Goal: Task Accomplishment & Management: Complete application form

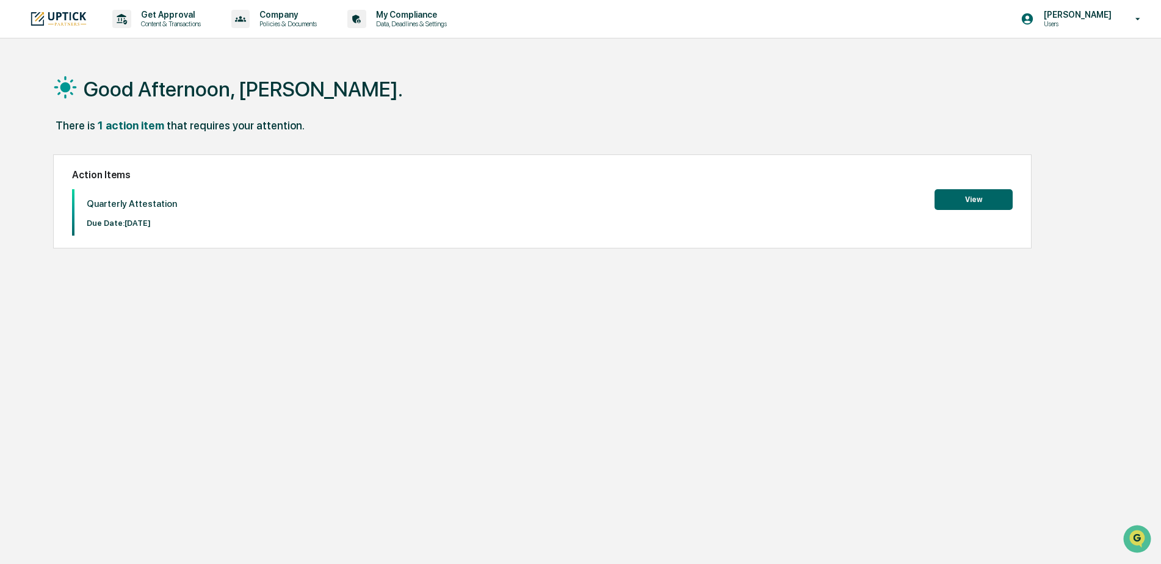
click at [968, 198] on button "View" at bounding box center [974, 199] width 78 height 21
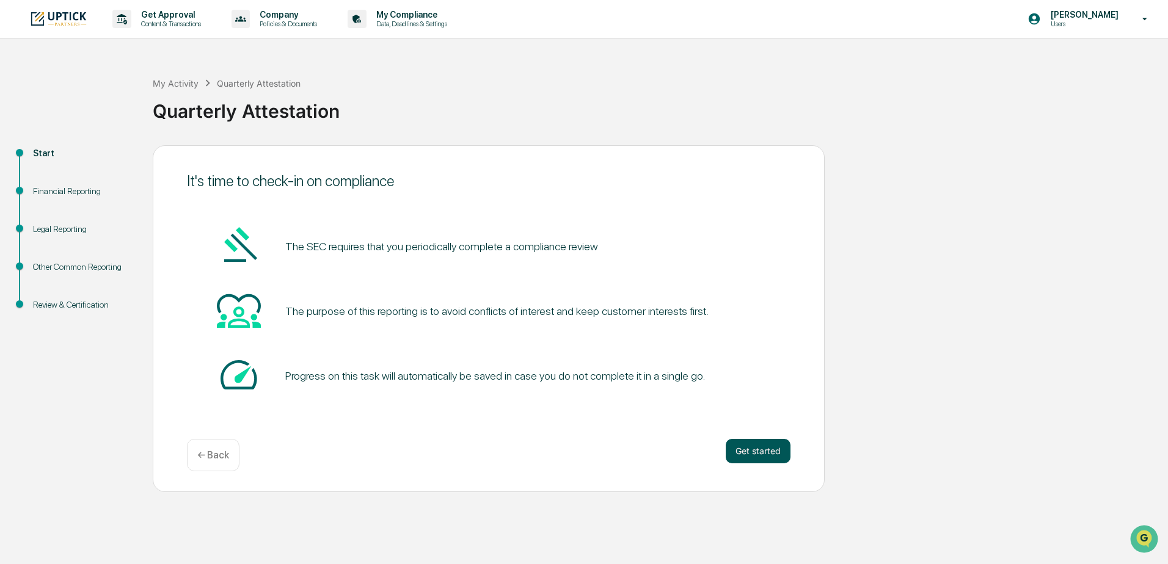
click at [757, 456] on button "Get started" at bounding box center [757, 451] width 65 height 24
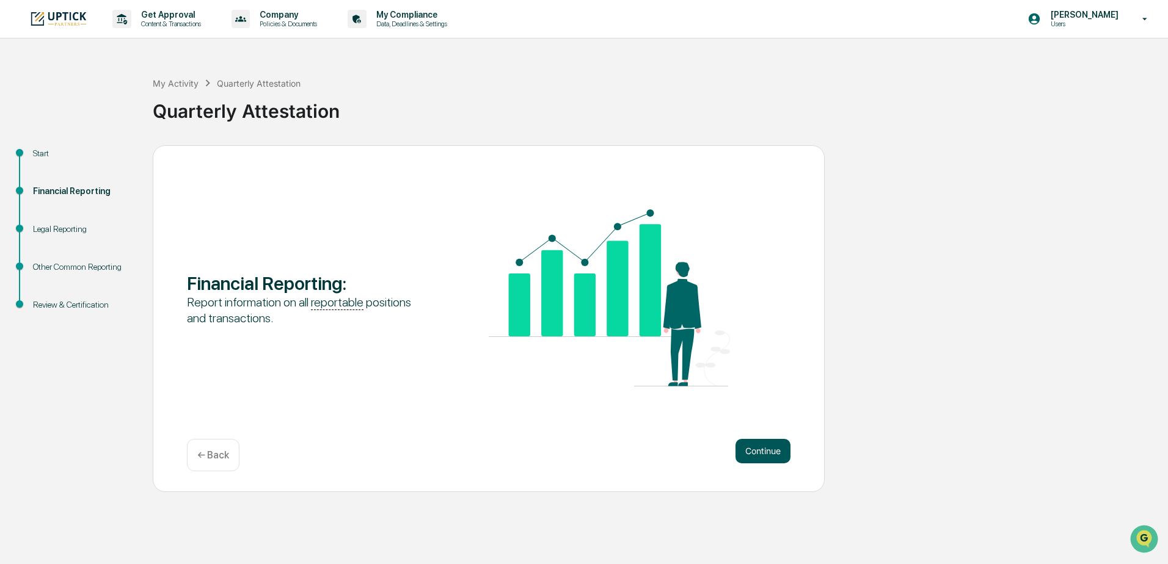
click at [756, 456] on button "Continue" at bounding box center [762, 451] width 55 height 24
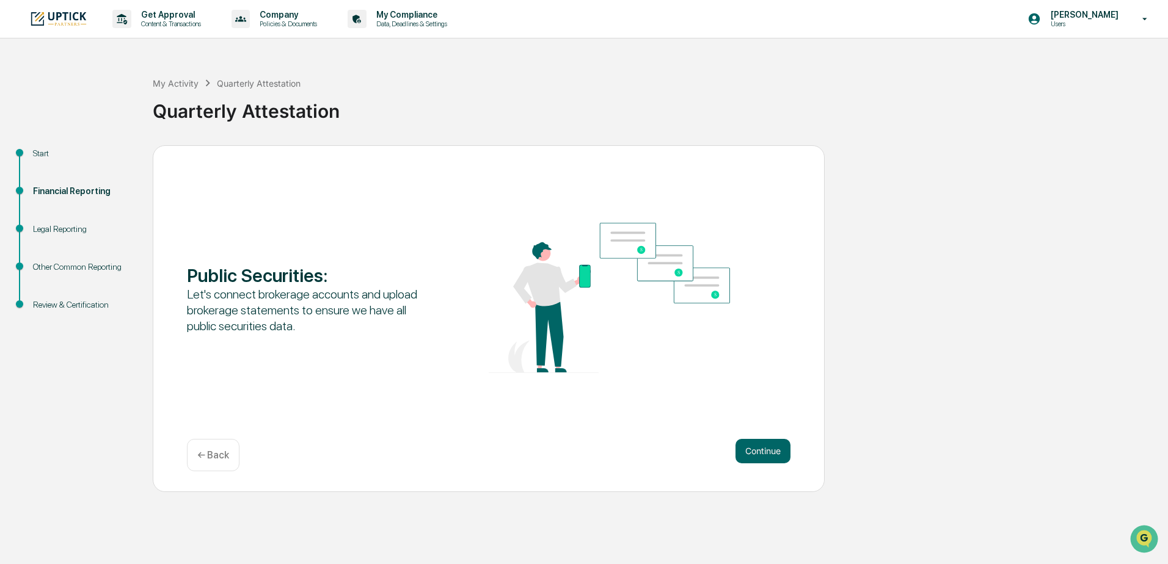
click at [756, 456] on button "Continue" at bounding box center [762, 451] width 55 height 24
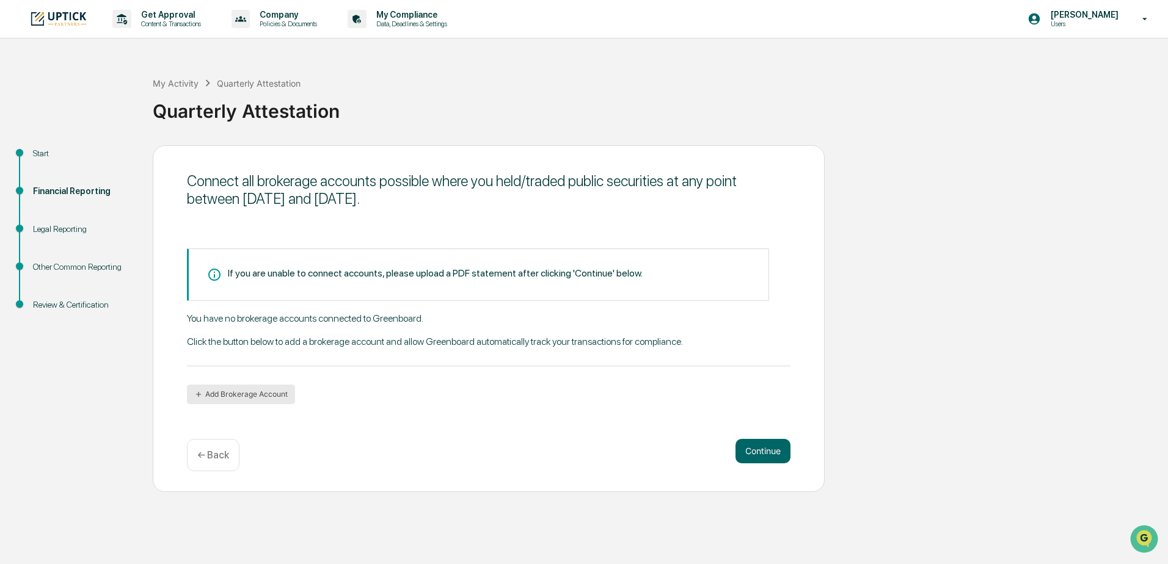
click at [209, 395] on button "Add Brokerage Account" at bounding box center [241, 395] width 108 height 20
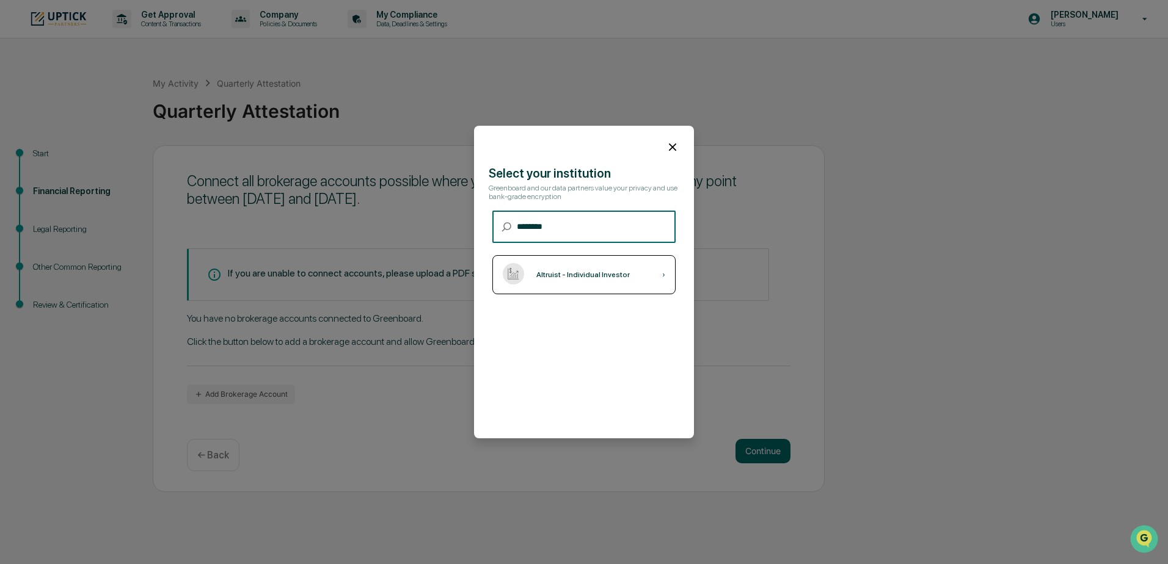
type input "********"
click at [643, 272] on div "Altruist - Individual Investor ›" at bounding box center [583, 274] width 183 height 39
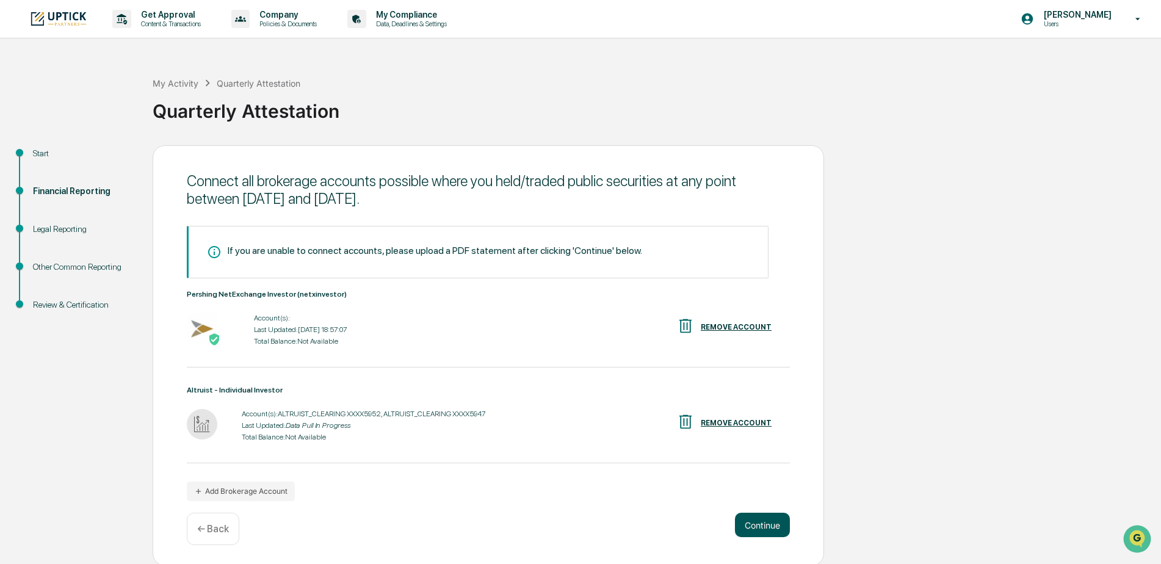
click at [770, 528] on button "Continue" at bounding box center [762, 525] width 55 height 24
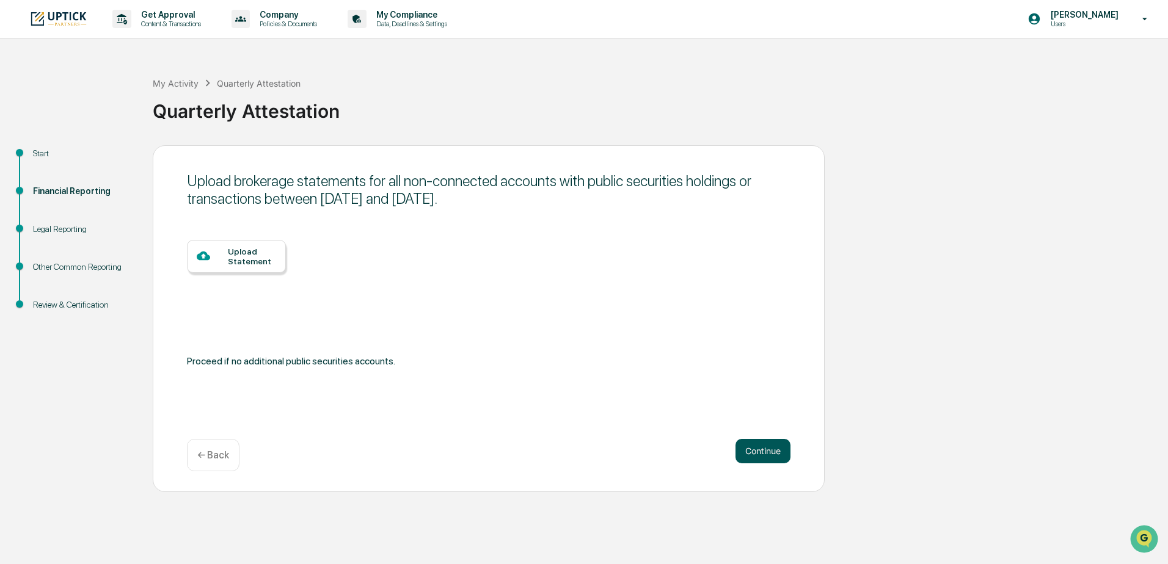
click at [758, 458] on button "Continue" at bounding box center [762, 451] width 55 height 24
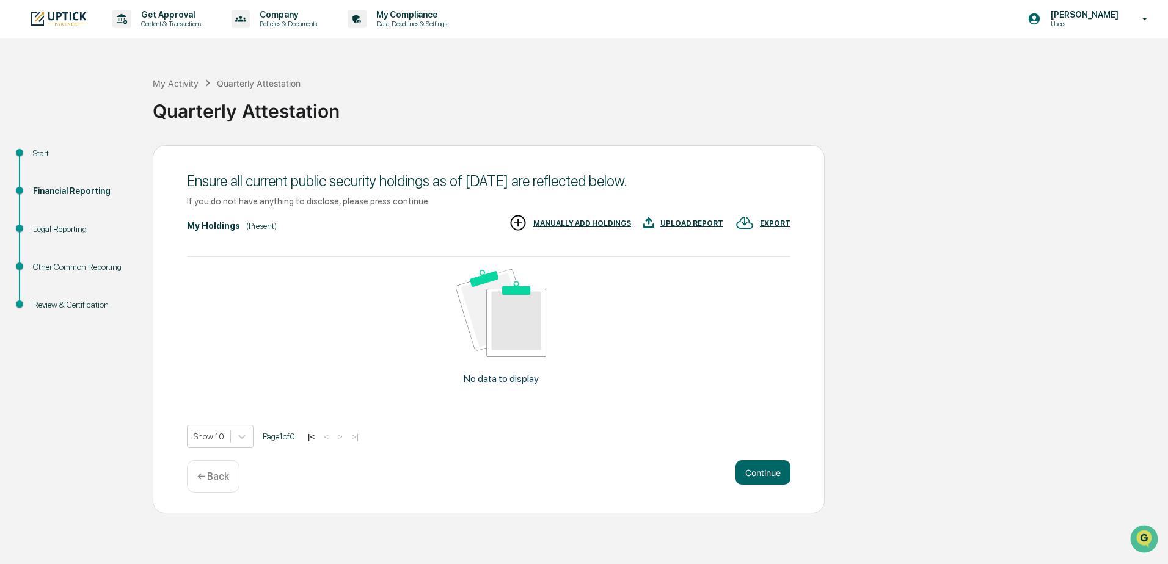
click at [213, 478] on p "← Back" at bounding box center [213, 477] width 32 height 12
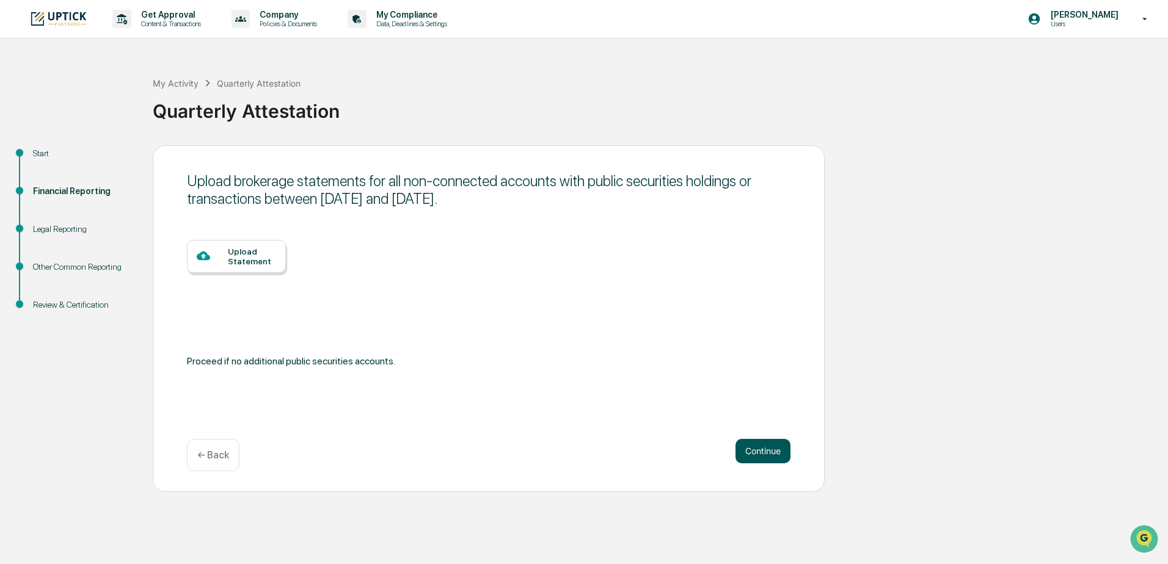
click at [754, 447] on button "Continue" at bounding box center [762, 451] width 55 height 24
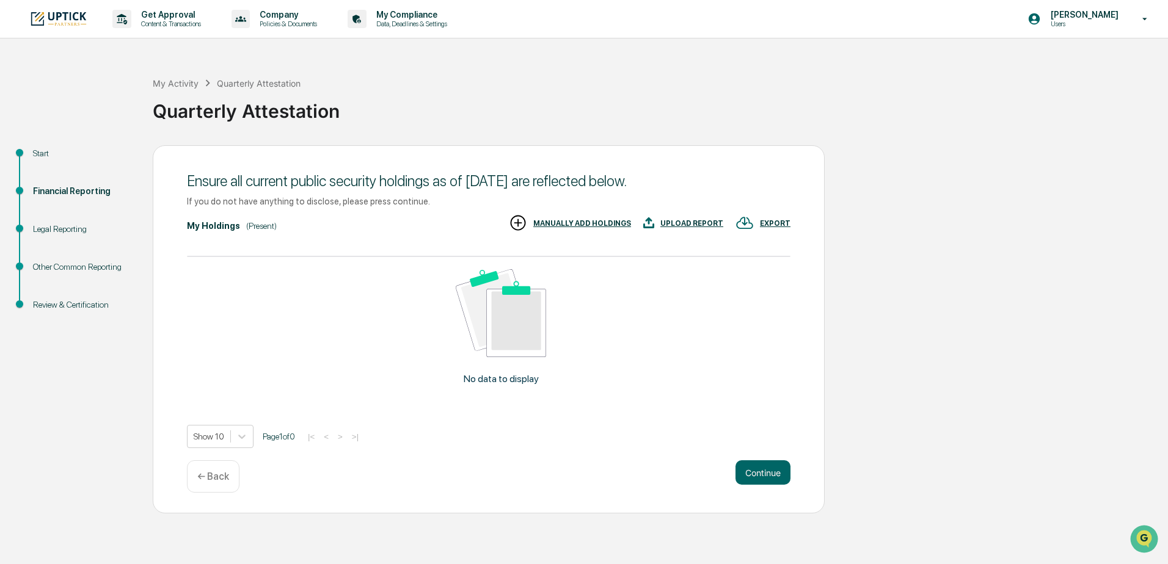
click at [382, 231] on div "My Holdings (Present) EXPORT UPLOAD REPORT MANUALLY ADD HOLDINGS" at bounding box center [488, 226] width 603 height 25
click at [499, 370] on div "No data to display" at bounding box center [501, 332] width 628 height 150
click at [689, 223] on div "UPLOAD REPORT" at bounding box center [691, 223] width 63 height 9
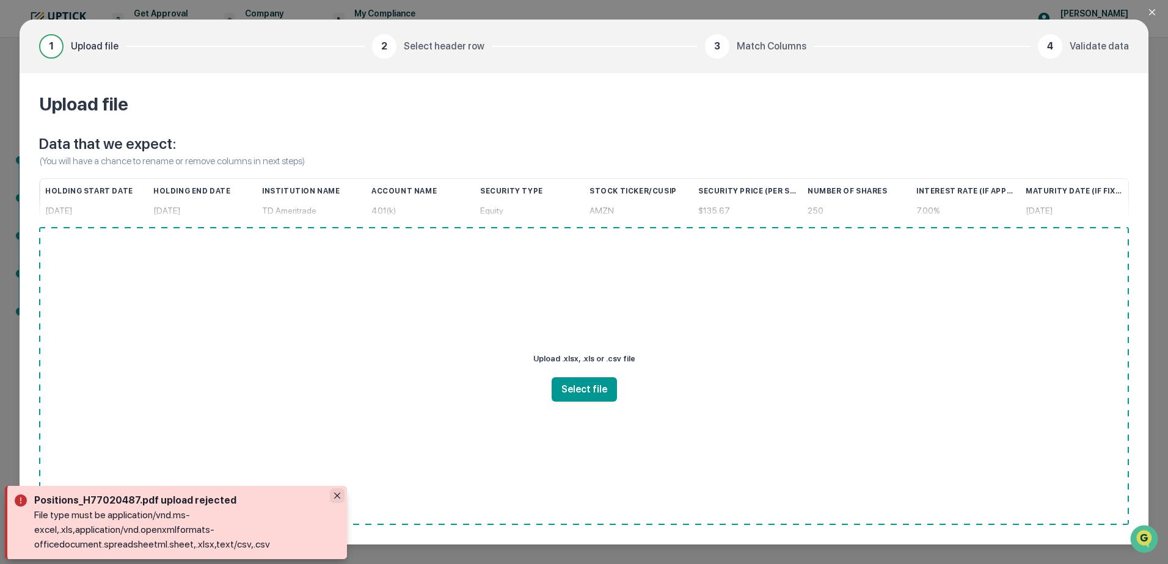
click at [332, 497] on button "Close" at bounding box center [337, 496] width 15 height 15
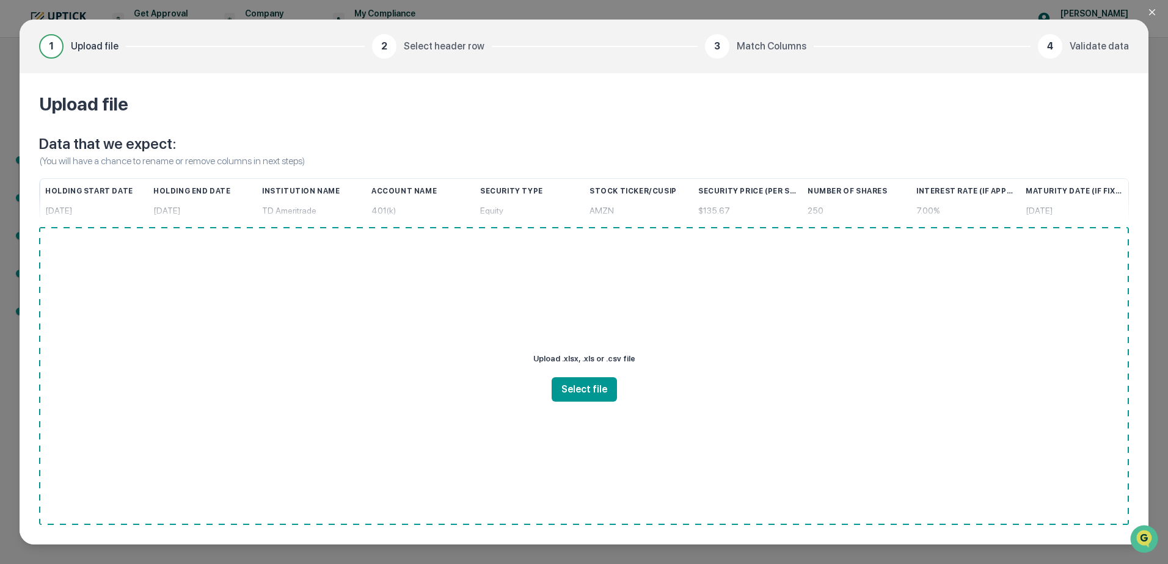
click at [1153, 8] on icon "Close modal" at bounding box center [1152, 12] width 10 height 10
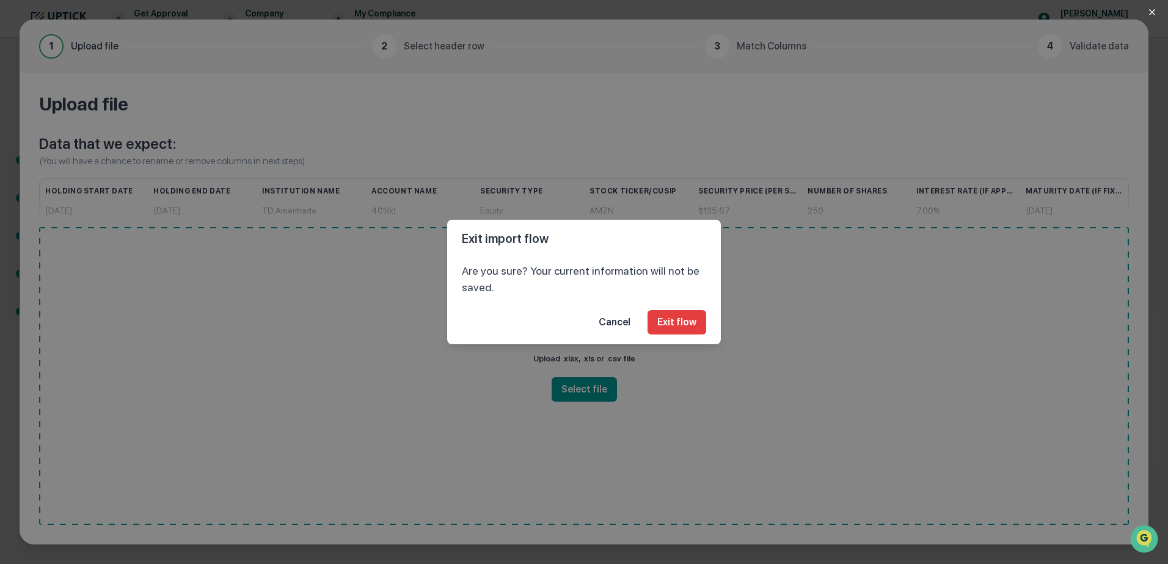
click at [614, 322] on button "Cancel" at bounding box center [614, 322] width 51 height 24
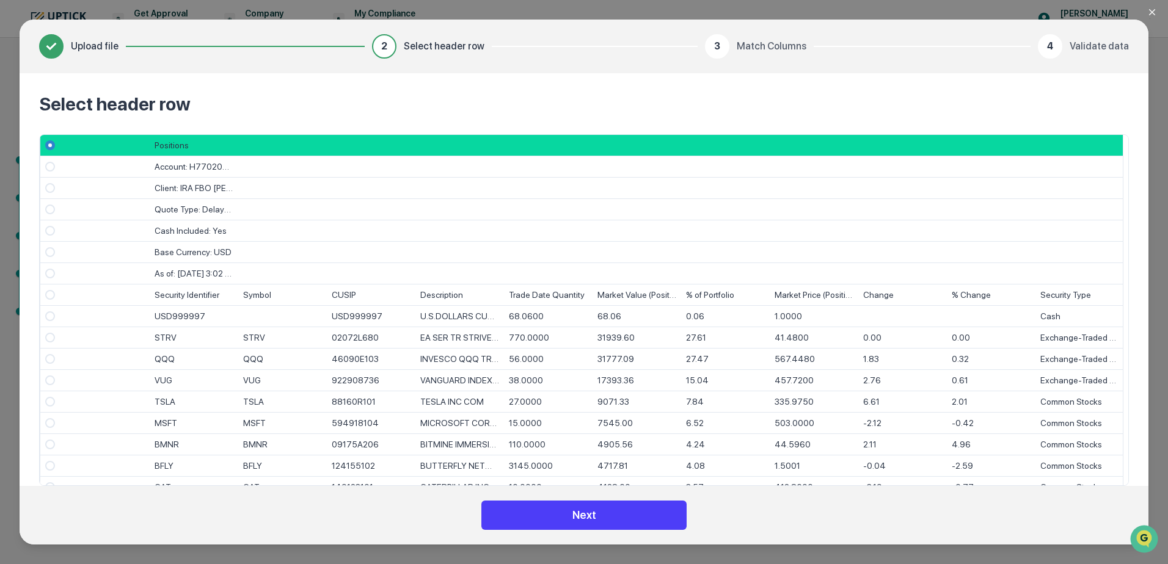
click at [619, 514] on button "Next" at bounding box center [583, 515] width 205 height 29
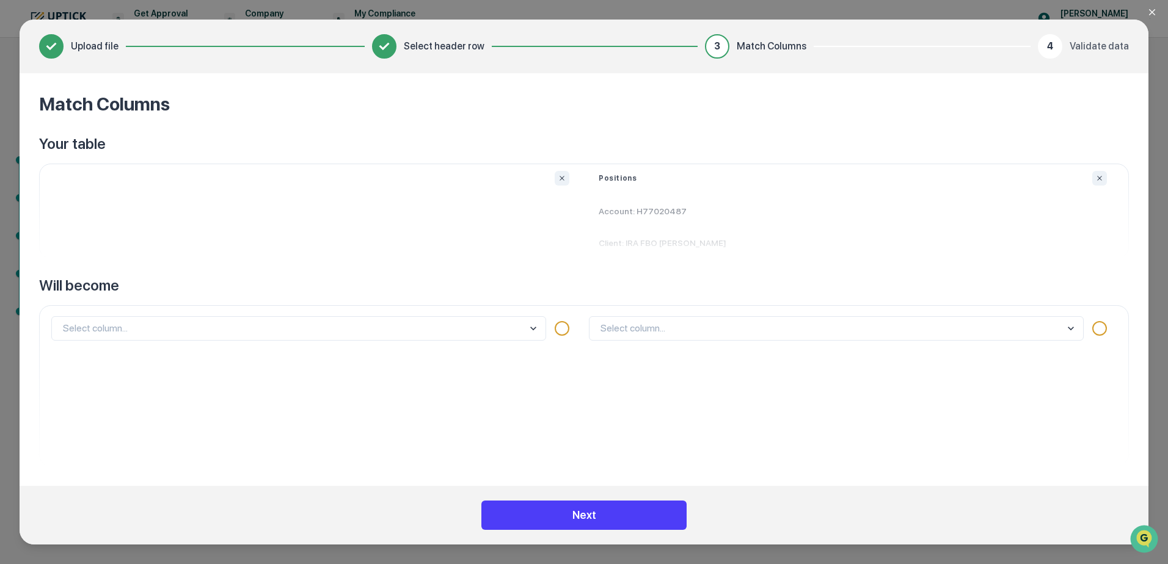
click at [591, 514] on button "Next" at bounding box center [583, 515] width 205 height 29
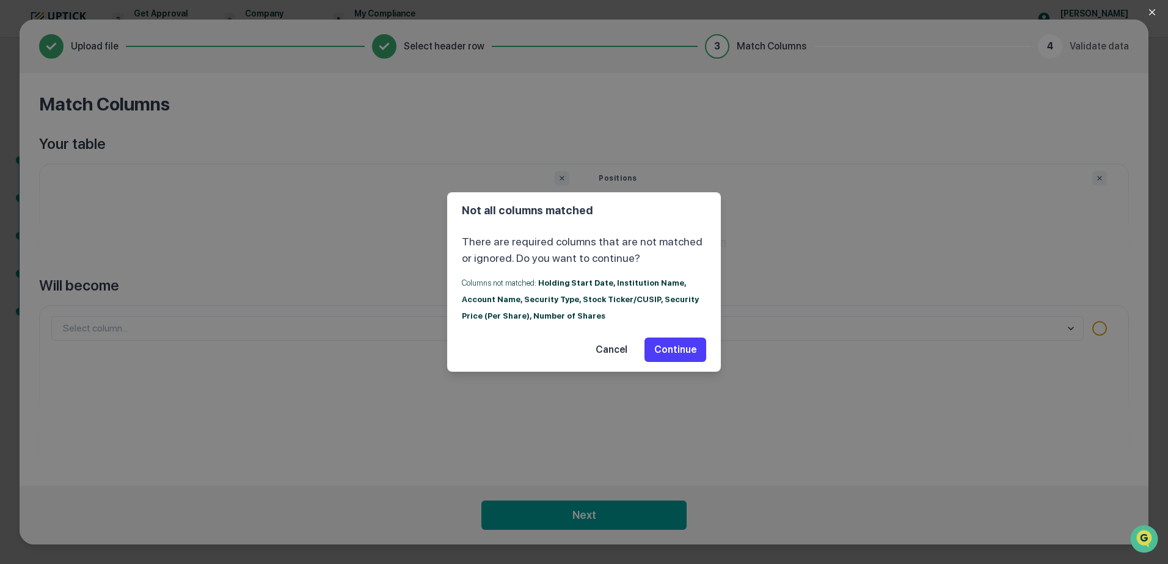
click at [667, 344] on button "Continue" at bounding box center [675, 350] width 62 height 24
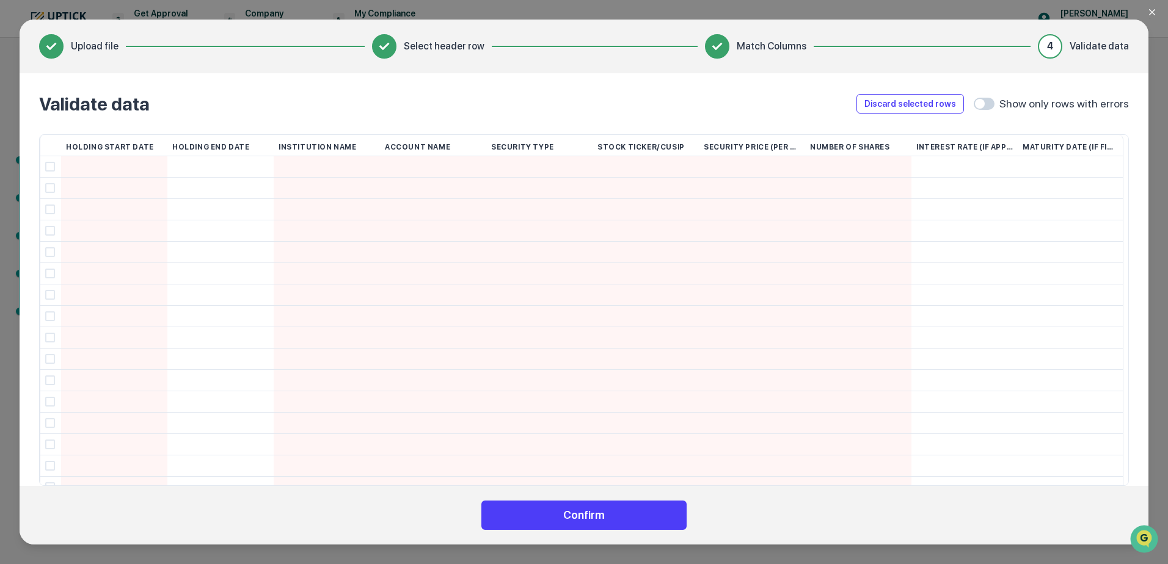
click at [593, 508] on button "Confirm" at bounding box center [583, 515] width 205 height 29
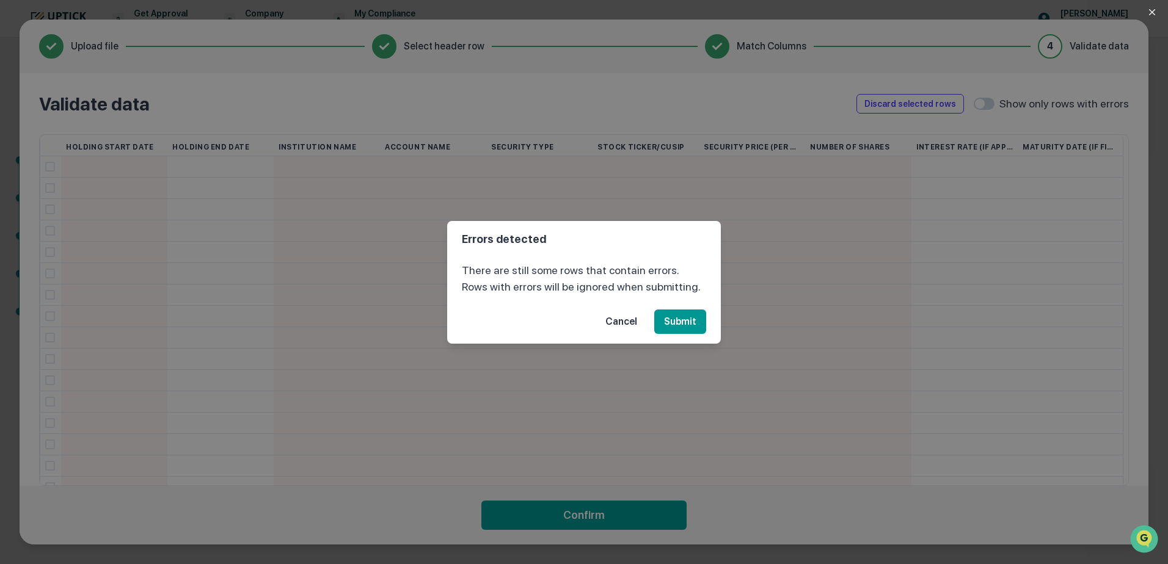
click at [619, 324] on button "Cancel" at bounding box center [620, 322] width 51 height 24
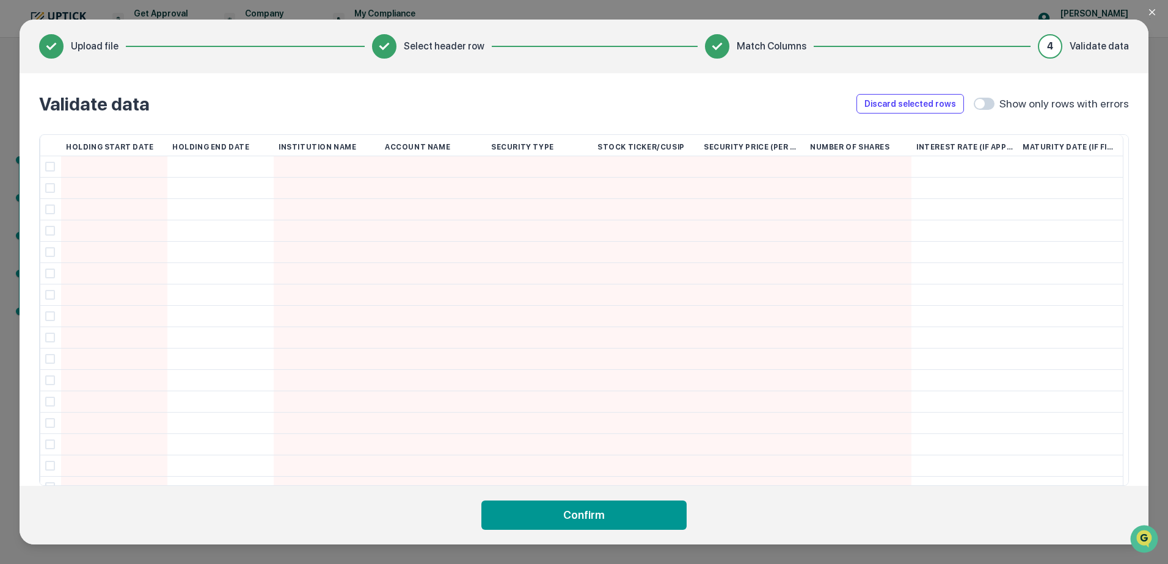
click at [1154, 13] on icon "Close modal" at bounding box center [1152, 12] width 10 height 10
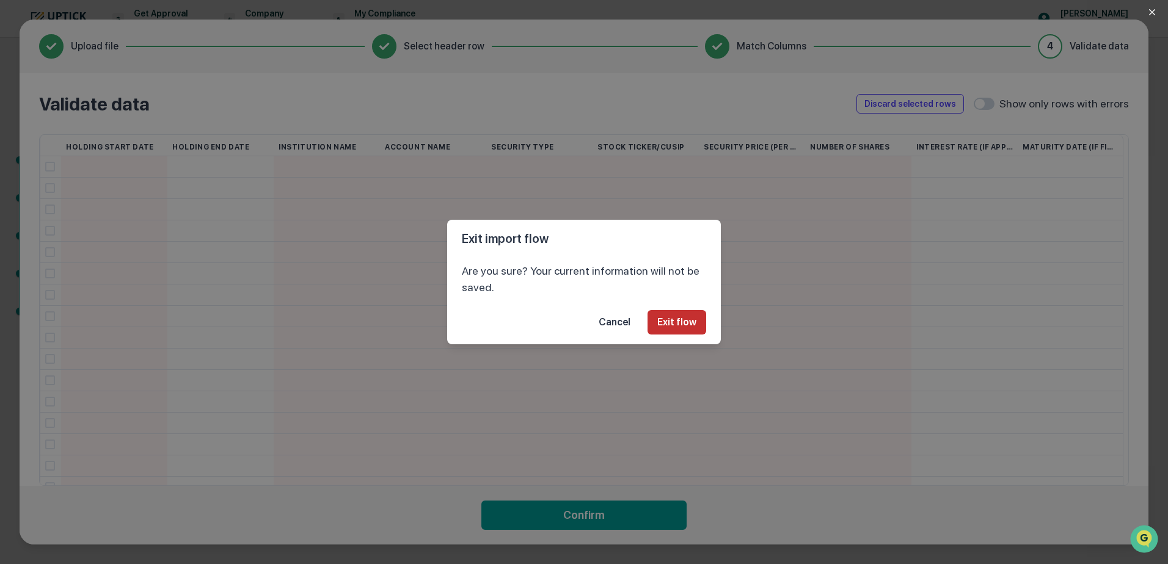
click at [685, 329] on button "Exit flow" at bounding box center [676, 322] width 59 height 24
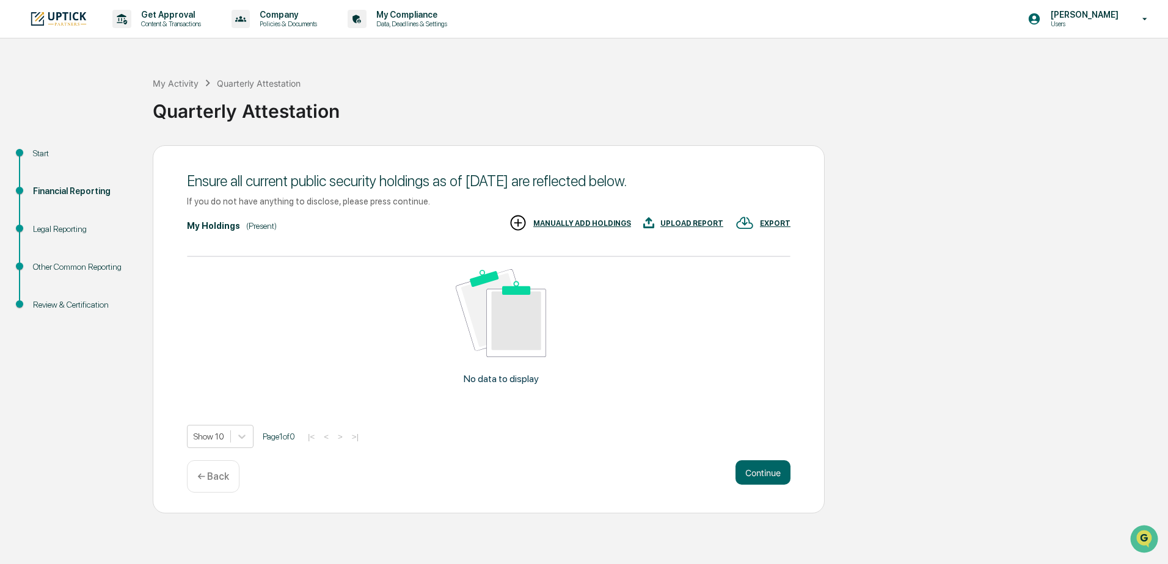
click at [692, 220] on div "UPLOAD REPORT" at bounding box center [691, 223] width 63 height 9
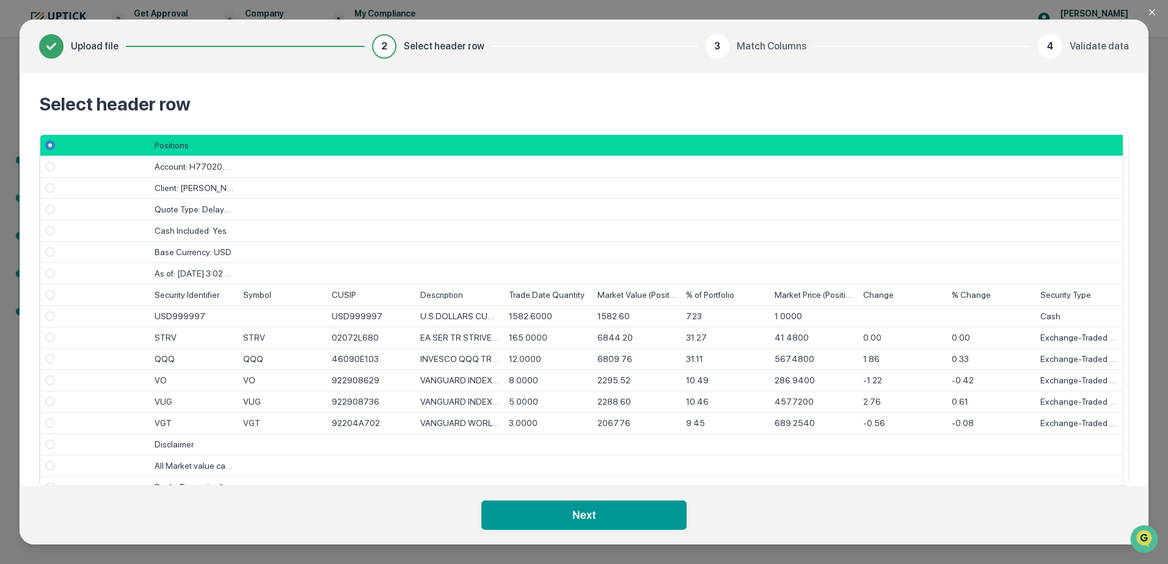
click at [49, 170] on span "Select" at bounding box center [50, 167] width 10 height 10
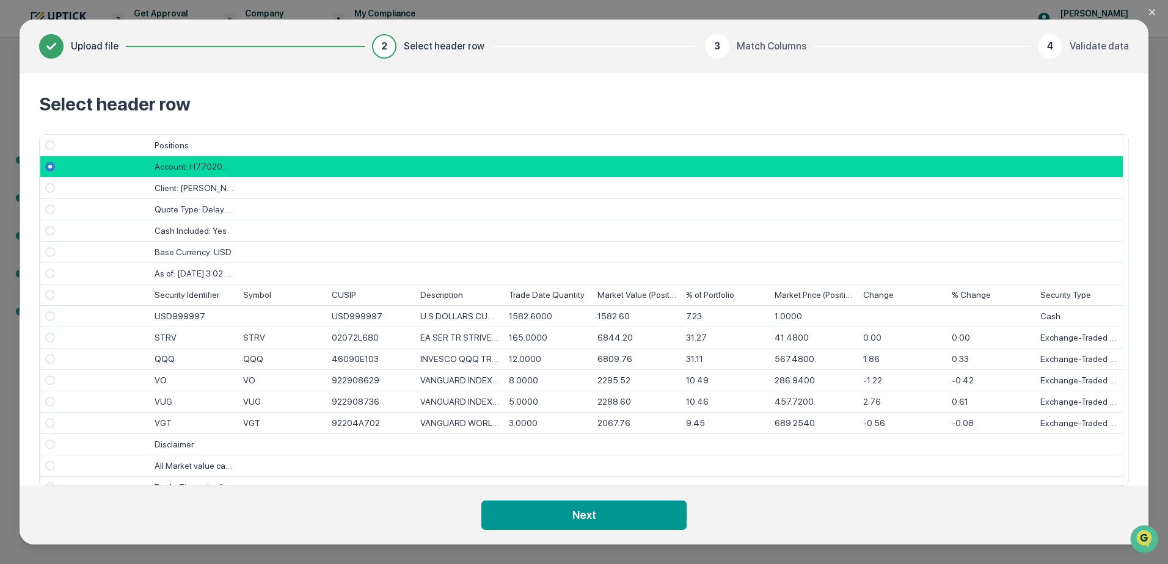
click at [49, 148] on span "Select" at bounding box center [50, 145] width 10 height 10
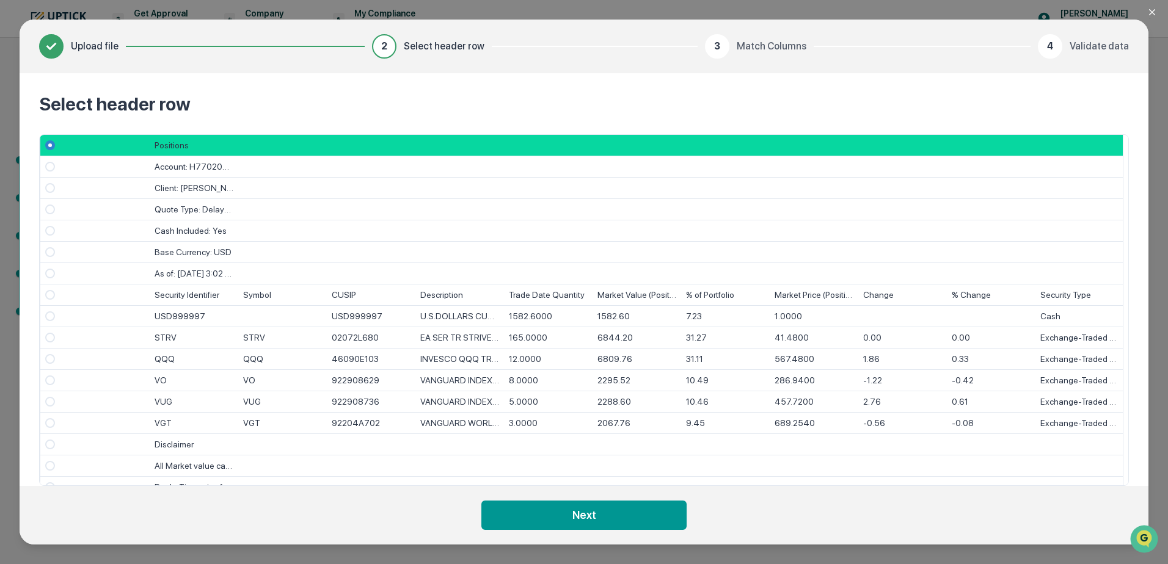
click at [49, 167] on span "Select" at bounding box center [50, 167] width 10 height 10
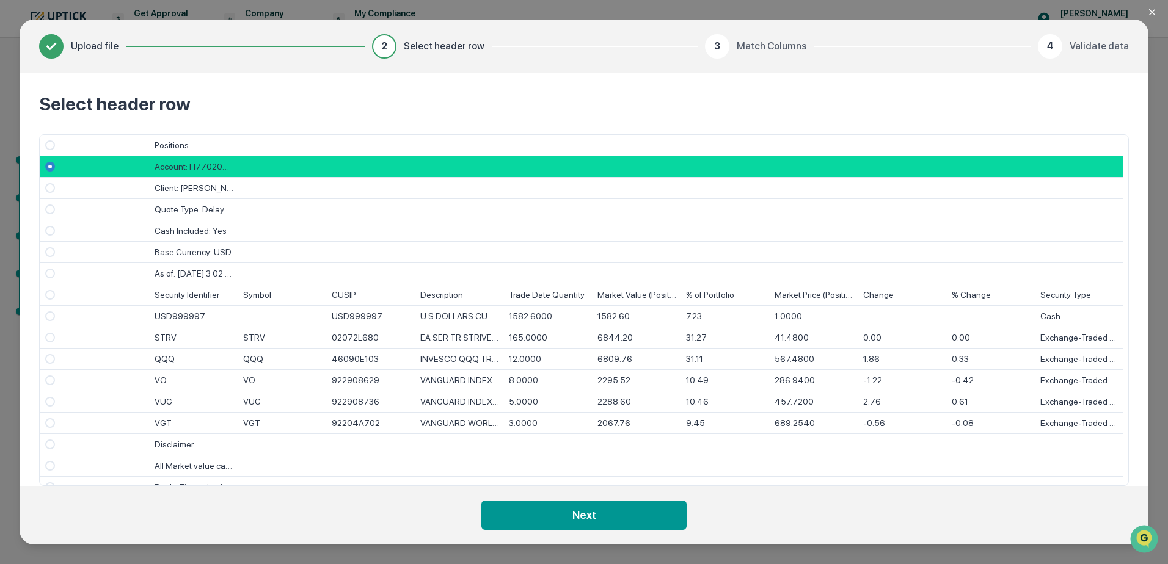
click at [48, 297] on span "Select" at bounding box center [50, 295] width 10 height 10
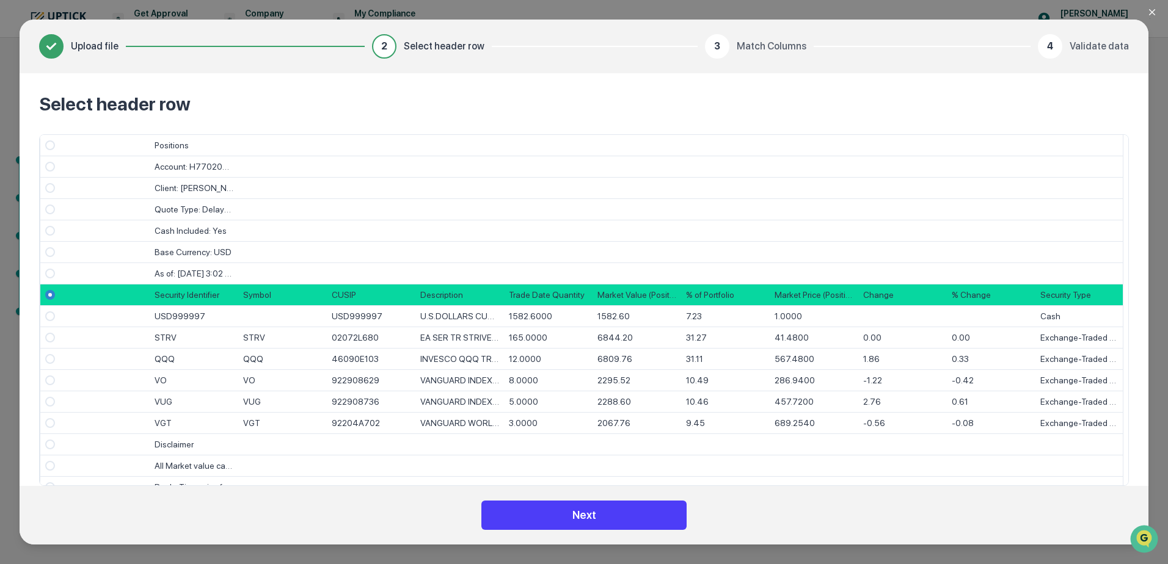
click at [557, 510] on button "Next" at bounding box center [583, 515] width 205 height 29
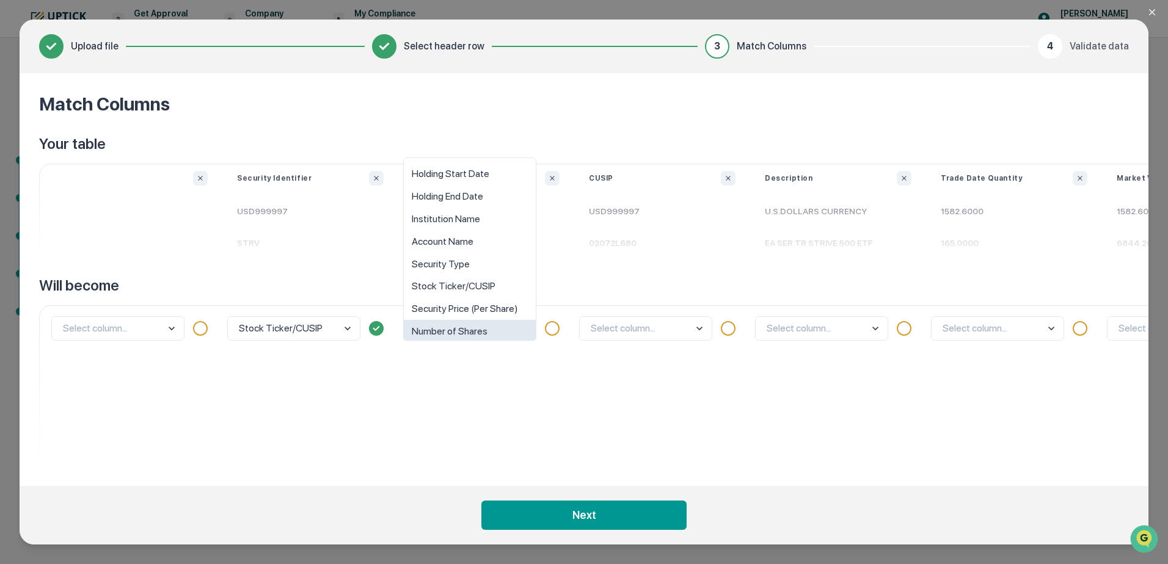
click at [529, 324] on body "Get Approval Content & Transactions Company Policies & Documents My Compliance …" at bounding box center [584, 282] width 1168 height 564
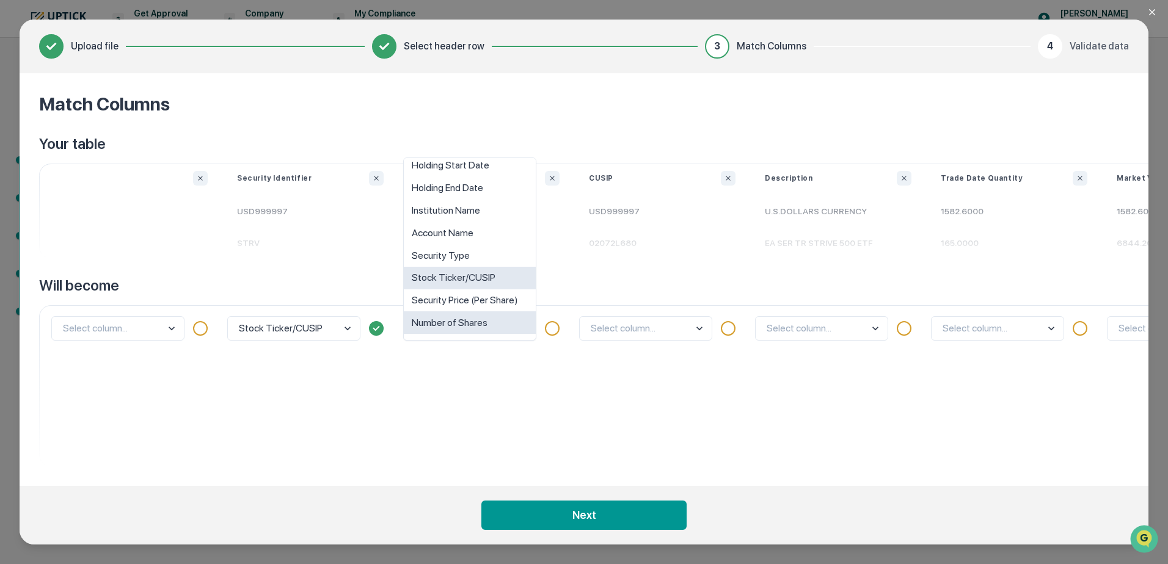
scroll to position [53, 0]
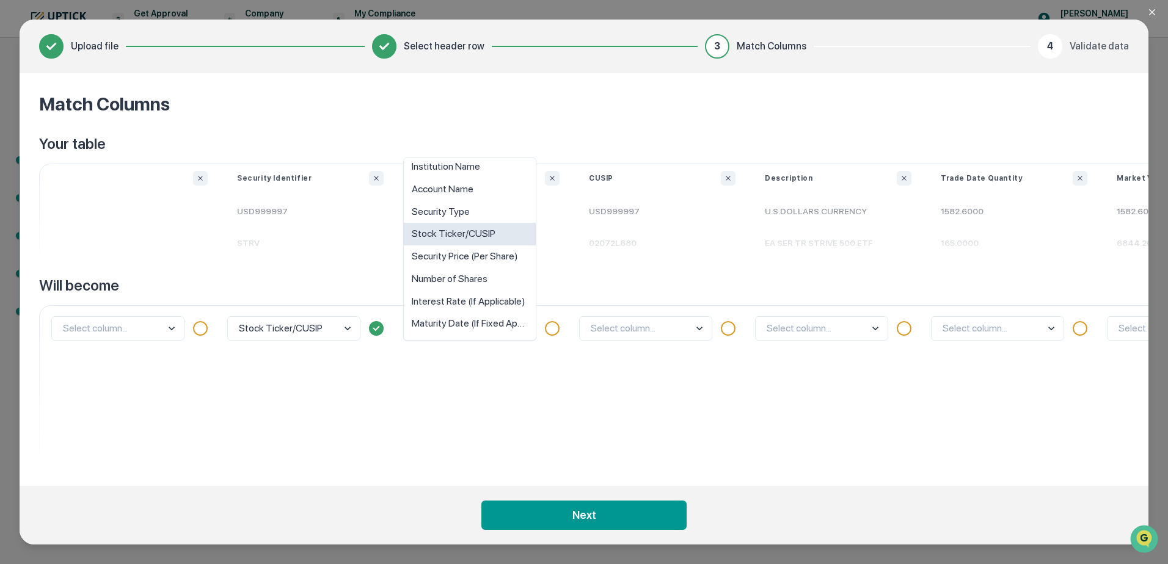
click at [495, 232] on div "Stock Ticker/CUSIP" at bounding box center [470, 234] width 132 height 23
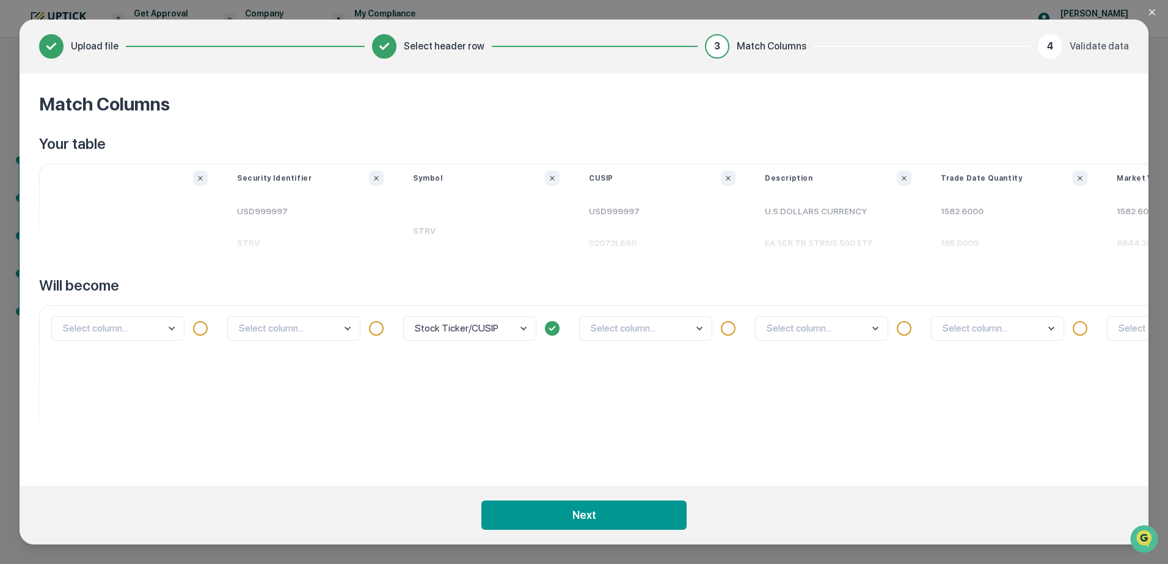
click at [498, 406] on div "Stock Ticker/CUSIP" at bounding box center [486, 385] width 176 height 161
click at [165, 333] on body "Get Approval Content & Transactions Company Policies & Documents My Compliance …" at bounding box center [584, 282] width 1168 height 564
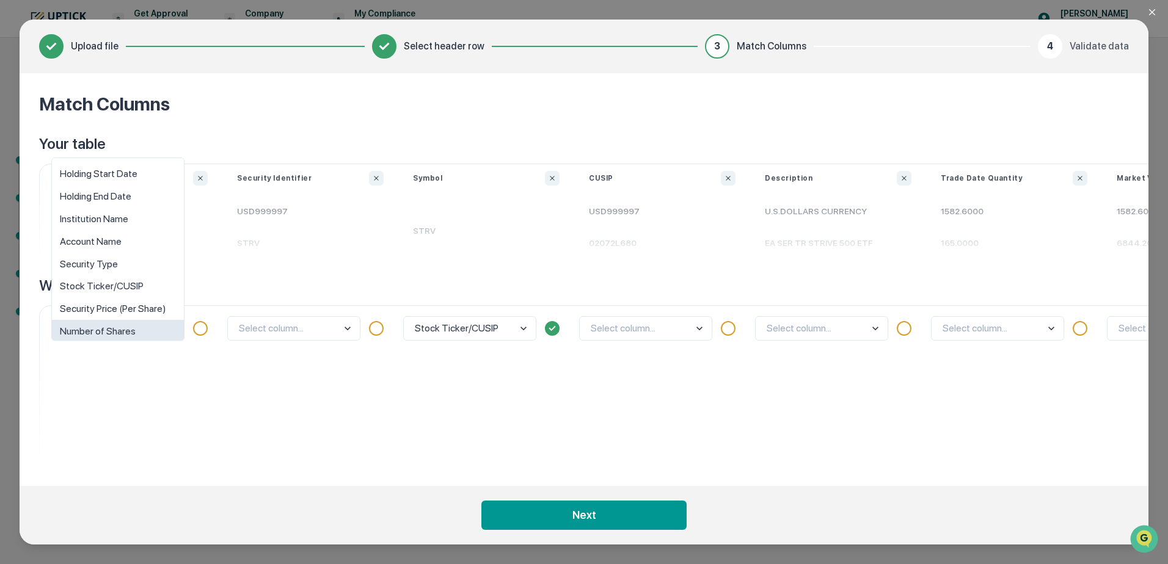
scroll to position [9, 0]
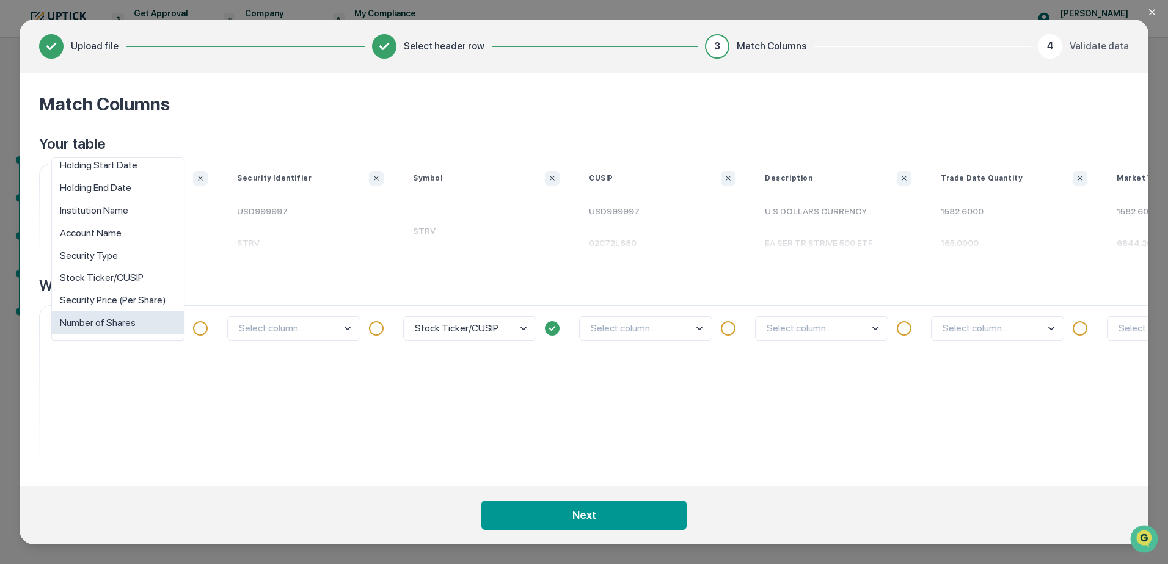
click at [170, 385] on div "option Number of Shares focused, 8 of 10. 10 results available. Use Up and Down…" at bounding box center [134, 385] width 176 height 161
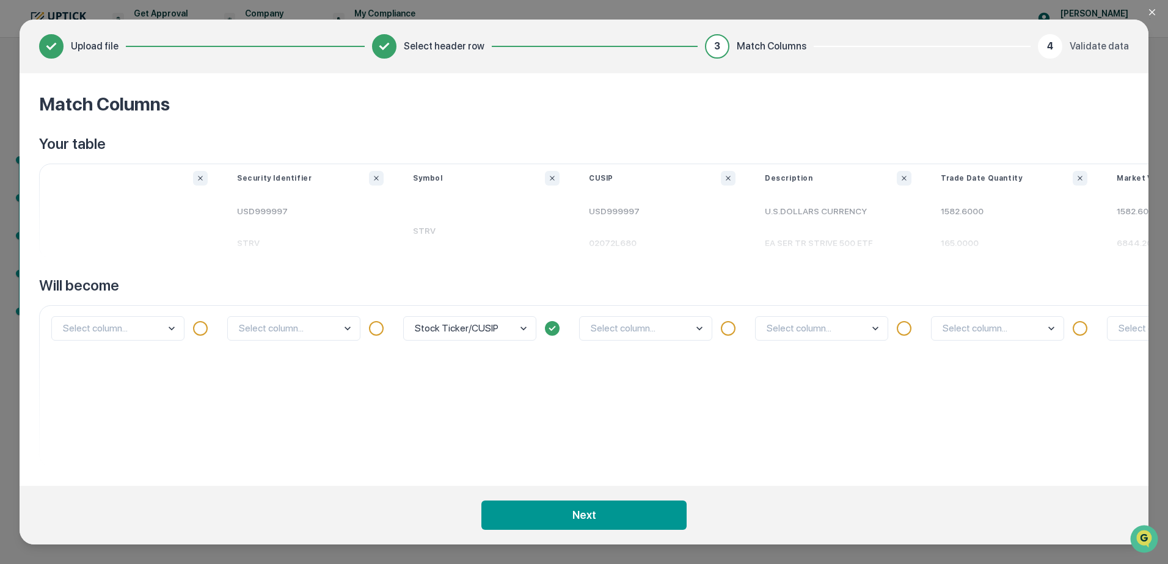
click at [140, 225] on p at bounding box center [134, 225] width 176 height 20
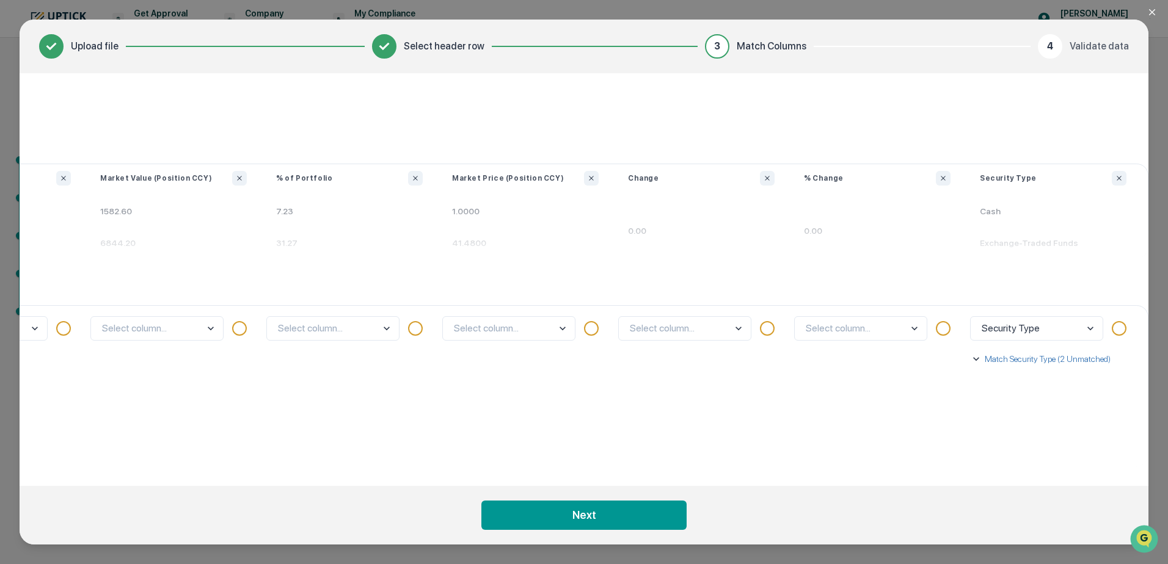
scroll to position [0, 0]
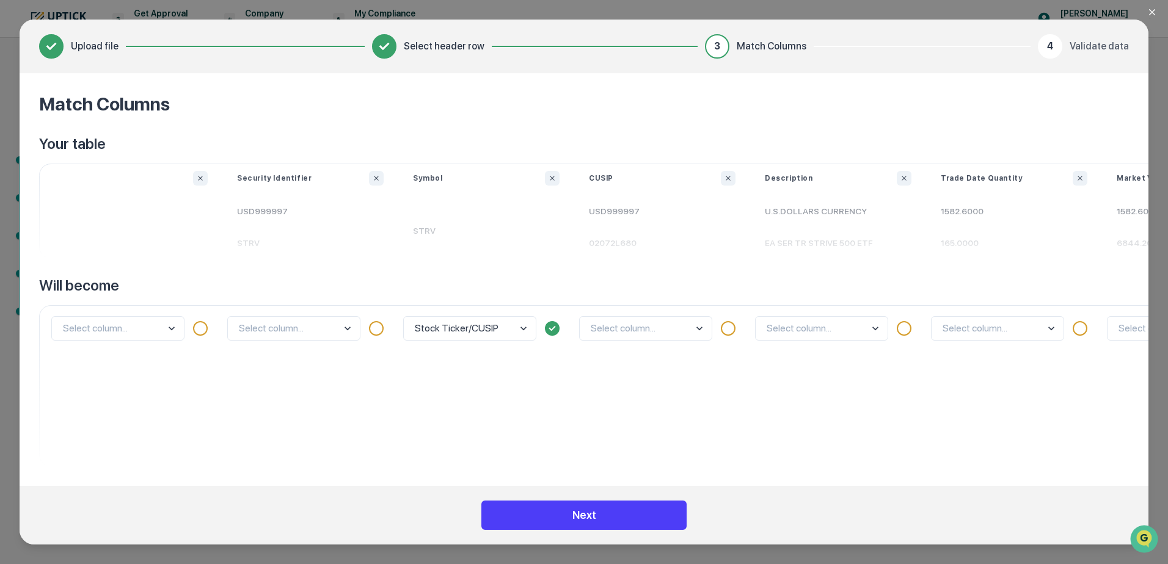
click at [559, 527] on button "Next" at bounding box center [583, 515] width 205 height 29
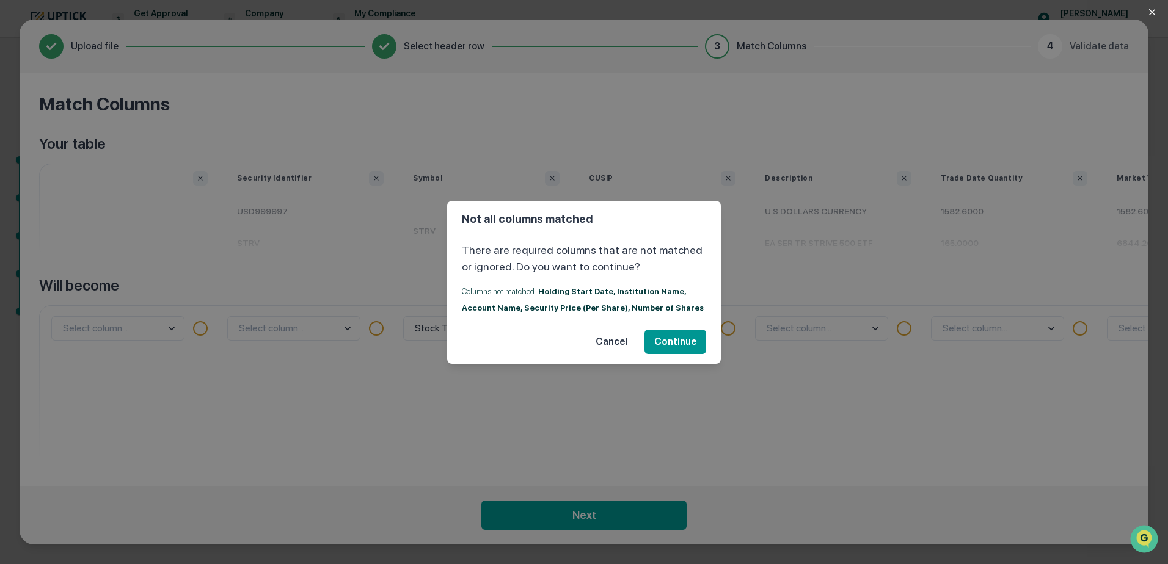
click at [612, 343] on button "Cancel" at bounding box center [611, 342] width 51 height 24
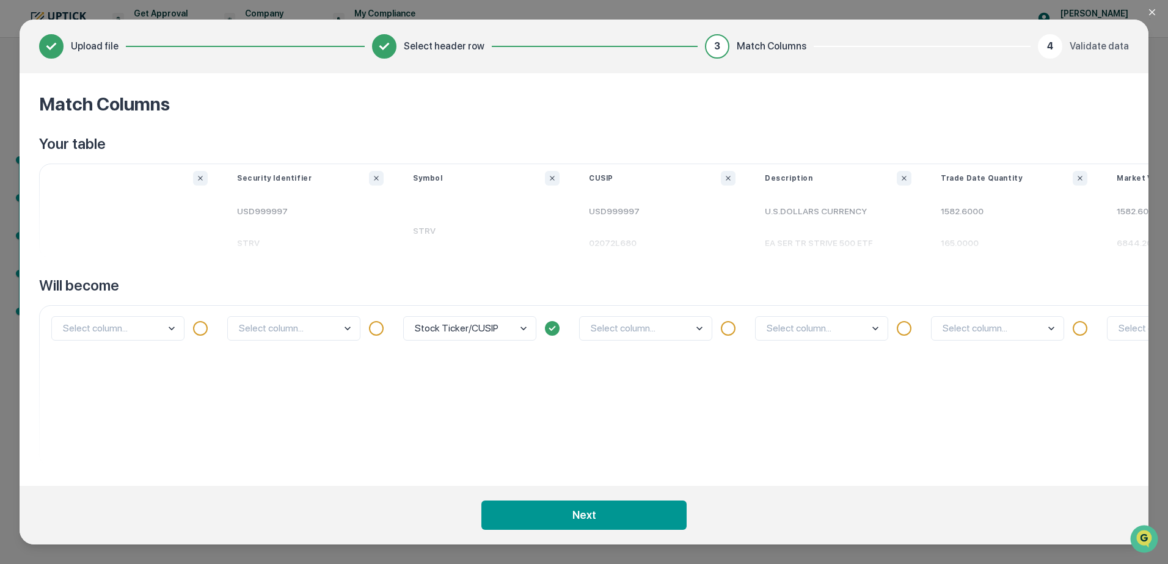
click at [380, 332] on div at bounding box center [376, 328] width 15 height 15
click at [196, 330] on div at bounding box center [200, 328] width 15 height 15
click at [198, 329] on div at bounding box center [200, 328] width 15 height 15
click at [528, 388] on div "Stock Ticker/CUSIP" at bounding box center [486, 385] width 176 height 161
click at [366, 329] on div "Select column..." at bounding box center [309, 328] width 164 height 24
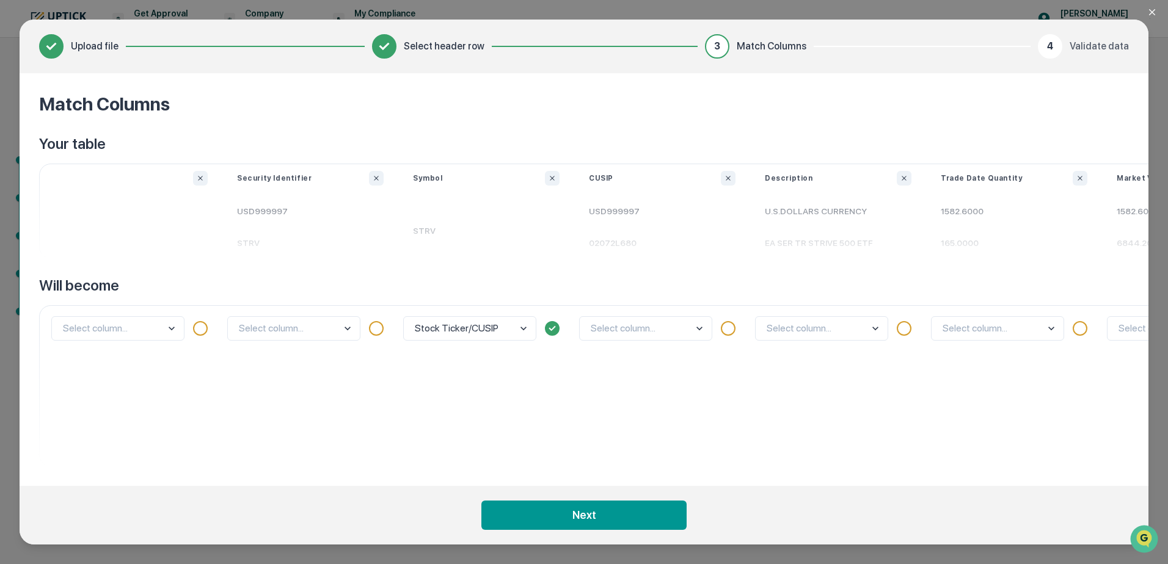
click at [377, 330] on div at bounding box center [376, 328] width 15 height 15
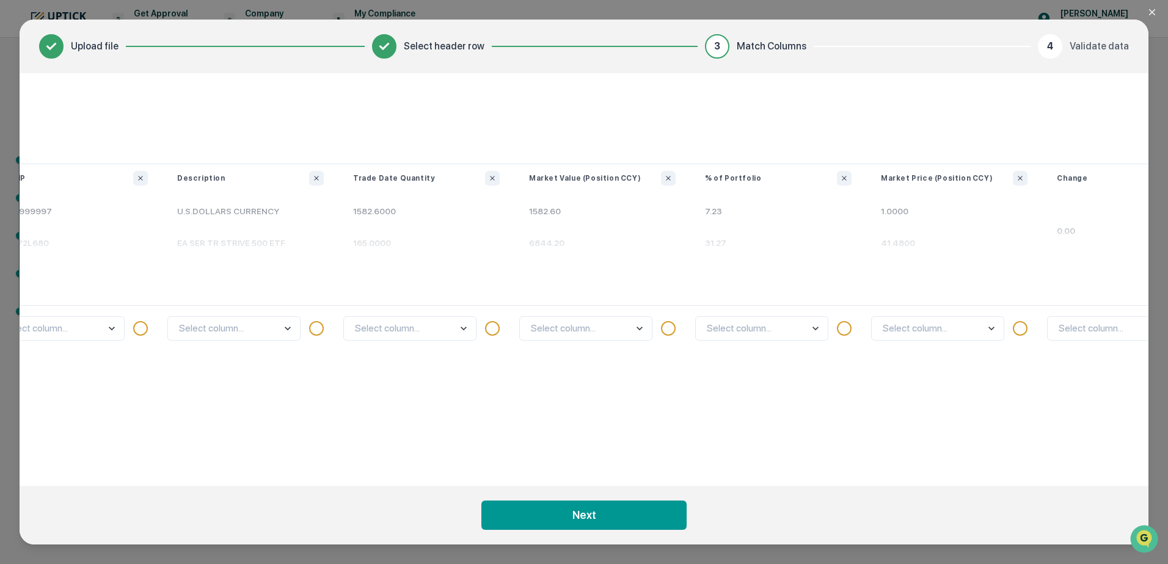
scroll to position [0, 649]
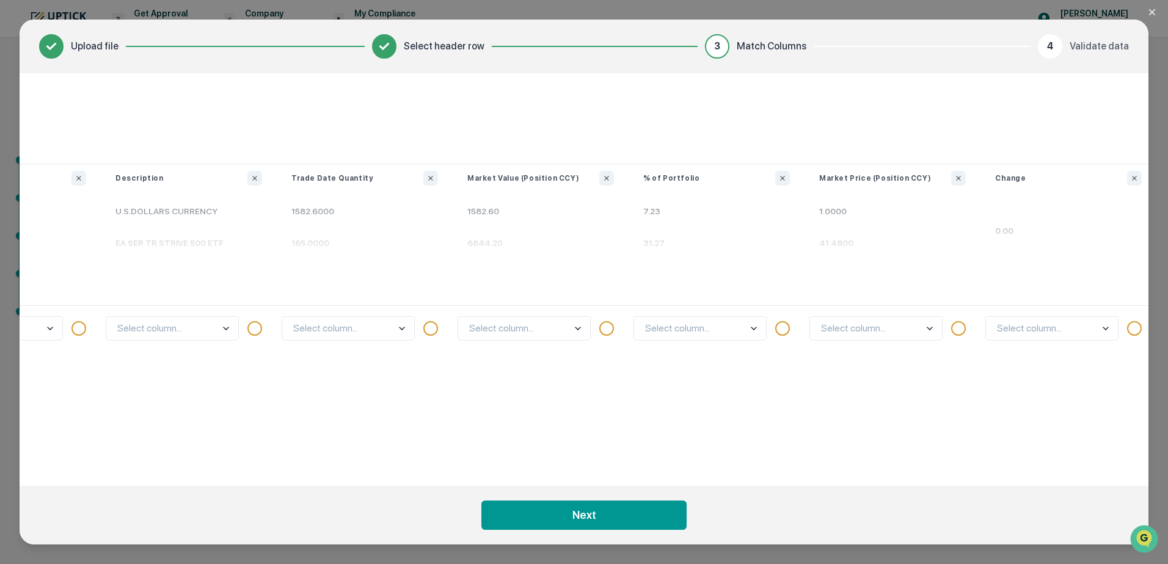
click at [595, 321] on div "Select column..." at bounding box center [539, 328] width 164 height 24
click at [572, 330] on body "Get Approval Content & Transactions Company Policies & Documents My Compliance …" at bounding box center [584, 282] width 1168 height 564
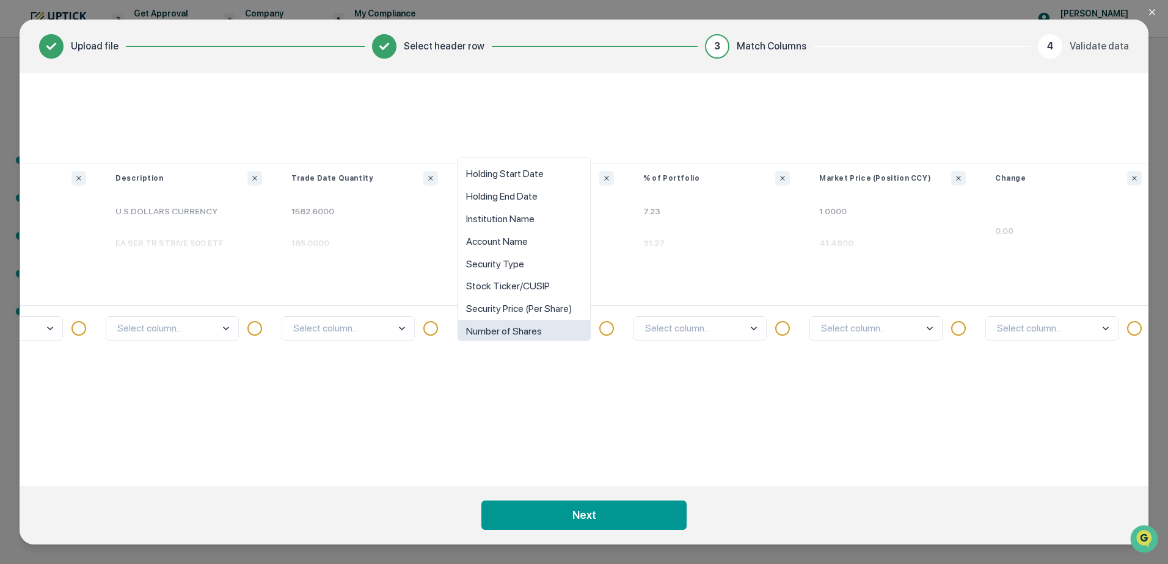
scroll to position [9, 0]
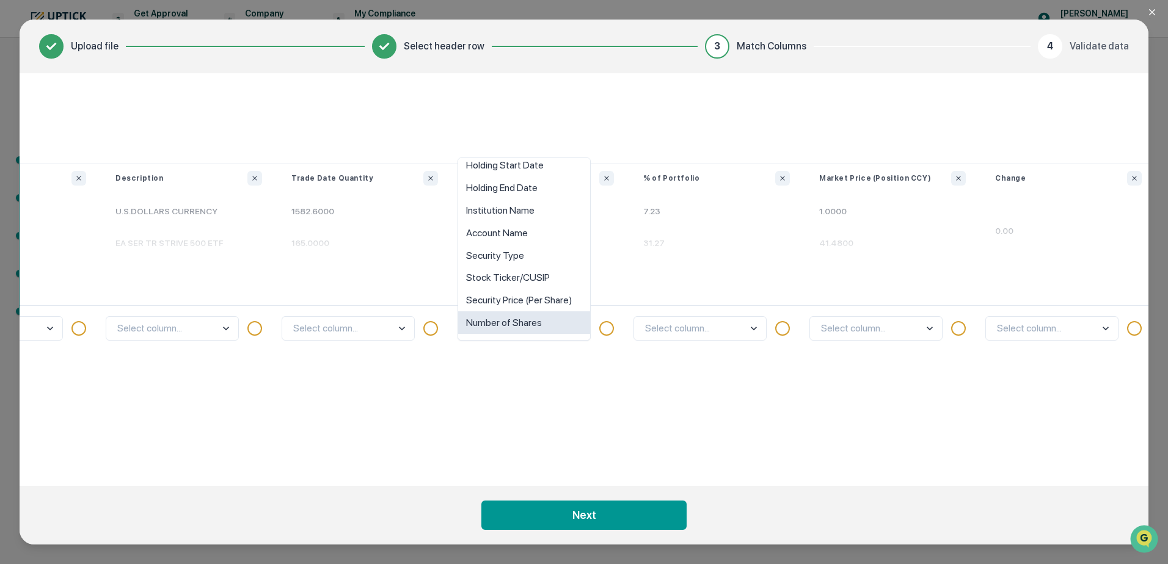
click at [561, 329] on div "Number of Shares" at bounding box center [524, 322] width 132 height 23
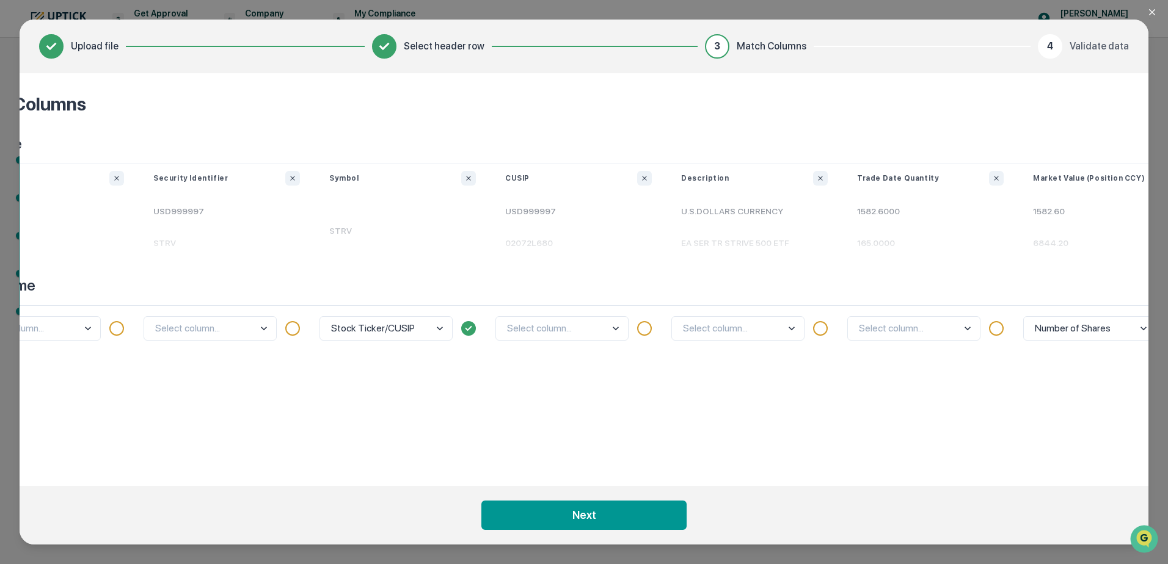
scroll to position [0, 0]
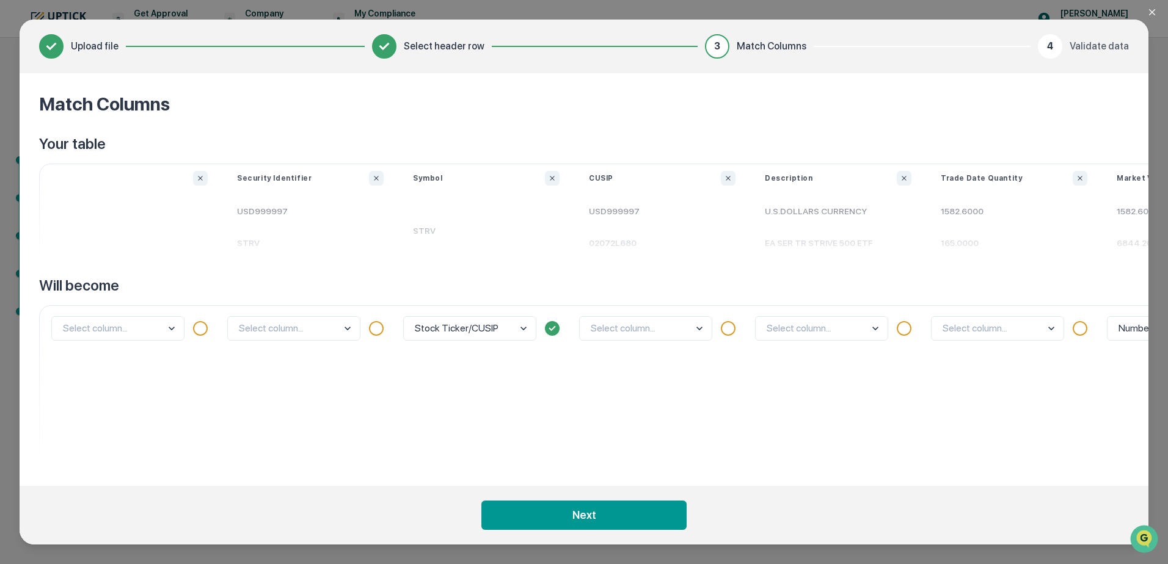
click at [318, 229] on p "STRV" at bounding box center [310, 243] width 176 height 32
click at [378, 179] on icon "Ignore column" at bounding box center [375, 178] width 7 height 7
click at [199, 183] on button "Ignore column" at bounding box center [200, 178] width 15 height 15
click at [731, 178] on icon "Ignore column" at bounding box center [727, 178] width 7 height 7
drag, startPoint x: 571, startPoint y: 478, endPoint x: 681, endPoint y: 476, distance: 109.9
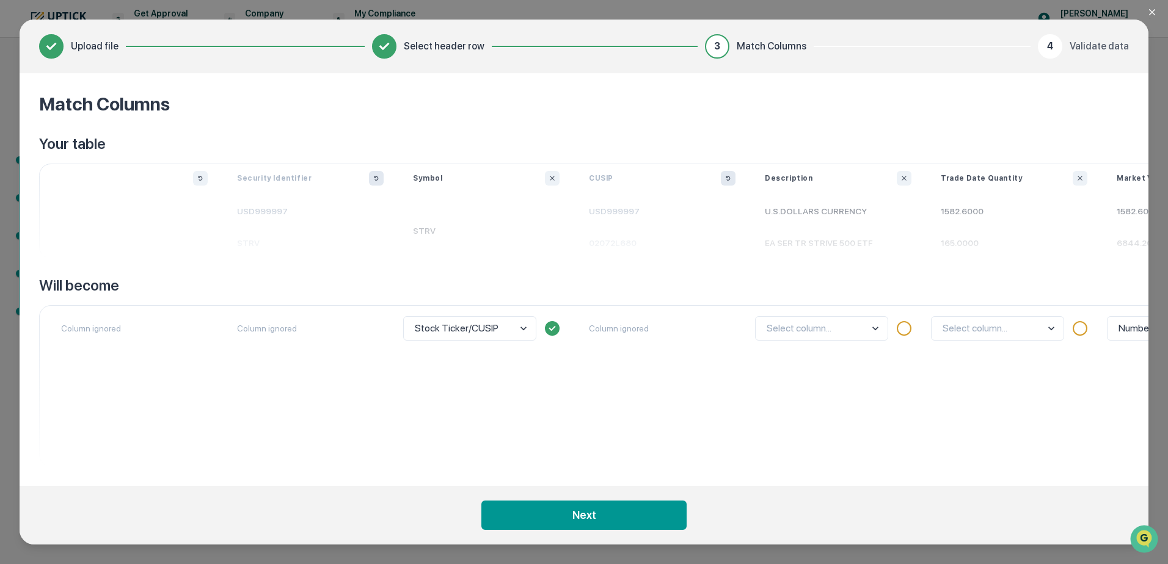
click at [681, 476] on div "Match Columns Your table Security Identifier USD999997 STRV Symbol STRV CUSIP U…" at bounding box center [584, 279] width 1128 height 413
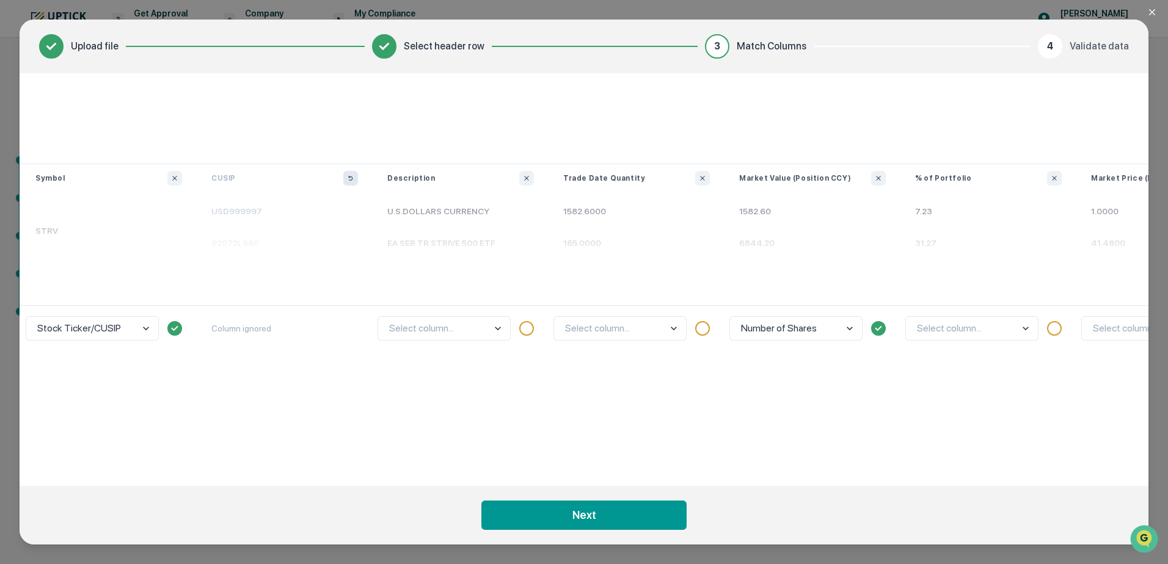
scroll to position [0, 382]
click at [493, 330] on body "Get Approval Content & Transactions Company Policies & Documents My Compliance …" at bounding box center [584, 282] width 1168 height 564
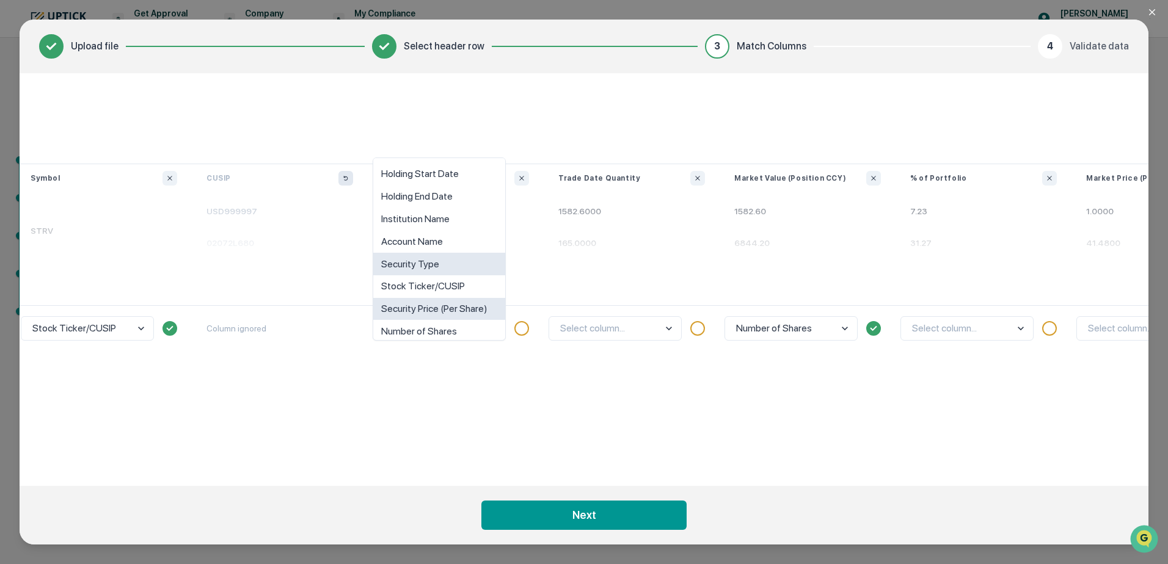
scroll to position [53, 0]
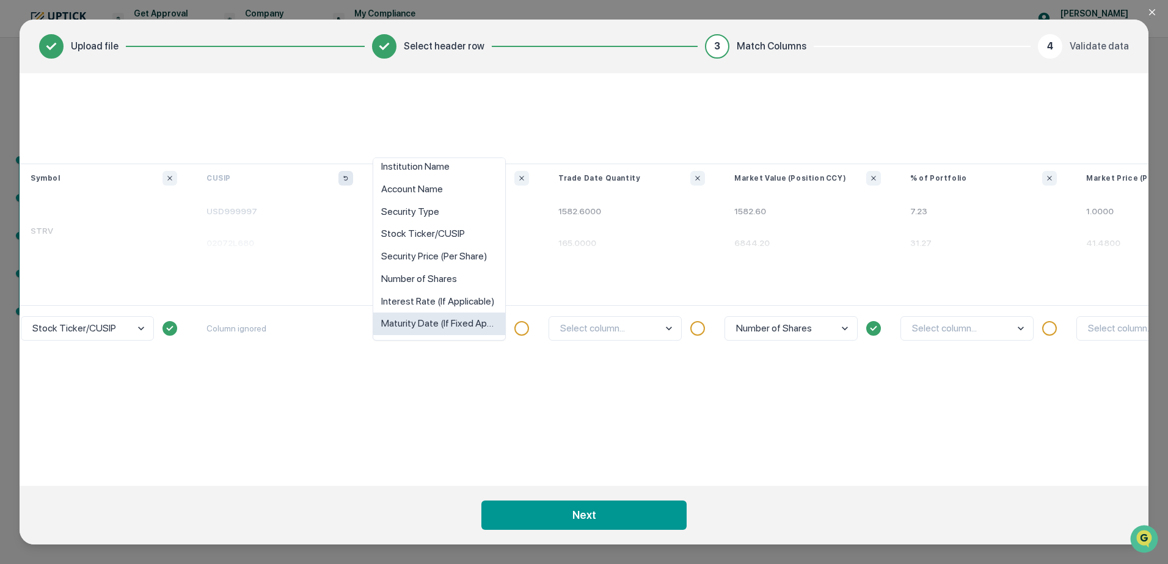
click at [514, 395] on div "option Maturity Date (If Fixed Applicable) focused, 10 of 10. 10 results availa…" at bounding box center [456, 385] width 176 height 161
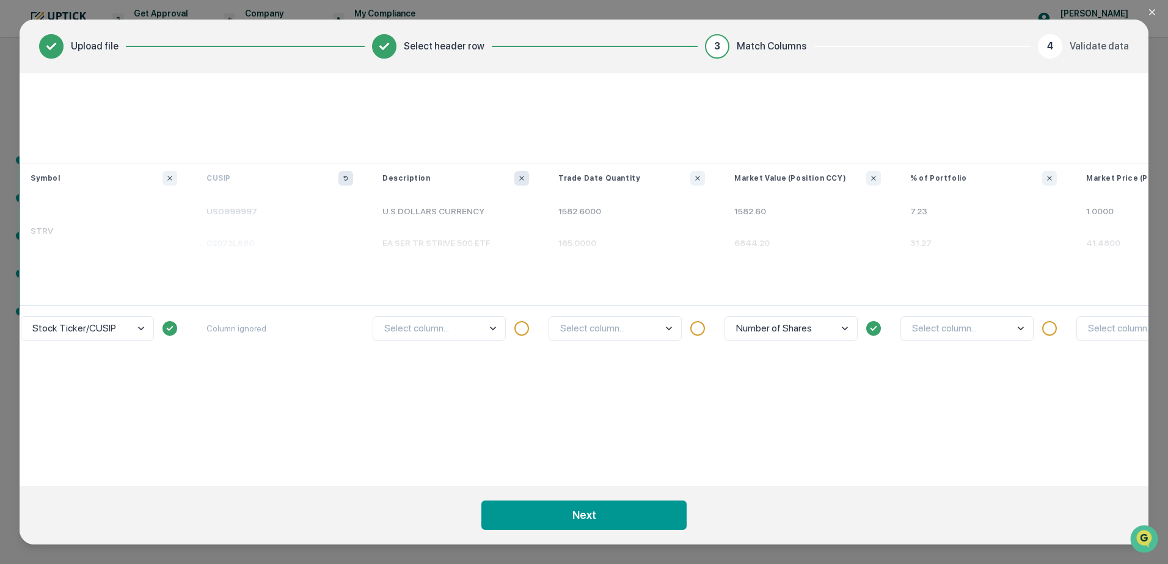
click at [517, 178] on button "Ignore column" at bounding box center [521, 178] width 15 height 15
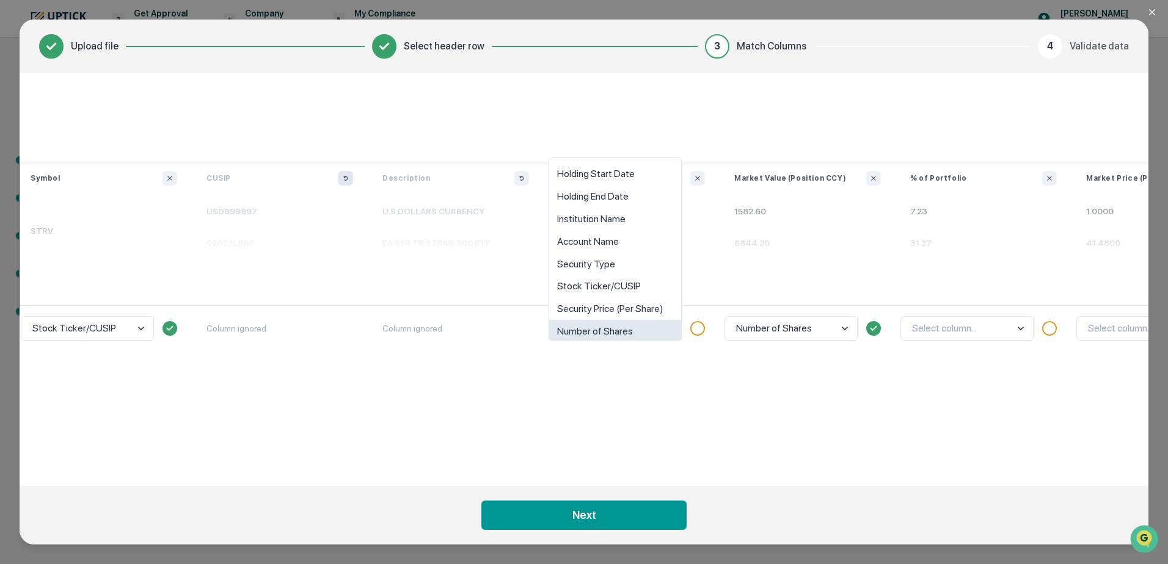
click at [670, 330] on body "Get Approval Content & Transactions Company Policies & Documents My Compliance …" at bounding box center [584, 282] width 1168 height 564
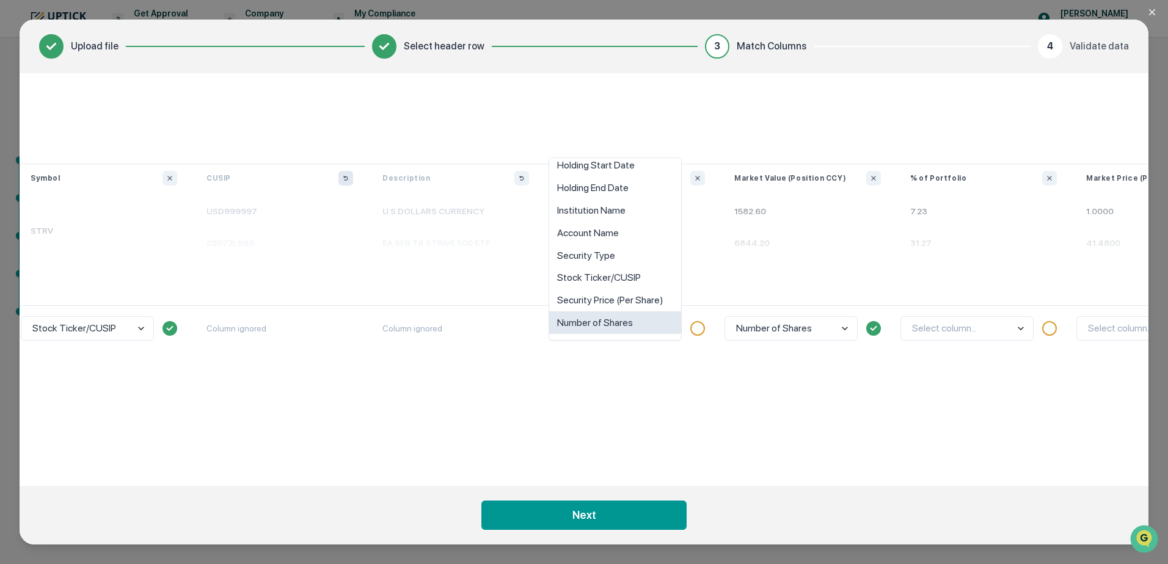
click at [660, 319] on div "Number of Shares" at bounding box center [615, 322] width 132 height 23
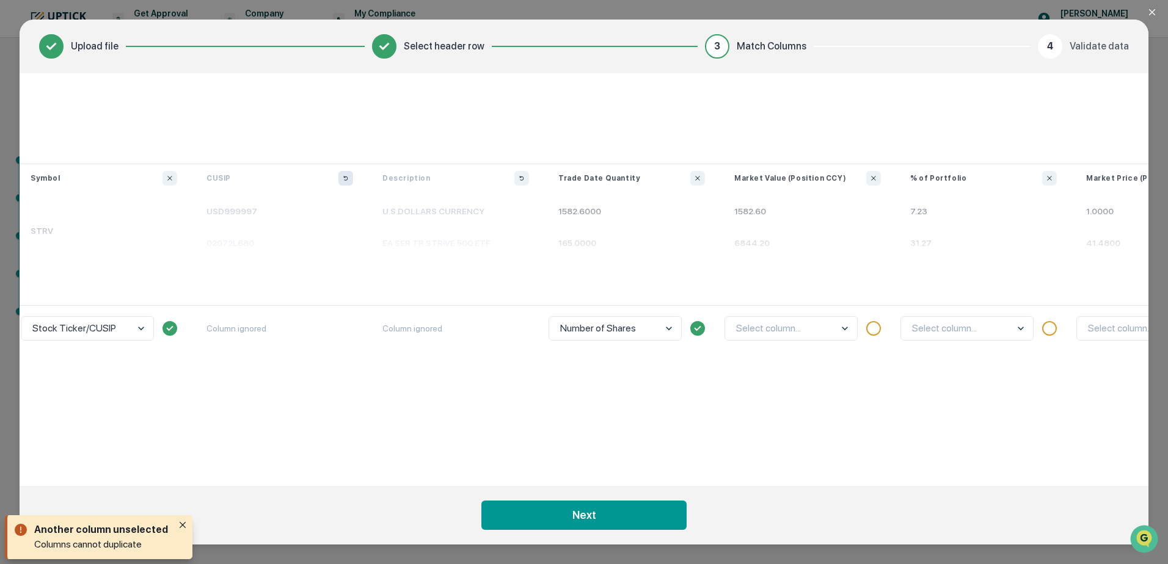
click at [846, 332] on body "Get Approval Content & Transactions Company Policies & Documents My Compliance …" at bounding box center [584, 282] width 1168 height 564
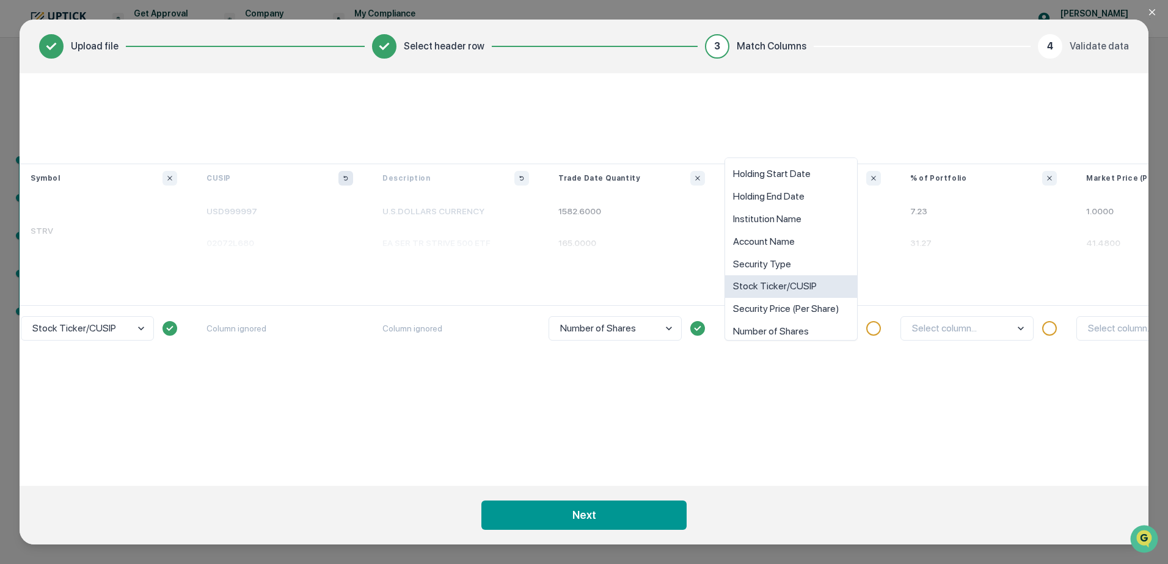
scroll to position [53, 0]
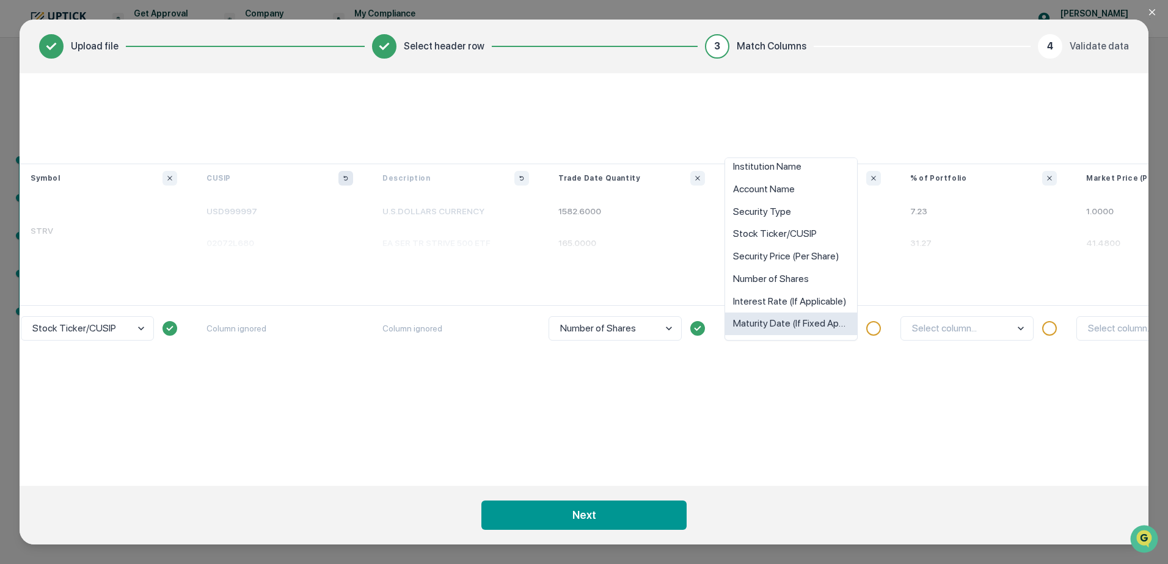
click at [799, 380] on div "option Maturity Date (If Fixed Applicable) focused, 10 of 10. 10 results availa…" at bounding box center [807, 385] width 176 height 161
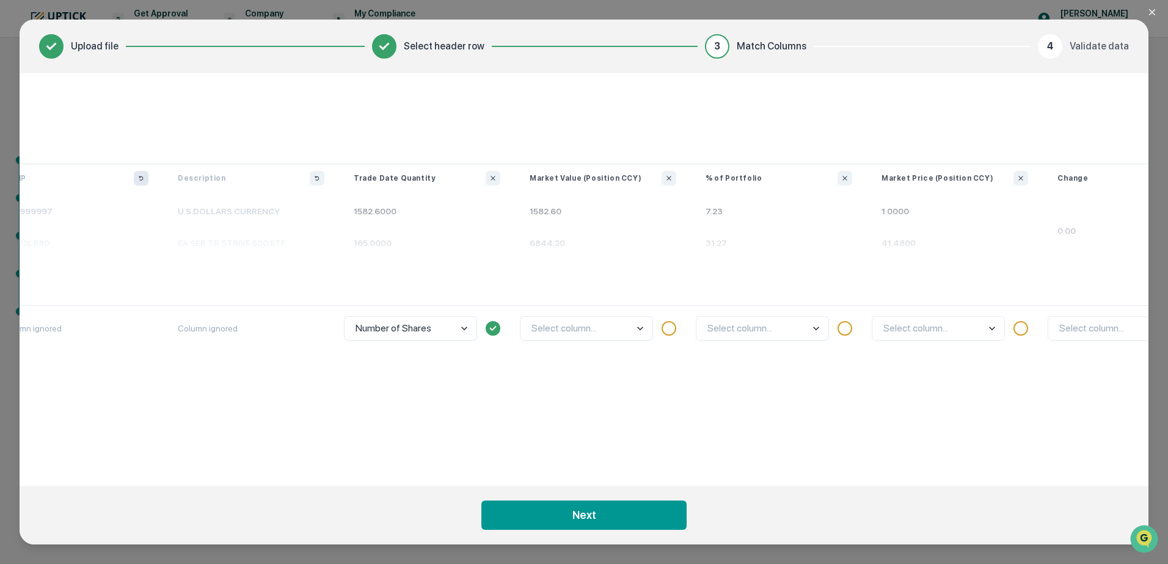
scroll to position [0, 683]
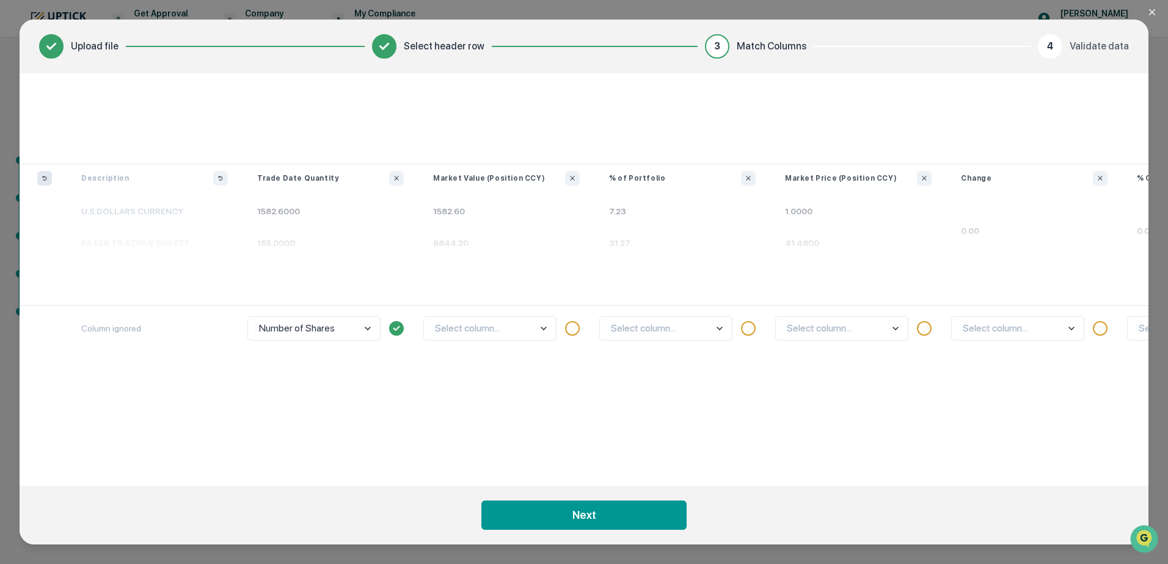
click at [892, 325] on body "Get Approval Content & Transactions Company Policies & Documents My Compliance …" at bounding box center [584, 282] width 1168 height 564
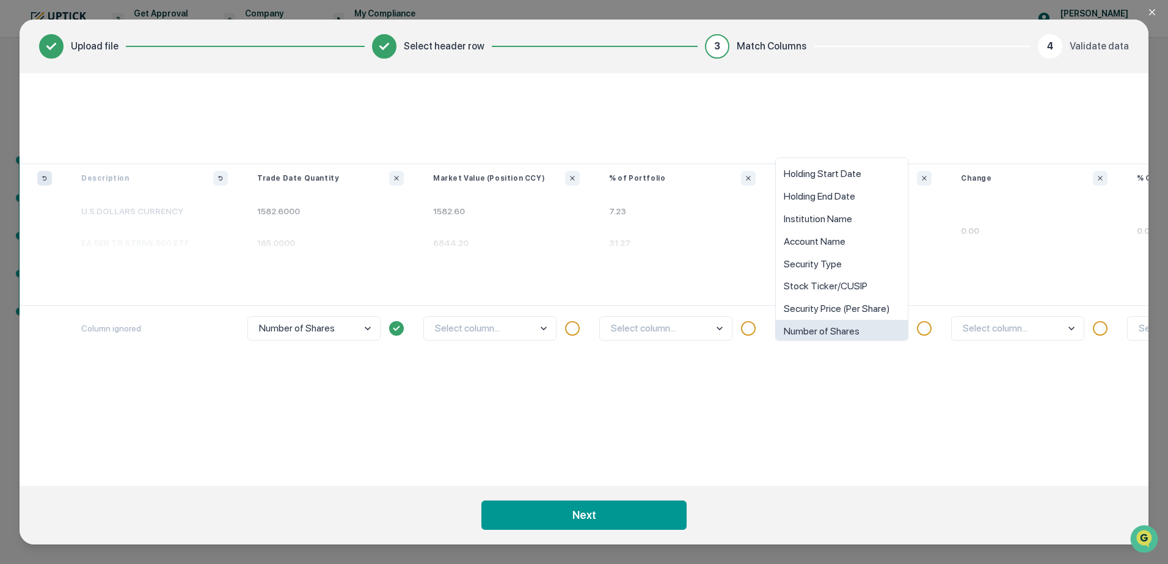
scroll to position [9, 0]
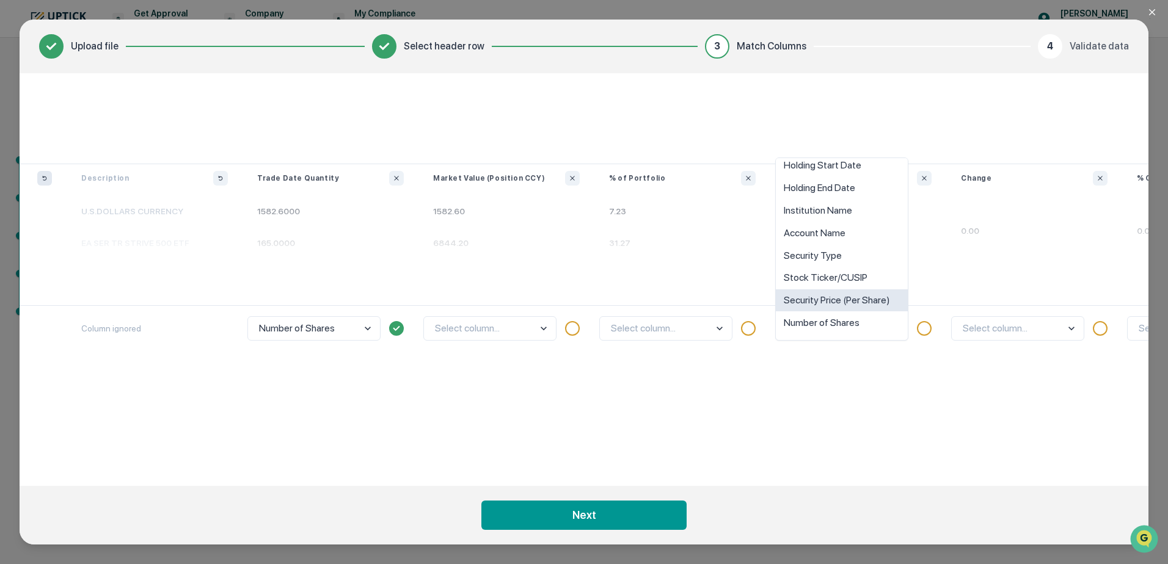
click at [864, 303] on div "Security Price (Per Share)" at bounding box center [841, 300] width 132 height 23
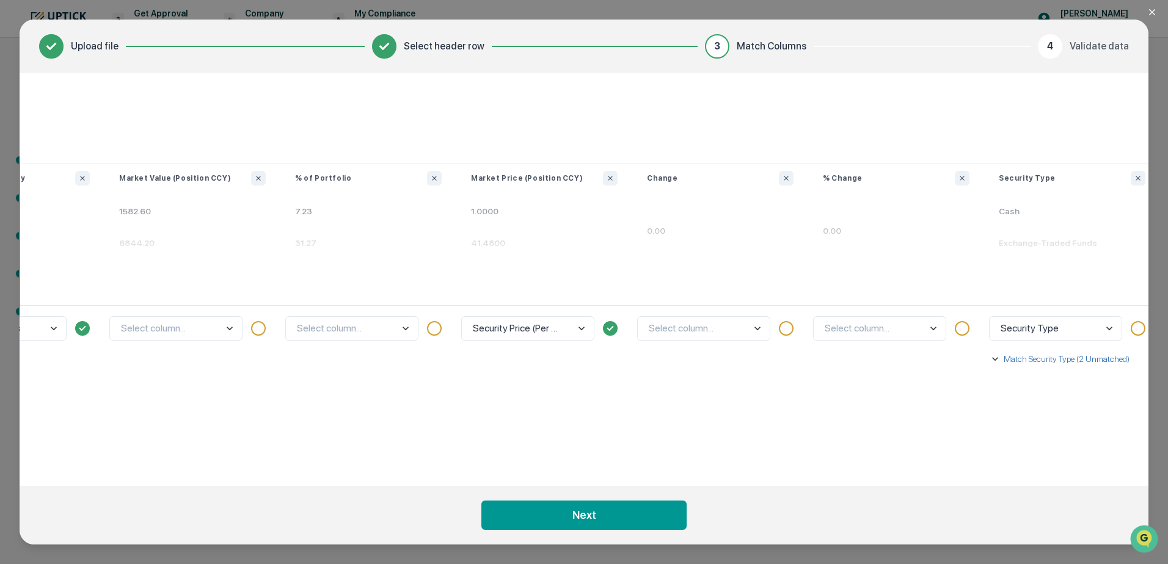
scroll to position [0, 1016]
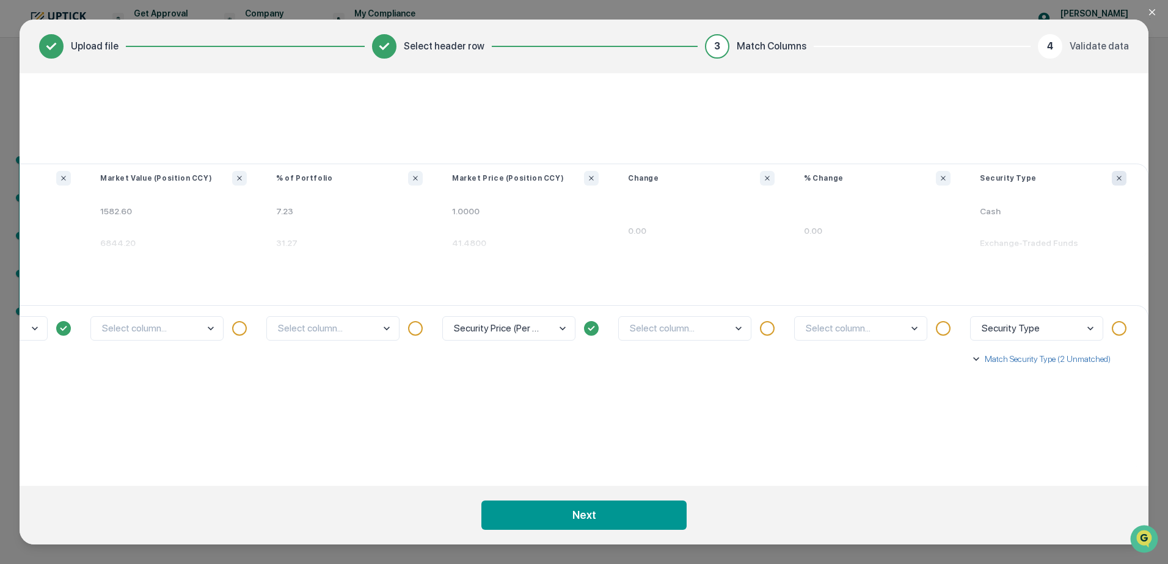
click at [1118, 176] on icon "Ignore column" at bounding box center [1118, 178] width 7 height 7
click at [942, 179] on icon "Ignore column" at bounding box center [942, 178] width 7 height 7
click at [765, 176] on icon "Ignore column" at bounding box center [766, 178] width 7 height 7
click at [413, 178] on icon "Ignore column" at bounding box center [415, 178] width 7 height 7
click at [207, 332] on body "Get Approval Content & Transactions Company Policies & Documents My Compliance …" at bounding box center [584, 282] width 1168 height 564
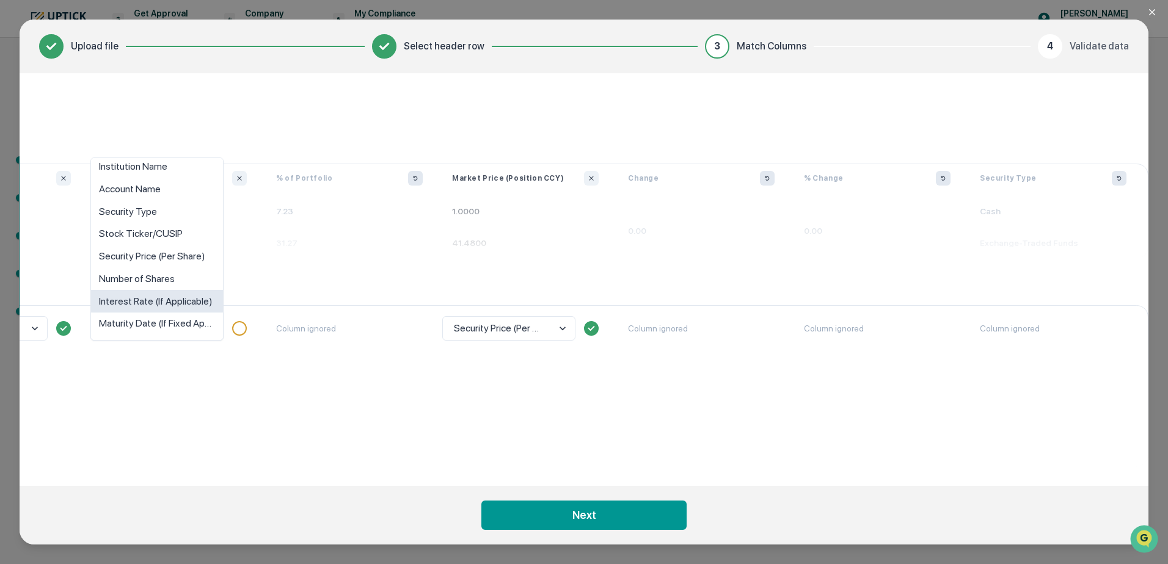
scroll to position [0, 0]
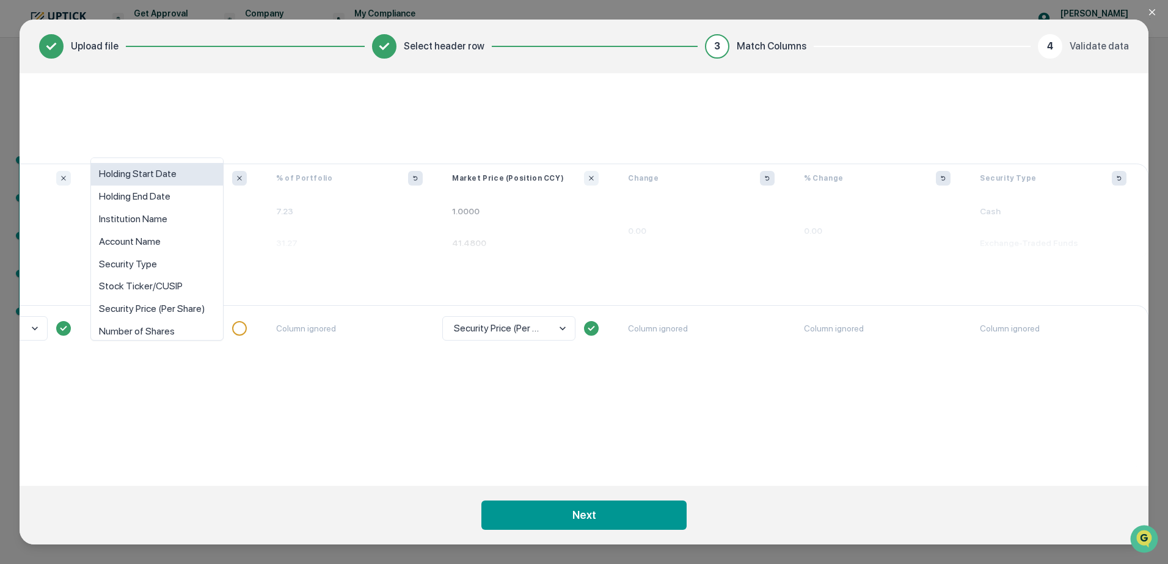
click at [239, 175] on icon "Ignore column" at bounding box center [239, 178] width 7 height 7
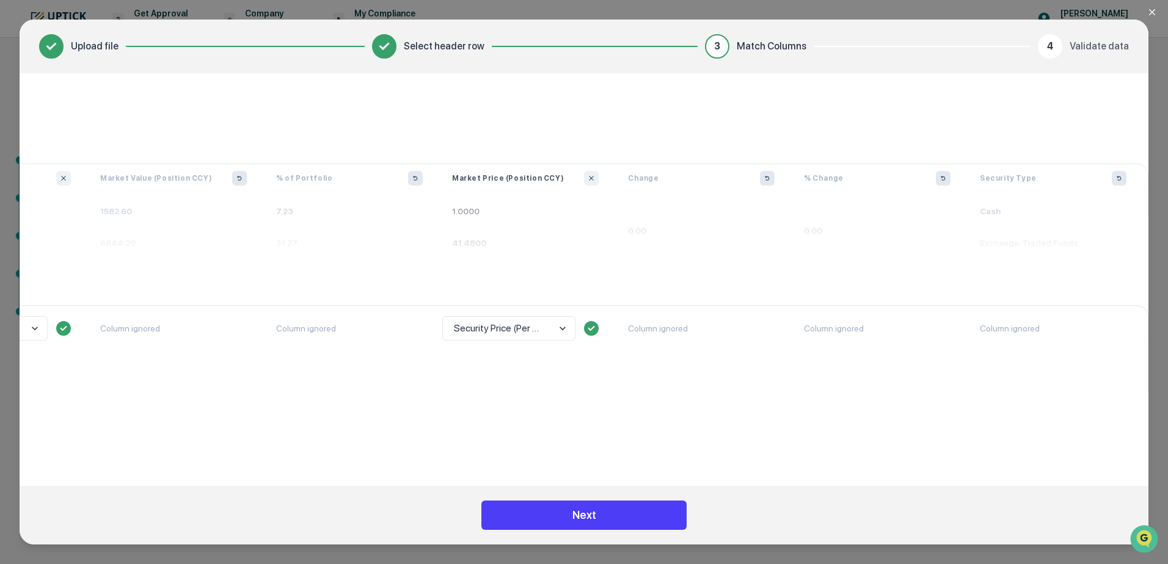
click at [610, 511] on button "Next" at bounding box center [583, 515] width 205 height 29
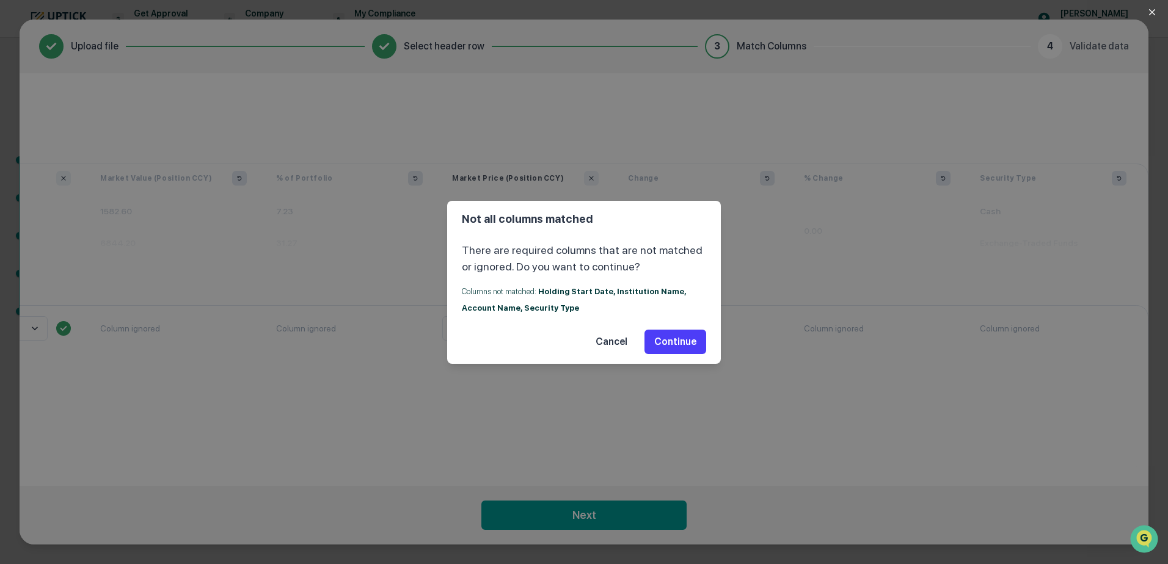
click at [679, 336] on button "Continue" at bounding box center [675, 342] width 62 height 24
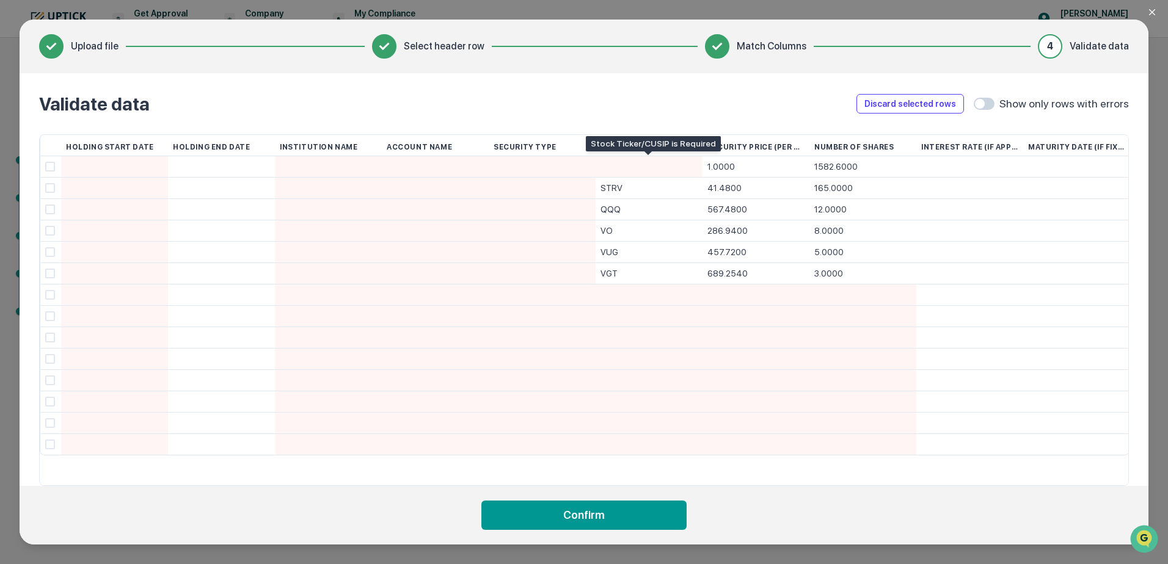
click at [642, 162] on div at bounding box center [648, 166] width 97 height 21
click at [1155, 10] on icon "Close modal" at bounding box center [1152, 12] width 10 height 10
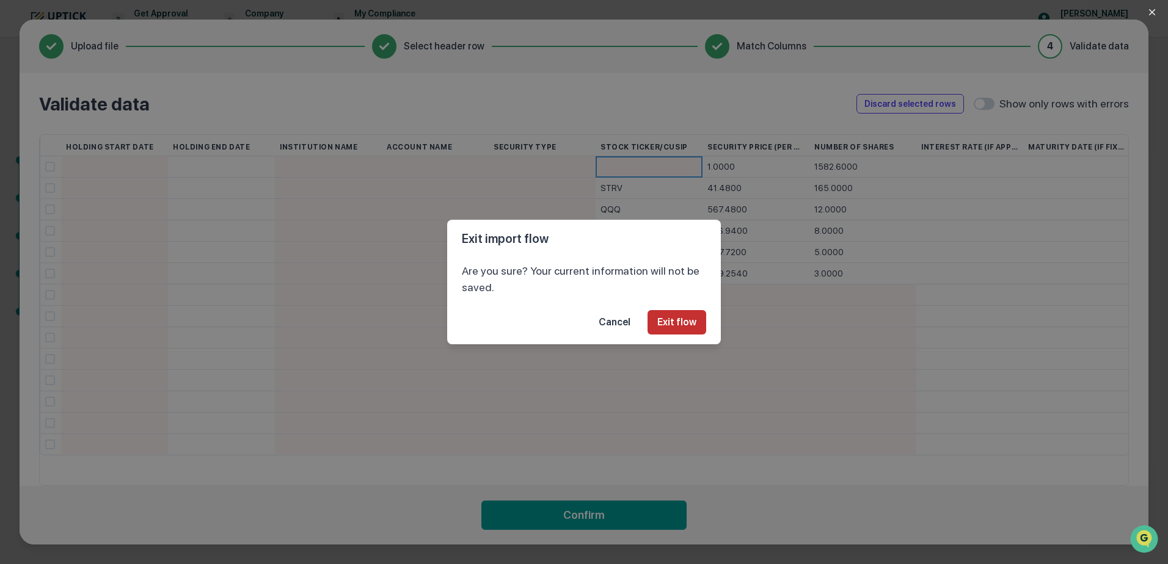
click at [676, 326] on button "Exit flow" at bounding box center [676, 322] width 59 height 24
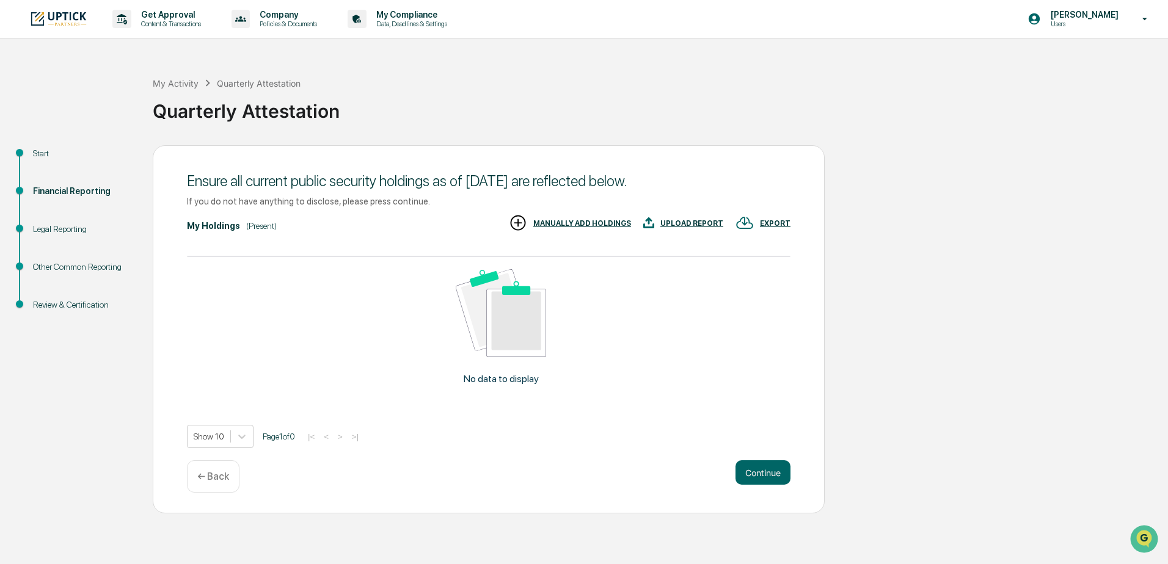
click at [696, 214] on div "UPLOAD REPORT" at bounding box center [683, 224] width 80 height 20
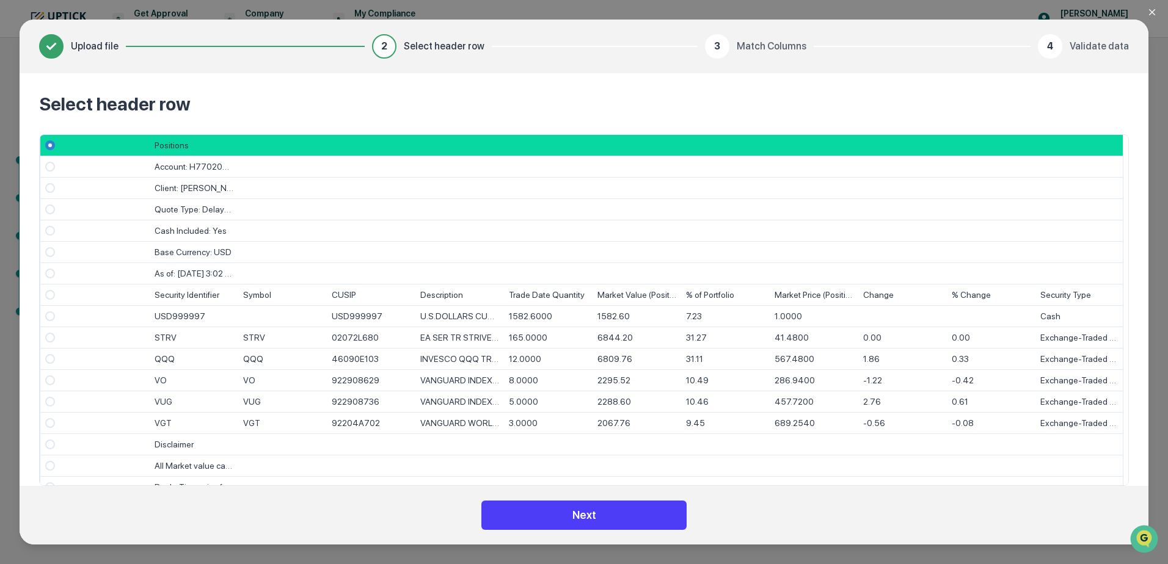
click at [593, 520] on button "Next" at bounding box center [583, 515] width 205 height 29
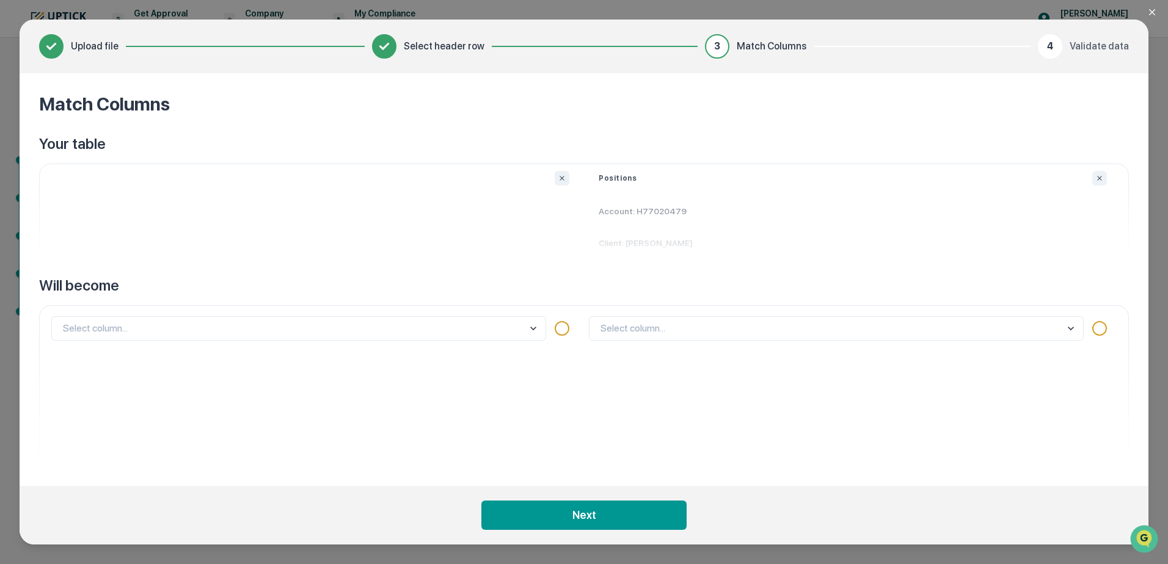
click at [1077, 272] on div "Your table Positions Account: H77020479 Client: [PERSON_NAME] Will become Selec…" at bounding box center [583, 300] width 1089 height 332
click at [384, 54] on icon at bounding box center [384, 46] width 22 height 22
click at [333, 333] on body "Get Approval Content & Transactions Company Policies & Documents My Compliance …" at bounding box center [584, 282] width 1168 height 564
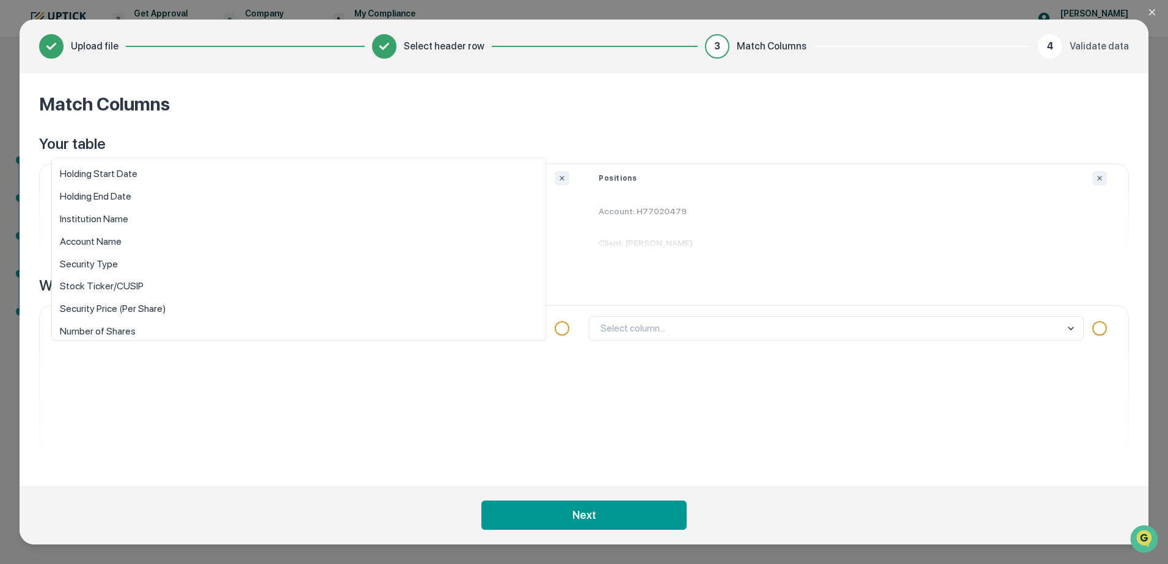
scroll to position [9, 0]
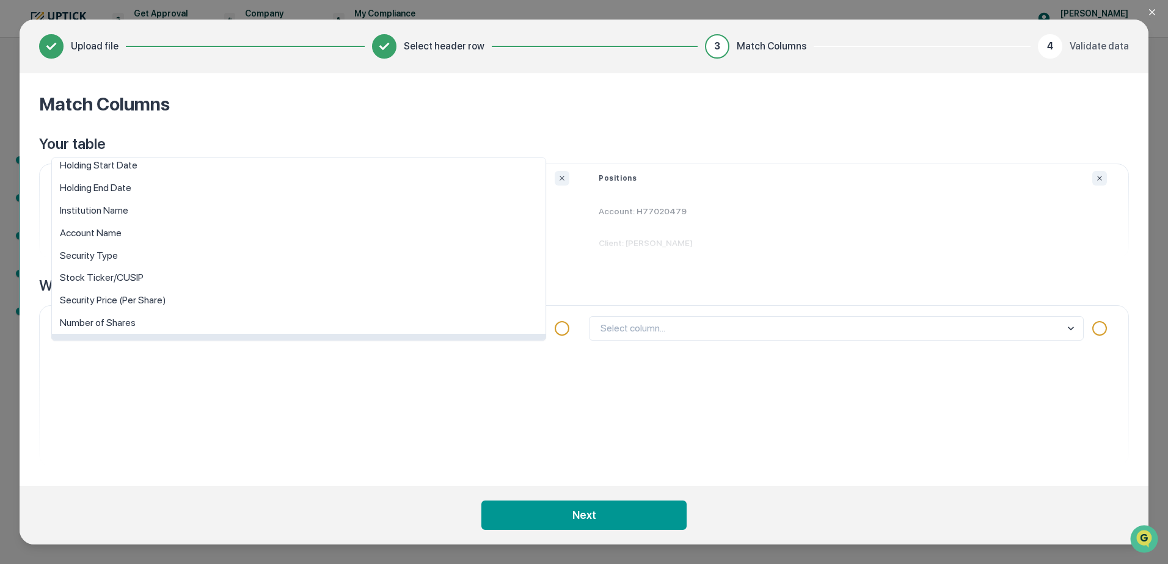
click at [420, 436] on div "option Interest Rate (If Applicable) focused, 9 of 10. 10 results available. Us…" at bounding box center [314, 385] width 537 height 161
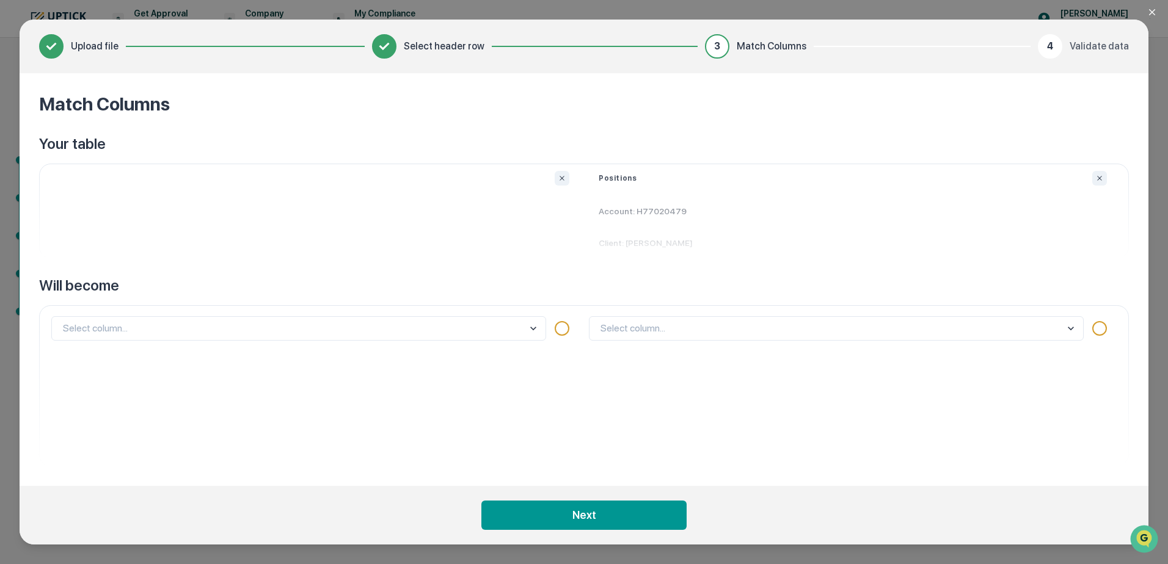
click at [714, 48] on div "3" at bounding box center [717, 46] width 24 height 24
click at [1156, 12] on icon "Close modal" at bounding box center [1152, 12] width 10 height 10
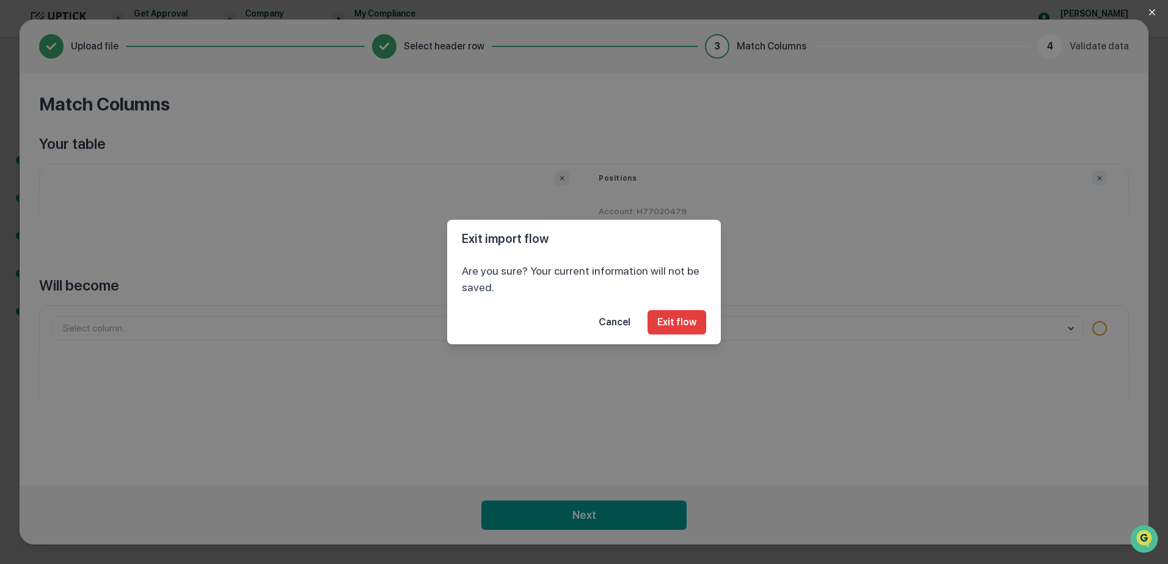
click at [675, 335] on footer "Cancel Exit flow" at bounding box center [584, 322] width 274 height 44
click at [678, 315] on button "Exit flow" at bounding box center [676, 322] width 59 height 24
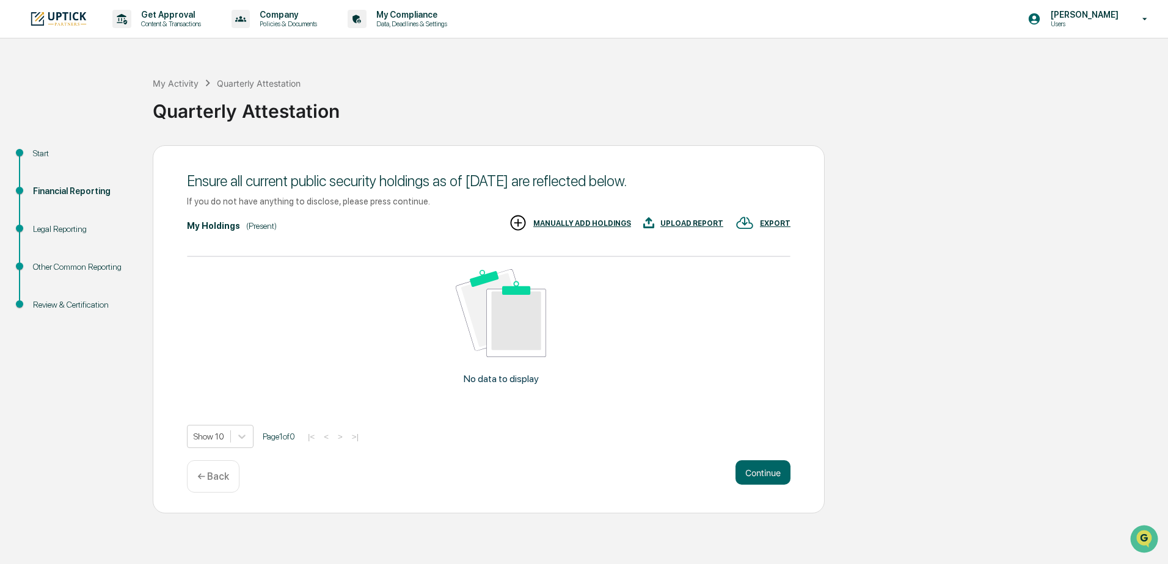
click at [702, 223] on div "UPLOAD REPORT" at bounding box center [691, 223] width 63 height 9
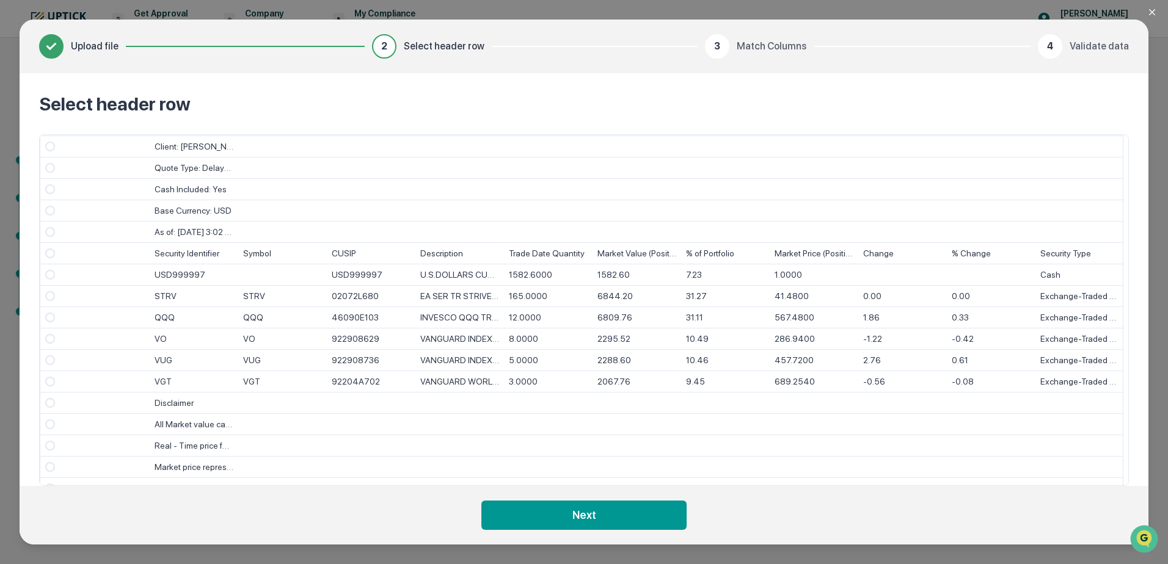
scroll to position [61, 0]
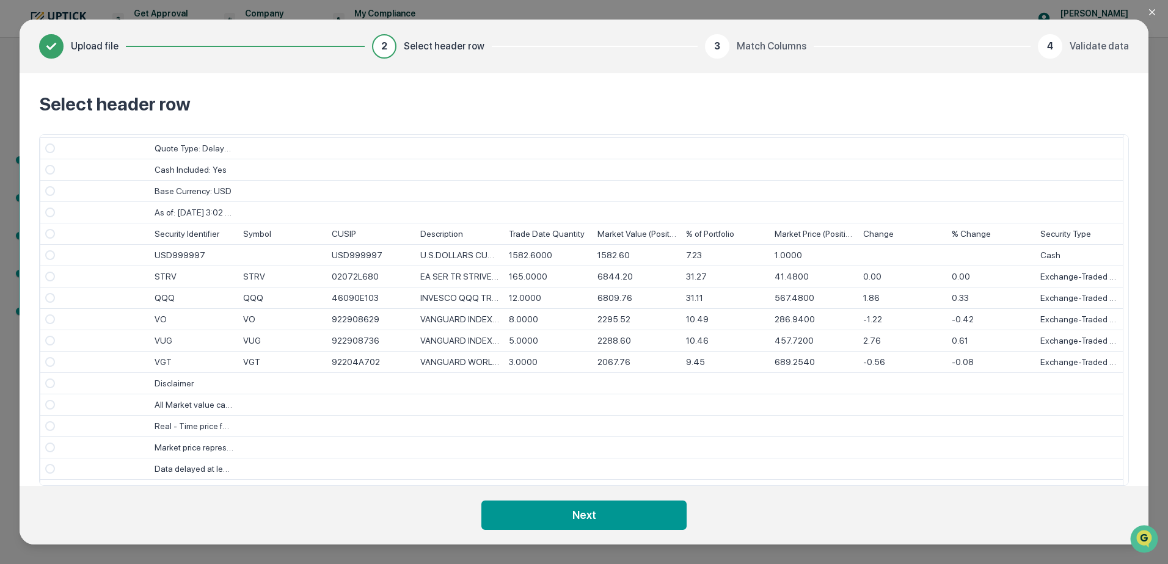
click at [48, 235] on span "Select" at bounding box center [50, 234] width 10 height 10
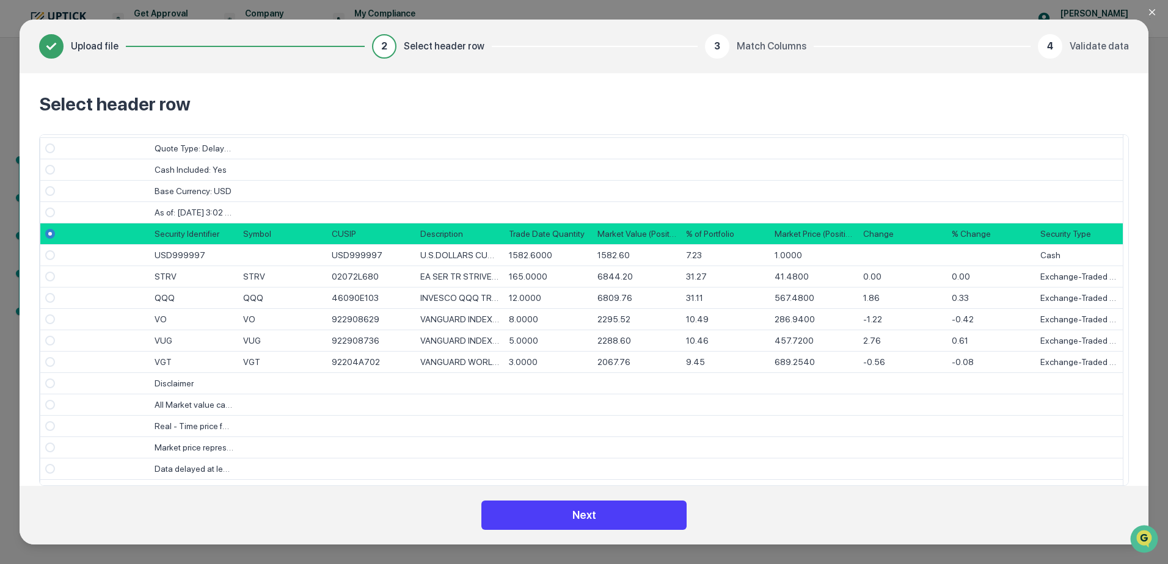
click at [602, 518] on button "Next" at bounding box center [583, 515] width 205 height 29
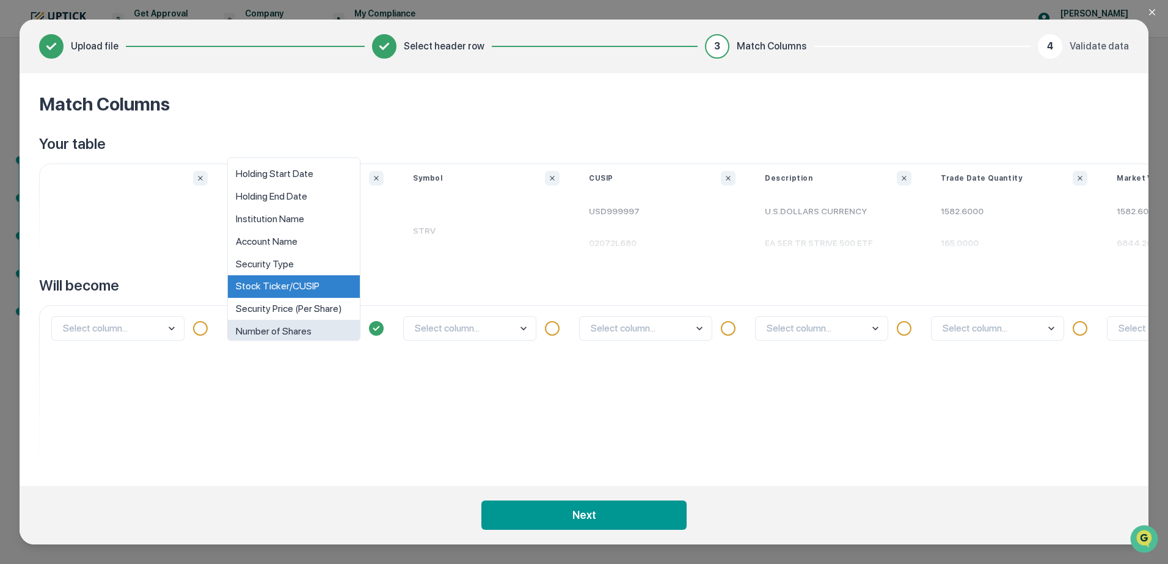
click at [345, 327] on body "Get Approval Content & Transactions Company Policies & Documents My Compliance …" at bounding box center [584, 282] width 1168 height 564
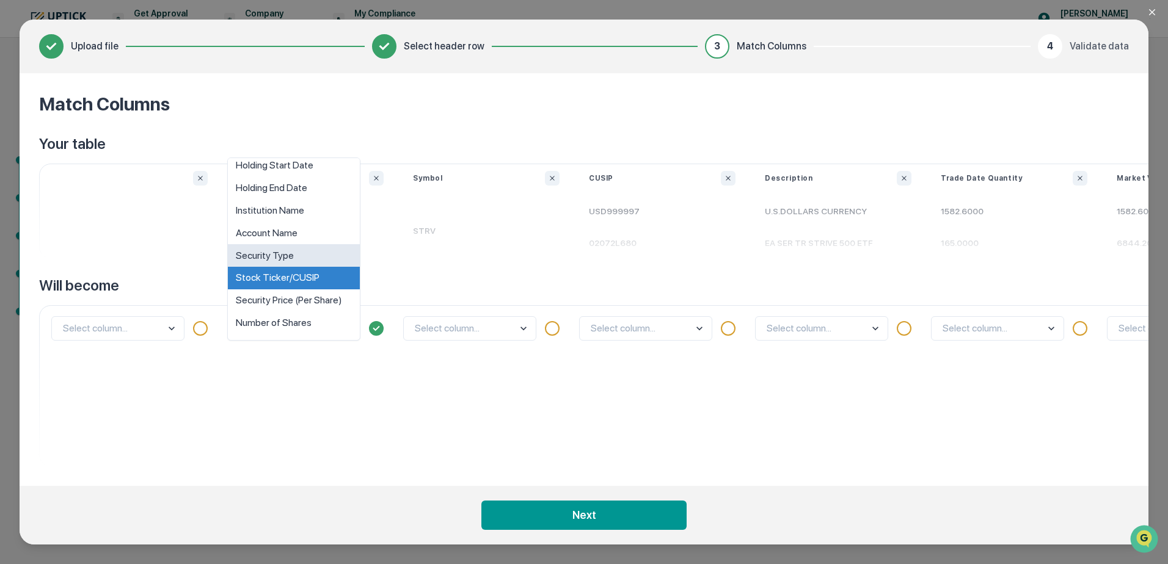
click at [305, 256] on div "Security Type" at bounding box center [294, 255] width 132 height 23
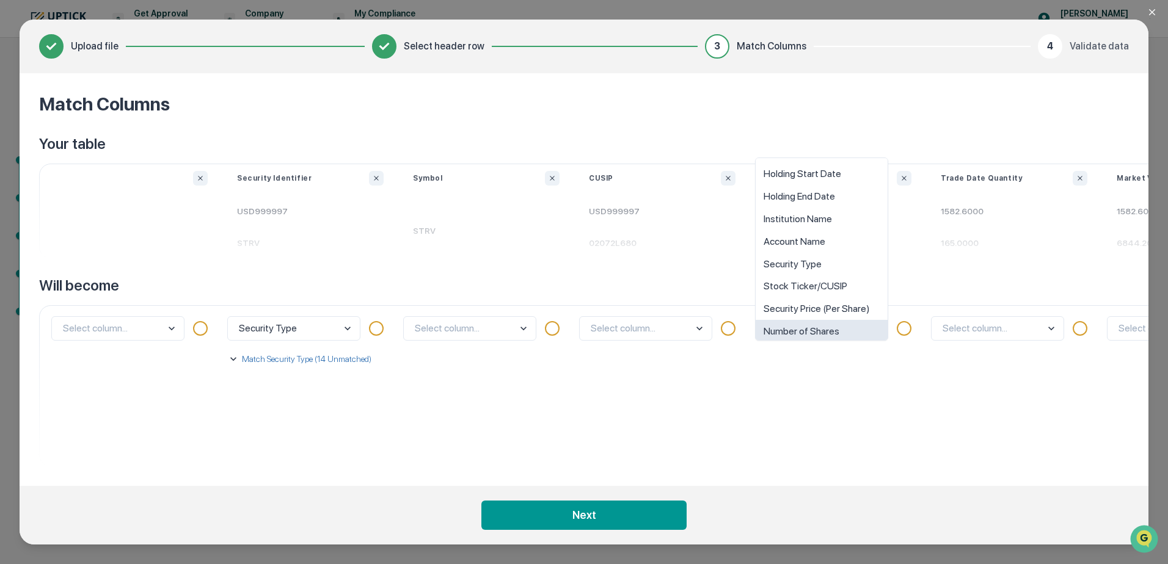
click at [857, 327] on body "Get Approval Content & Transactions Company Policies & Documents My Compliance …" at bounding box center [584, 282] width 1168 height 564
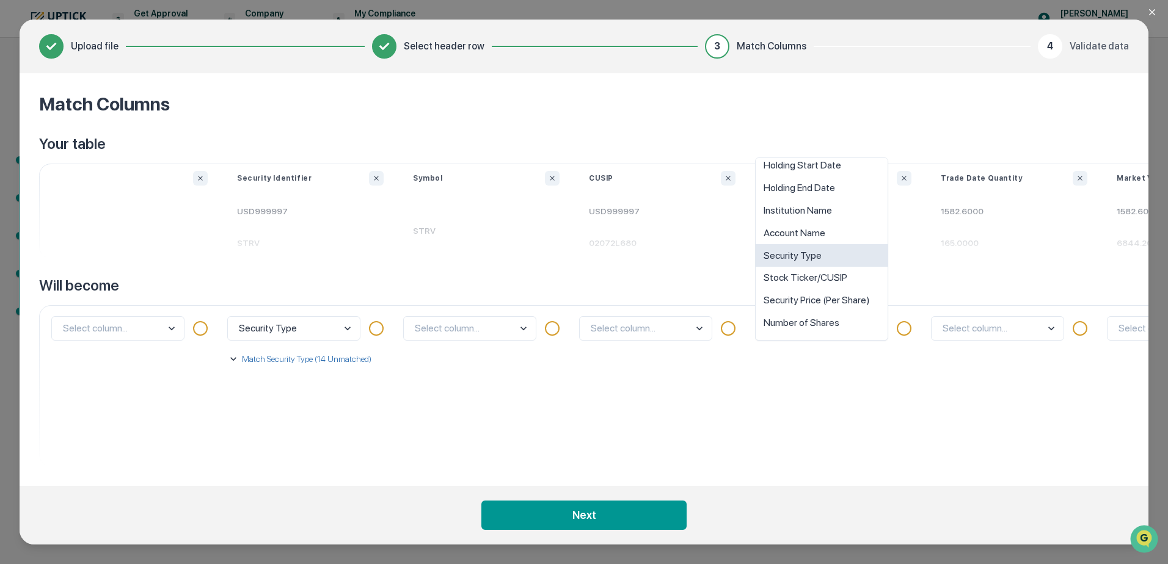
click at [829, 254] on div "Security Type" at bounding box center [821, 255] width 132 height 23
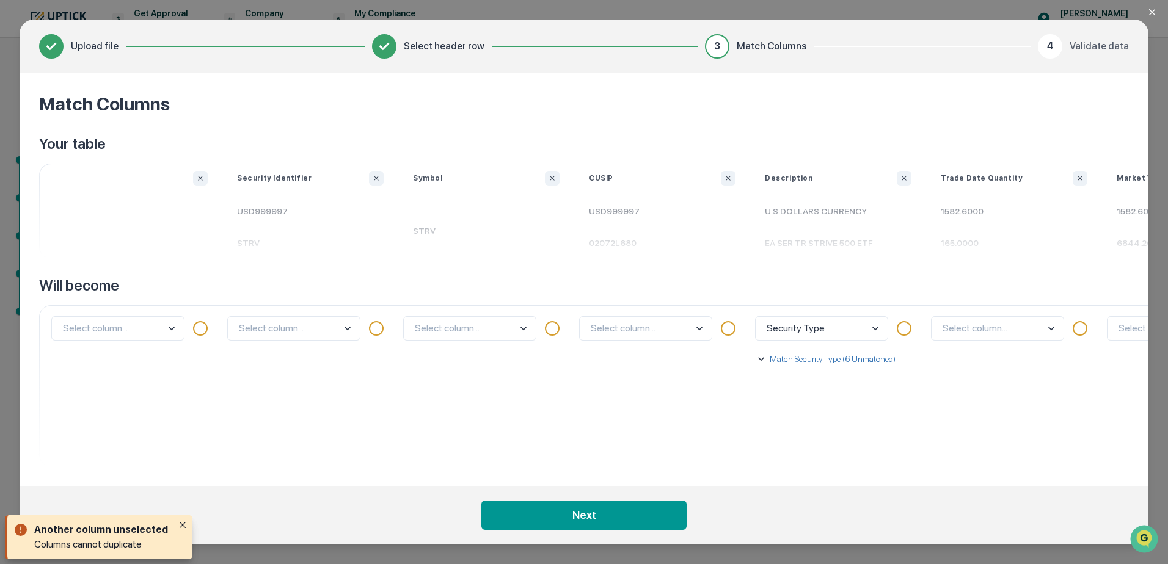
click at [332, 329] on body "Get Approval Content & Transactions Company Policies & Documents My Compliance …" at bounding box center [584, 282] width 1168 height 564
click at [391, 412] on div "Select column..." at bounding box center [310, 385] width 176 height 161
click at [329, 338] on body "Get Approval Content & Transactions Company Policies & Documents My Compliance …" at bounding box center [584, 282] width 1168 height 564
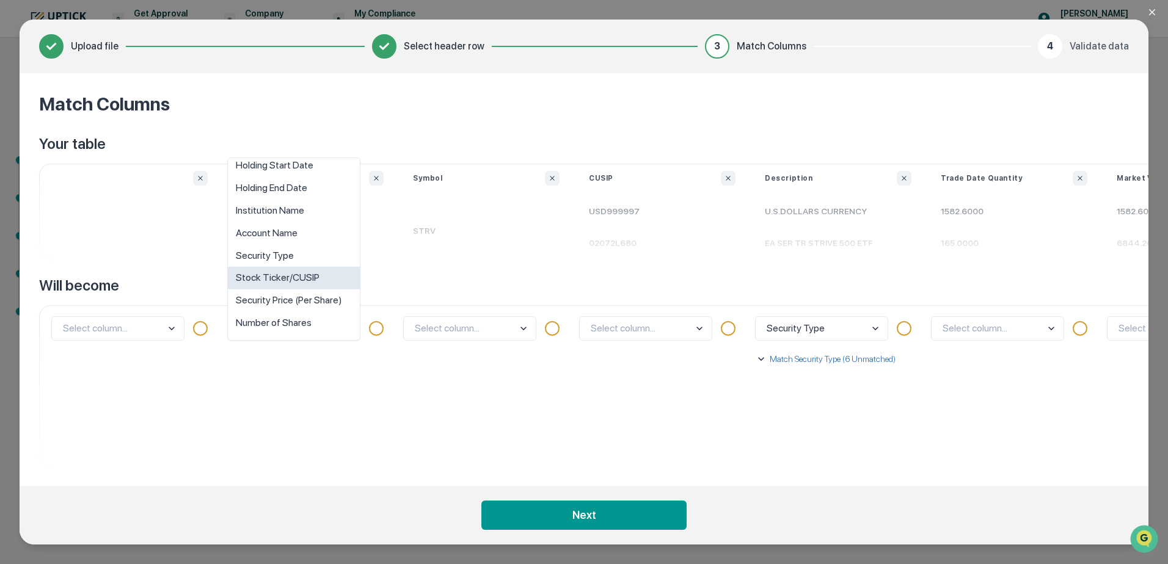
click at [325, 279] on div "Stock Ticker/CUSIP" at bounding box center [294, 278] width 132 height 23
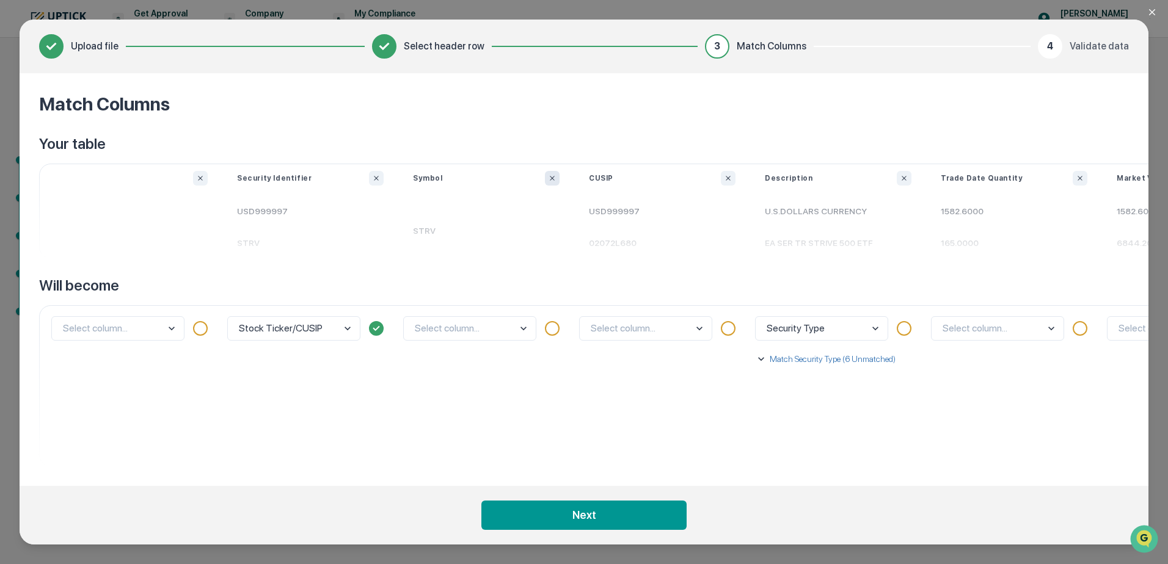
click at [551, 175] on icon "Ignore column" at bounding box center [551, 178] width 7 height 7
click at [700, 327] on body "Get Approval Content & Transactions Company Policies & Documents My Compliance …" at bounding box center [584, 282] width 1168 height 564
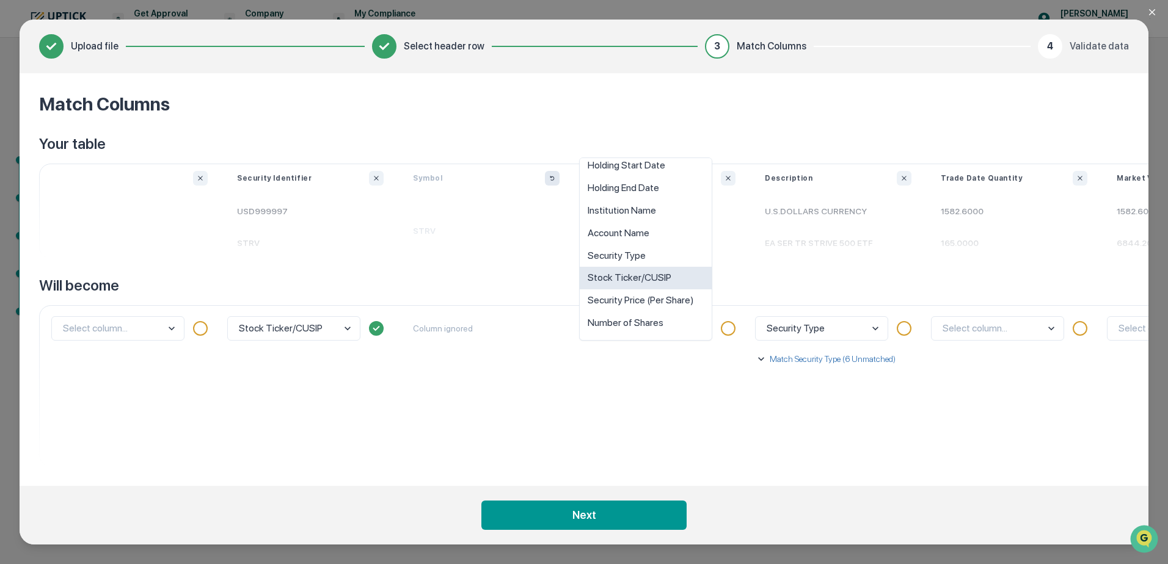
click at [663, 274] on div "Stock Ticker/CUSIP" at bounding box center [645, 278] width 132 height 23
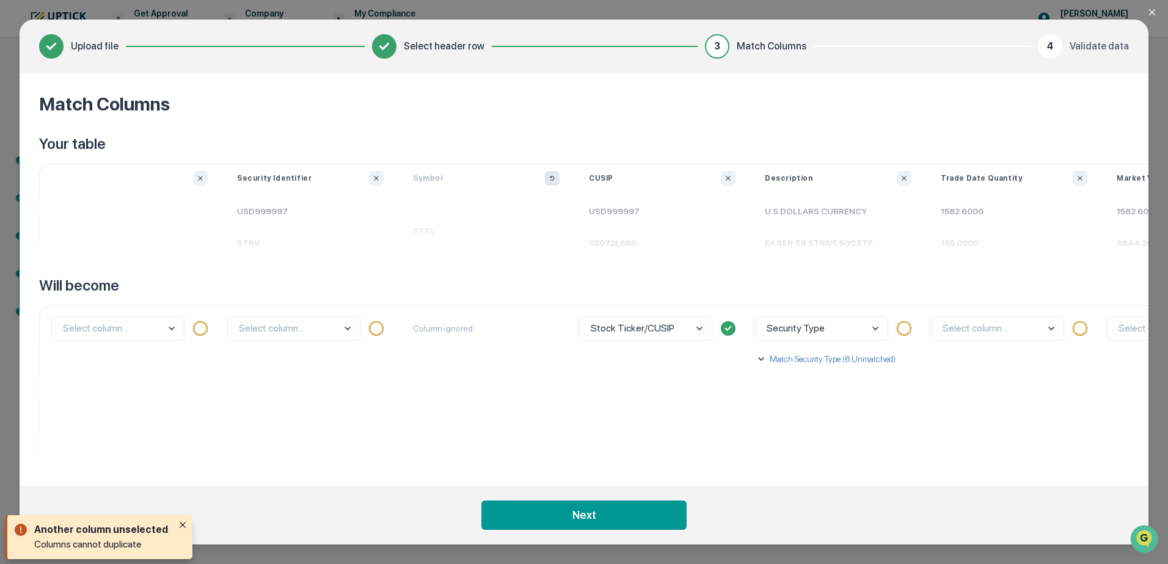
click at [336, 331] on body "Get Approval Content & Transactions Company Policies & Documents My Compliance …" at bounding box center [584, 282] width 1168 height 564
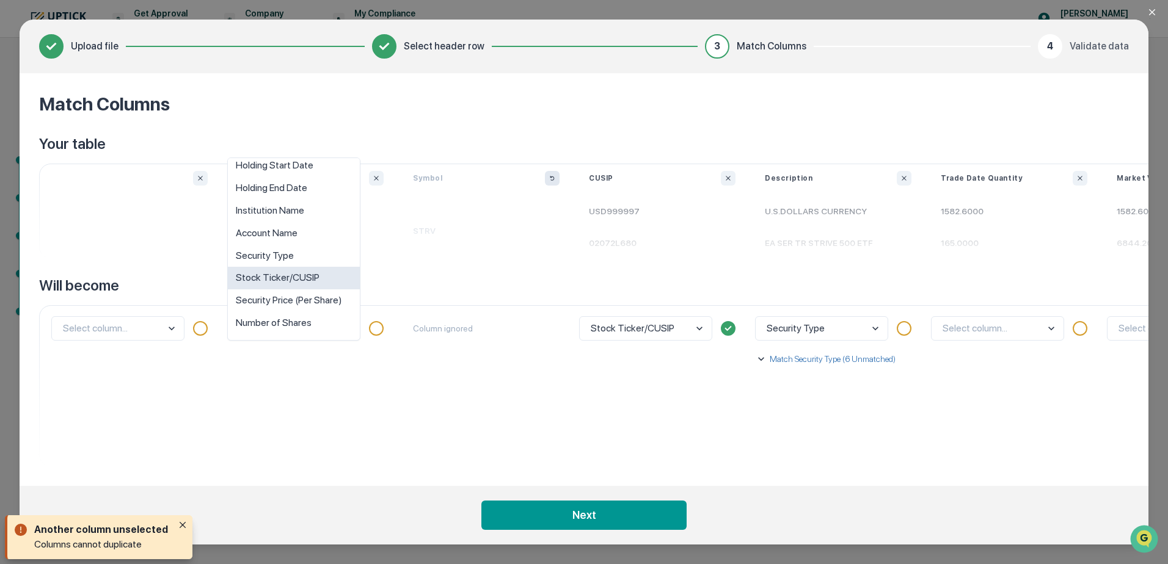
click at [324, 278] on div "Stock Ticker/CUSIP" at bounding box center [294, 278] width 132 height 23
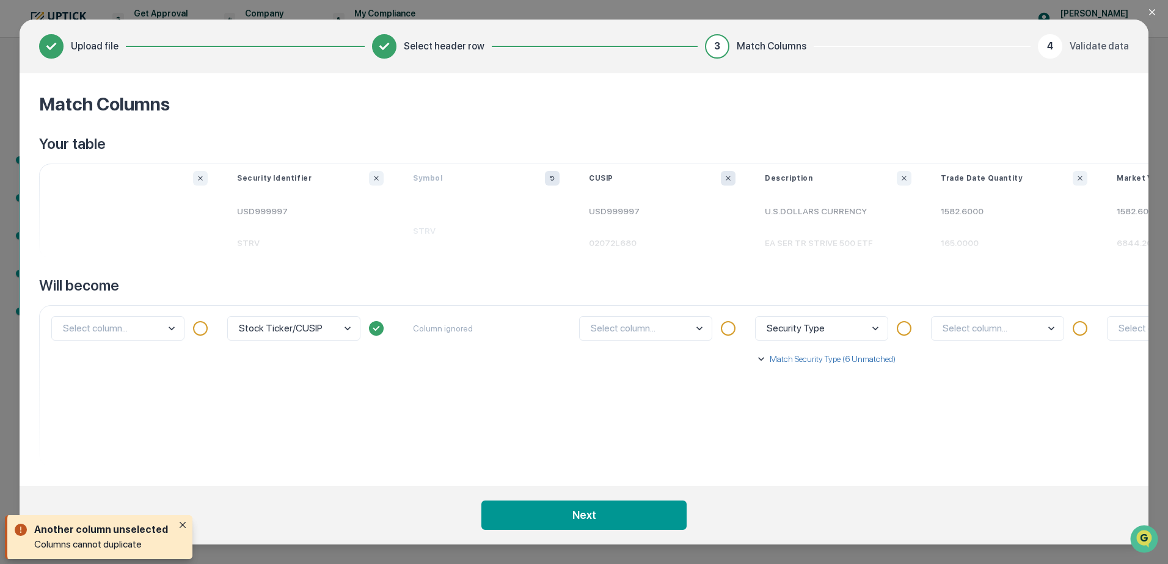
click at [730, 178] on icon "Ignore column" at bounding box center [727, 178] width 7 height 7
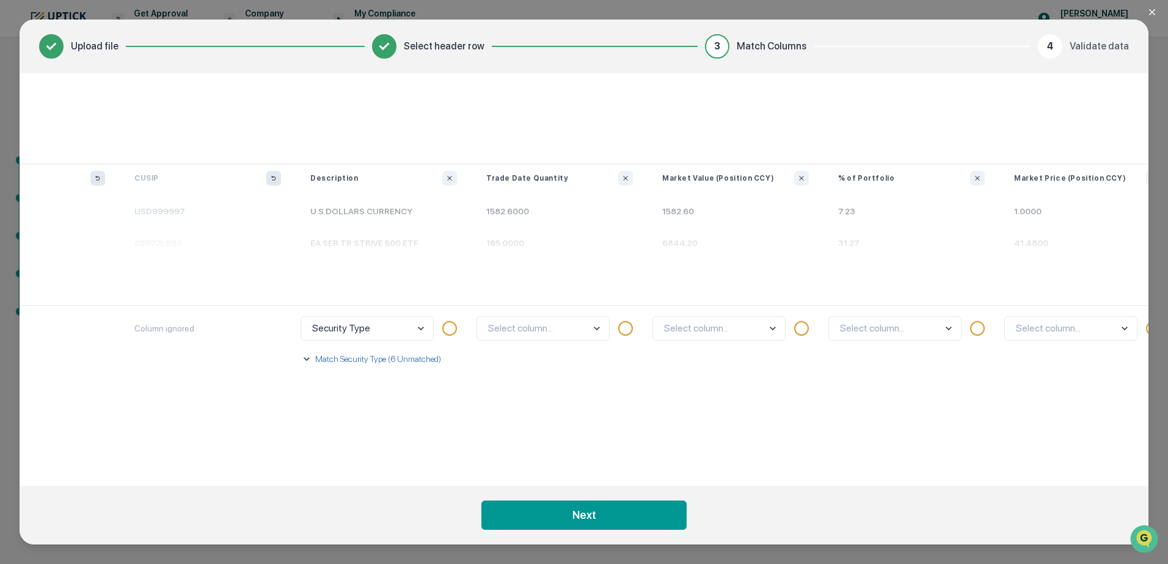
scroll to position [0, 468]
click at [588, 330] on body "Get Approval Content & Transactions Company Policies & Documents My Compliance …" at bounding box center [584, 282] width 1168 height 564
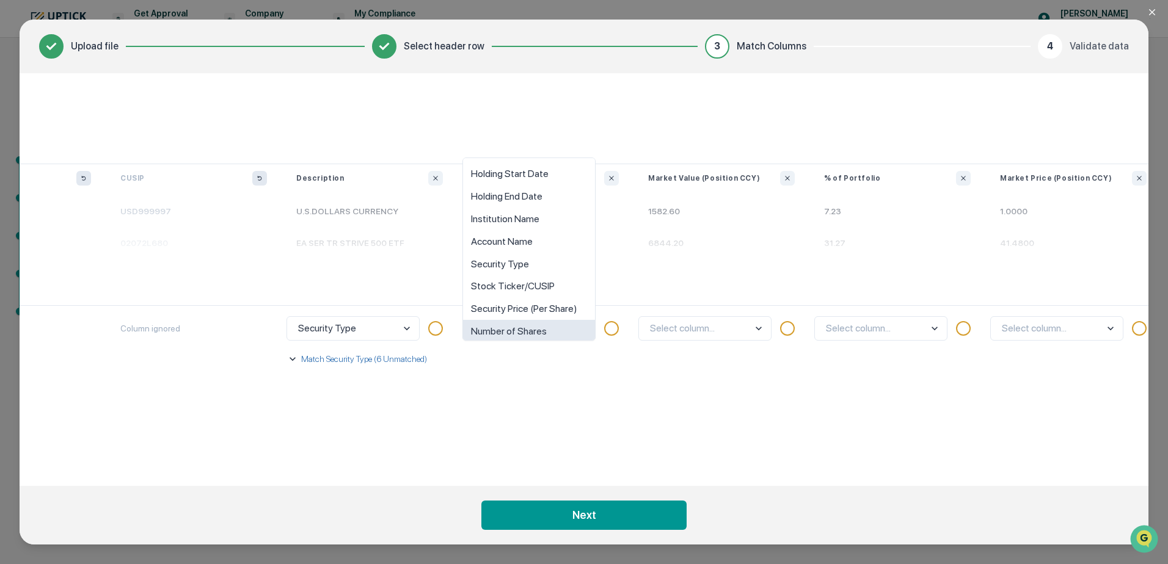
scroll to position [9, 0]
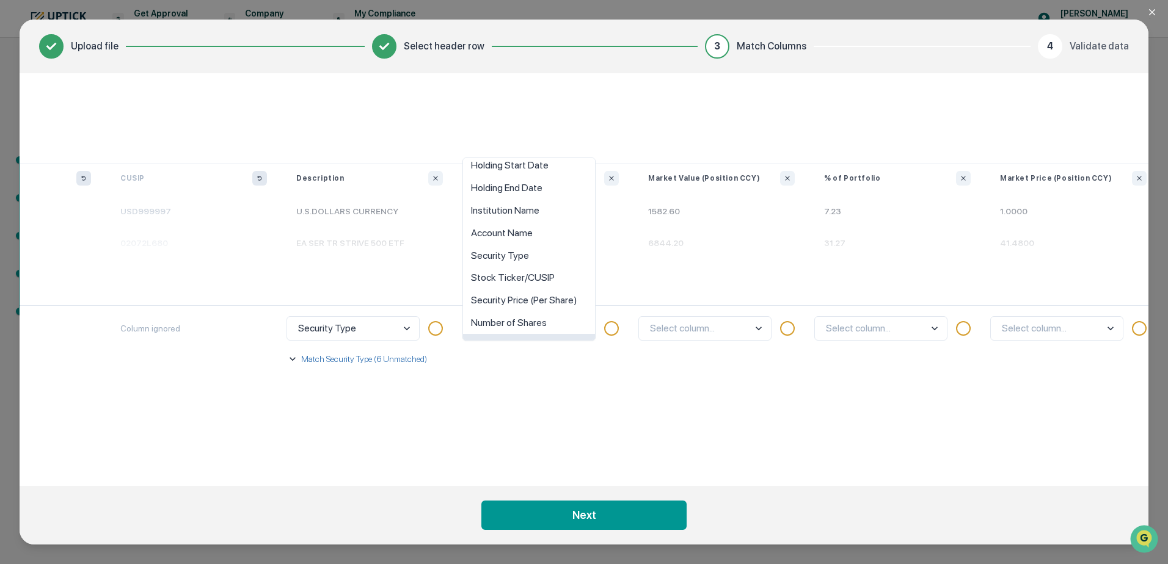
click at [535, 403] on div "option Interest Rate (If Applicable) focused, 9 of 10. 10 results available. Us…" at bounding box center [545, 385] width 176 height 161
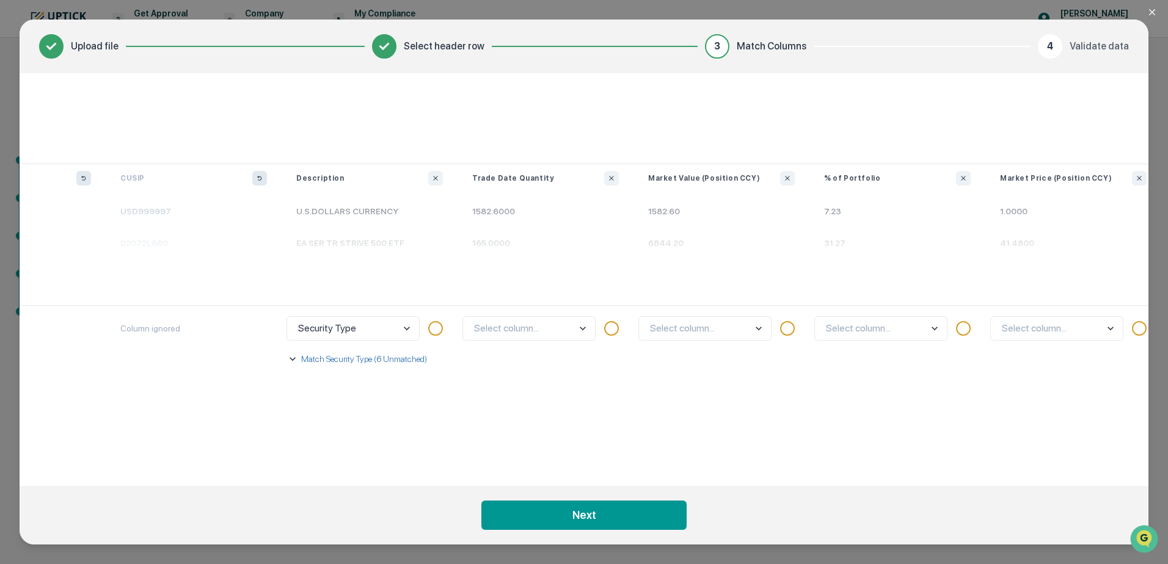
click at [402, 327] on body "Get Approval Content & Transactions Company Policies & Documents My Compliance …" at bounding box center [584, 282] width 1168 height 564
click at [520, 418] on div "Select column..." at bounding box center [545, 385] width 176 height 161
click at [436, 327] on div at bounding box center [435, 328] width 15 height 15
click at [408, 329] on body "Get Approval Content & Transactions Company Policies & Documents My Compliance …" at bounding box center [584, 282] width 1168 height 564
click at [468, 445] on div "Select column..." at bounding box center [545, 385] width 176 height 161
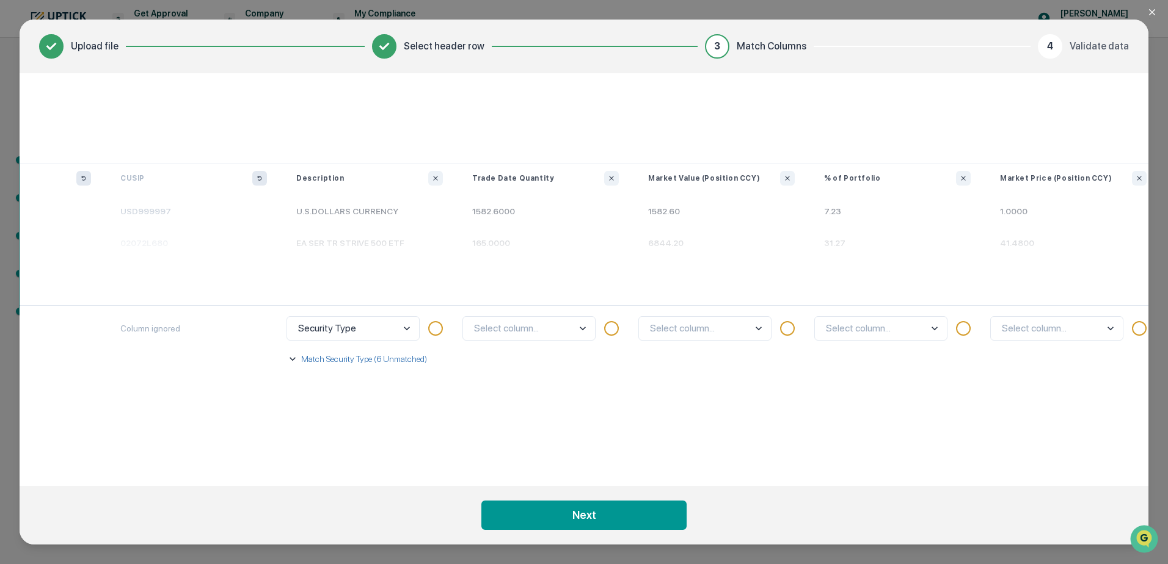
drag, startPoint x: 532, startPoint y: 476, endPoint x: 444, endPoint y: 476, distance: 88.5
click at [444, 476] on div "Match Columns Your table Security Identifier USD999997 STRV Symbol STRV CUSIP U…" at bounding box center [584, 279] width 1128 height 413
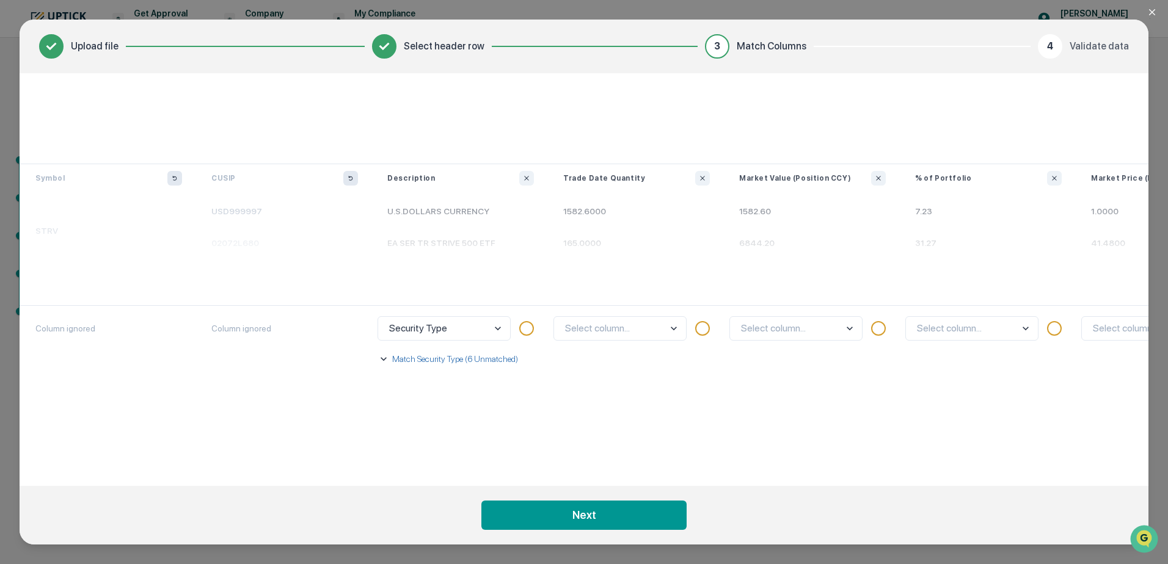
scroll to position [0, 314]
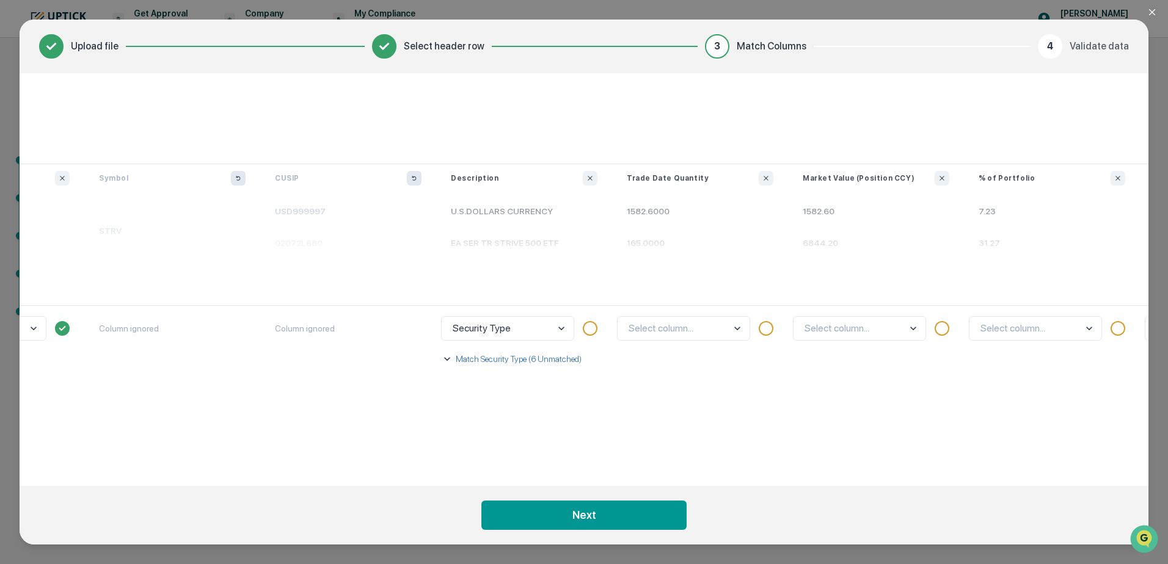
click at [445, 358] on icon "button" at bounding box center [447, 359] width 6 height 4
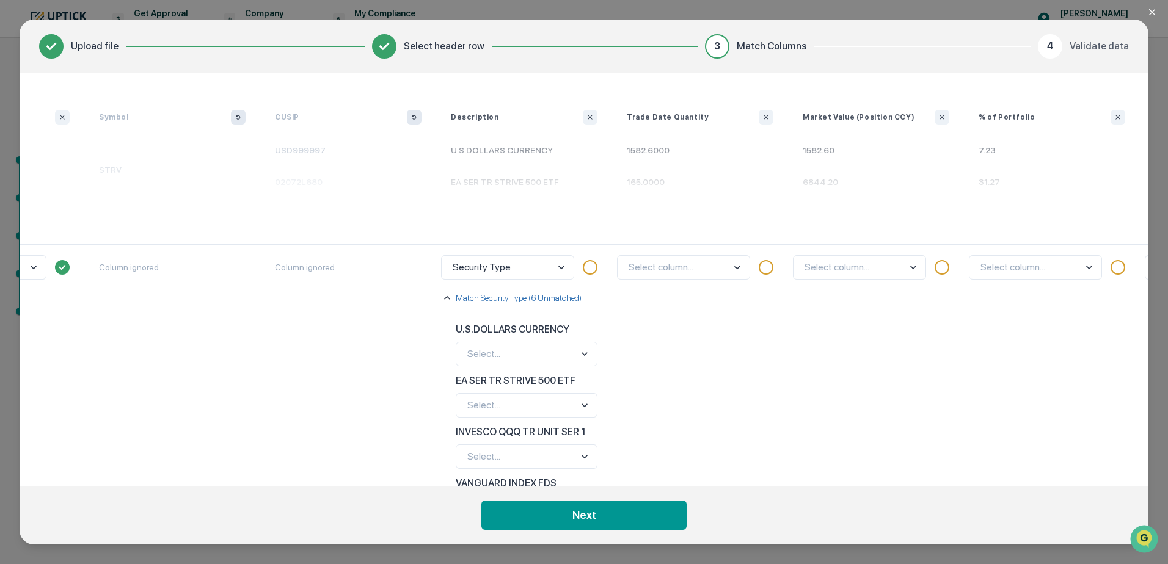
click at [569, 355] on body "Get Approval Content & Transactions Company Policies & Documents My Compliance …" at bounding box center [584, 282] width 1168 height 564
click at [512, 300] on div "Cash" at bounding box center [526, 305] width 140 height 23
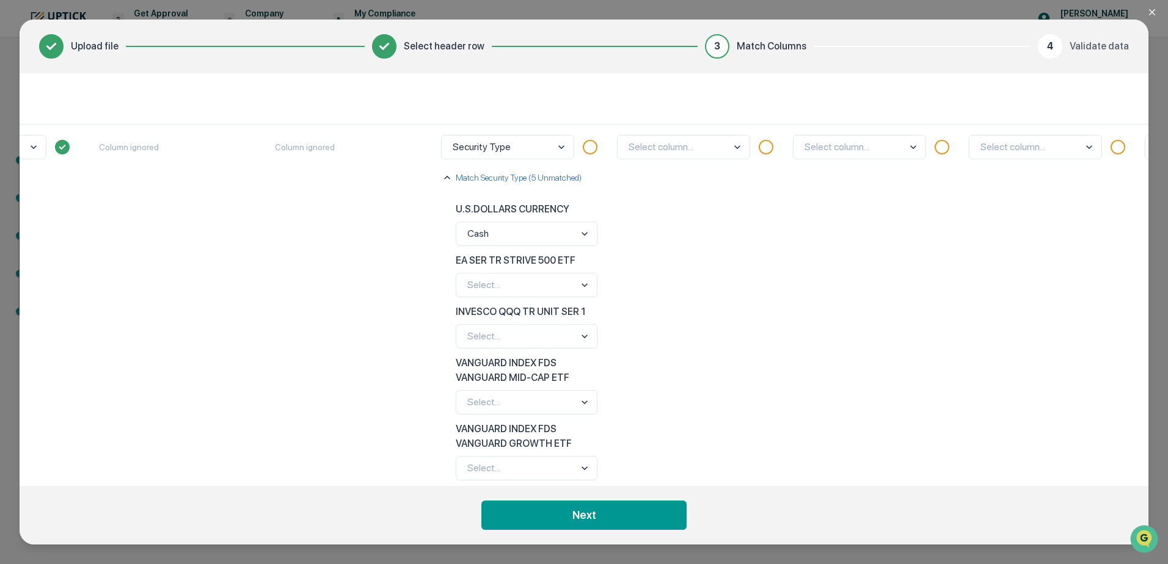
scroll to position [183, 314]
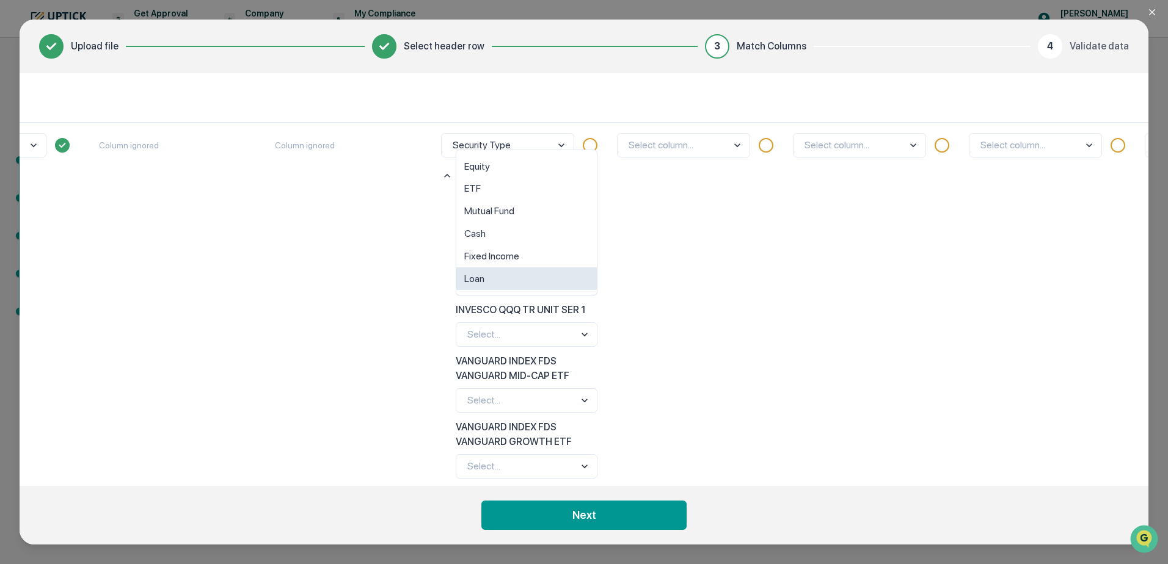
click at [581, 280] on body "Get Approval Content & Transactions Company Policies & Documents My Compliance …" at bounding box center [584, 282] width 1168 height 564
click at [536, 189] on div "ETF" at bounding box center [526, 189] width 140 height 23
click at [575, 333] on body "Get Approval Content & Transactions Company Policies & Documents My Compliance …" at bounding box center [584, 282] width 1168 height 564
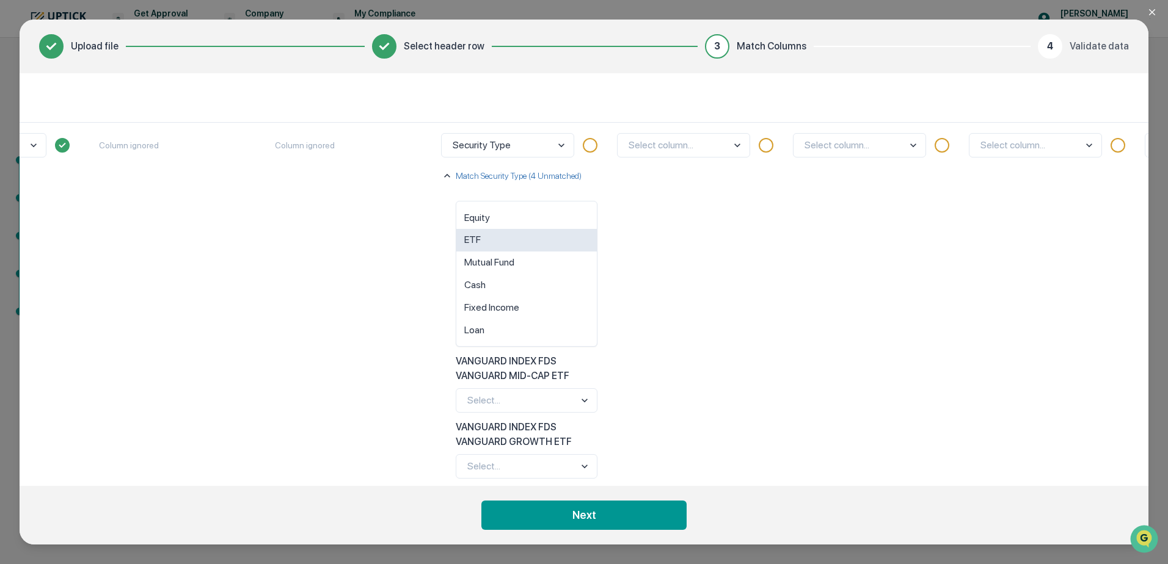
click at [514, 244] on div "ETF" at bounding box center [526, 240] width 140 height 23
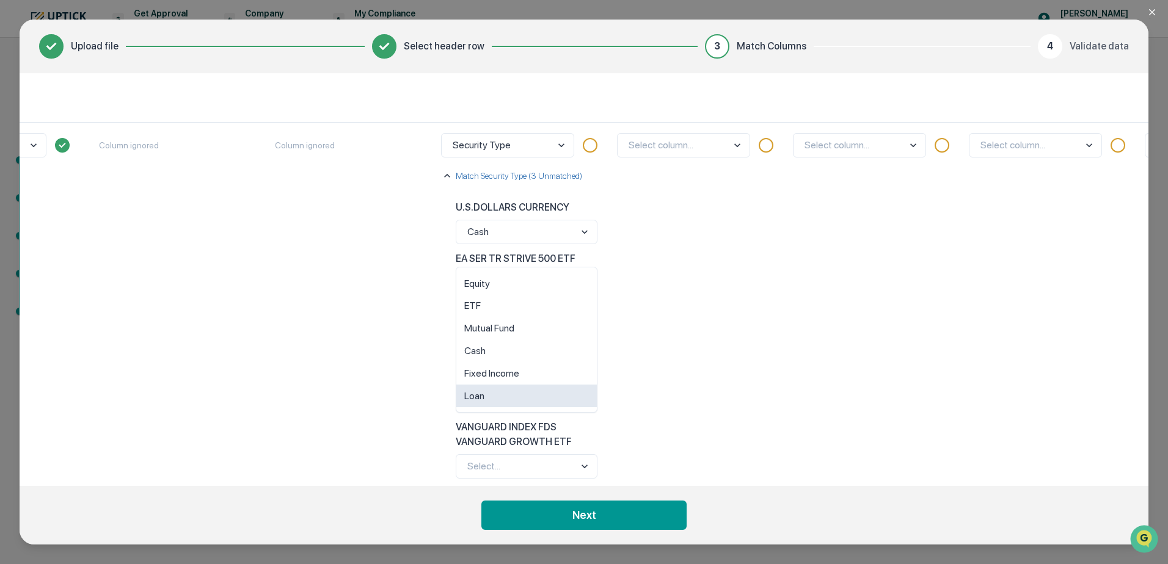
click at [571, 405] on body "Get Approval Content & Transactions Company Policies & Documents My Compliance …" at bounding box center [584, 282] width 1168 height 564
click at [537, 311] on div "ETF" at bounding box center [526, 306] width 140 height 23
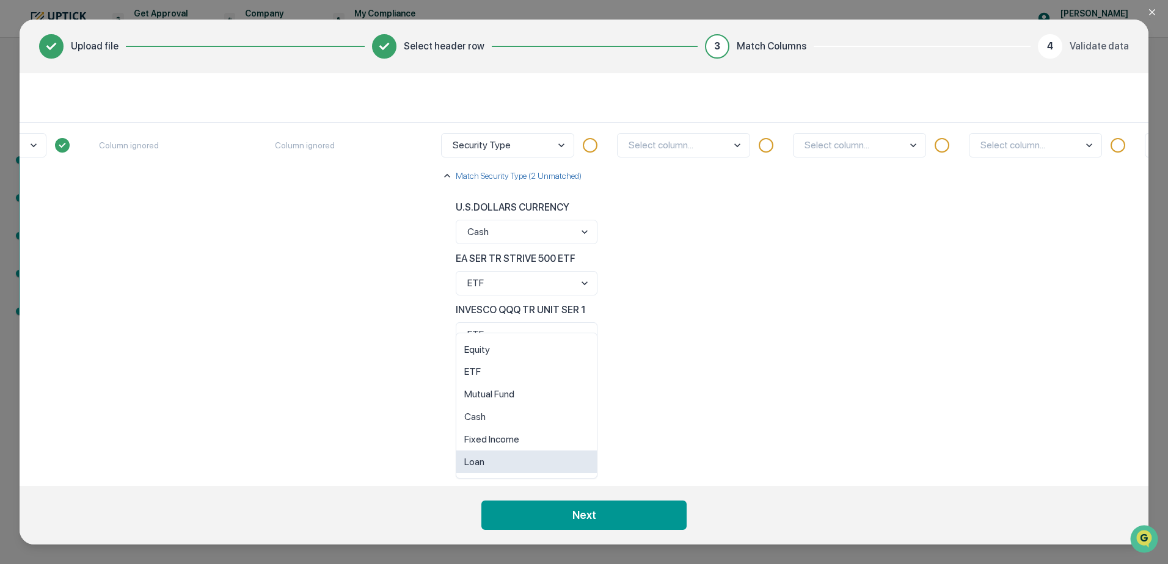
click at [559, 467] on body "Get Approval Content & Transactions Company Policies & Documents My Compliance …" at bounding box center [584, 282] width 1168 height 564
click at [530, 368] on div "ETF" at bounding box center [526, 372] width 140 height 23
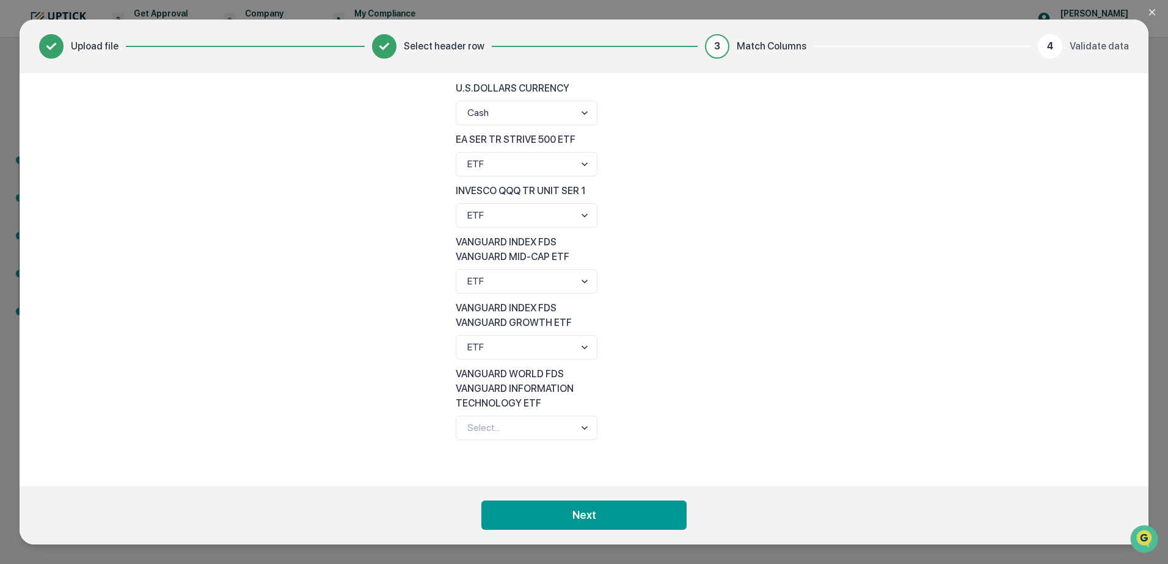
scroll to position [309, 314]
click at [571, 421] on body "Get Approval Content & Transactions Company Policies & Documents My Compliance …" at bounding box center [584, 282] width 1168 height 564
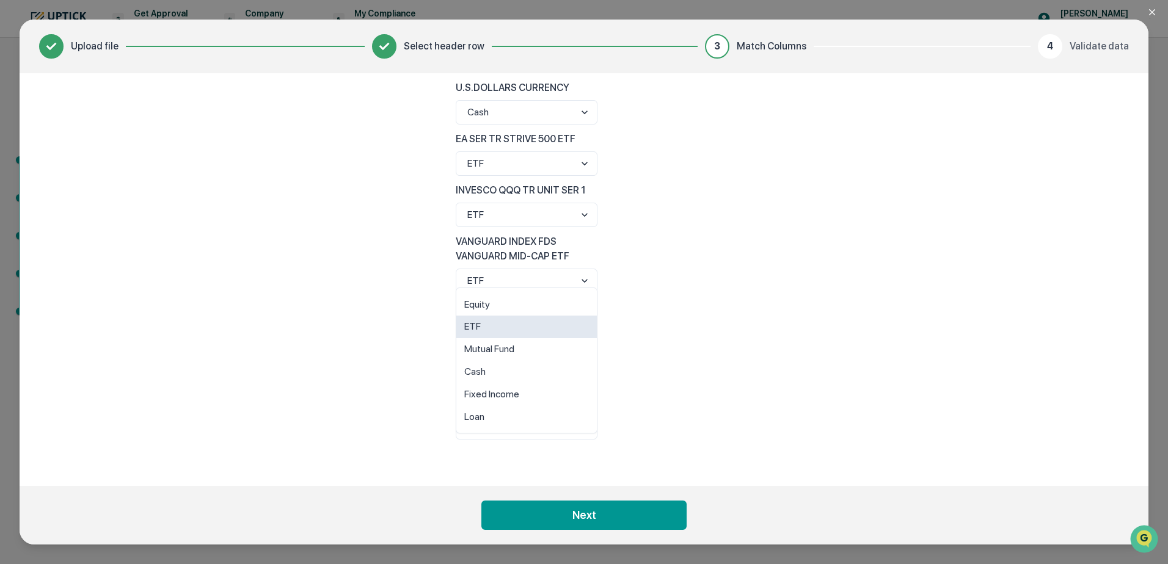
click at [521, 331] on div "ETF" at bounding box center [526, 327] width 140 height 23
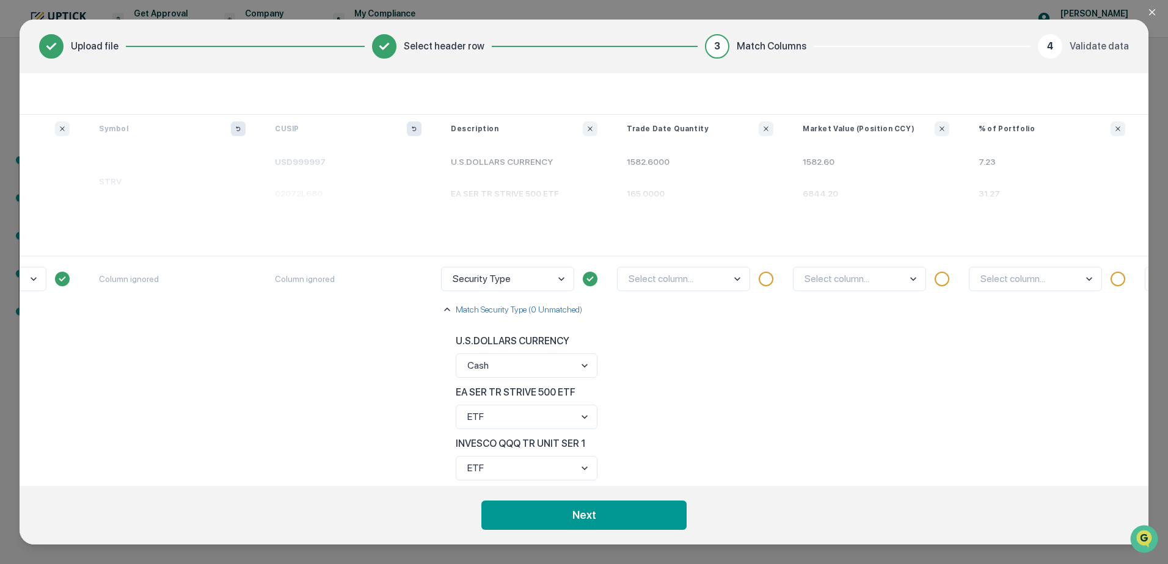
scroll to position [0, 314]
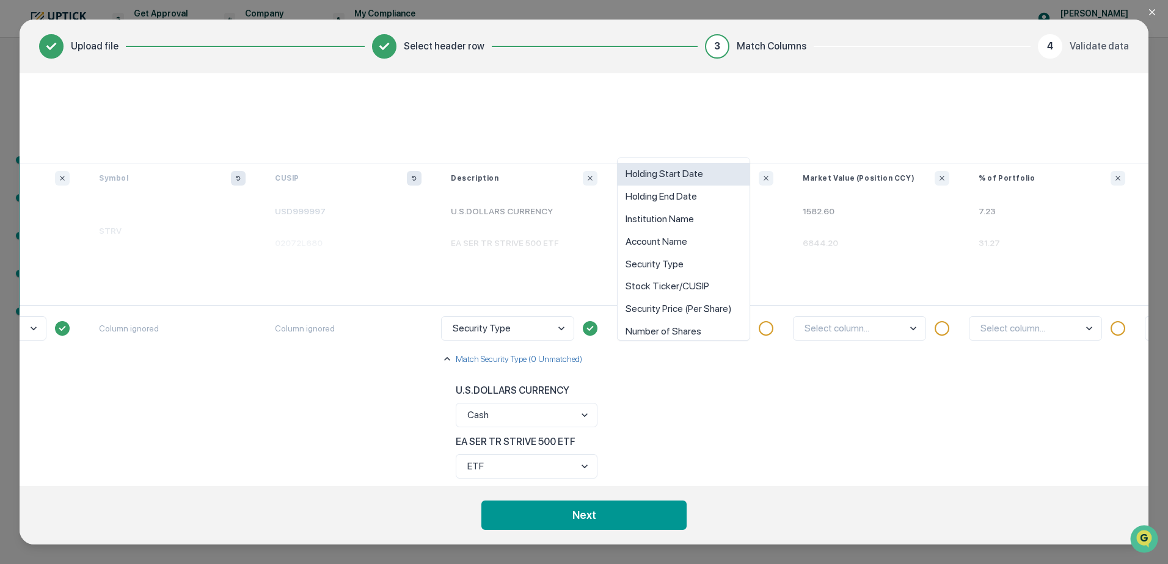
click at [736, 329] on body "Get Approval Content & Transactions Company Policies & Documents My Compliance …" at bounding box center [584, 282] width 1168 height 564
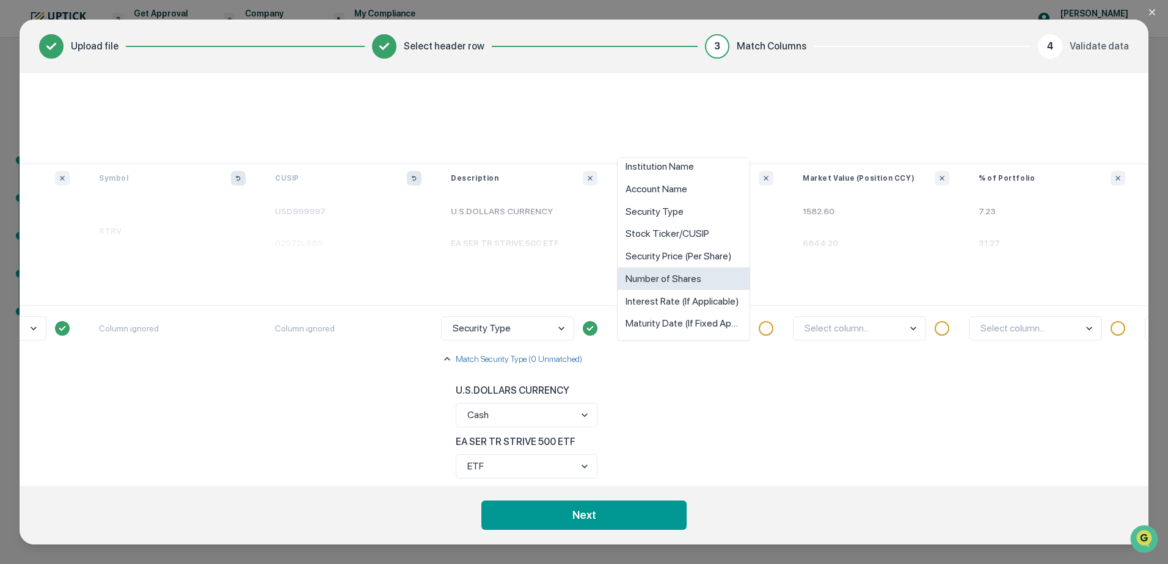
click at [697, 280] on div "Number of Shares" at bounding box center [683, 278] width 132 height 23
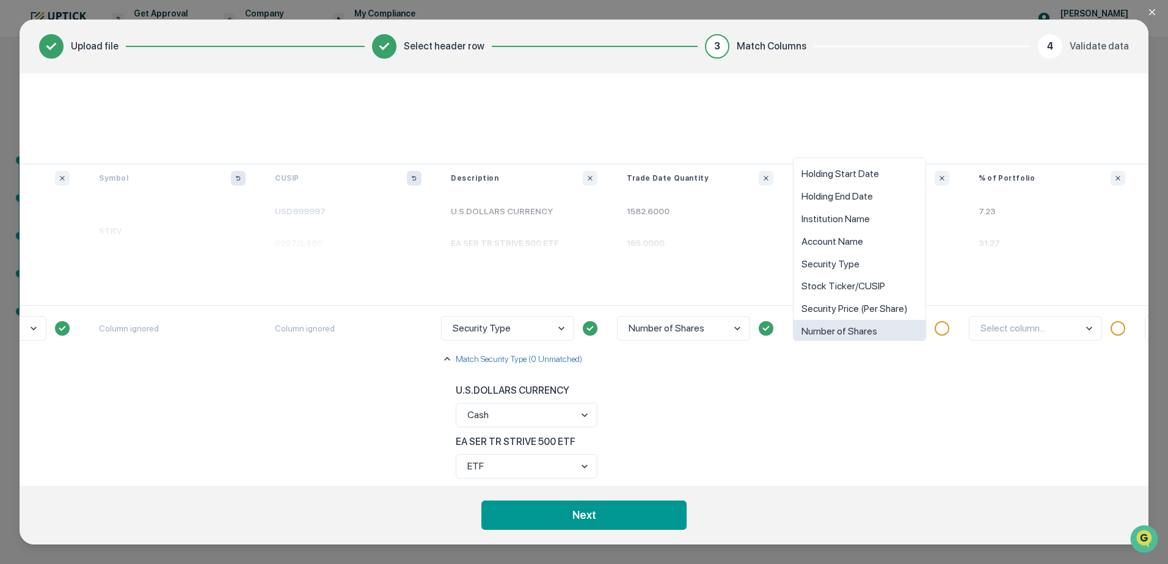
click at [915, 323] on body "Get Approval Content & Transactions Company Policies & Documents My Compliance …" at bounding box center [584, 282] width 1168 height 564
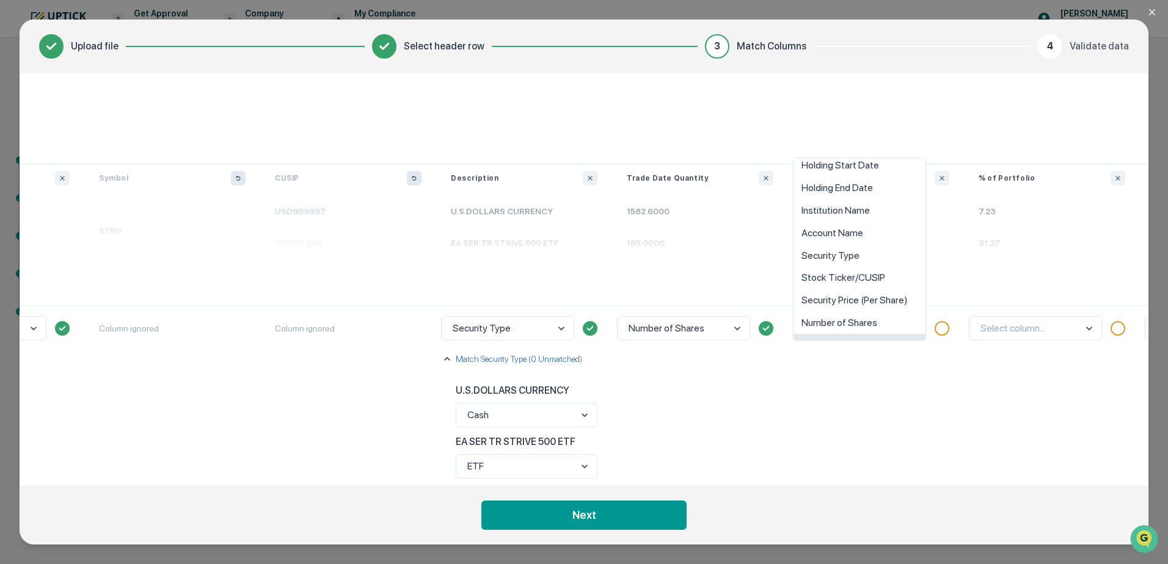
click at [909, 372] on div "option Interest Rate (If Applicable) focused, 9 of 10. 10 results available. Us…" at bounding box center [876, 537] width 176 height 464
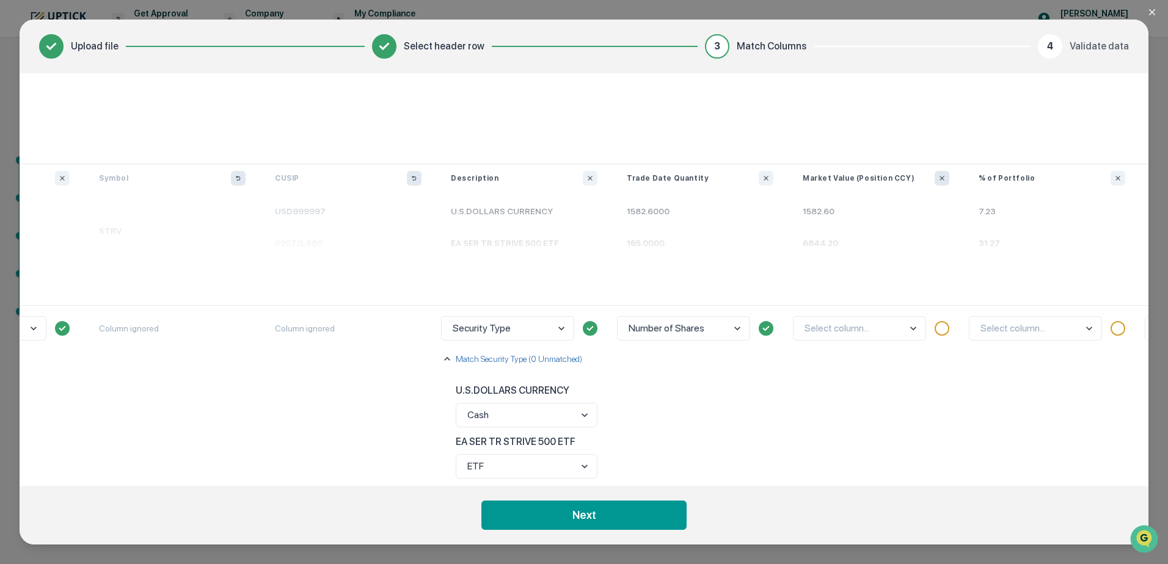
click at [945, 178] on icon "Ignore column" at bounding box center [941, 178] width 7 height 7
click at [1116, 172] on button "Ignore column" at bounding box center [1117, 178] width 15 height 15
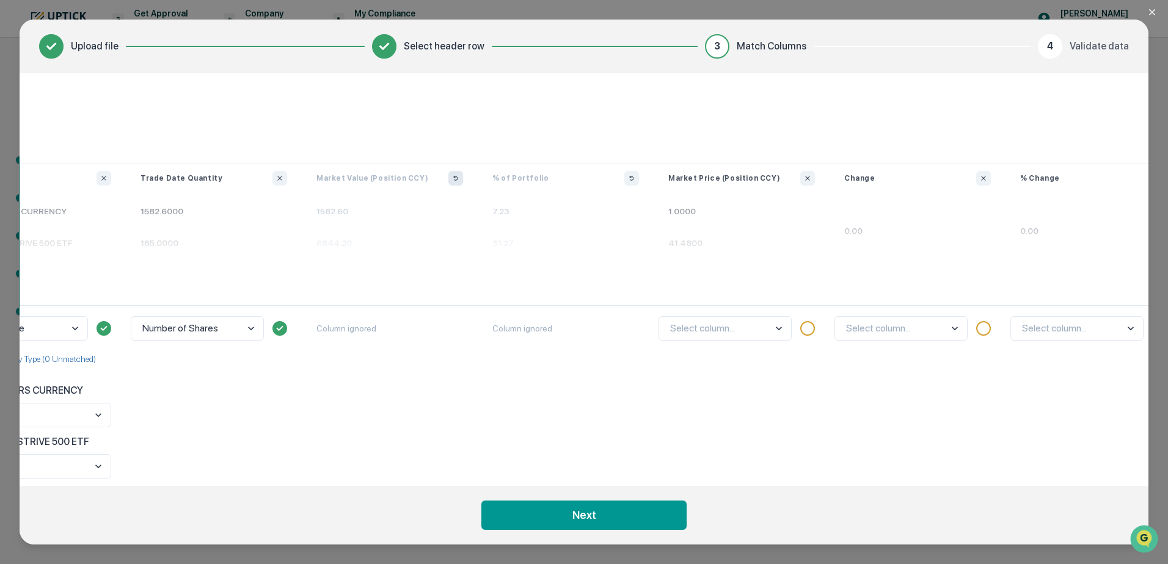
scroll to position [0, 830]
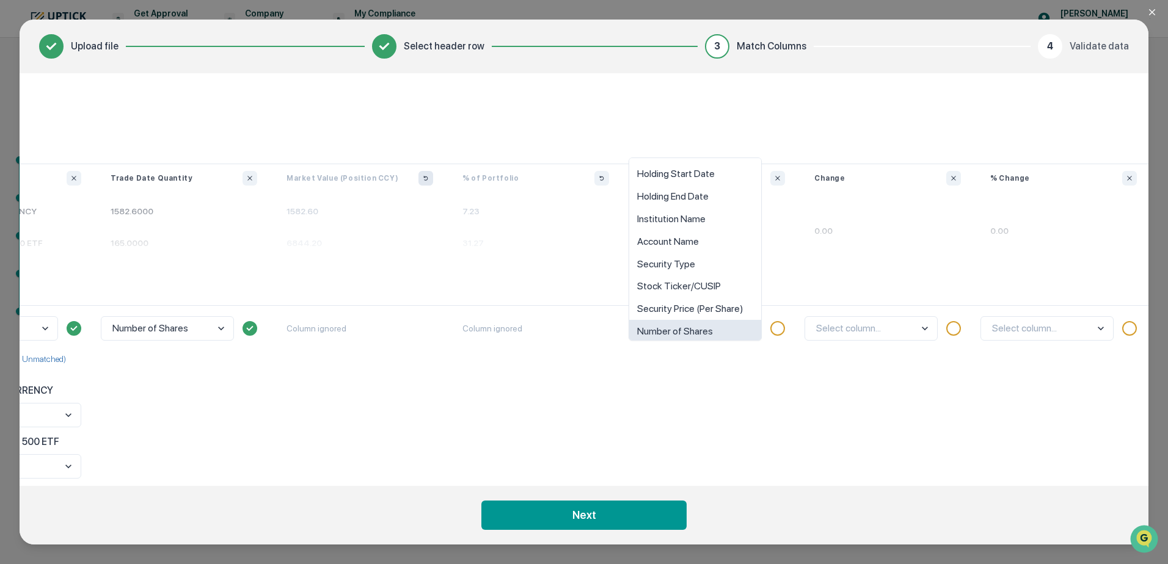
click at [714, 325] on body "Get Approval Content & Transactions Company Policies & Documents My Compliance …" at bounding box center [584, 282] width 1168 height 564
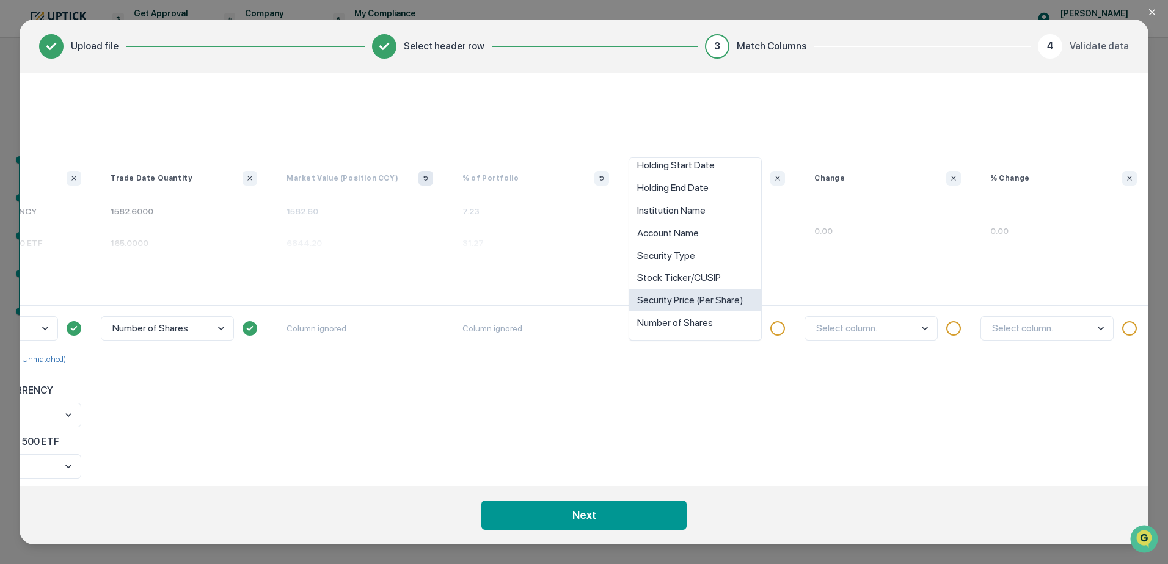
click at [712, 302] on div "Security Price (Per Share)" at bounding box center [695, 300] width 132 height 23
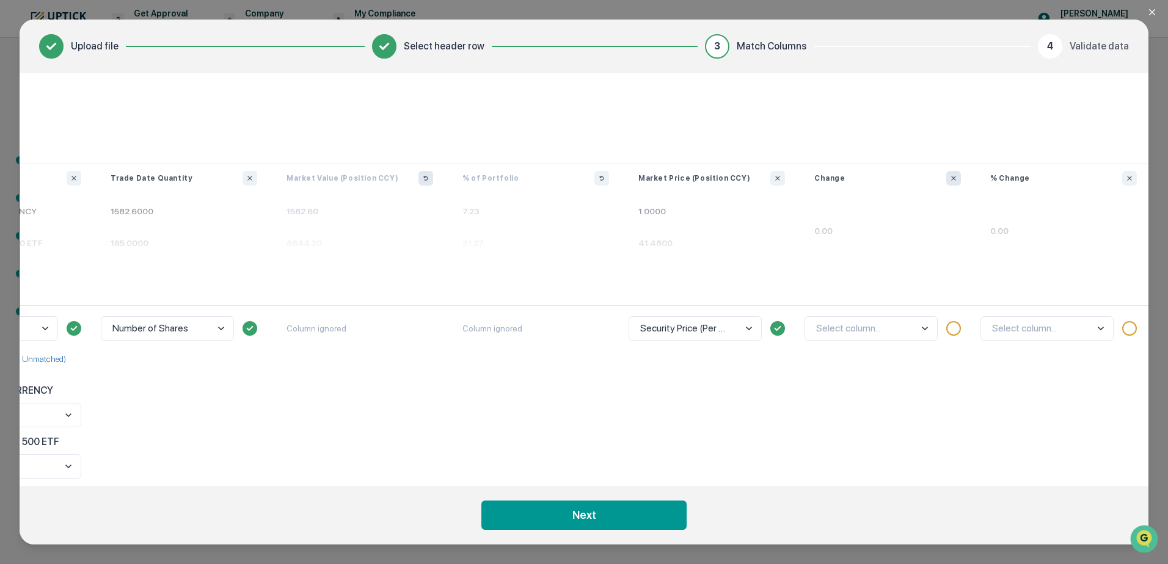
click at [953, 178] on icon "Ignore column" at bounding box center [953, 178] width 7 height 7
click at [951, 178] on icon "Ignore column" at bounding box center [953, 178] width 7 height 7
click at [1125, 175] on button "Ignore column" at bounding box center [1129, 178] width 15 height 15
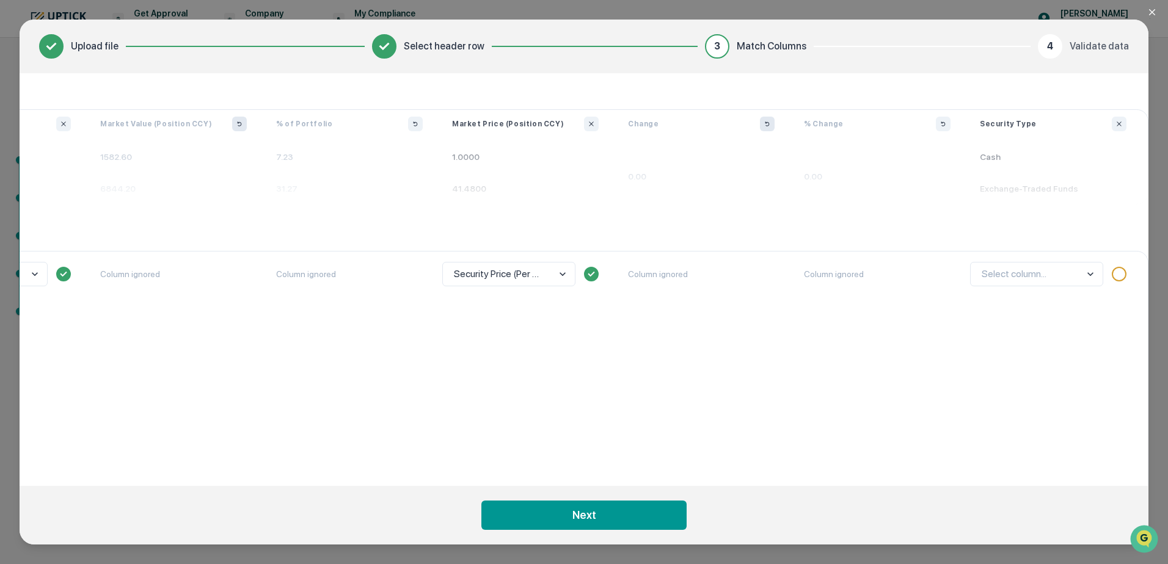
scroll to position [0, 1022]
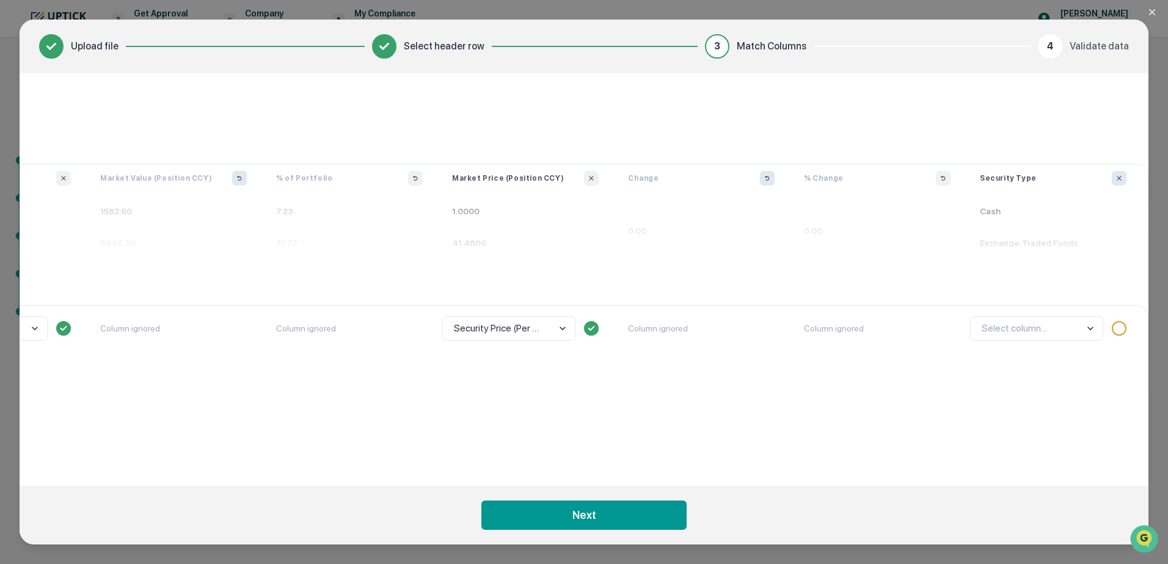
click at [1116, 176] on icon "Ignore column" at bounding box center [1118, 178] width 4 height 4
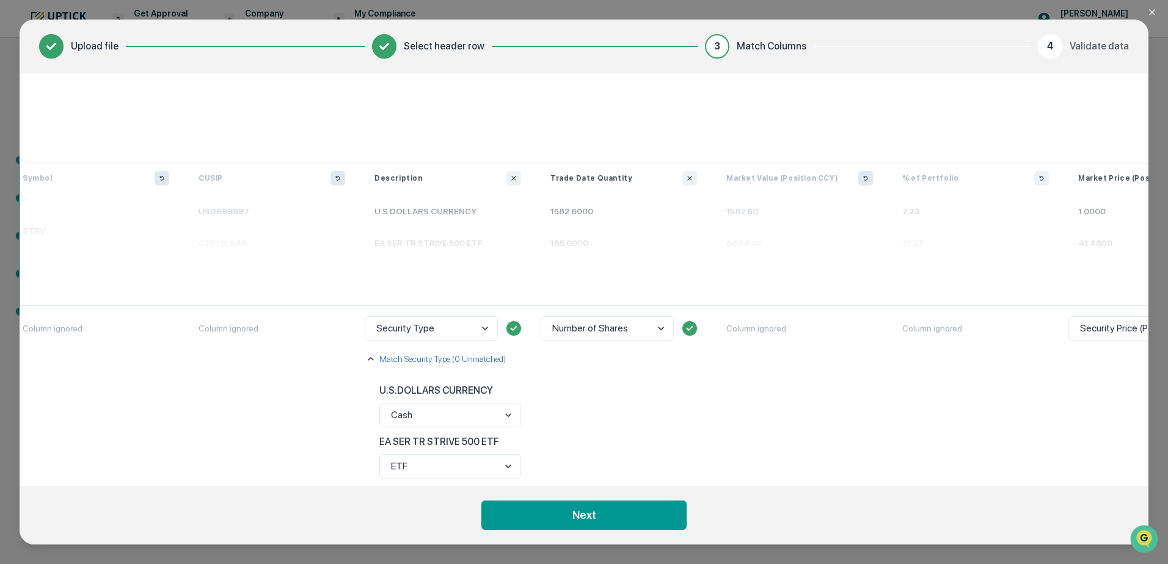
scroll to position [0, 289]
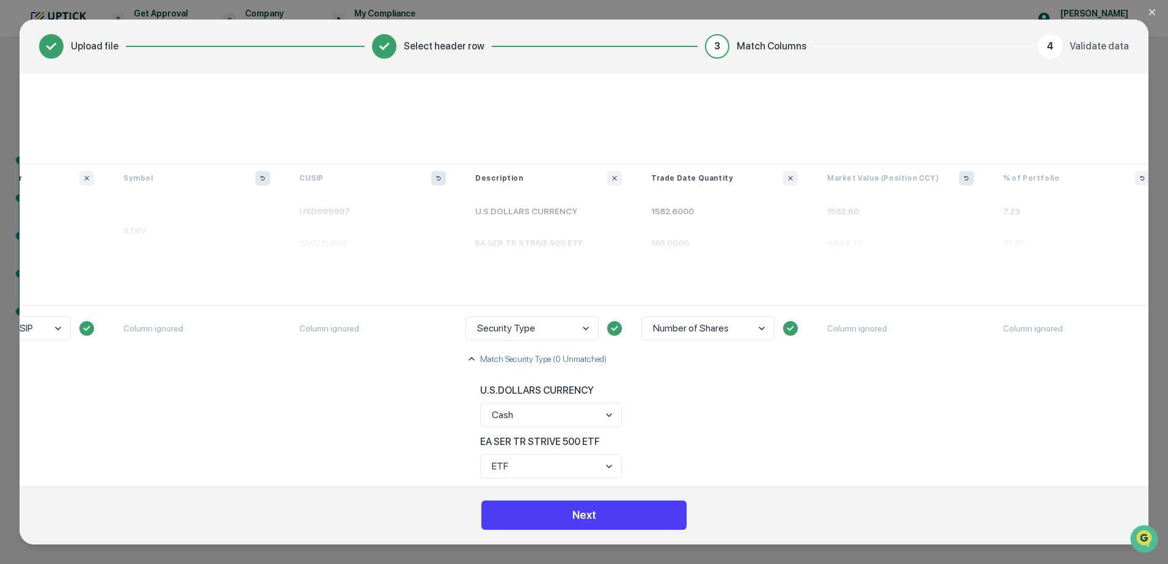
click at [620, 518] on button "Next" at bounding box center [583, 515] width 205 height 29
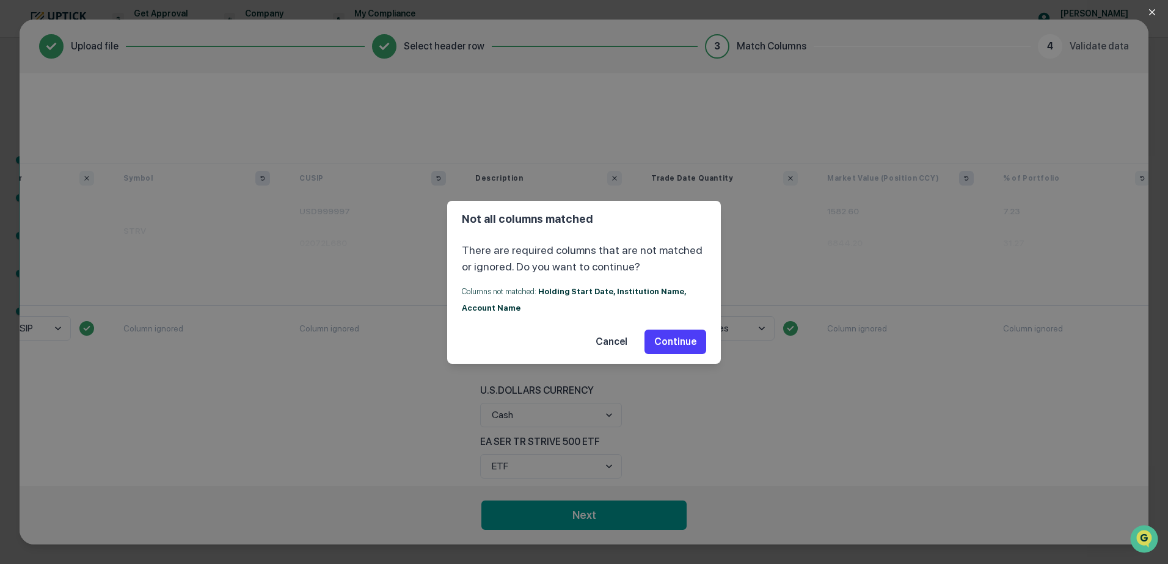
click at [680, 344] on button "Continue" at bounding box center [675, 342] width 62 height 24
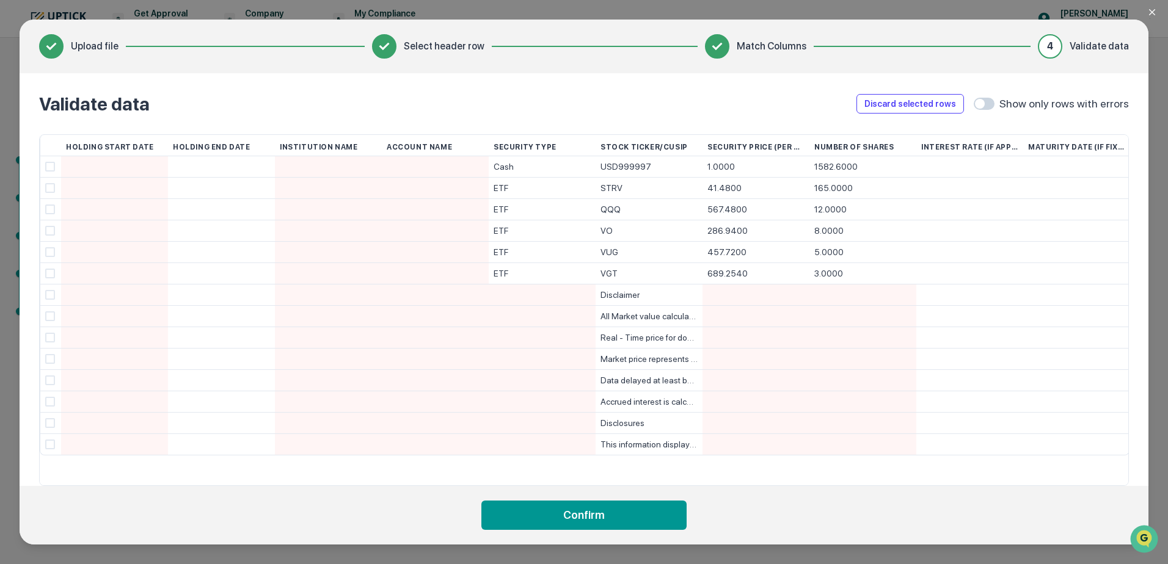
click at [656, 300] on div "Disclaimer" at bounding box center [648, 295] width 97 height 21
click at [672, 331] on div "Real - Time price for domestic securities, stocks and Options. Others are as of…" at bounding box center [648, 337] width 97 height 21
drag, startPoint x: 656, startPoint y: 292, endPoint x: 636, endPoint y: 294, distance: 20.8
click at [636, 294] on div "Disclaimer" at bounding box center [648, 295] width 97 height 21
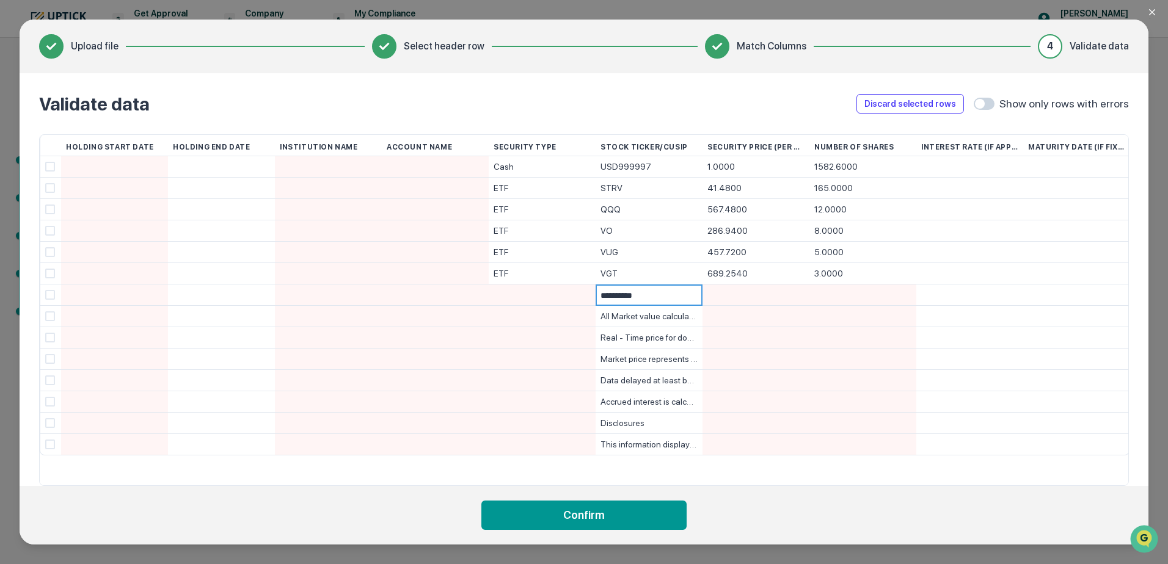
click at [643, 295] on input "**********" at bounding box center [651, 295] width 102 height 21
drag, startPoint x: 589, startPoint y: 295, endPoint x: 577, endPoint y: 295, distance: 12.2
click at [0, 0] on div "**********" at bounding box center [0, 0] width 0 height 0
click at [663, 314] on div "All Market value calculations exclude open/unsettled FX trades." at bounding box center [648, 316] width 97 height 21
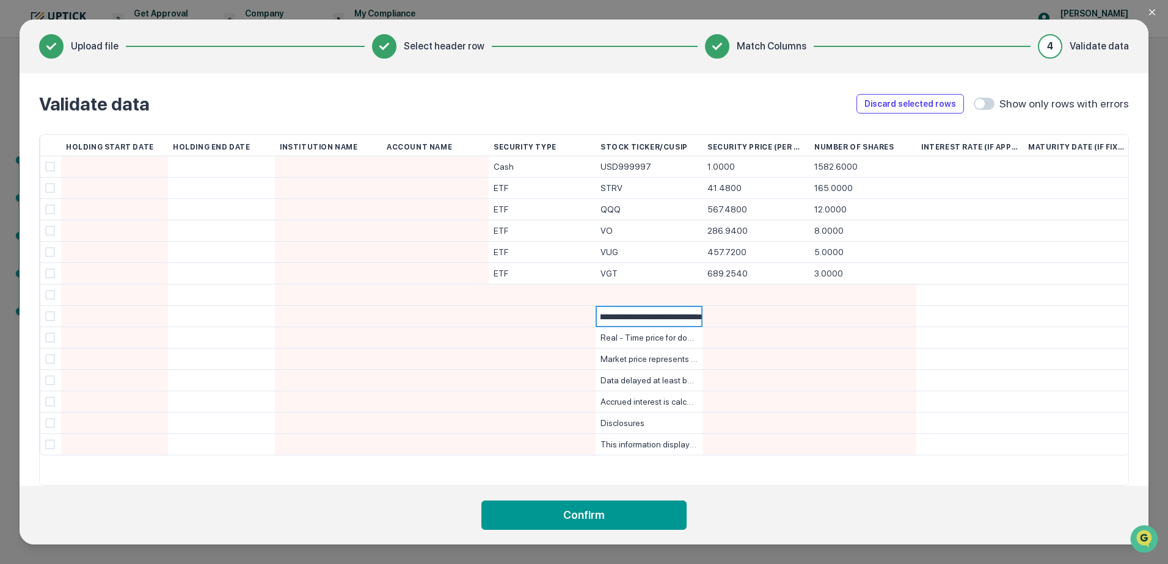
click at [680, 318] on input "**********" at bounding box center [651, 317] width 102 height 21
click at [686, 318] on input "**********" at bounding box center [651, 317] width 102 height 21
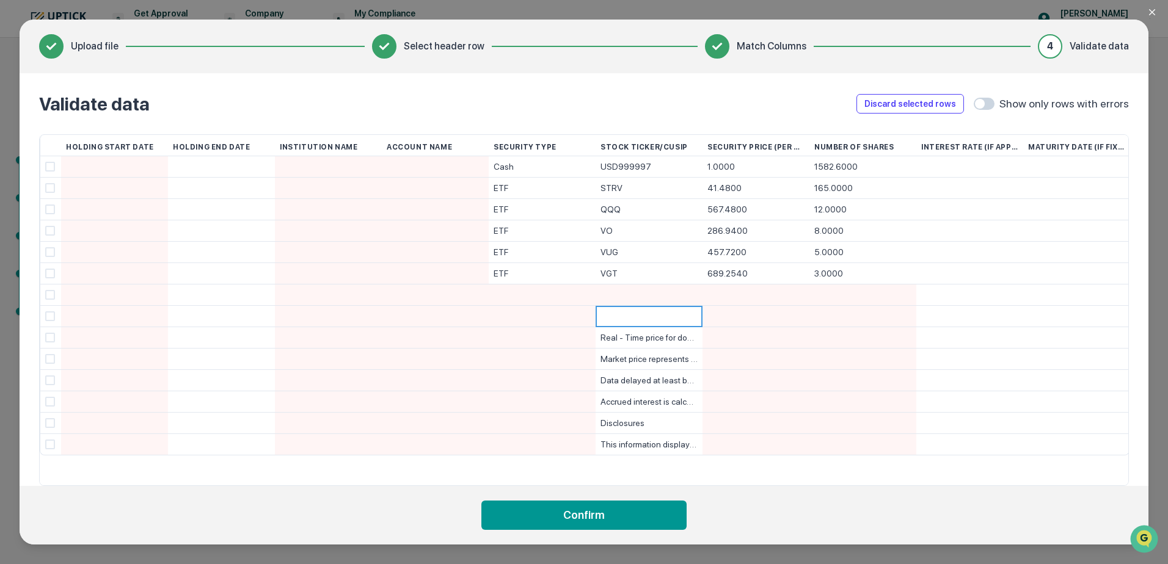
click at [671, 339] on div "Real - Time price for domestic securities, stocks and Options. Others are as of…" at bounding box center [648, 337] width 97 height 21
click at [671, 339] on input "**********" at bounding box center [651, 338] width 102 height 21
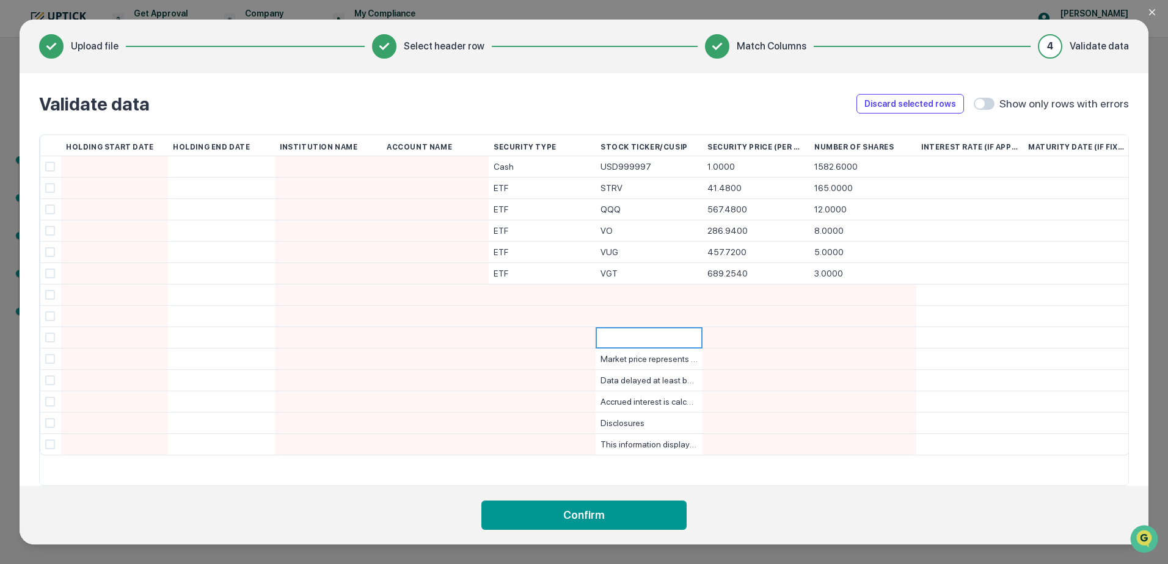
click at [670, 356] on div "Market price represents the price at which last trade happened. Positions are p…" at bounding box center [648, 359] width 97 height 21
click at [670, 380] on div "Data delayed at least by 15 minutes for NYSE, AMEX-NYSE MKT, NASDAQ, OTC, NNQS,…" at bounding box center [648, 380] width 97 height 21
click at [665, 399] on div "Accrued interest is calculated as of previous business day." at bounding box center [648, 401] width 97 height 21
click at [664, 418] on div "Disclosures" at bounding box center [648, 423] width 97 height 21
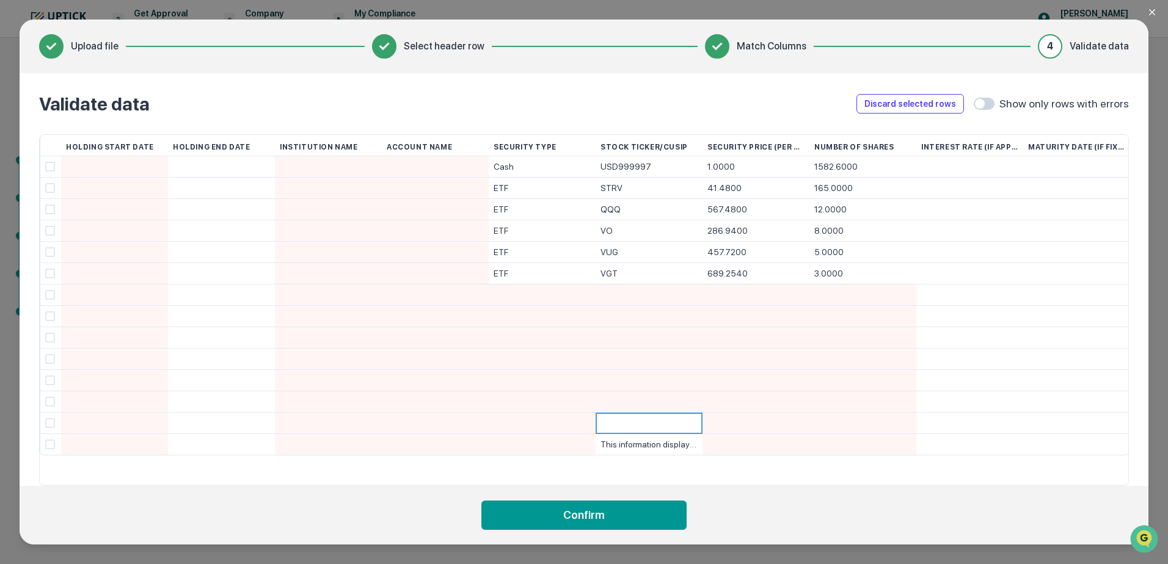
click at [668, 445] on div "This information displayed above is being generated as a courtesy and is for in…" at bounding box center [648, 444] width 97 height 21
click at [700, 481] on div "Holding Start Date Holding End Date Institution Name Account Name Security Type…" at bounding box center [583, 310] width 1089 height 352
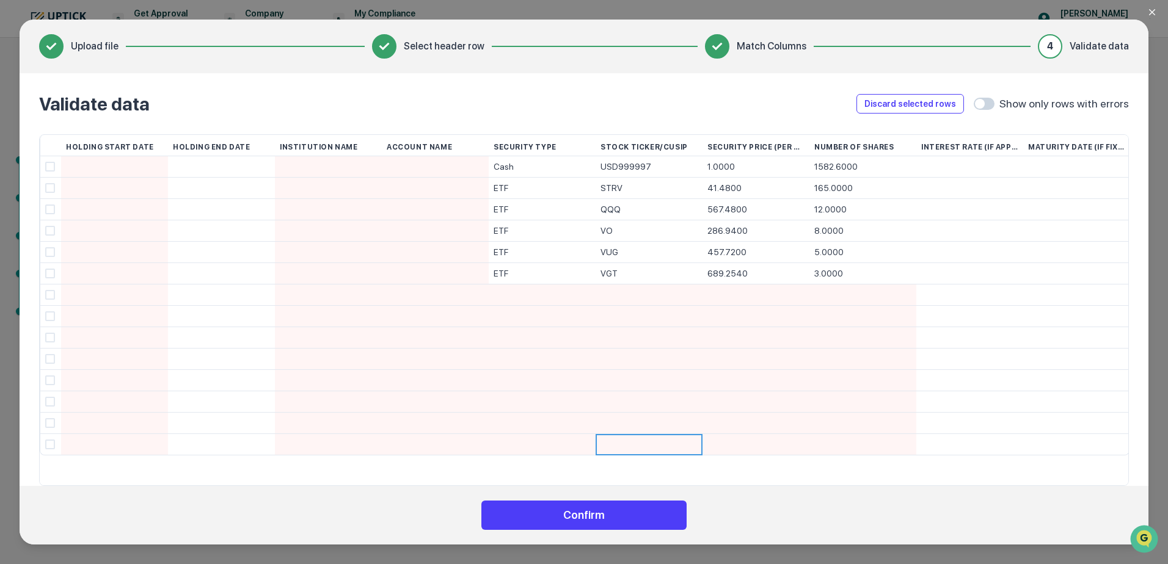
click at [585, 521] on button "Confirm" at bounding box center [583, 515] width 205 height 29
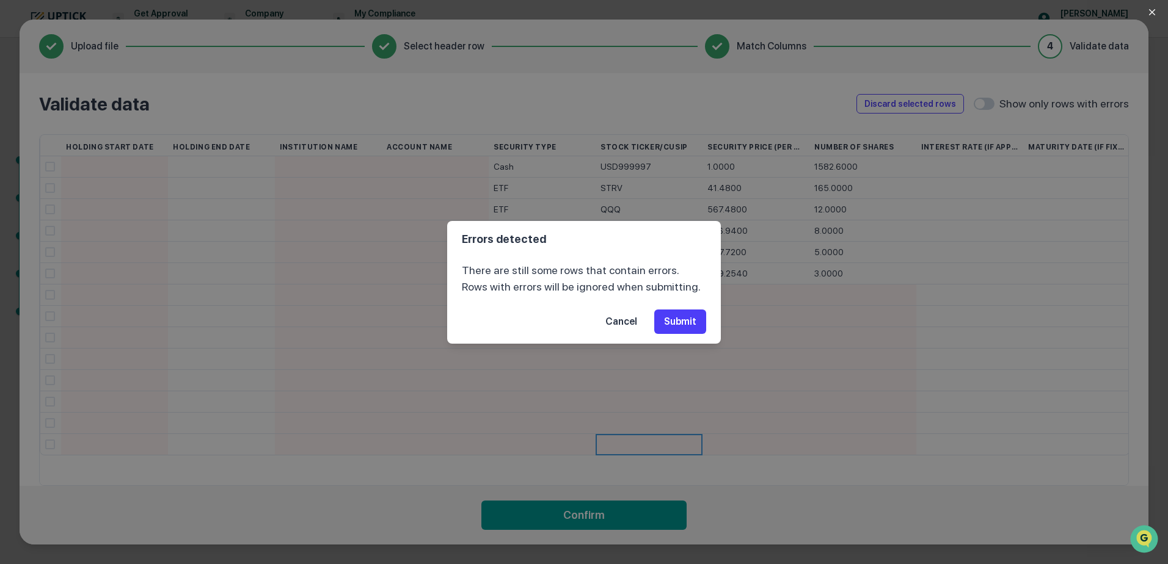
click at [682, 319] on button "Submit" at bounding box center [680, 322] width 52 height 24
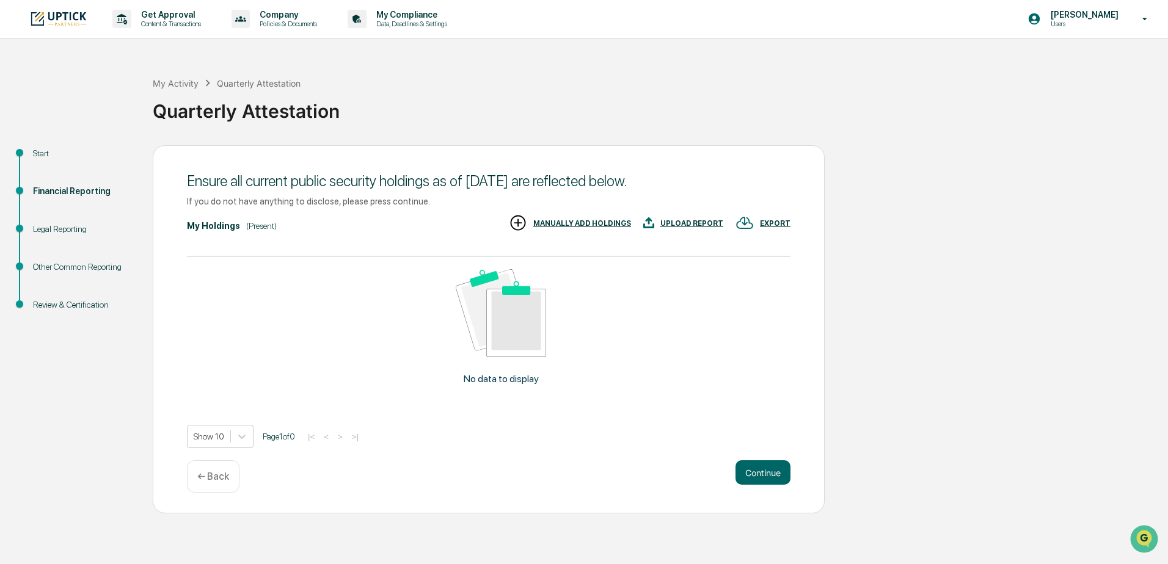
click at [42, 150] on div "Start" at bounding box center [83, 153] width 100 height 13
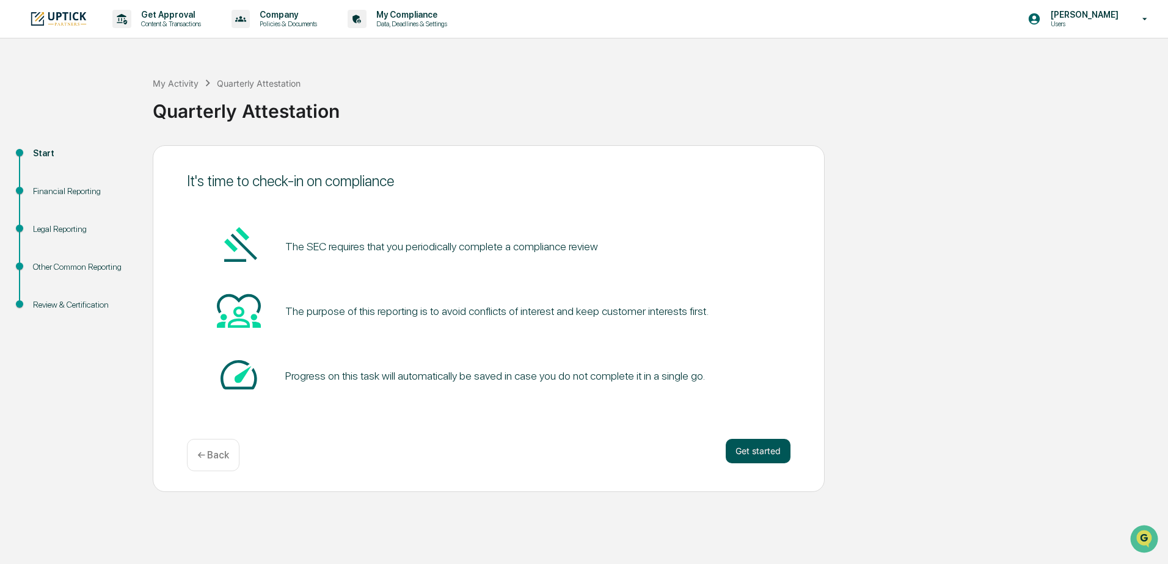
click at [765, 448] on button "Get started" at bounding box center [757, 451] width 65 height 24
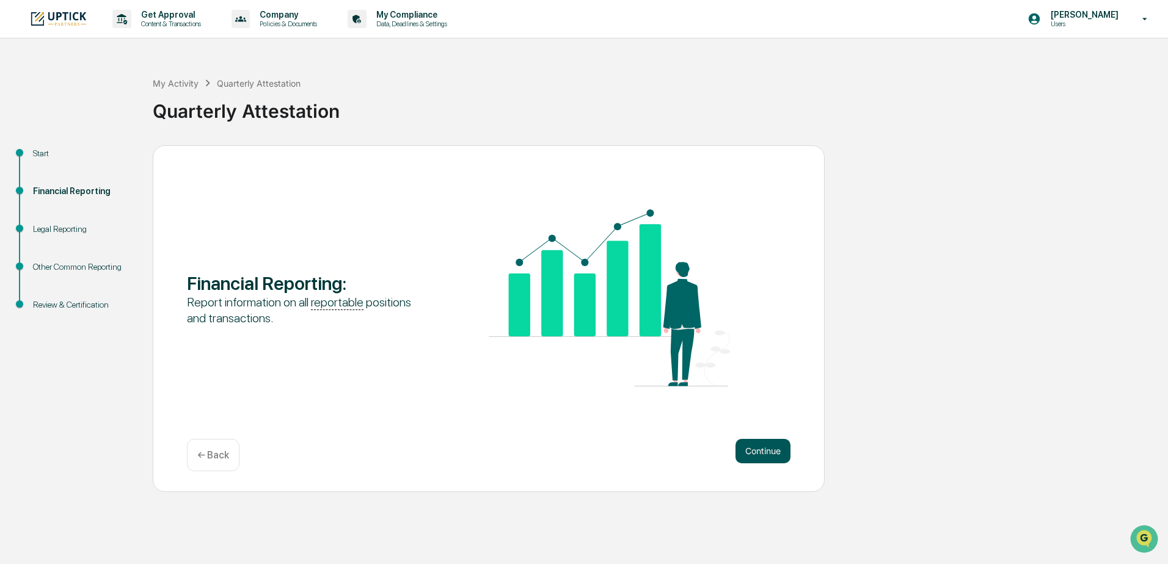
click at [763, 454] on button "Continue" at bounding box center [762, 451] width 55 height 24
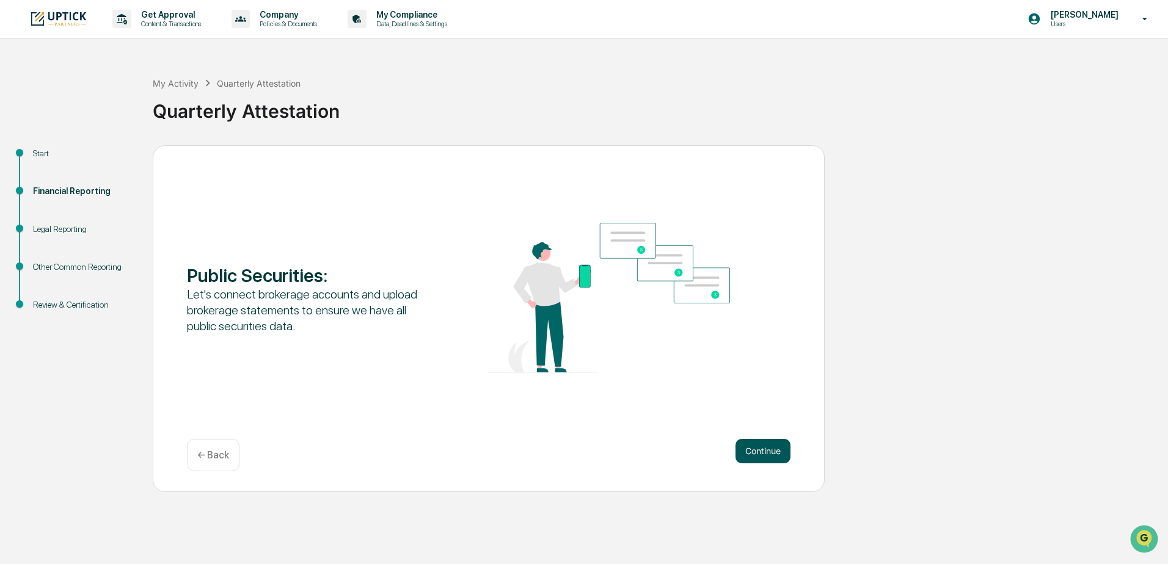
click at [772, 452] on button "Continue" at bounding box center [762, 451] width 55 height 24
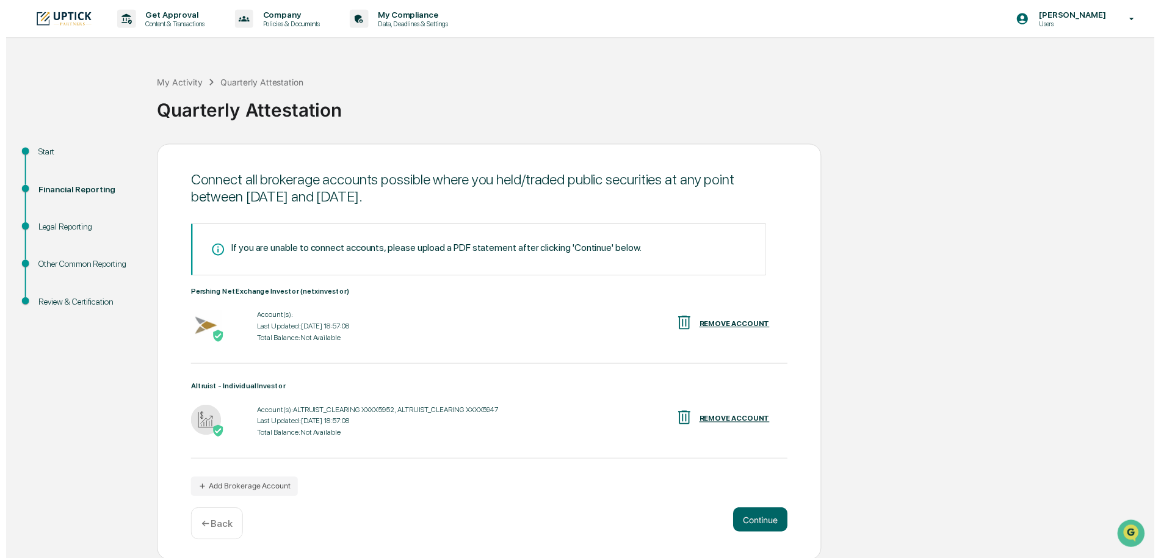
scroll to position [2, 0]
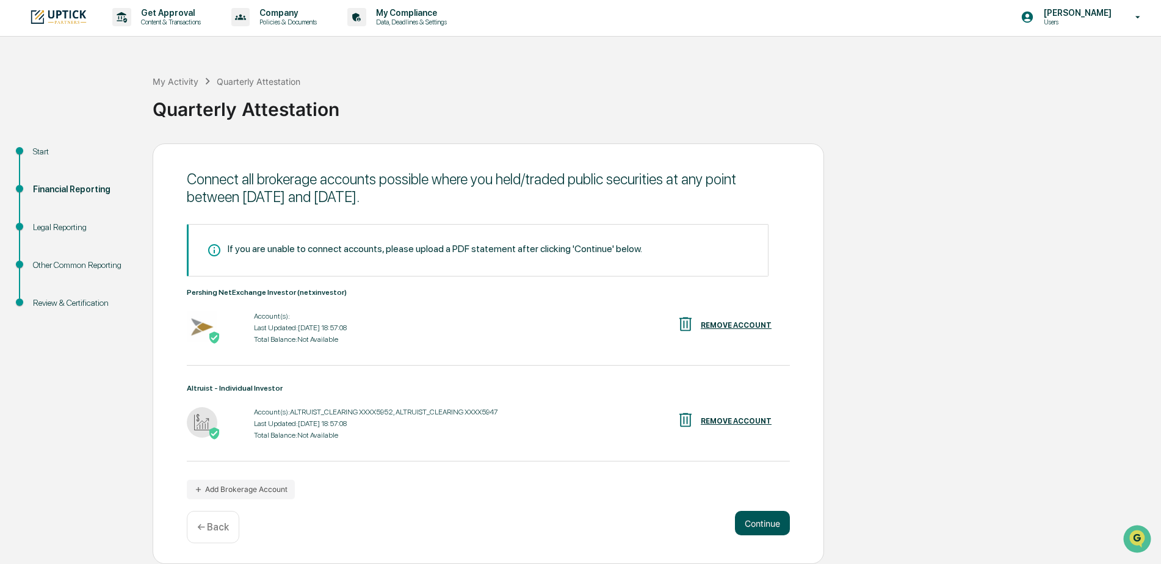
click at [765, 526] on button "Continue" at bounding box center [762, 523] width 55 height 24
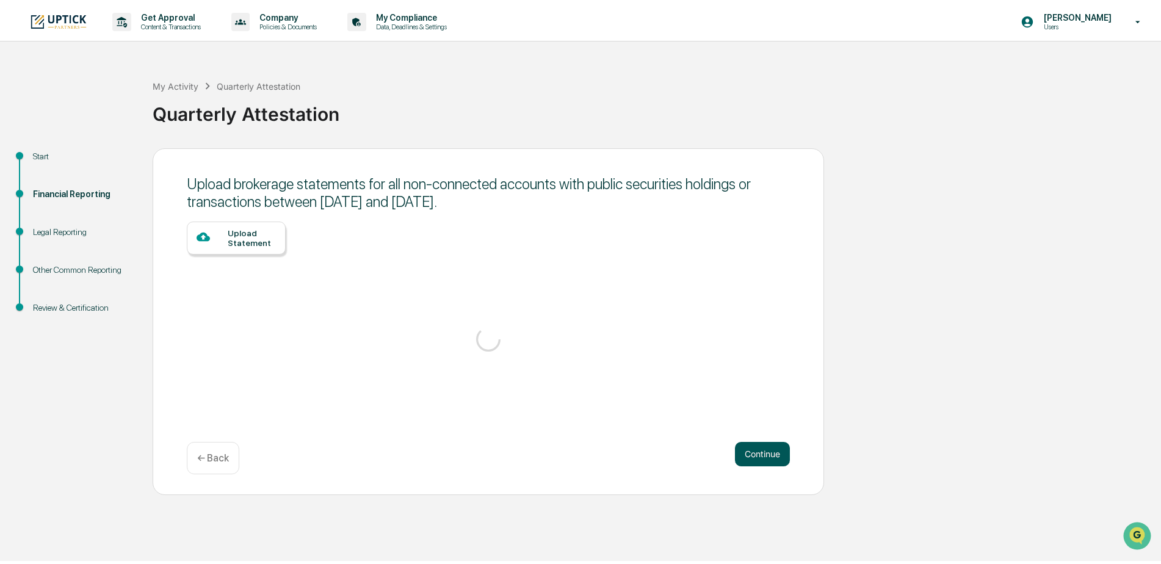
scroll to position [0, 0]
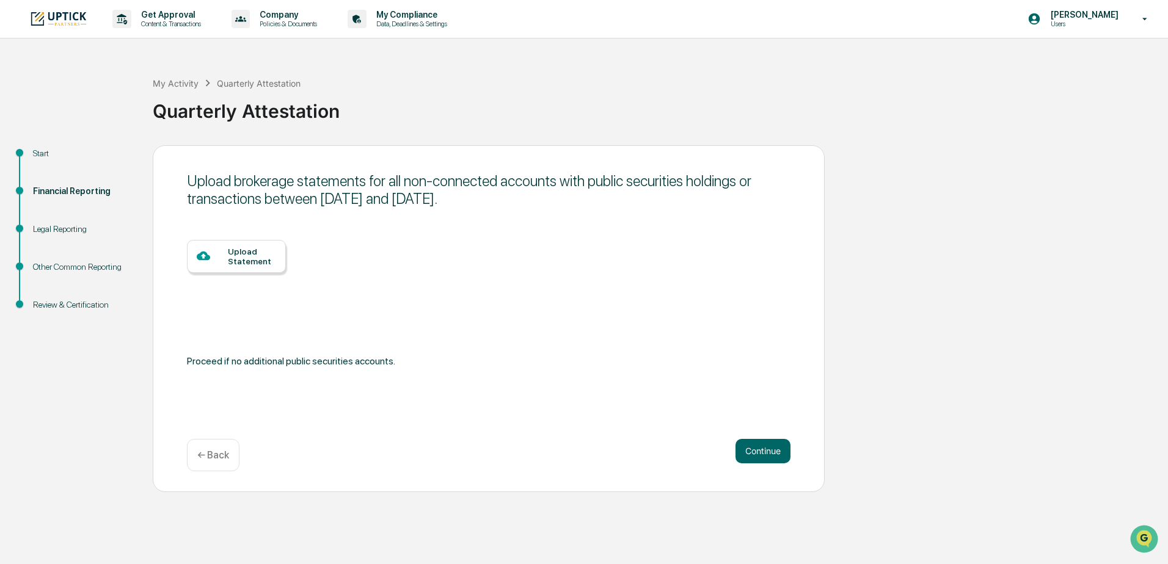
click at [206, 256] on icon at bounding box center [203, 256] width 13 height 9
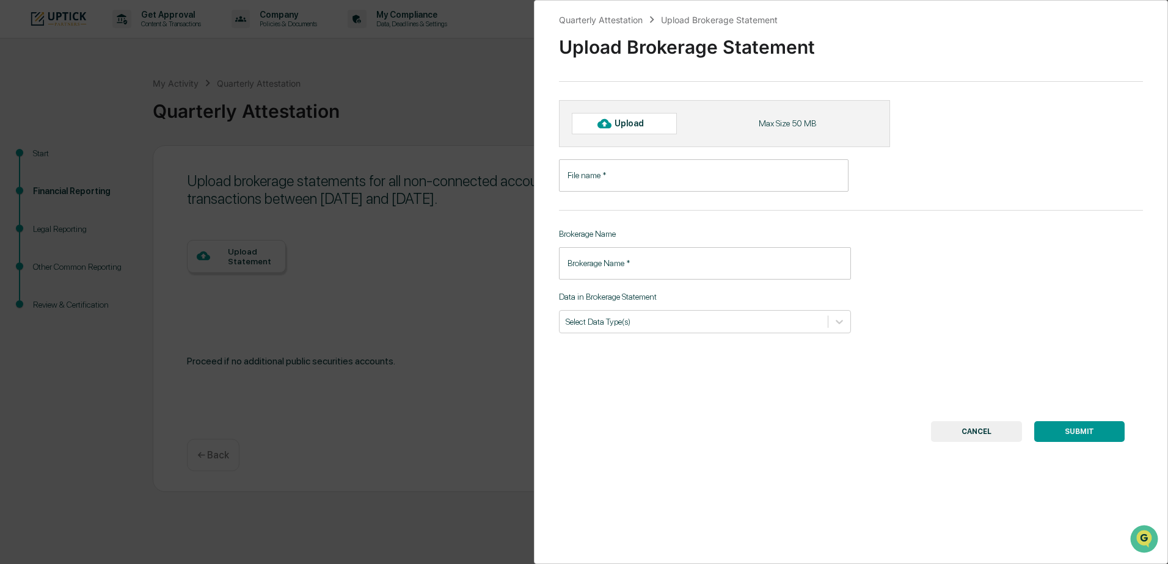
click at [641, 125] on div "Upload" at bounding box center [634, 123] width 40 height 10
type input "**********"
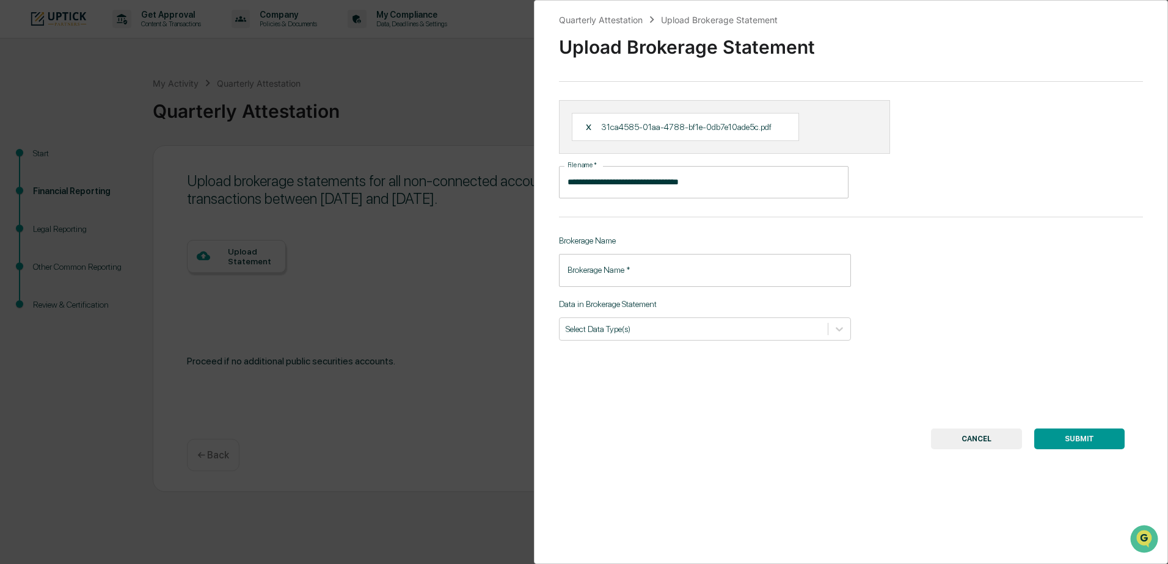
click at [647, 130] on p "31ca4585-01aa-4788-bf1e-0db7e10ade5c.pdf" at bounding box center [686, 127] width 170 height 10
click at [602, 270] on input "Brokerage Name   *" at bounding box center [705, 270] width 292 height 32
type input "**********"
click at [679, 332] on div at bounding box center [693, 329] width 256 height 12
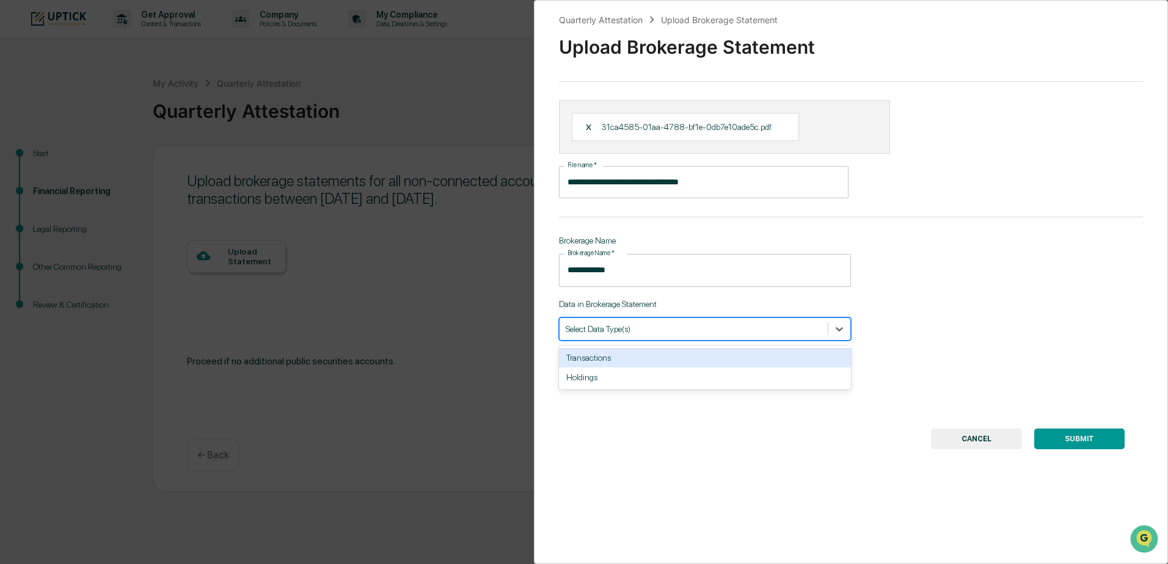
click at [654, 356] on div "Transactions" at bounding box center [705, 358] width 292 height 20
click at [641, 364] on div "Holdings" at bounding box center [705, 358] width 292 height 20
click at [1056, 437] on button "SUBMIT" at bounding box center [1079, 439] width 90 height 21
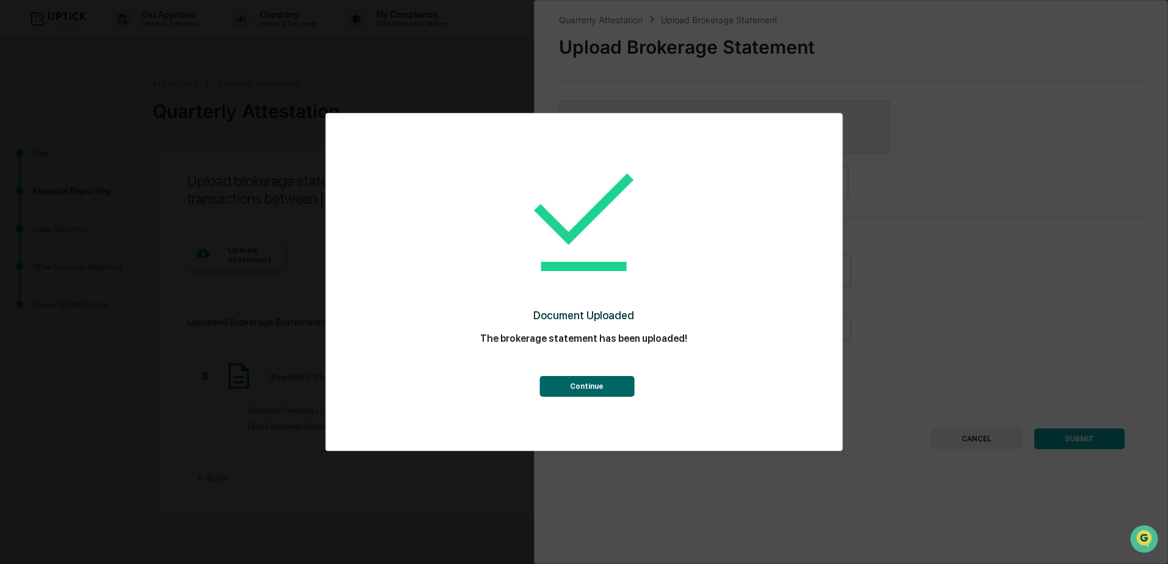
click at [586, 388] on button "Continue" at bounding box center [586, 386] width 95 height 21
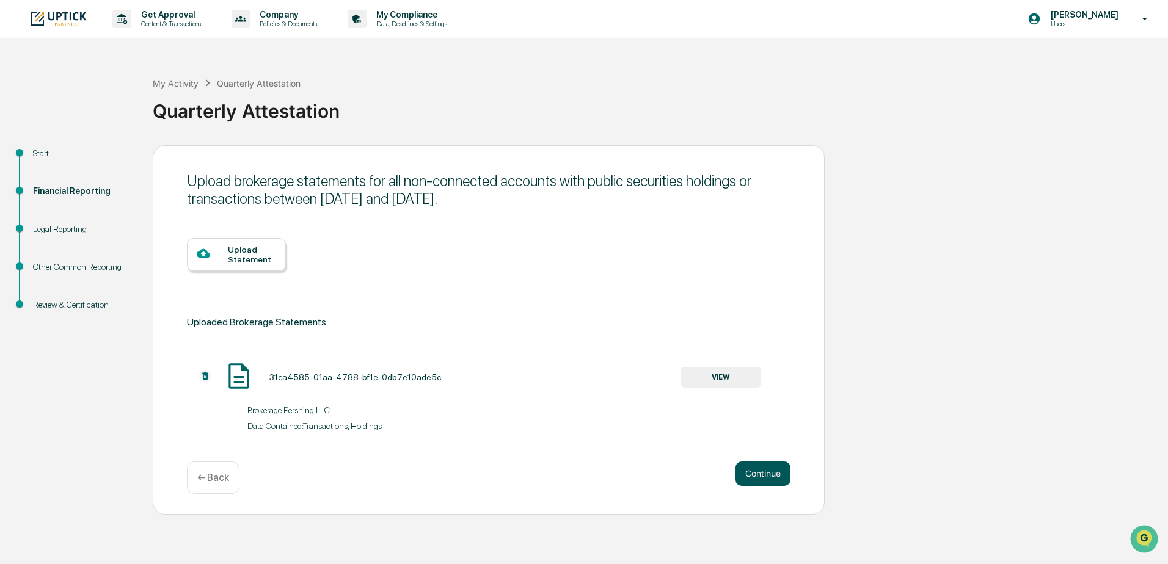
click at [769, 479] on button "Continue" at bounding box center [762, 474] width 55 height 24
click at [770, 475] on button "Continue" at bounding box center [762, 474] width 55 height 24
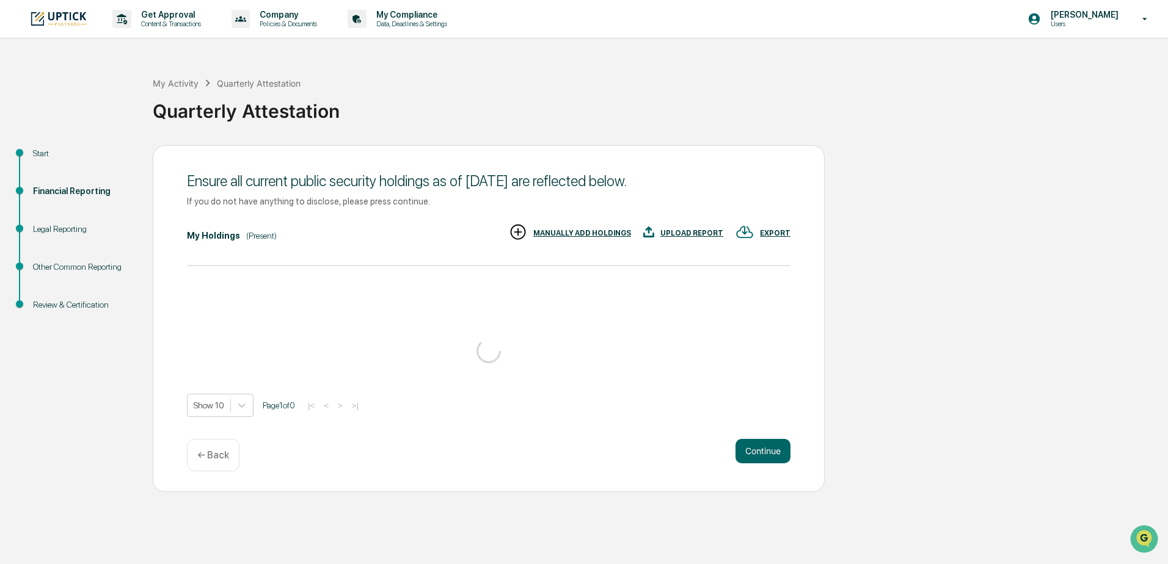
click at [507, 296] on div "Show 10 Page 1 of 0 |< < > >|" at bounding box center [488, 338] width 603 height 157
click at [750, 457] on button "Continue" at bounding box center [762, 451] width 55 height 24
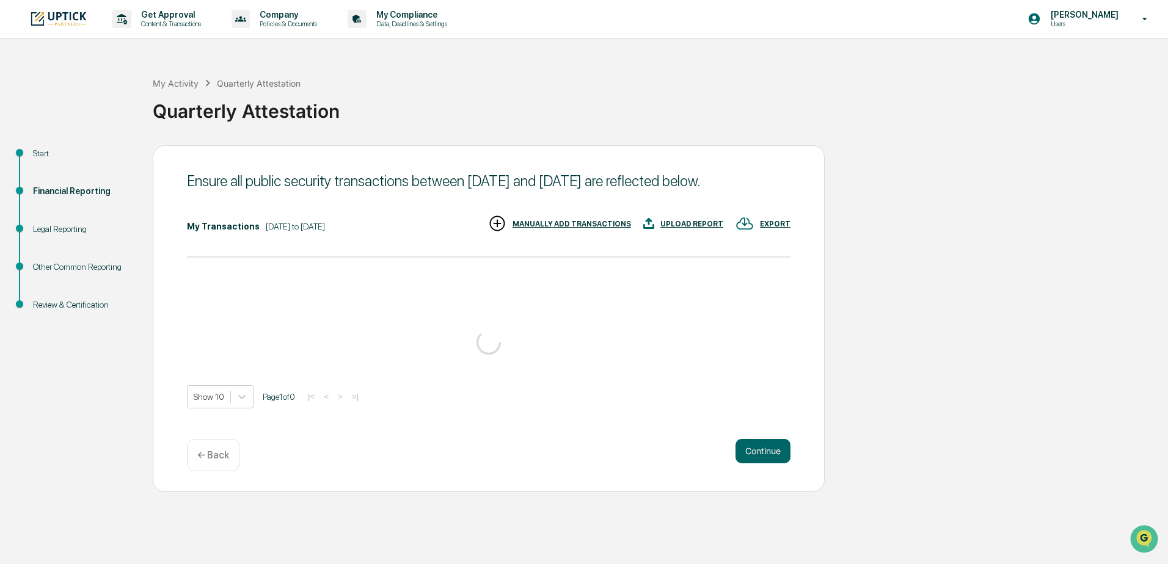
click at [210, 455] on p "← Back" at bounding box center [213, 455] width 32 height 12
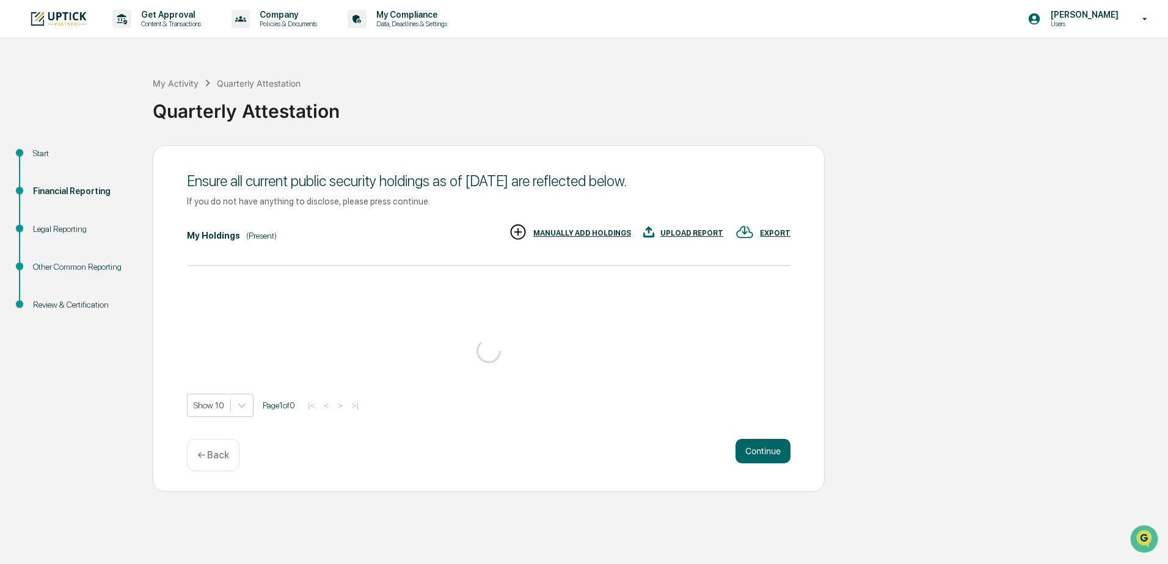
click at [505, 309] on div "Show 10 Page 1 of 0 |< < > >|" at bounding box center [488, 338] width 603 height 157
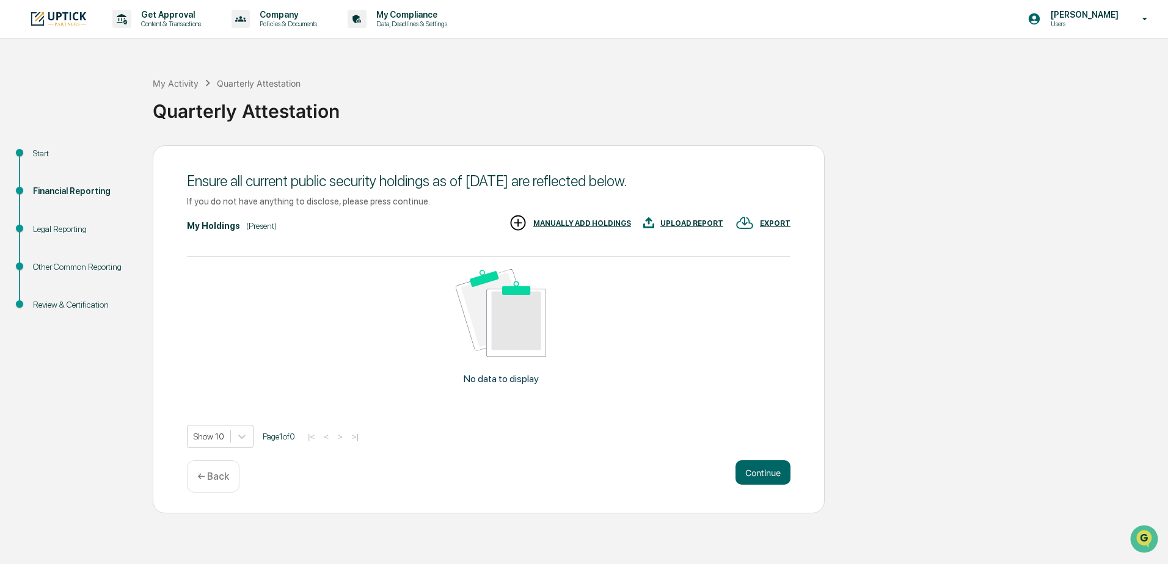
click at [212, 471] on p "← Back" at bounding box center [213, 477] width 32 height 12
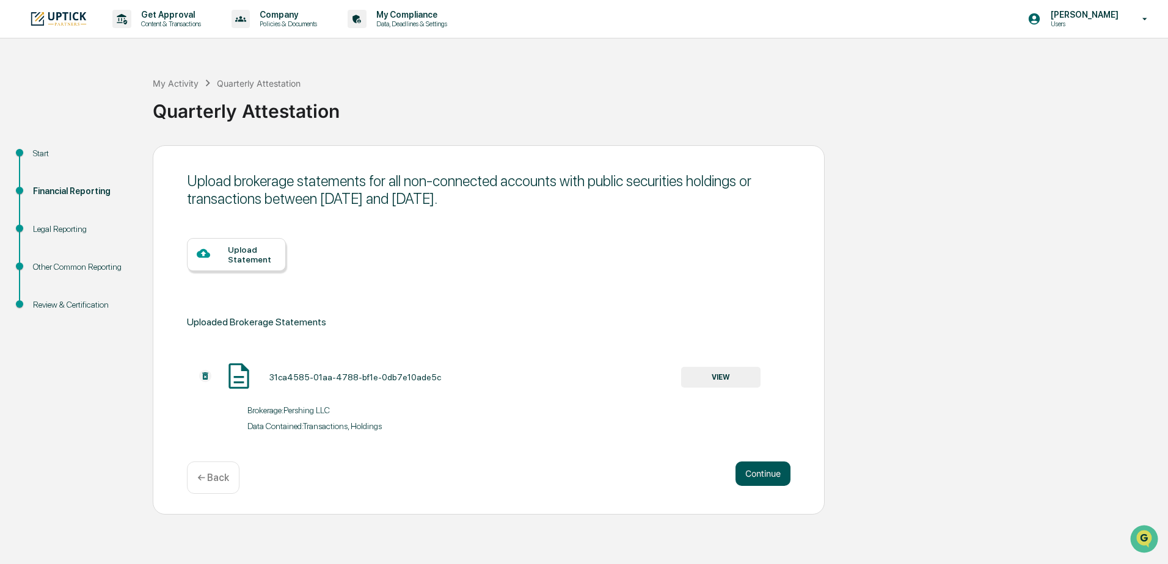
click at [770, 476] on button "Continue" at bounding box center [762, 474] width 55 height 24
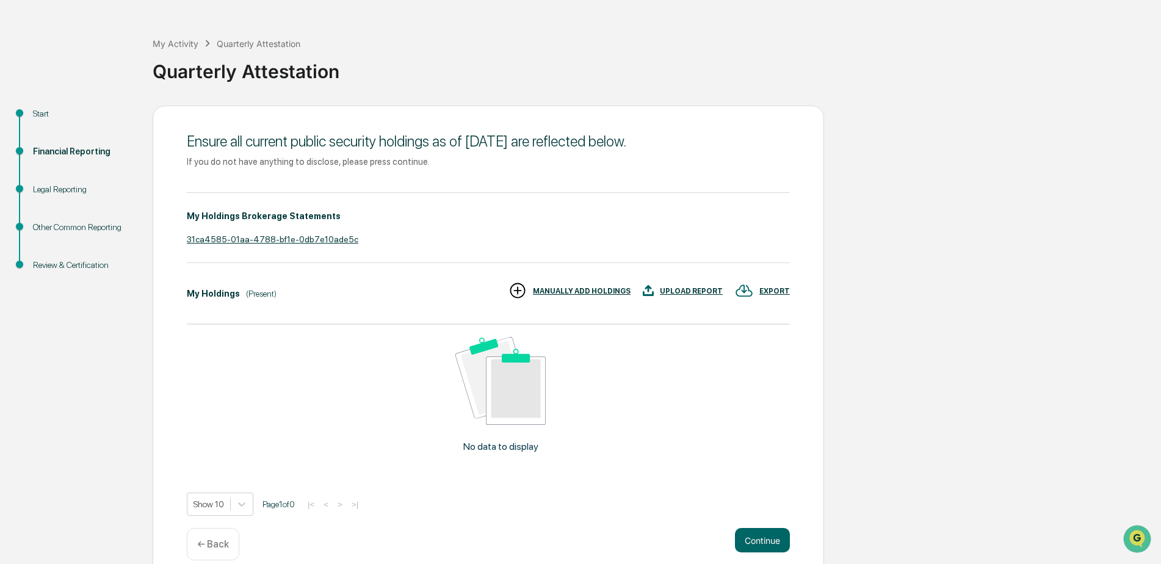
scroll to position [57, 0]
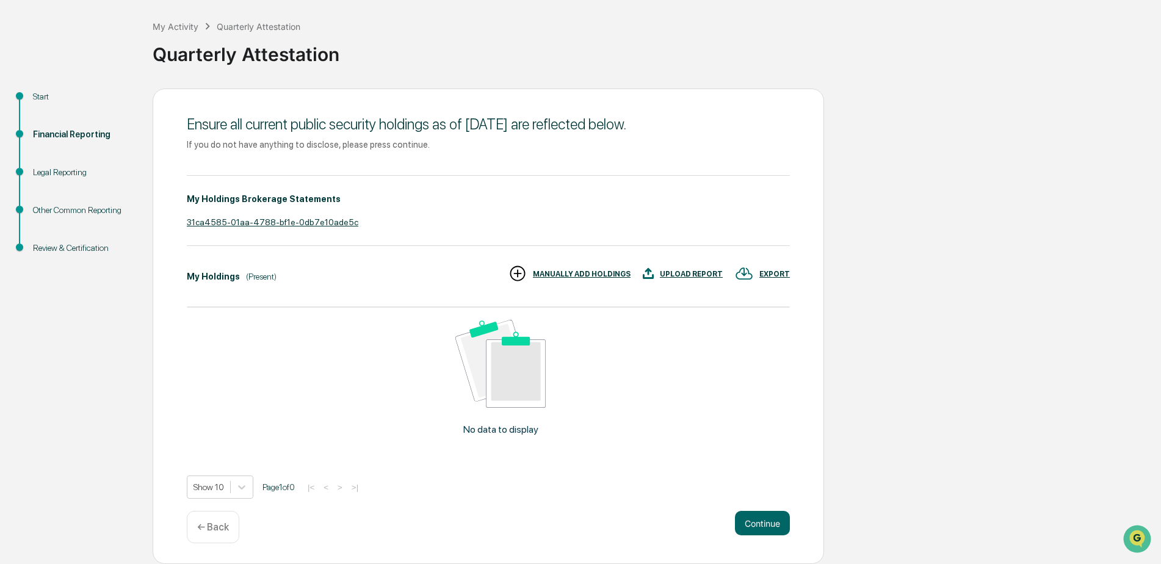
click at [572, 276] on div "MANUALLY ADD HOLDINGS" at bounding box center [582, 274] width 98 height 9
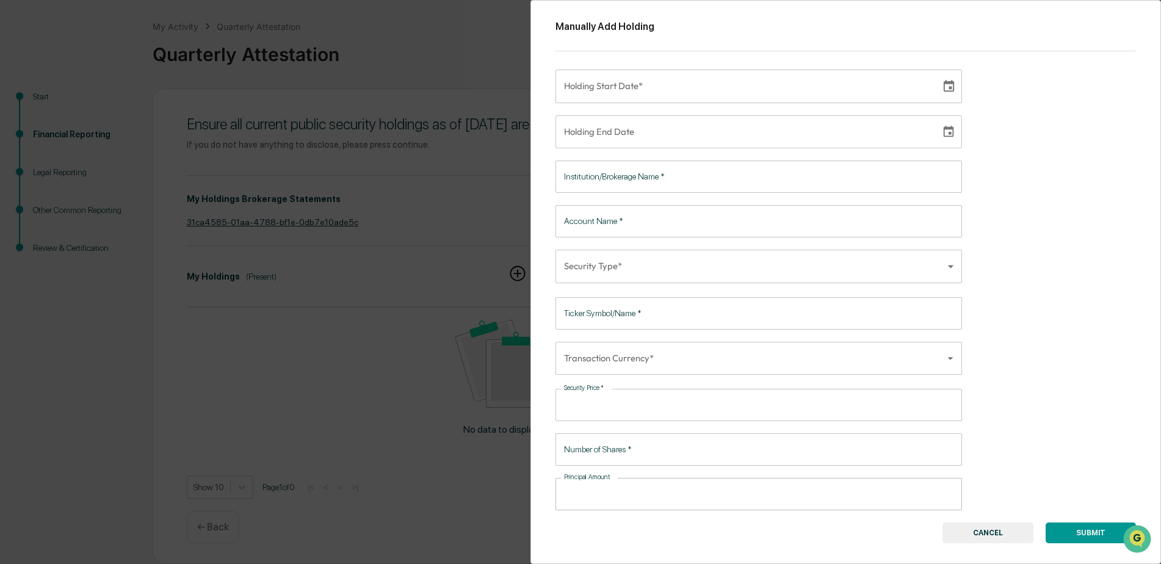
scroll to position [0, 0]
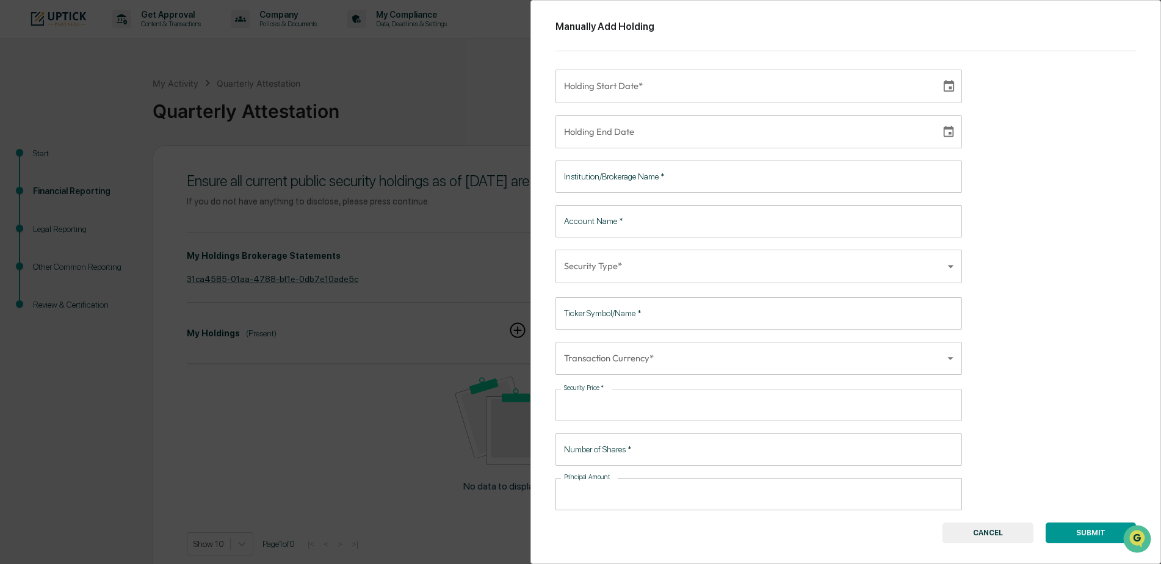
click at [410, 153] on div "Manually Add Holding Holding Start Date* Holding Start Date* Holding End Date H…" at bounding box center [580, 282] width 1161 height 564
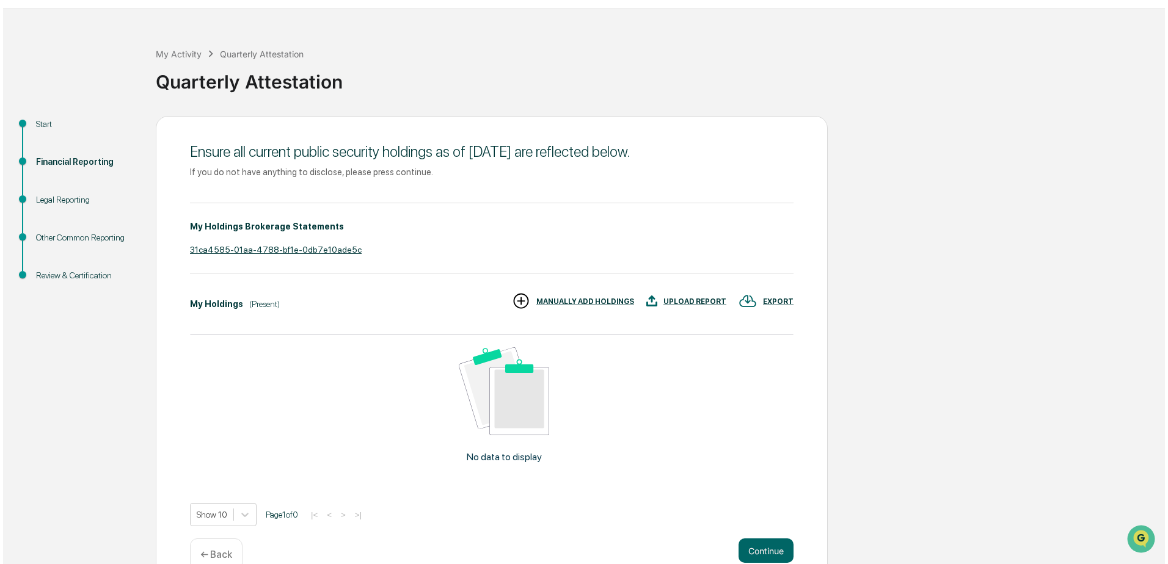
scroll to position [57, 0]
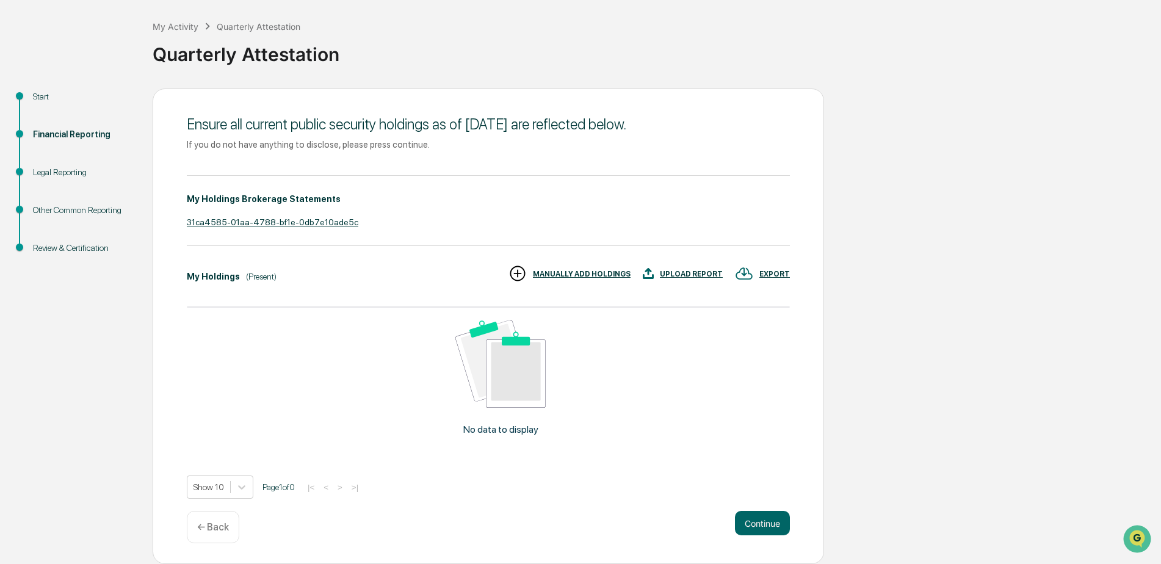
click at [700, 272] on div "UPLOAD REPORT" at bounding box center [691, 274] width 63 height 9
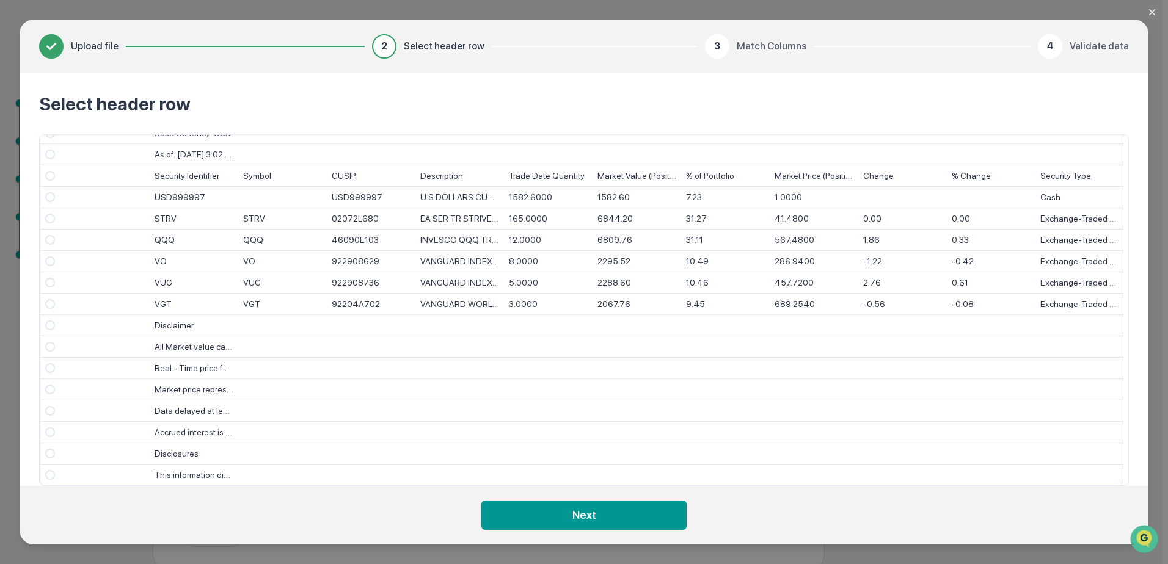
scroll to position [0, 0]
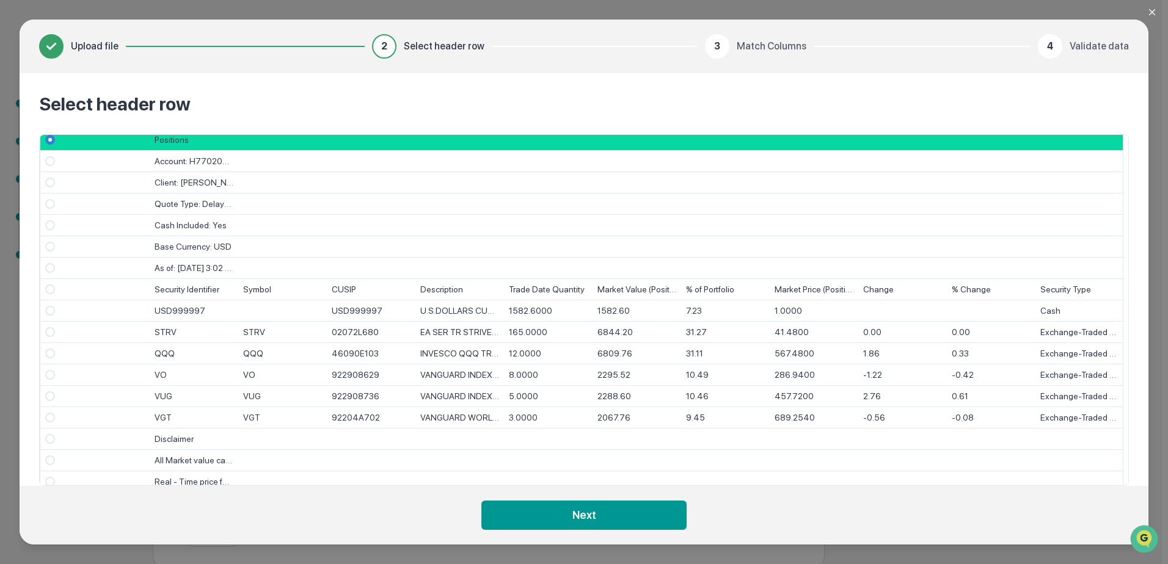
drag, startPoint x: 327, startPoint y: 394, endPoint x: 598, endPoint y: 407, distance: 272.1
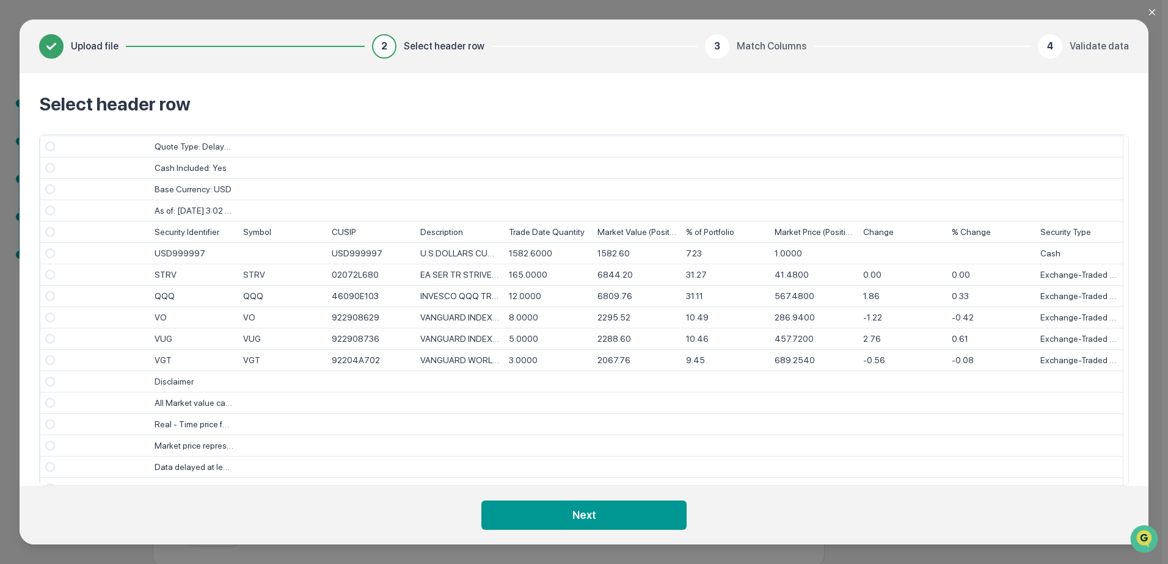
scroll to position [119, 0]
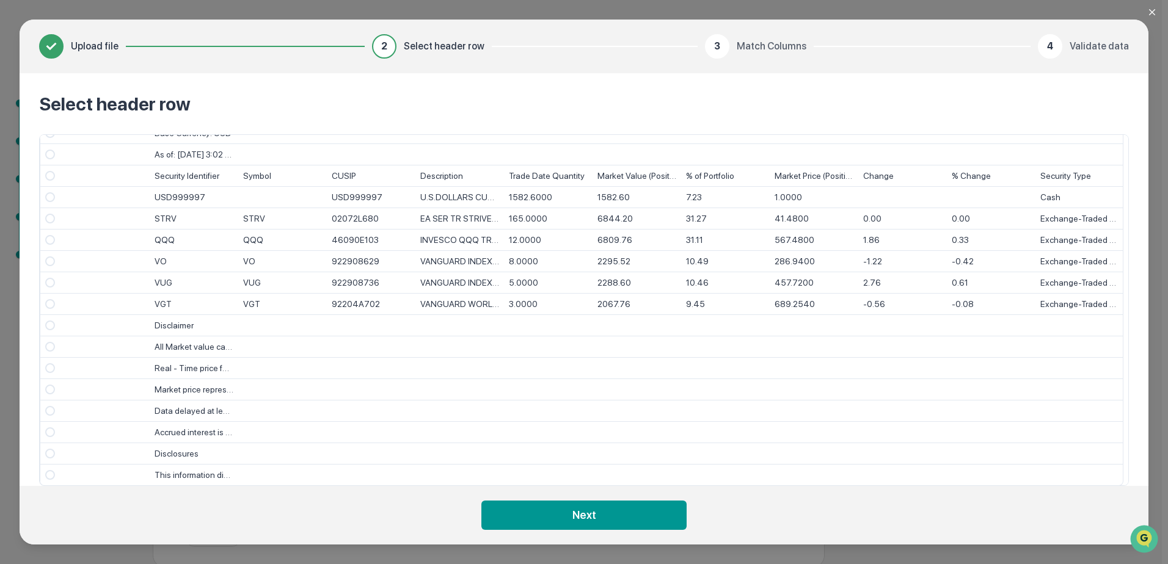
click at [1146, 11] on div "Upload file 2 Select header row 3 Match Columns 4 Validate data Select header r…" at bounding box center [584, 282] width 1168 height 564
click at [1151, 11] on icon "Close modal" at bounding box center [1152, 12] width 10 height 10
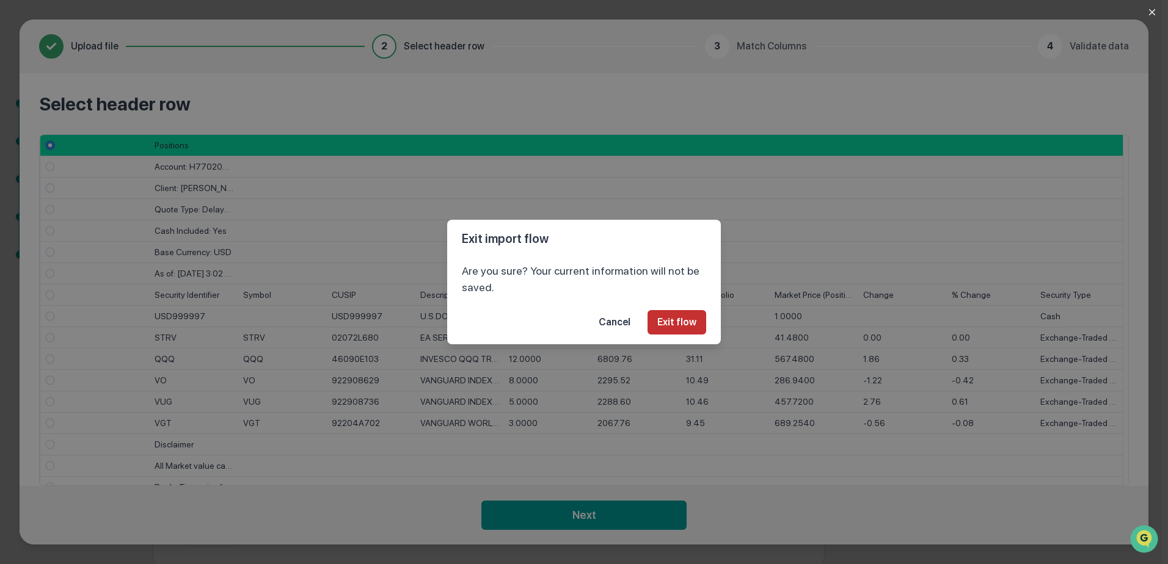
click at [677, 320] on button "Exit flow" at bounding box center [676, 322] width 59 height 24
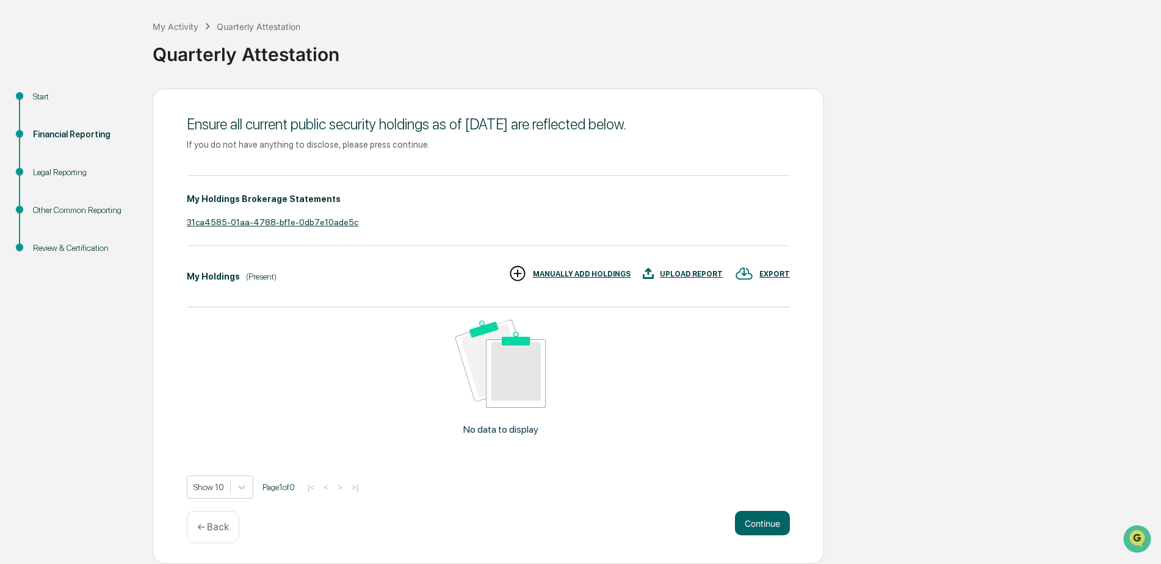
click at [686, 278] on div "UPLOAD REPORT" at bounding box center [691, 274] width 63 height 9
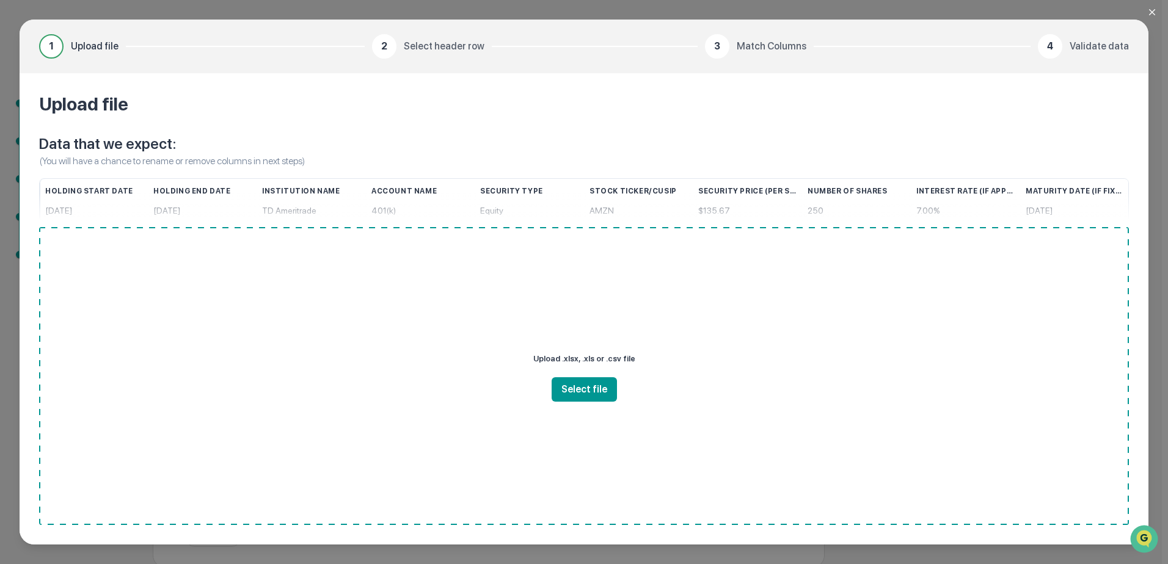
click at [1152, 14] on icon "Close modal" at bounding box center [1152, 12] width 10 height 10
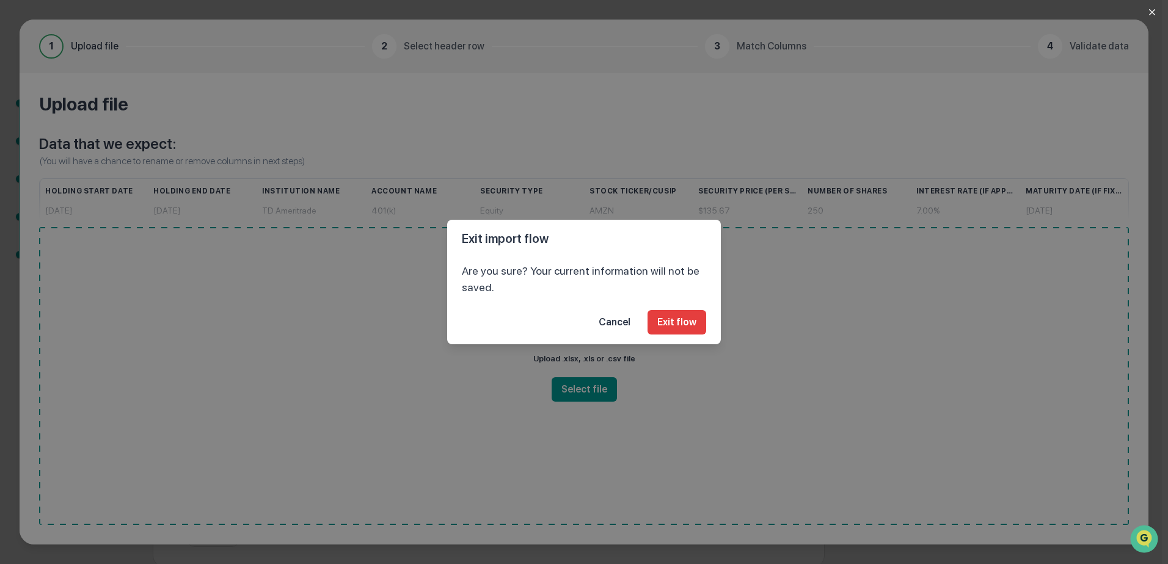
click at [631, 323] on button "Cancel" at bounding box center [614, 322] width 51 height 24
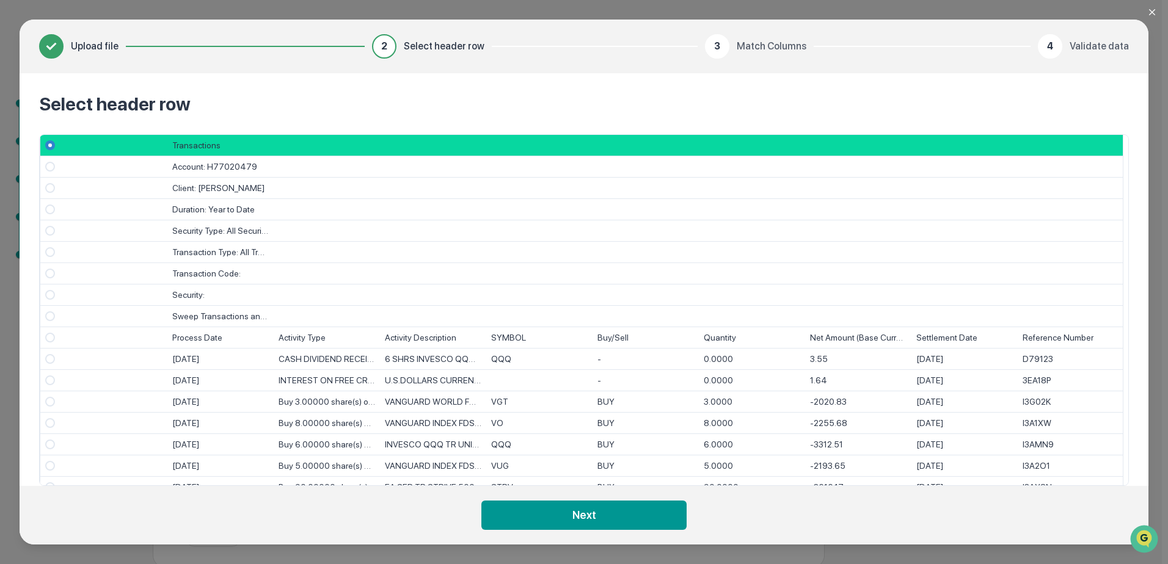
click at [49, 338] on span "Select" at bounding box center [50, 338] width 10 height 10
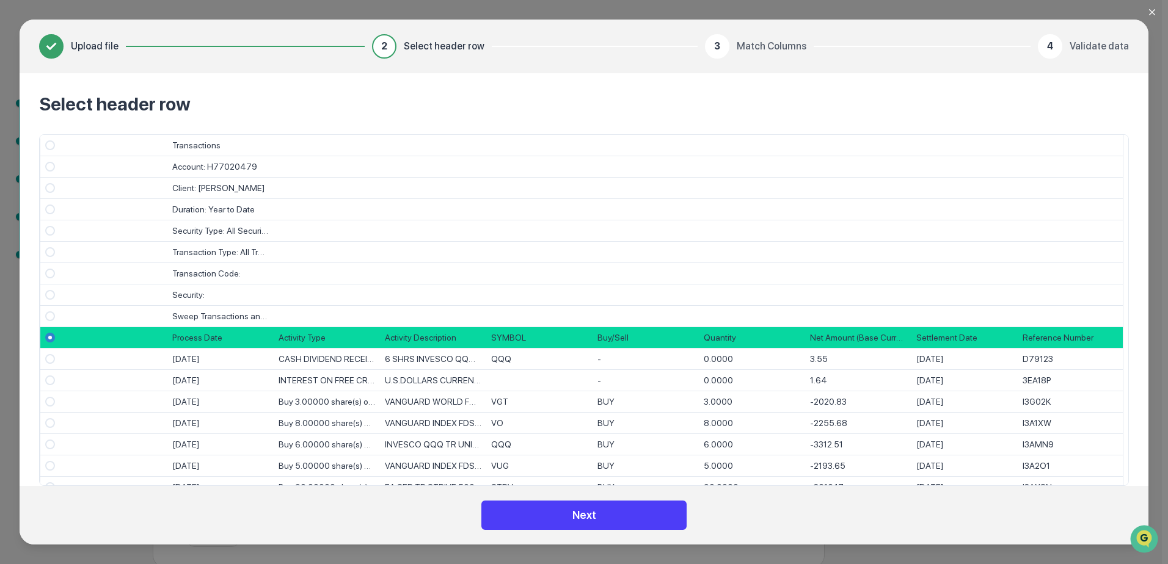
click at [612, 516] on button "Next" at bounding box center [583, 515] width 205 height 29
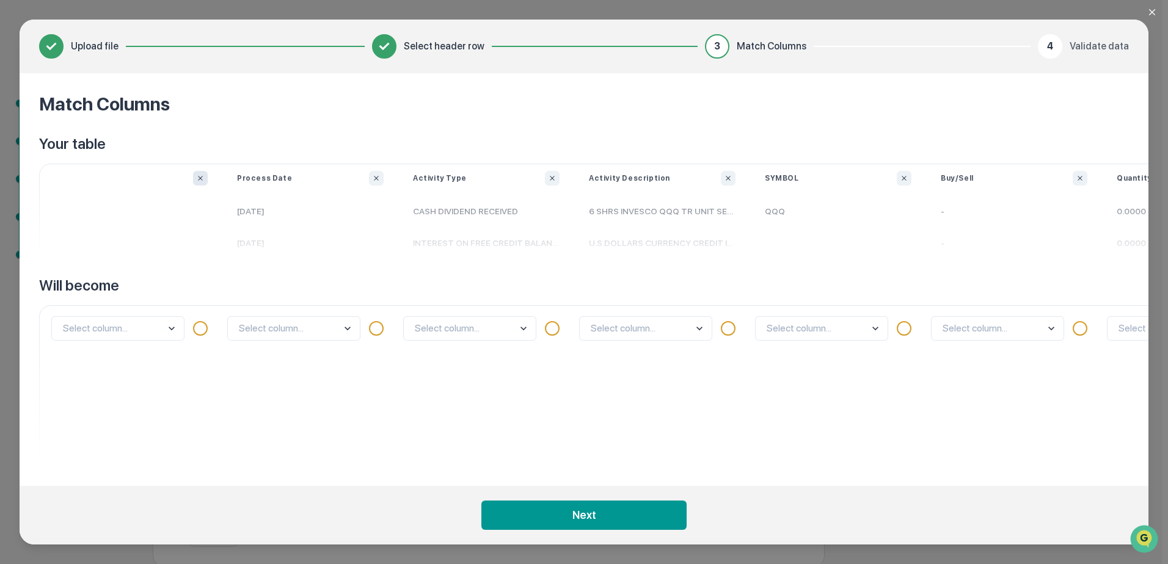
click at [199, 179] on icon "Ignore column" at bounding box center [200, 178] width 7 height 7
click at [344, 331] on body "Get Approval Content & Transactions Company Policies & Documents My Compliance …" at bounding box center [580, 255] width 1161 height 625
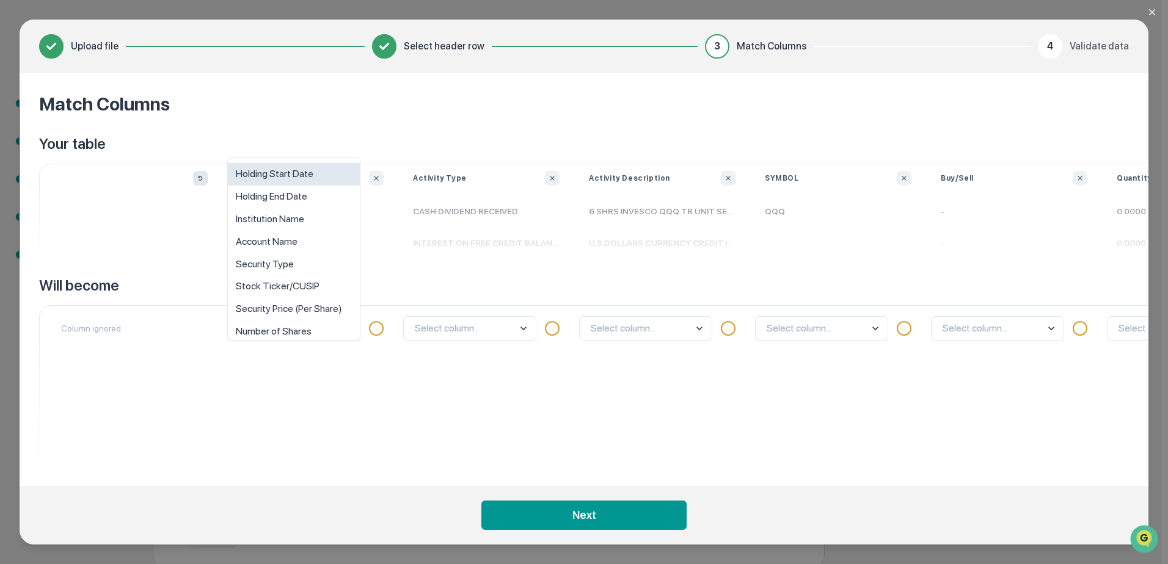
click at [327, 174] on div "Holding Start Date" at bounding box center [294, 174] width 132 height 23
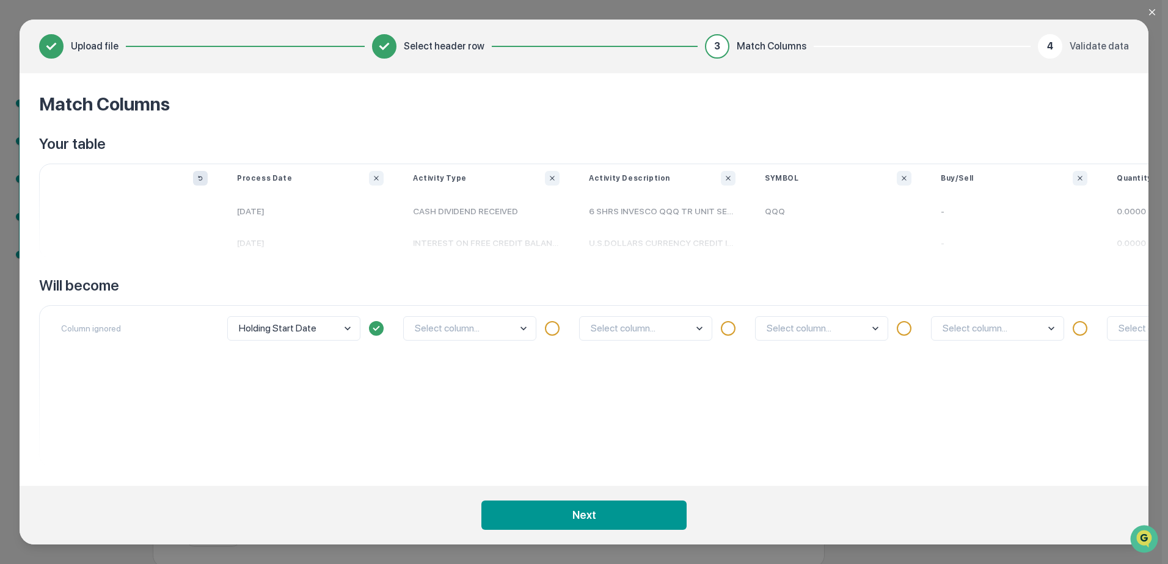
click at [543, 180] on div "Activity Type" at bounding box center [486, 178] width 176 height 15
click at [551, 179] on icon "Ignore column" at bounding box center [552, 178] width 4 height 4
click at [727, 180] on icon "Ignore column" at bounding box center [727, 178] width 7 height 7
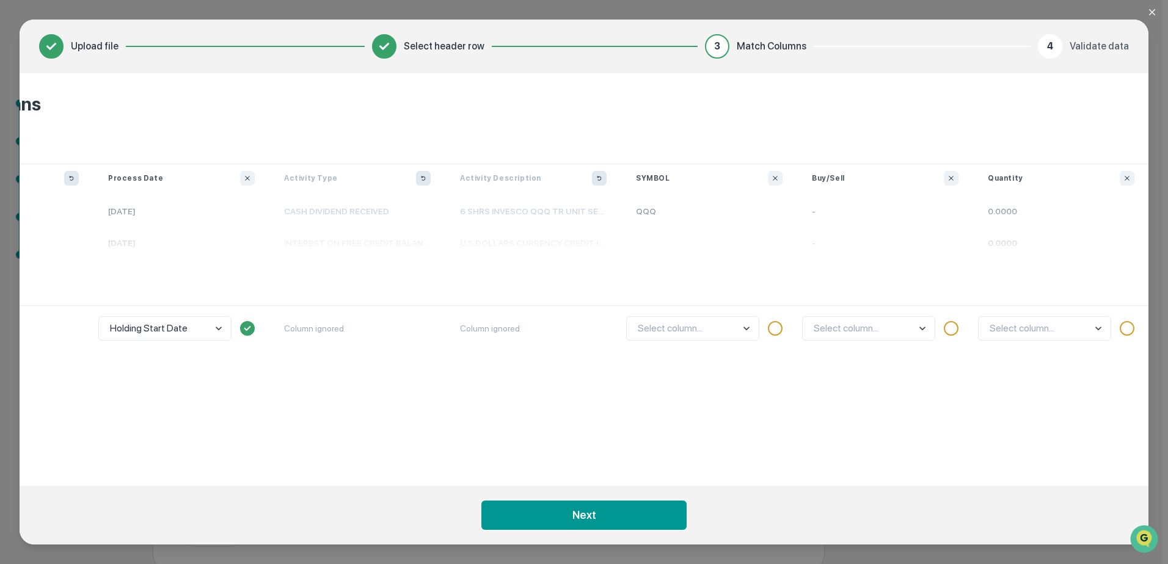
scroll to position [0, 260]
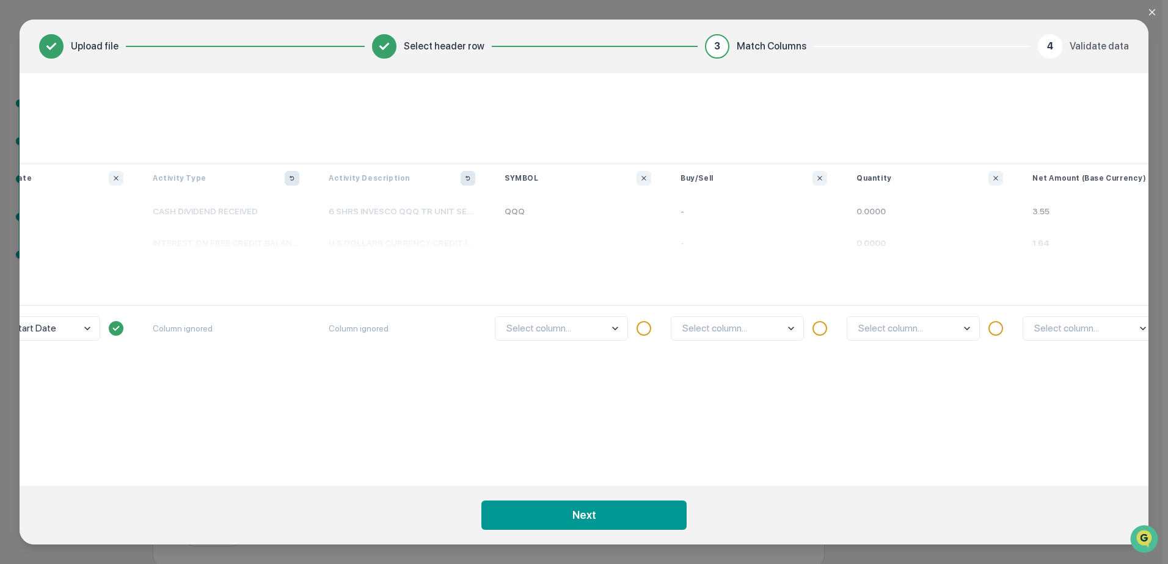
click at [526, 238] on p at bounding box center [578, 237] width 176 height 20
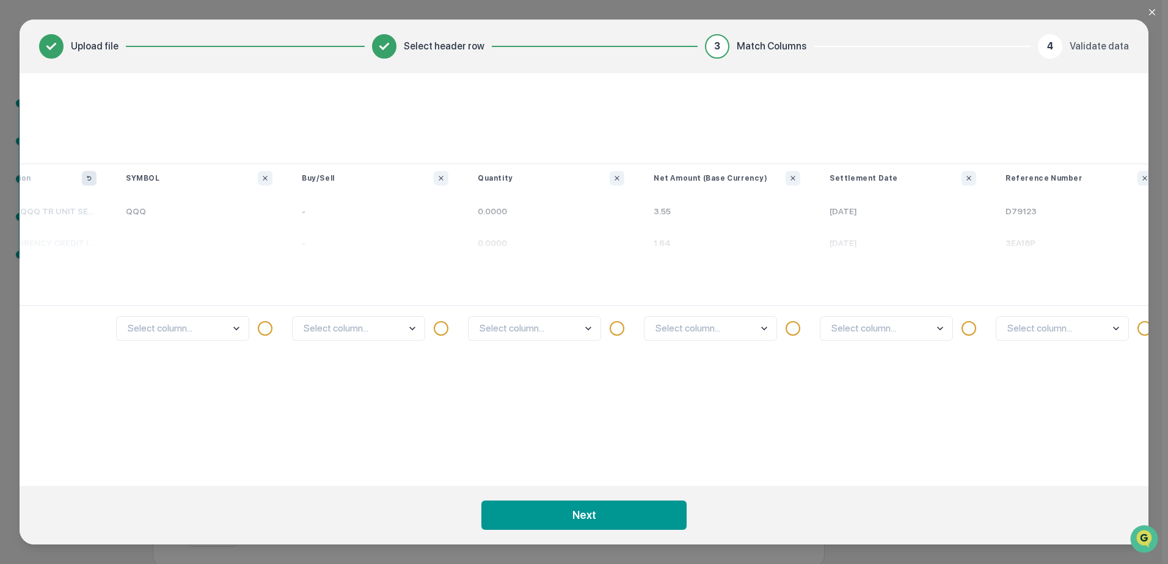
scroll to position [0, 664]
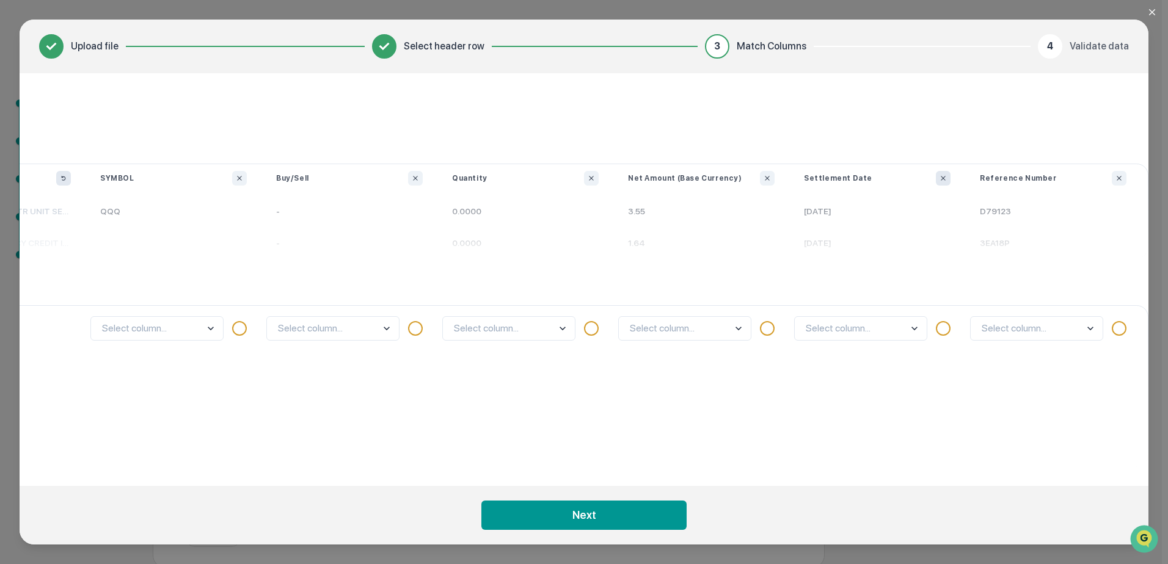
click at [943, 176] on icon "Ignore column" at bounding box center [942, 178] width 7 height 7
click at [762, 178] on button "Ignore column" at bounding box center [767, 178] width 15 height 15
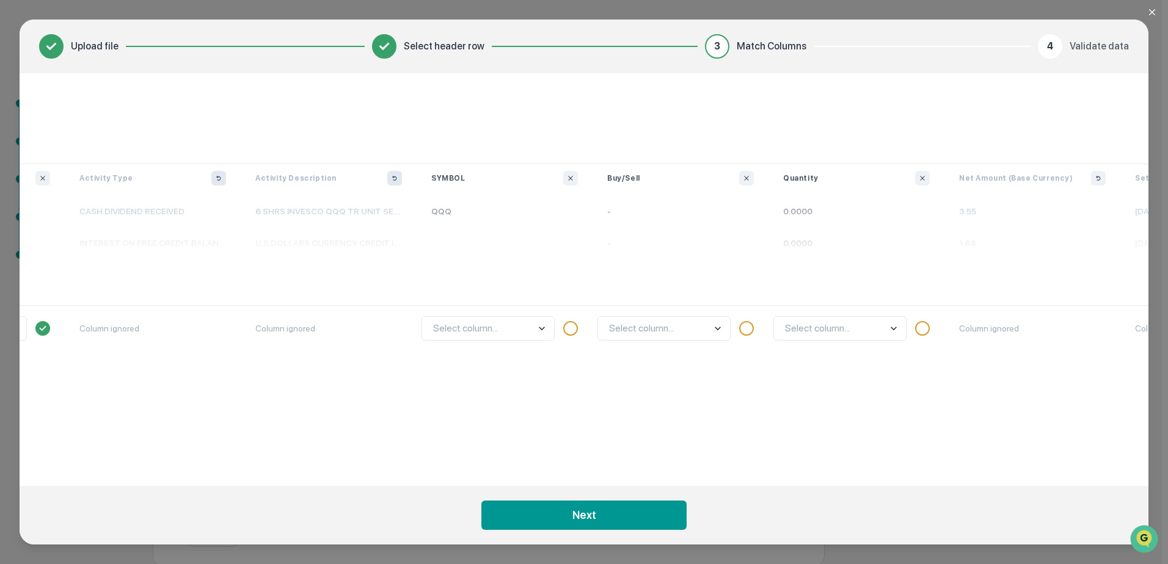
scroll to position [0, 321]
click at [556, 329] on body "Get Approval Content & Transactions Company Policies & Documents My Compliance …" at bounding box center [580, 255] width 1161 height 625
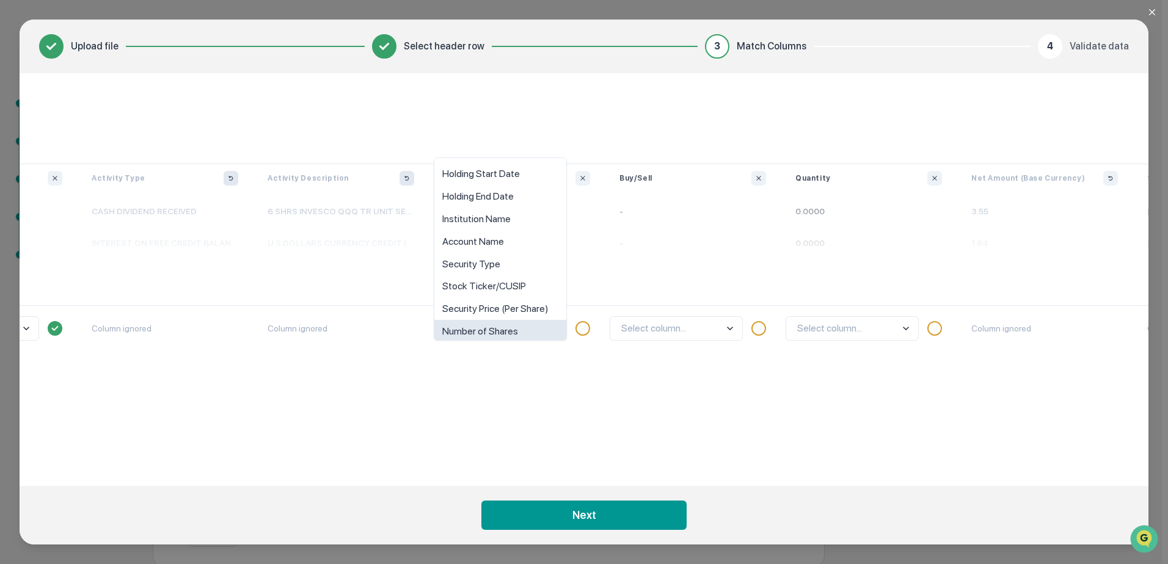
scroll to position [9, 0]
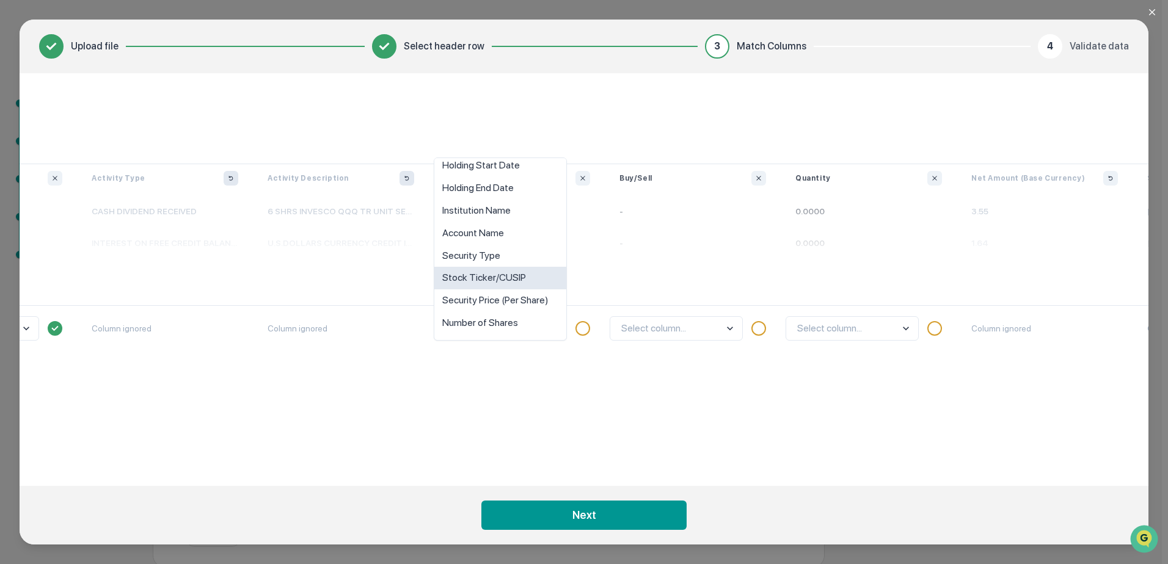
click at [537, 284] on div "Stock Ticker/CUSIP" at bounding box center [500, 278] width 132 height 23
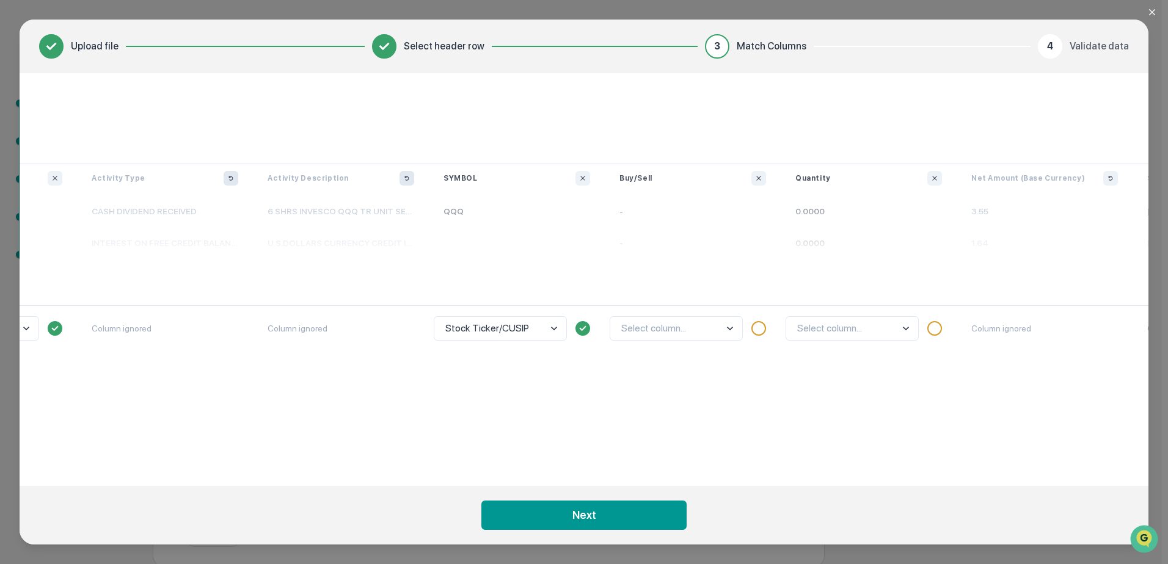
click at [913, 332] on body "Get Approval Content & Transactions Company Policies & Documents My Compliance …" at bounding box center [580, 255] width 1161 height 625
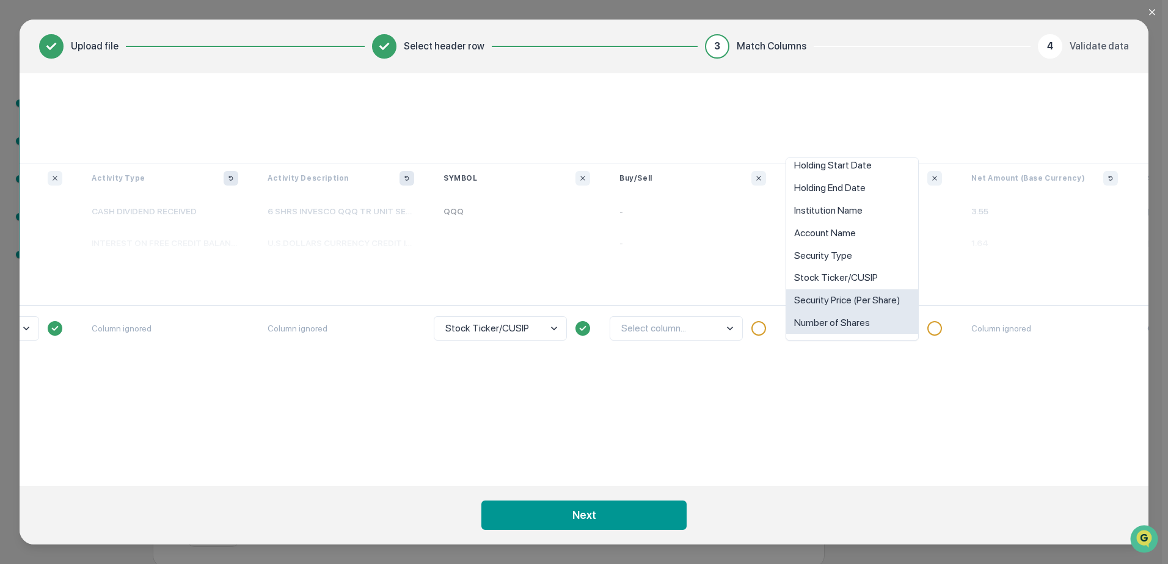
scroll to position [53, 0]
click at [868, 283] on div "Number of Shares" at bounding box center [852, 278] width 132 height 23
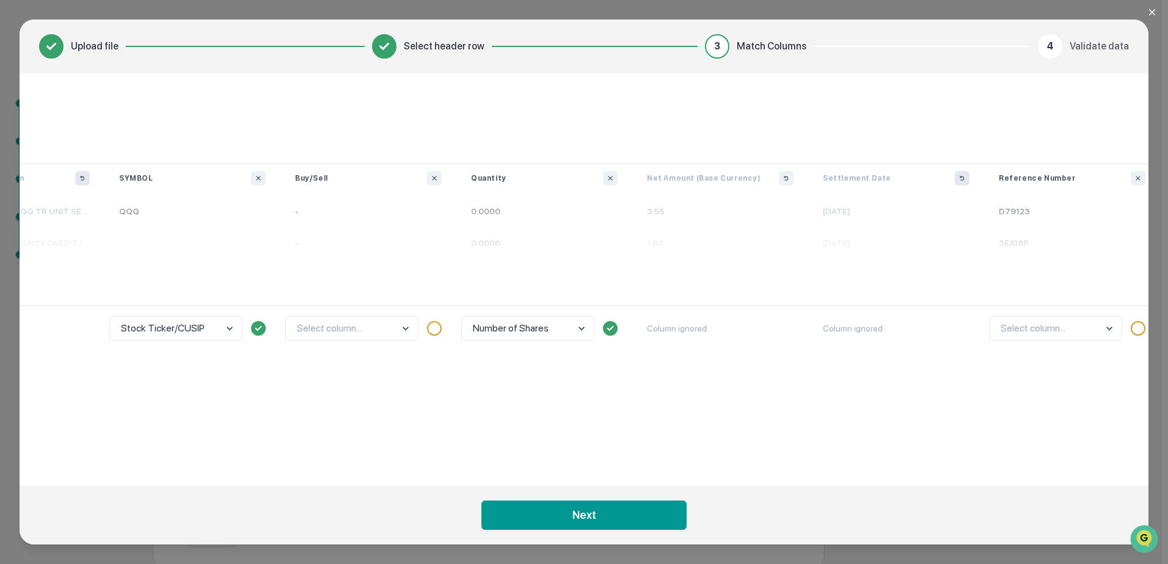
scroll to position [0, 664]
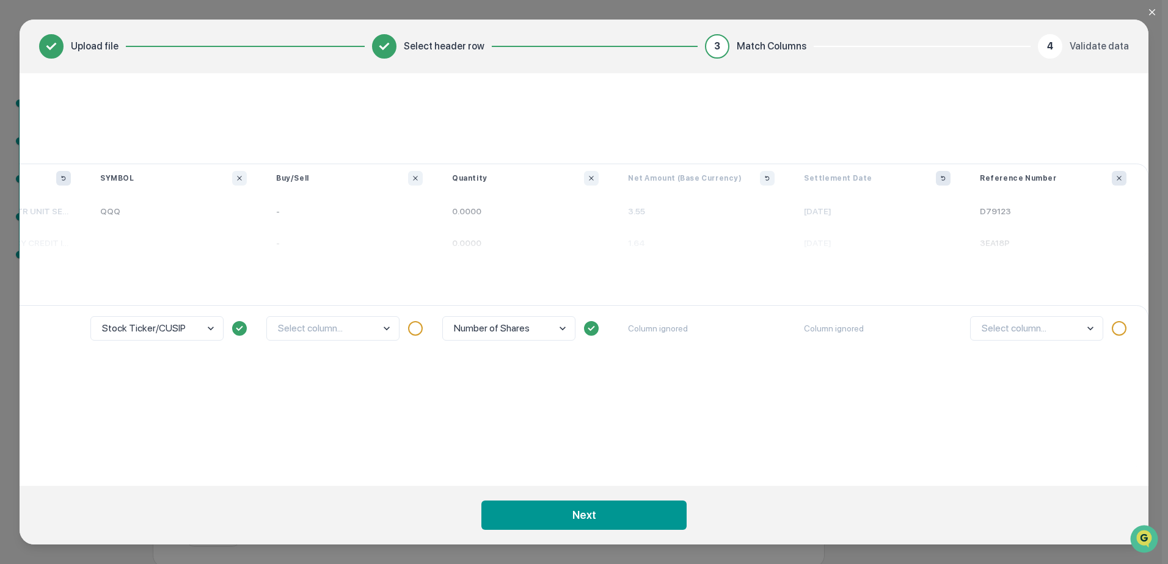
click at [1119, 176] on icon "Ignore column" at bounding box center [1118, 178] width 7 height 7
click at [1152, 10] on icon "Close modal" at bounding box center [1152, 12] width 10 height 10
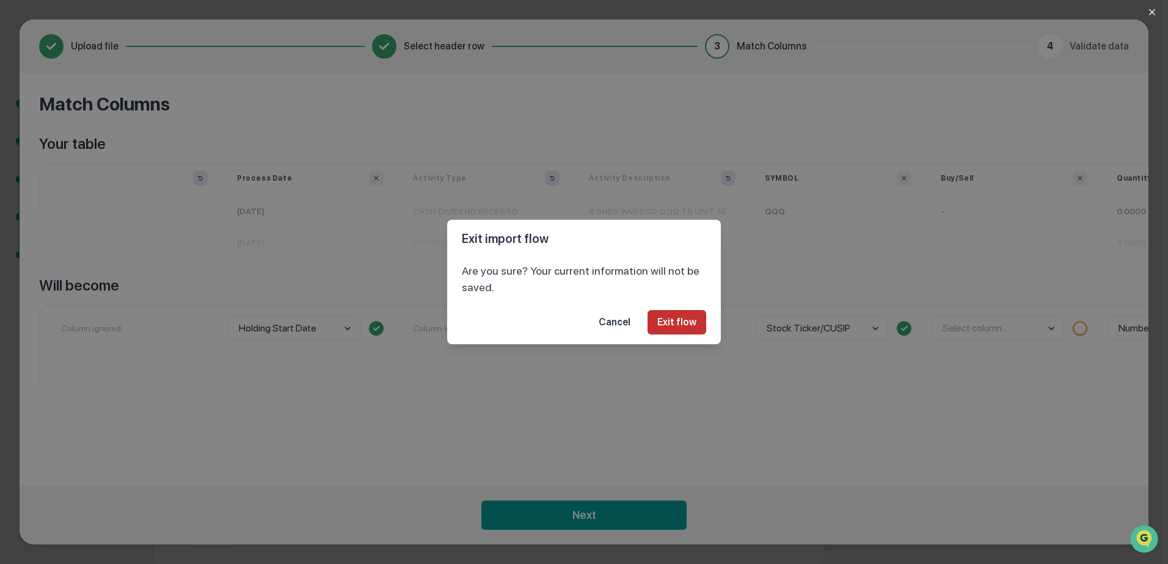
click at [669, 321] on button "Exit flow" at bounding box center [676, 322] width 59 height 24
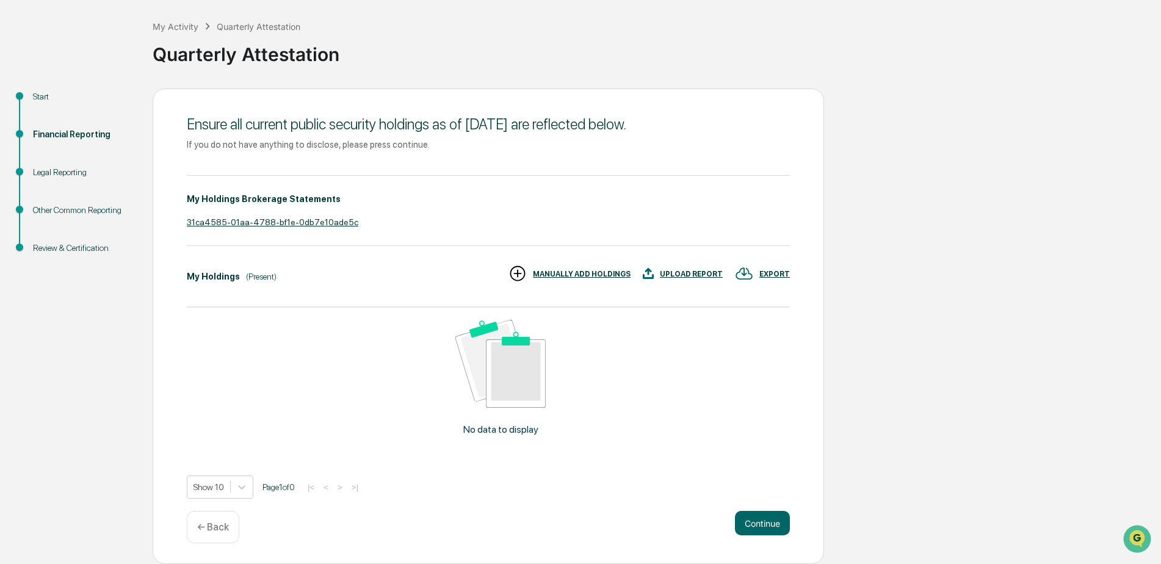
click at [700, 273] on div "UPLOAD REPORT" at bounding box center [691, 274] width 63 height 9
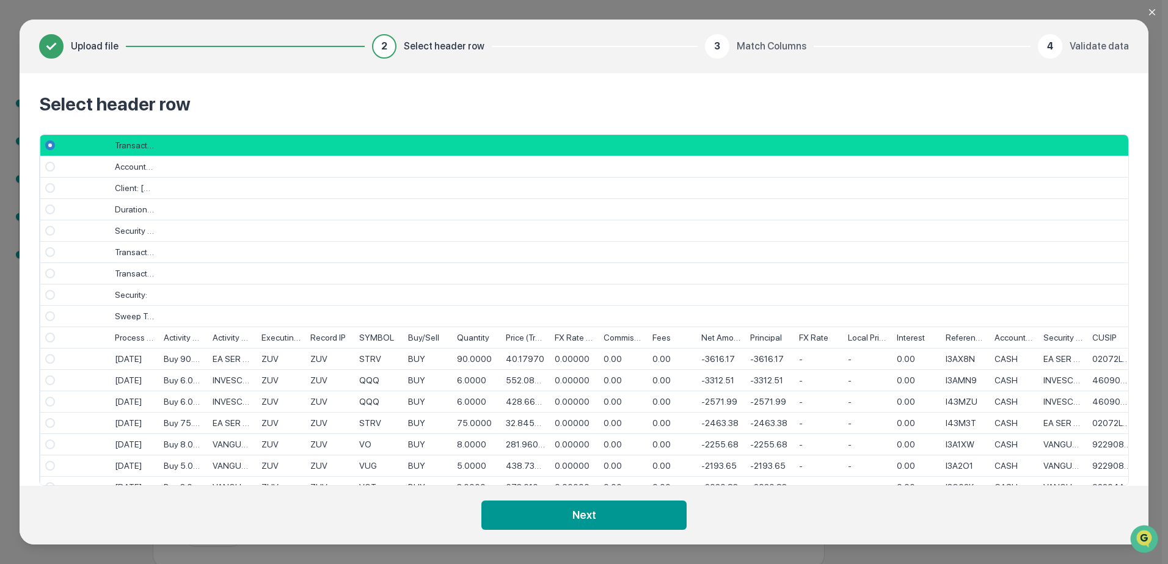
click at [44, 336] on div at bounding box center [50, 337] width 21 height 21
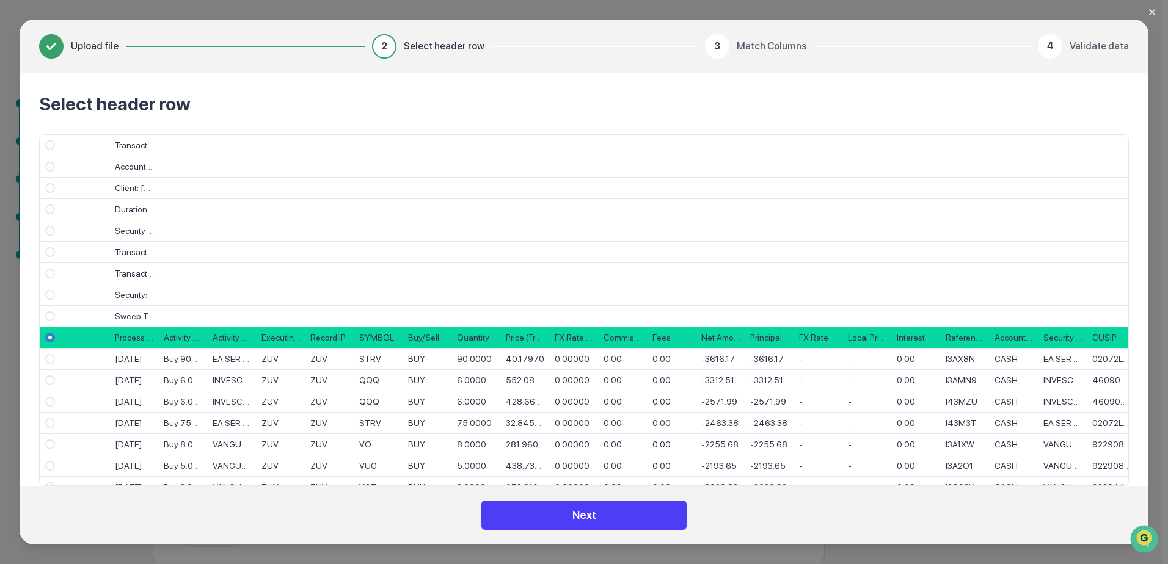
click at [547, 510] on button "Next" at bounding box center [583, 515] width 205 height 29
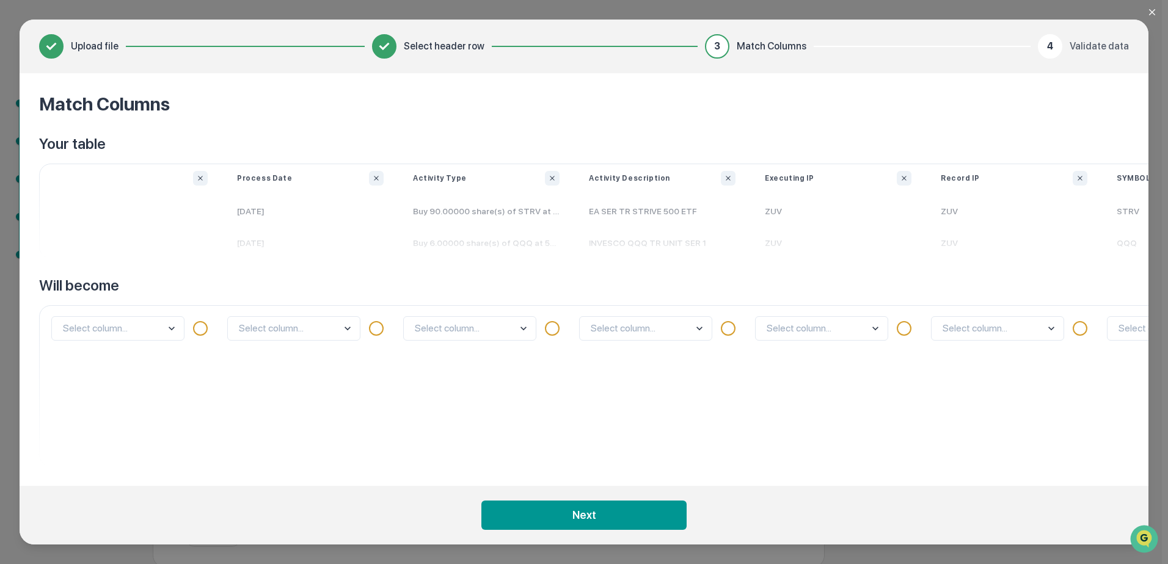
click at [201, 180] on icon "Ignore column" at bounding box center [200, 178] width 7 height 7
click at [350, 326] on body "Get Approval Content & Transactions Company Policies & Documents My Compliance …" at bounding box center [580, 255] width 1161 height 625
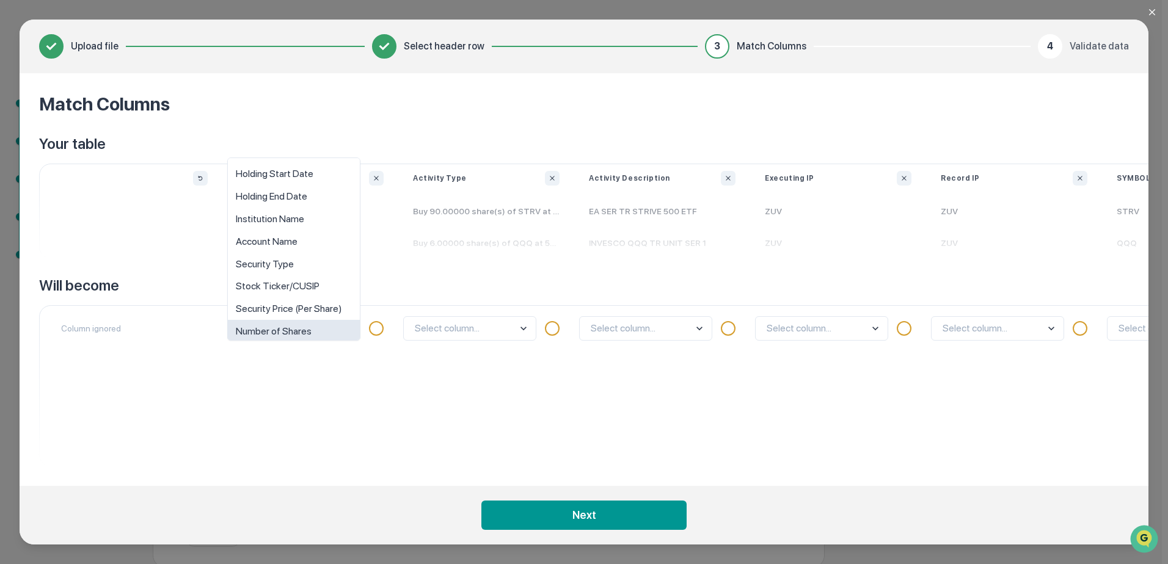
scroll to position [9, 0]
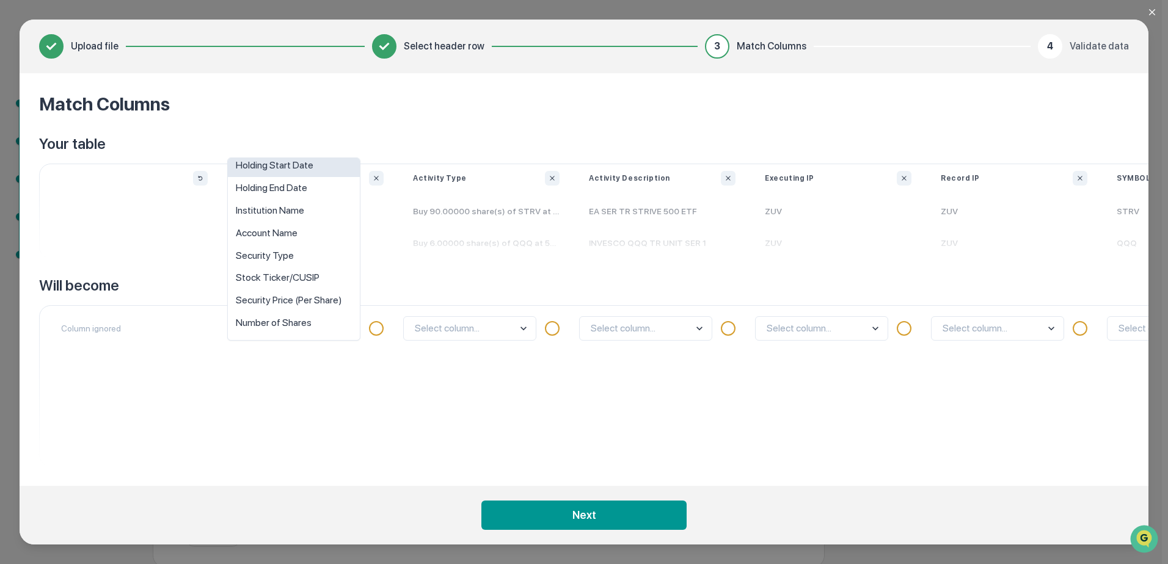
click at [327, 165] on div "Holding Start Date" at bounding box center [294, 165] width 132 height 23
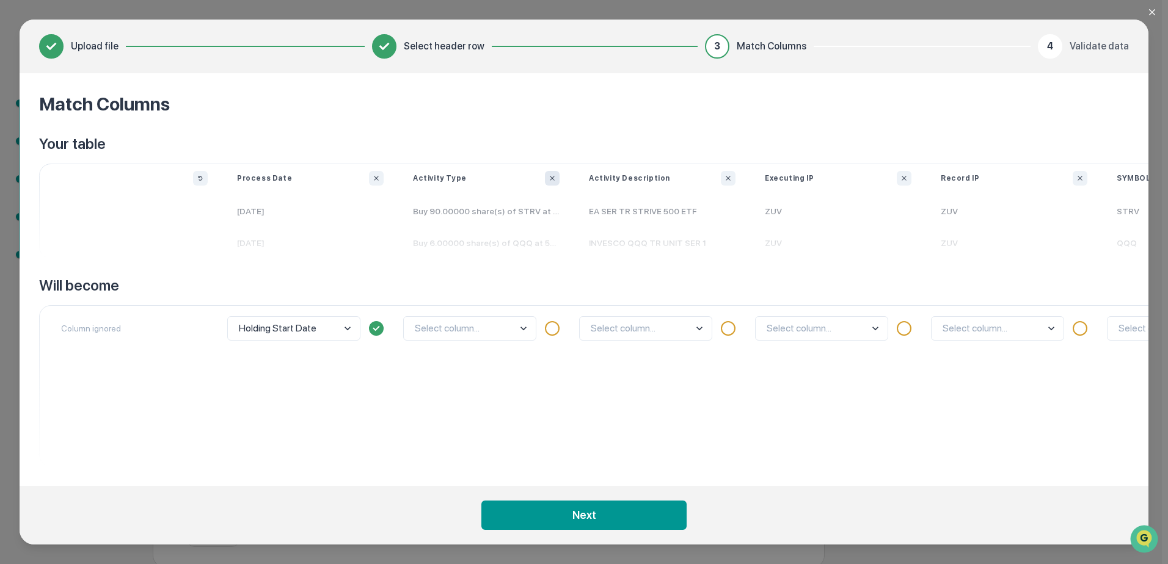
click at [550, 175] on icon "Ignore column" at bounding box center [551, 178] width 7 height 7
click at [729, 176] on icon "Ignore column" at bounding box center [727, 178] width 7 height 7
click at [907, 178] on icon "Ignore column" at bounding box center [903, 178] width 7 height 7
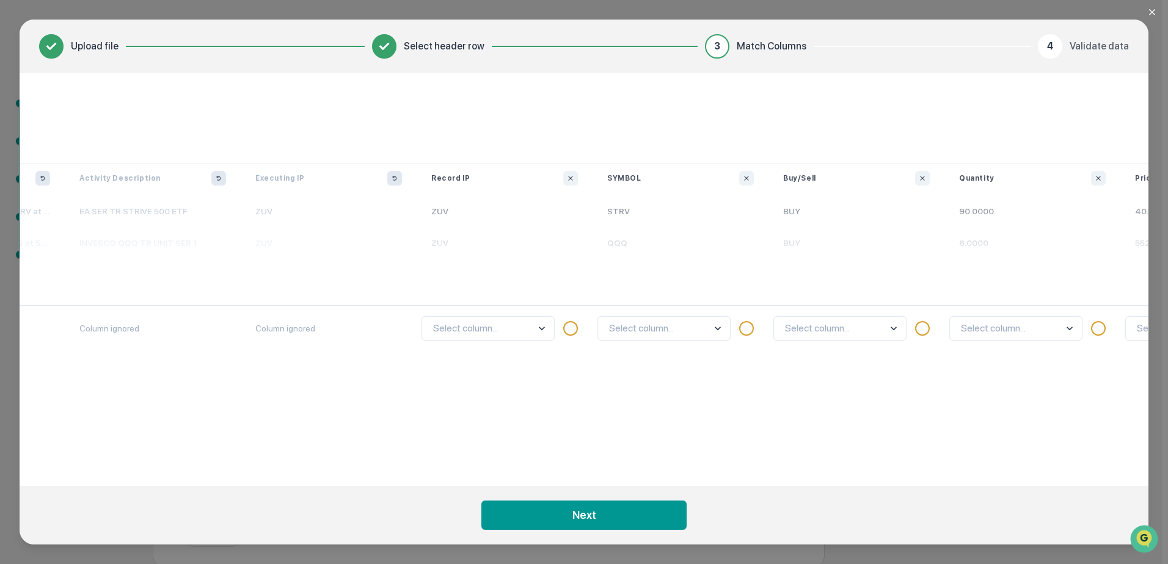
scroll to position [0, 514]
click at [562, 178] on icon "Ignore column" at bounding box center [565, 178] width 7 height 7
click at [711, 327] on body "Get Approval Content & Transactions Company Policies & Documents My Compliance …" at bounding box center [580, 255] width 1161 height 625
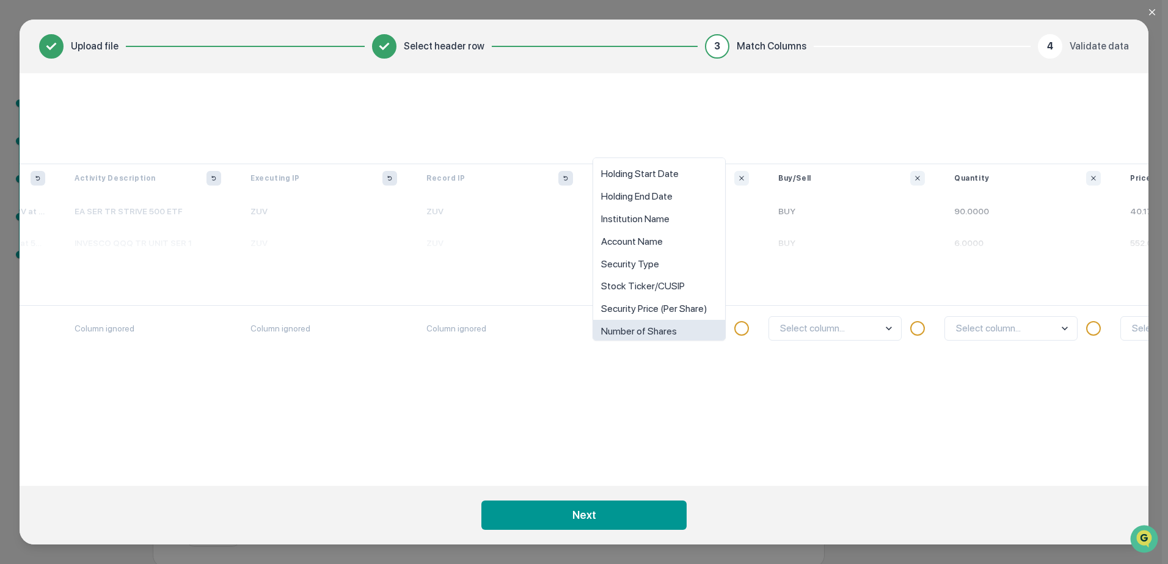
scroll to position [9, 0]
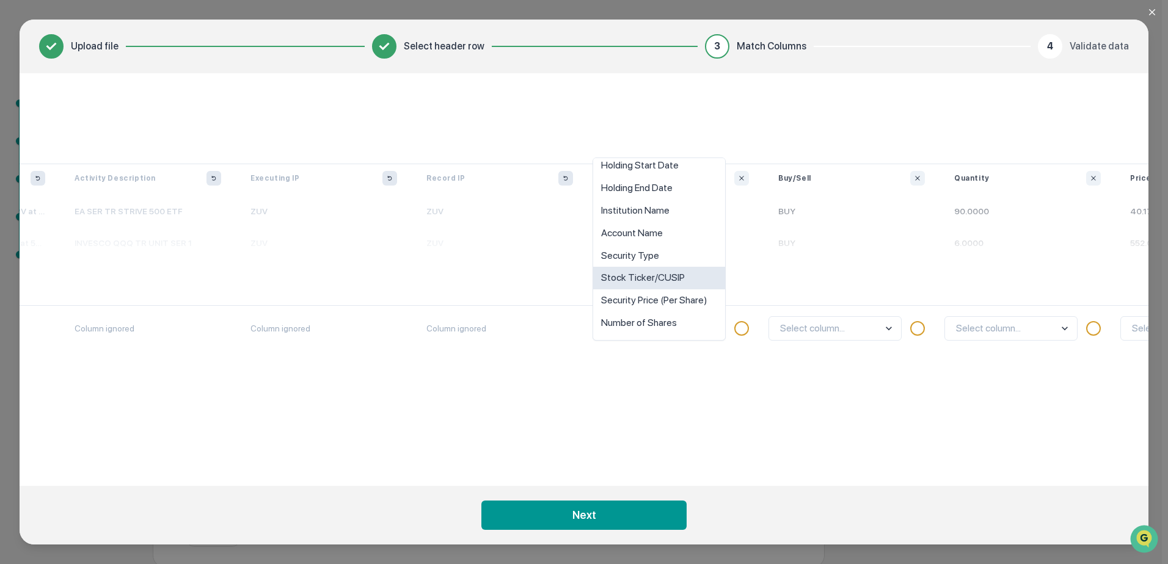
click at [681, 280] on div "Stock Ticker/CUSIP" at bounding box center [659, 278] width 132 height 23
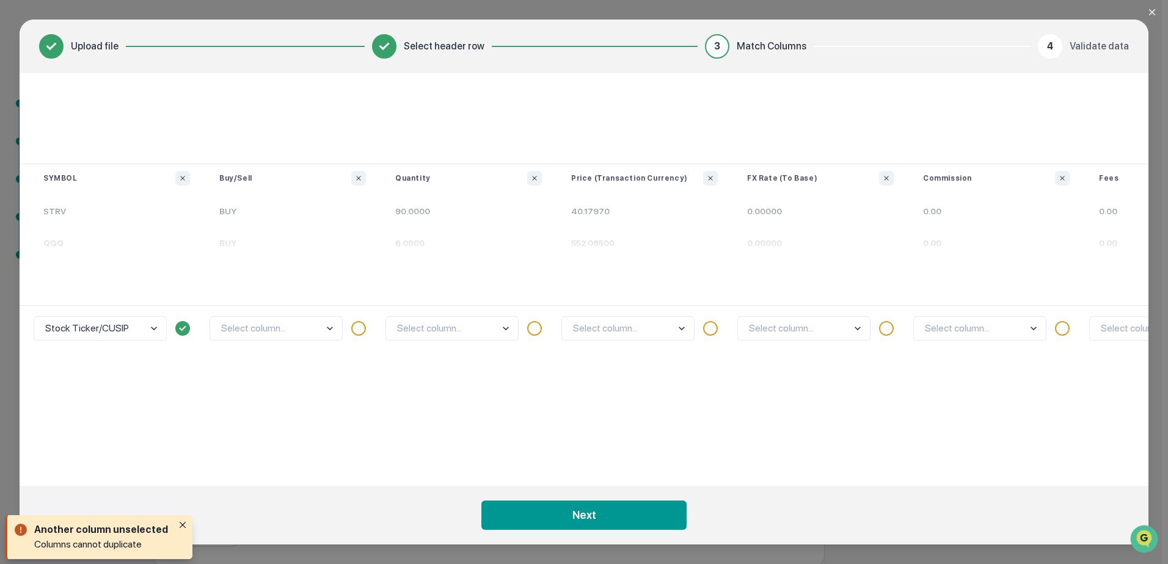
scroll to position [0, 1064]
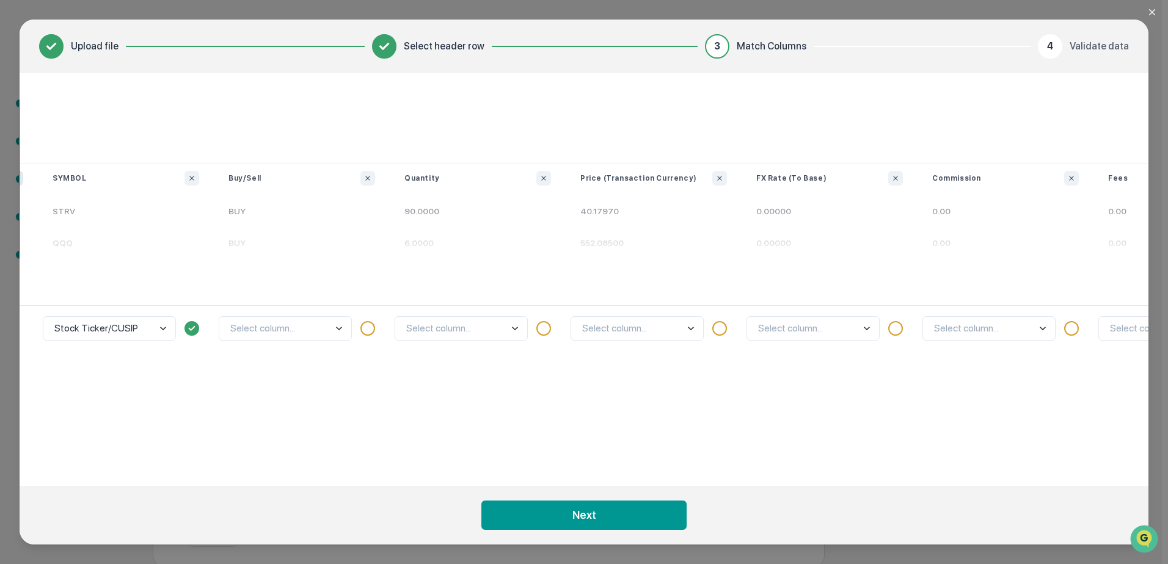
click at [300, 331] on body "Get Approval Content & Transactions Company Policies & Documents My Compliance …" at bounding box center [580, 255] width 1161 height 625
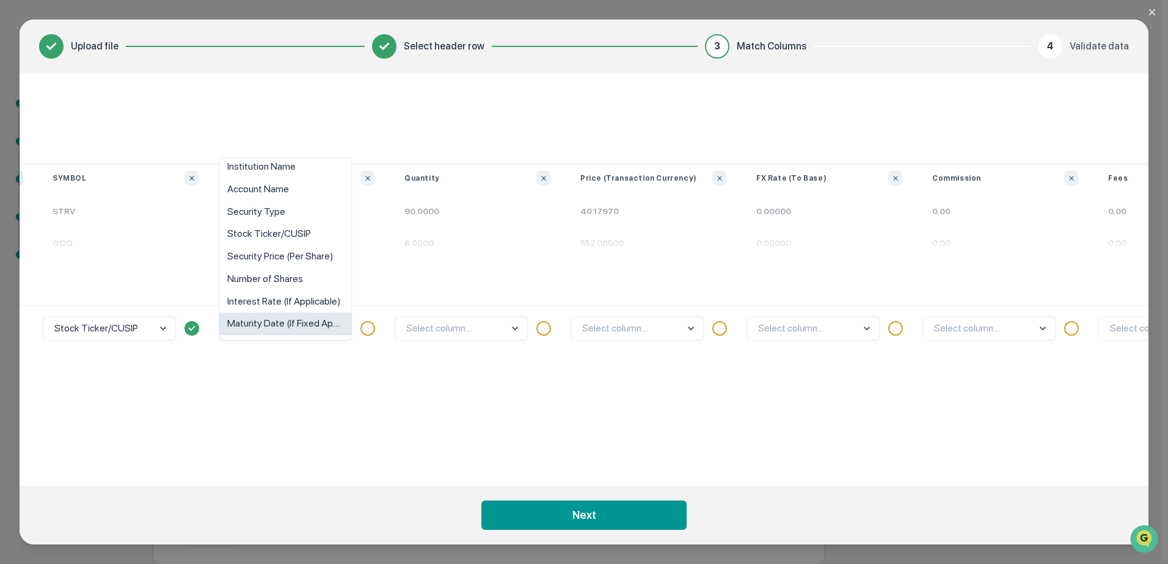
scroll to position [0, 0]
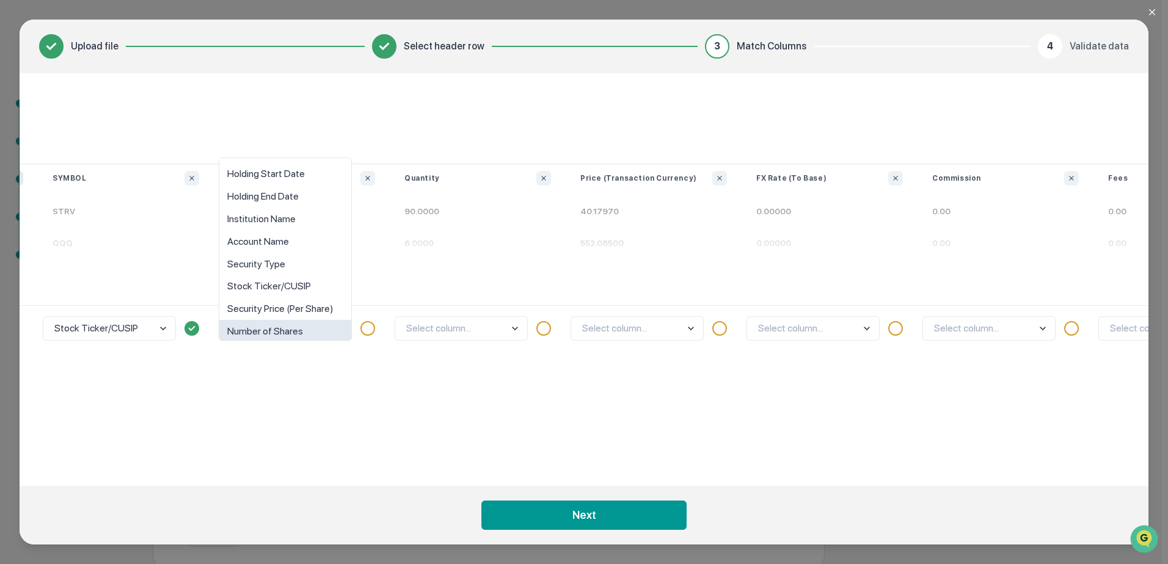
click at [331, 379] on div "option Number of Shares focused, 8 of 10. 10 results available. Use Up and Down…" at bounding box center [302, 385] width 176 height 161
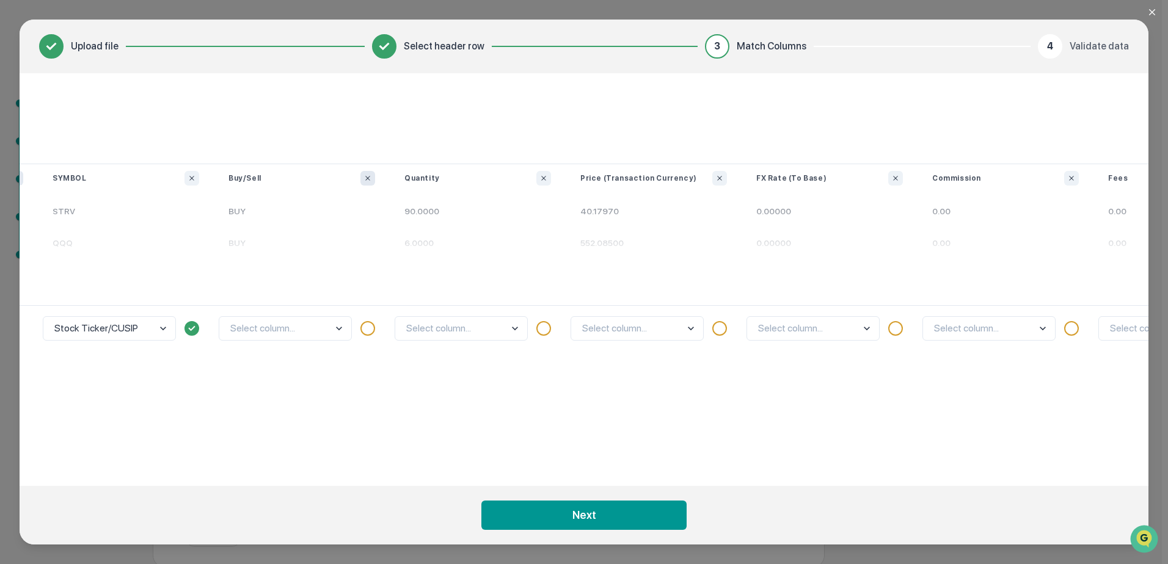
click at [367, 176] on icon "Ignore column" at bounding box center [367, 178] width 7 height 7
click at [436, 328] on body "Get Approval Content & Transactions Company Policies & Documents My Compliance …" at bounding box center [580, 255] width 1161 height 625
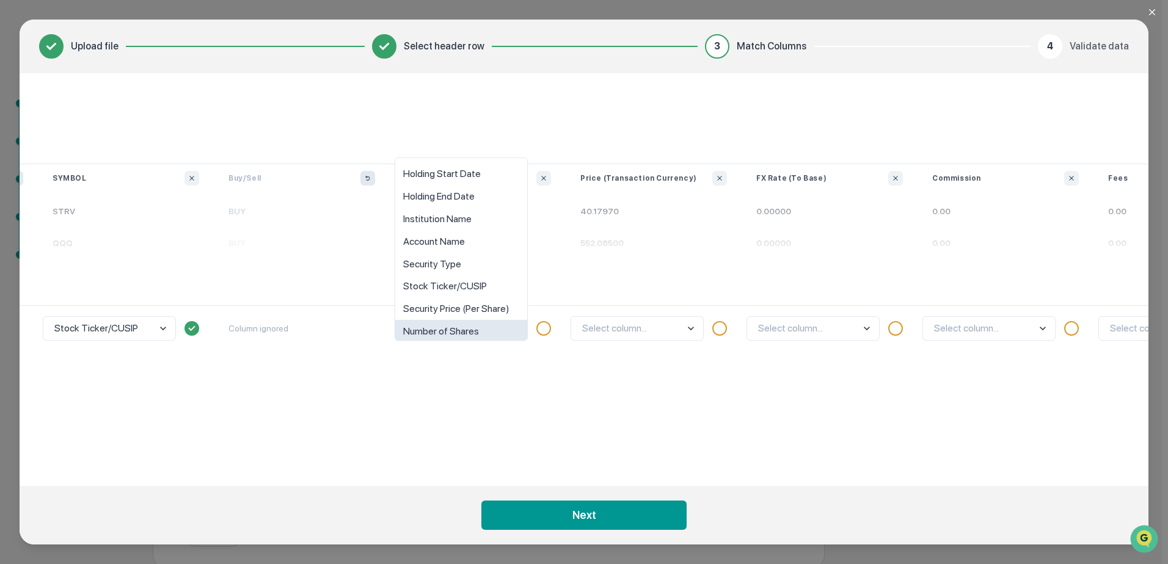
scroll to position [9, 0]
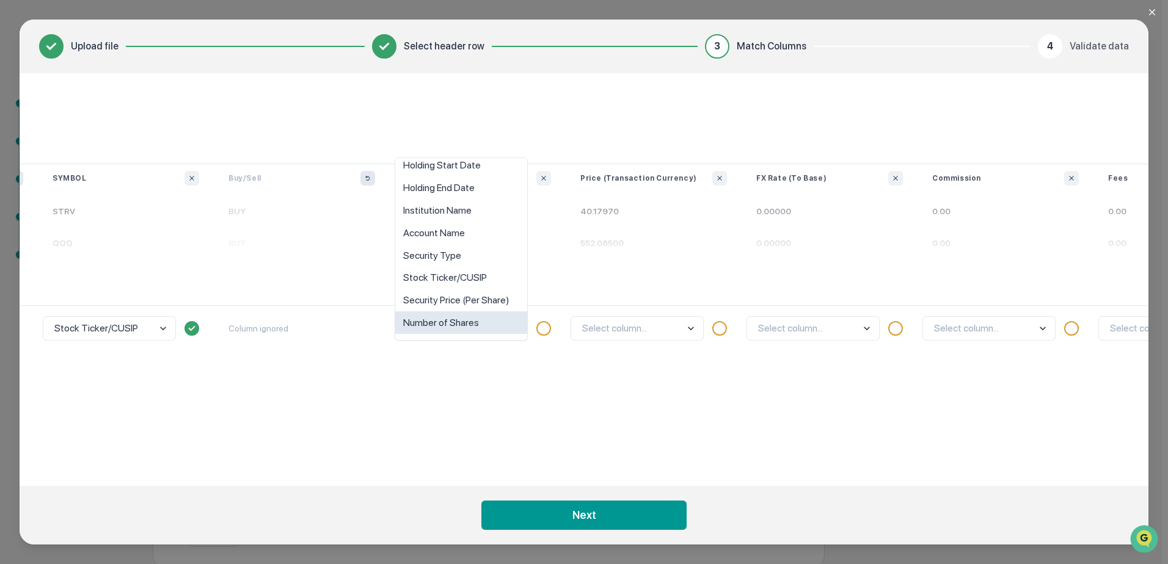
click at [460, 322] on div "Number of Shares" at bounding box center [461, 322] width 132 height 23
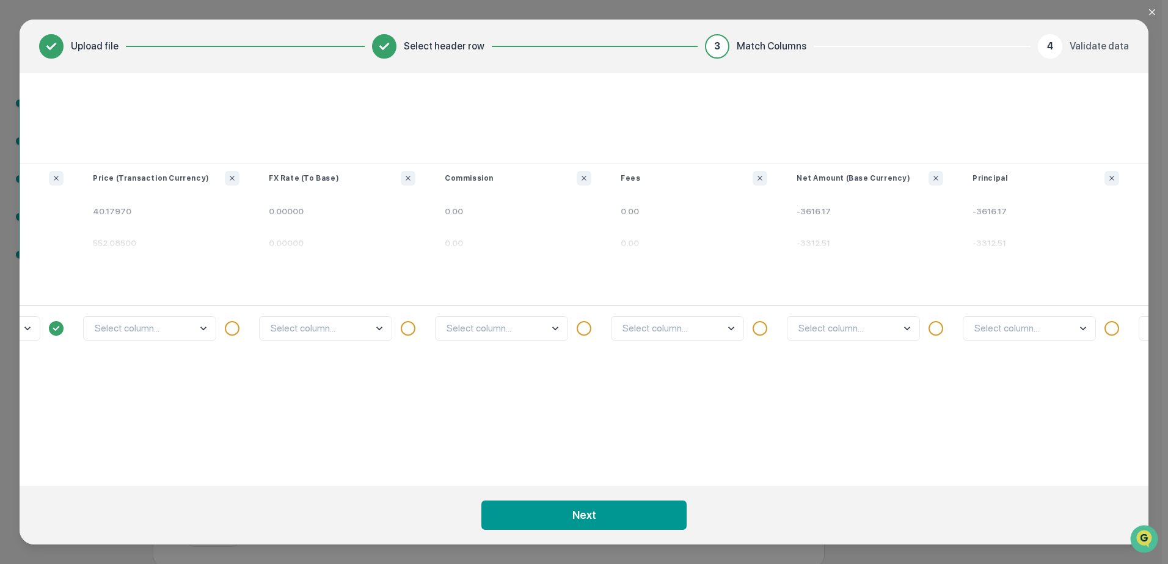
scroll to position [0, 1497]
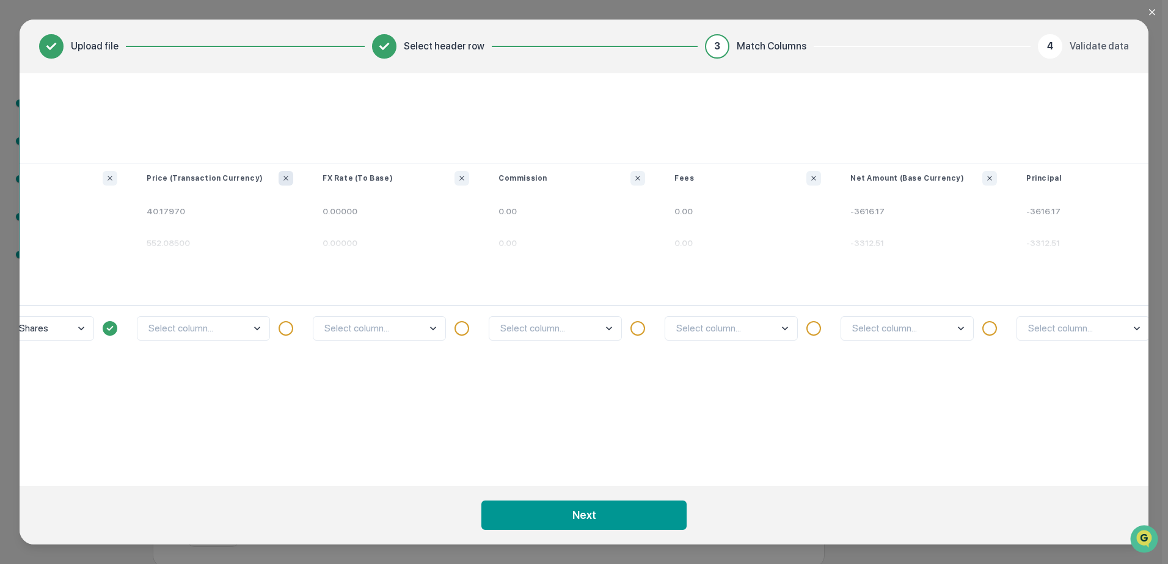
click at [283, 178] on icon "Ignore column" at bounding box center [285, 178] width 7 height 7
click at [463, 181] on icon "Ignore column" at bounding box center [461, 178] width 7 height 7
click at [636, 176] on icon "Ignore column" at bounding box center [637, 178] width 7 height 7
click at [814, 176] on icon "Ignore column" at bounding box center [813, 178] width 7 height 7
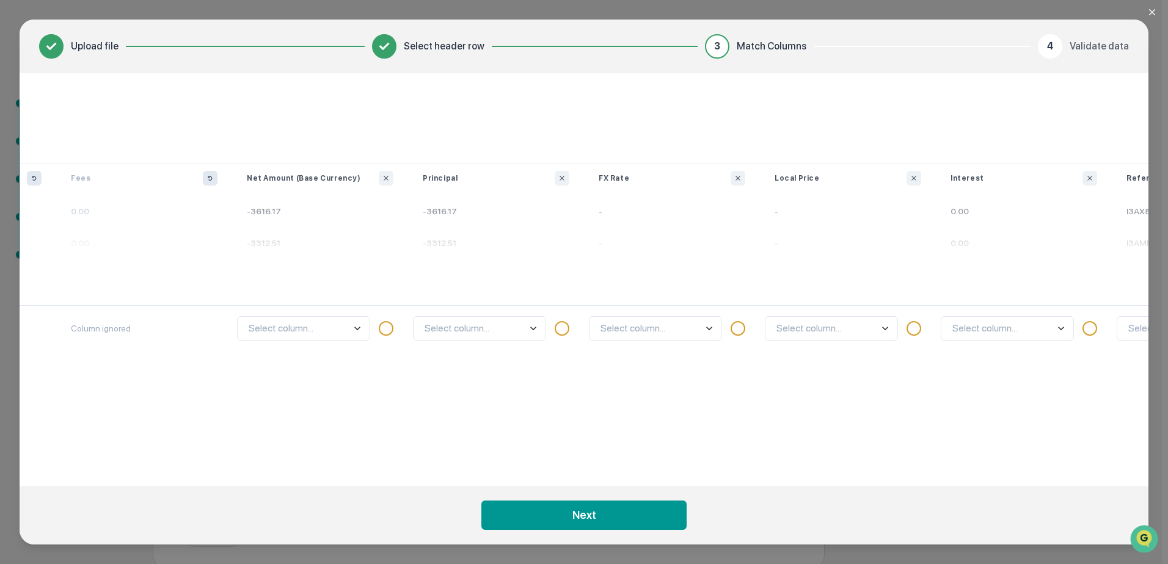
scroll to position [0, 2114]
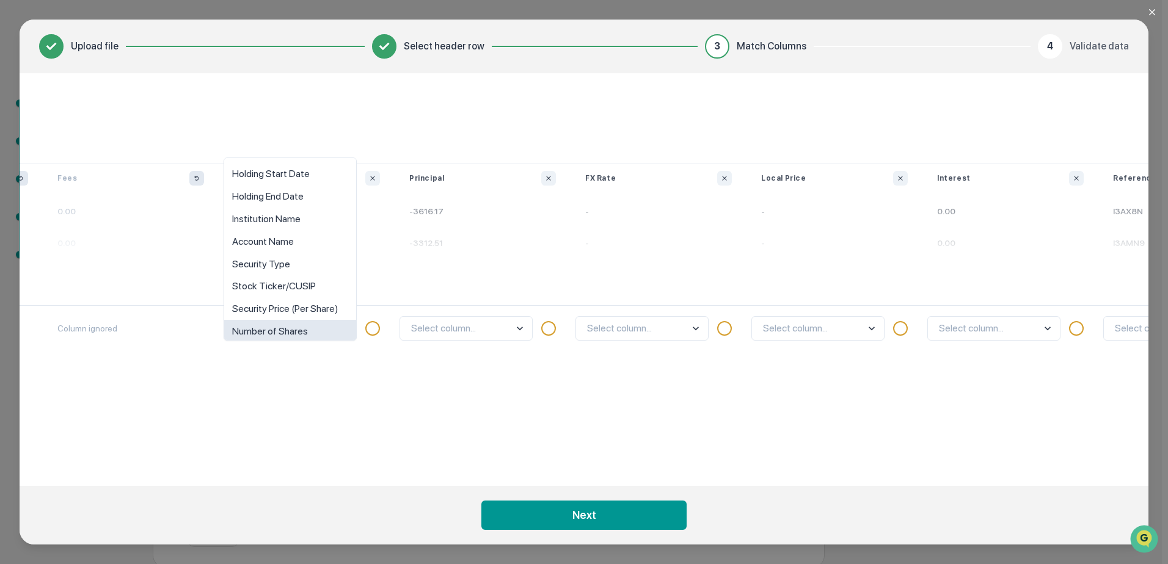
click at [335, 329] on body "Get Approval Content & Transactions Company Policies & Documents My Compliance …" at bounding box center [580, 255] width 1161 height 625
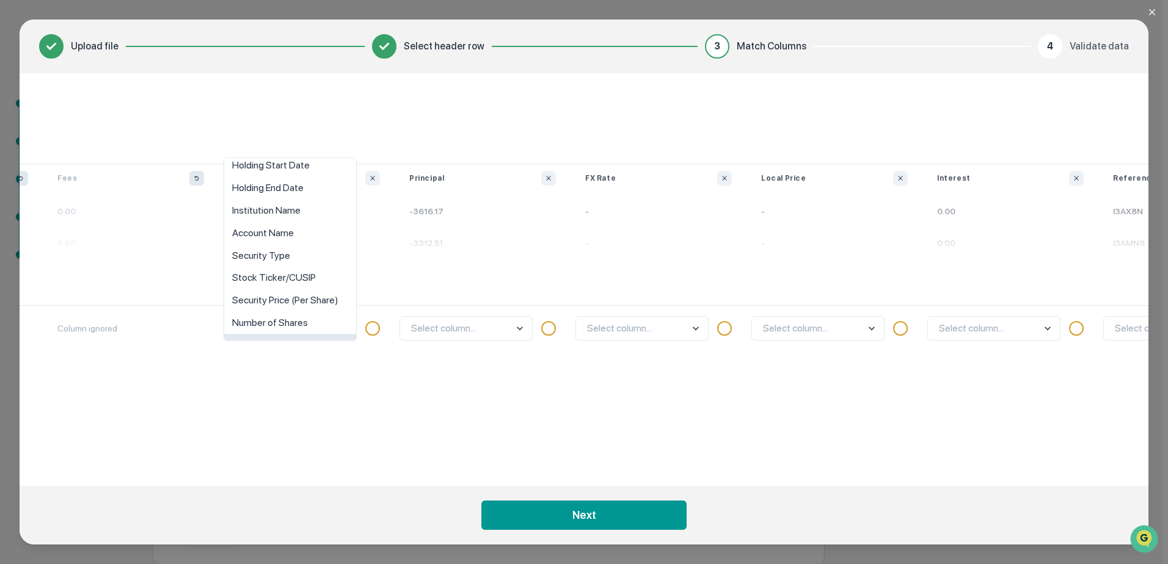
click at [319, 355] on div "option Interest Rate (If Applicable) focused, 9 of 10. 10 results available. Us…" at bounding box center [307, 385] width 176 height 161
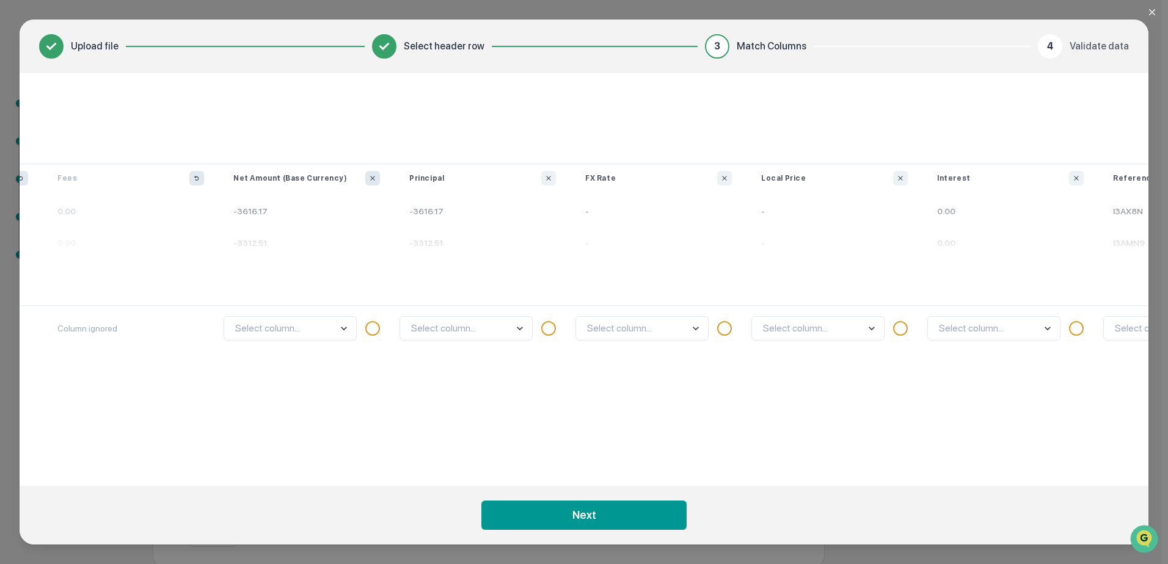
click at [377, 175] on button "Ignore column" at bounding box center [372, 178] width 15 height 15
click at [547, 178] on icon "Ignore column" at bounding box center [548, 178] width 7 height 7
click at [722, 176] on icon "Ignore column" at bounding box center [724, 178] width 7 height 7
click at [898, 175] on icon "Ignore column" at bounding box center [899, 178] width 7 height 7
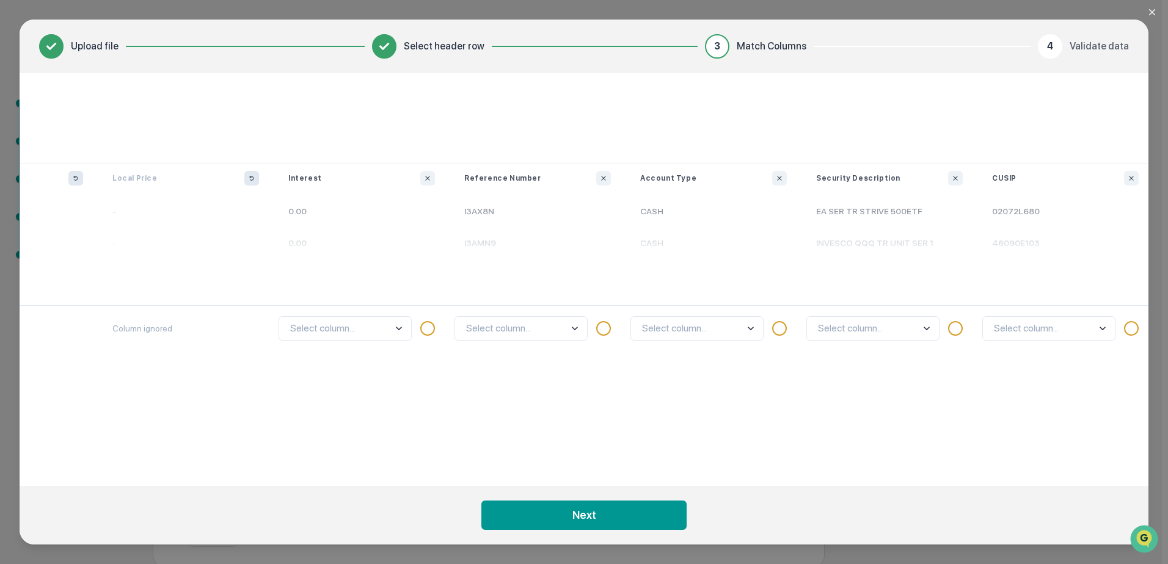
scroll to position [0, 2830]
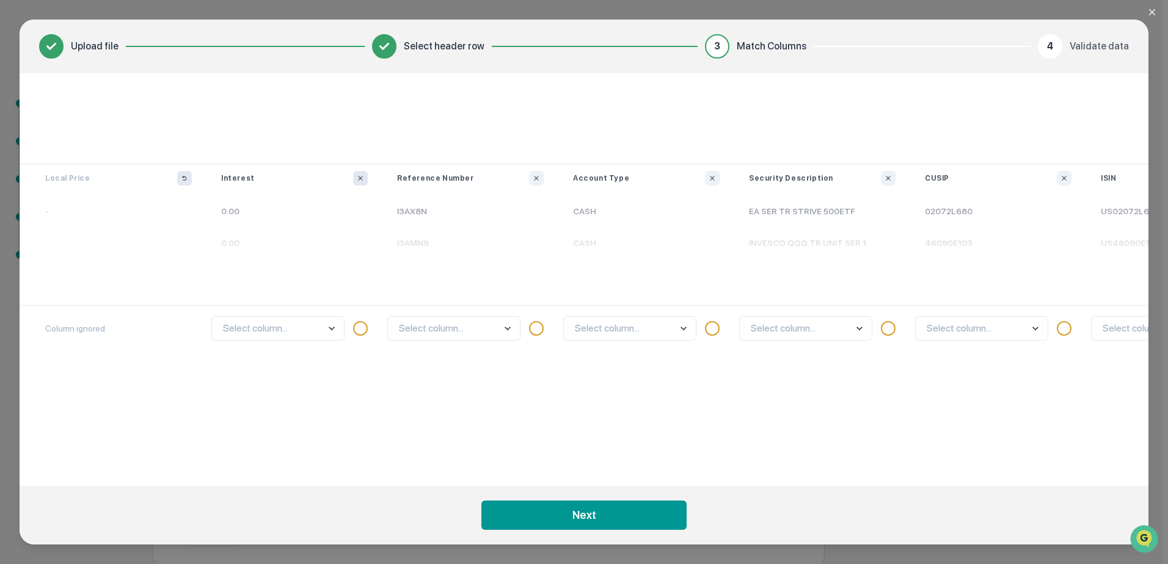
click at [359, 175] on icon "Ignore column" at bounding box center [360, 178] width 7 height 7
click at [531, 178] on button "Ignore column" at bounding box center [536, 178] width 15 height 15
click at [699, 178] on div "Account Type" at bounding box center [646, 178] width 176 height 15
click at [711, 177] on icon "Ignore column" at bounding box center [711, 178] width 7 height 7
click at [888, 181] on icon "Ignore column" at bounding box center [887, 178] width 7 height 7
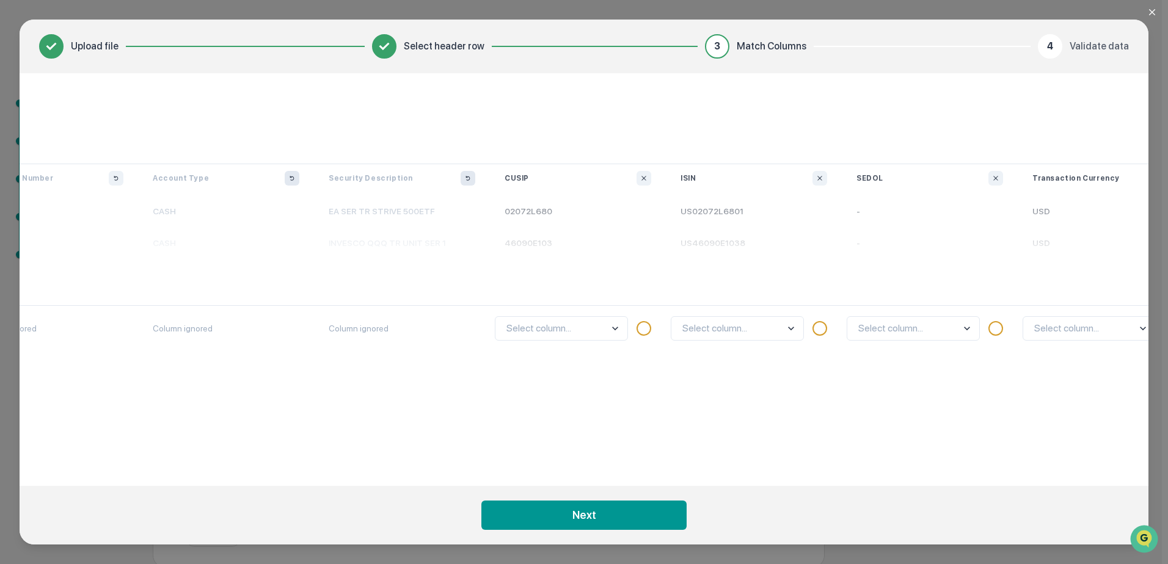
scroll to position [0, 3330]
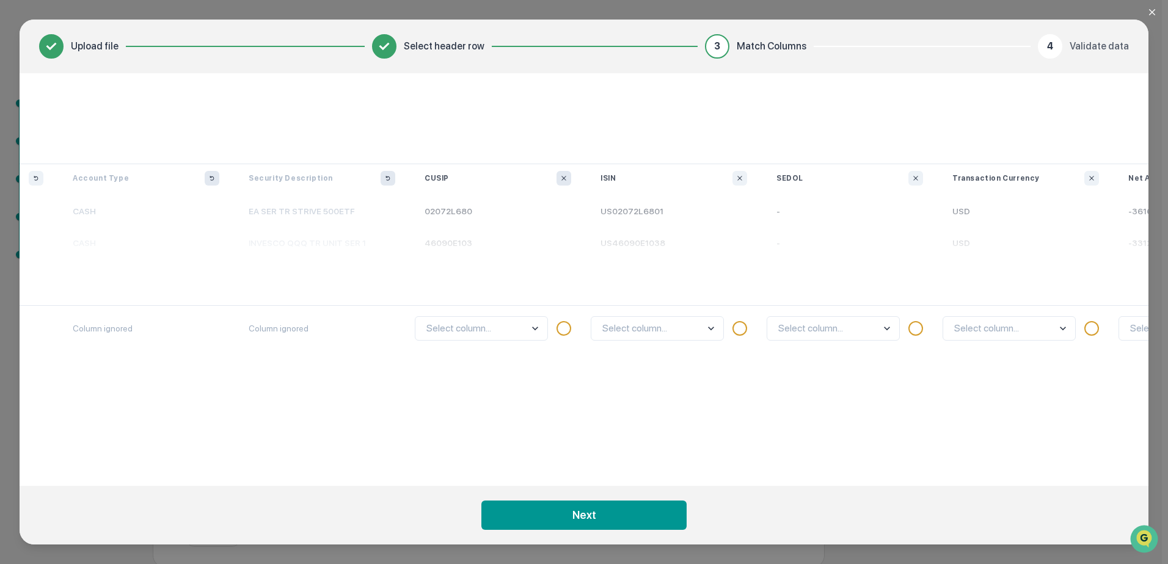
click at [559, 178] on button "Ignore column" at bounding box center [563, 178] width 15 height 15
click at [739, 177] on icon "Ignore column" at bounding box center [739, 178] width 7 height 7
click at [914, 176] on icon "Ignore column" at bounding box center [915, 178] width 7 height 7
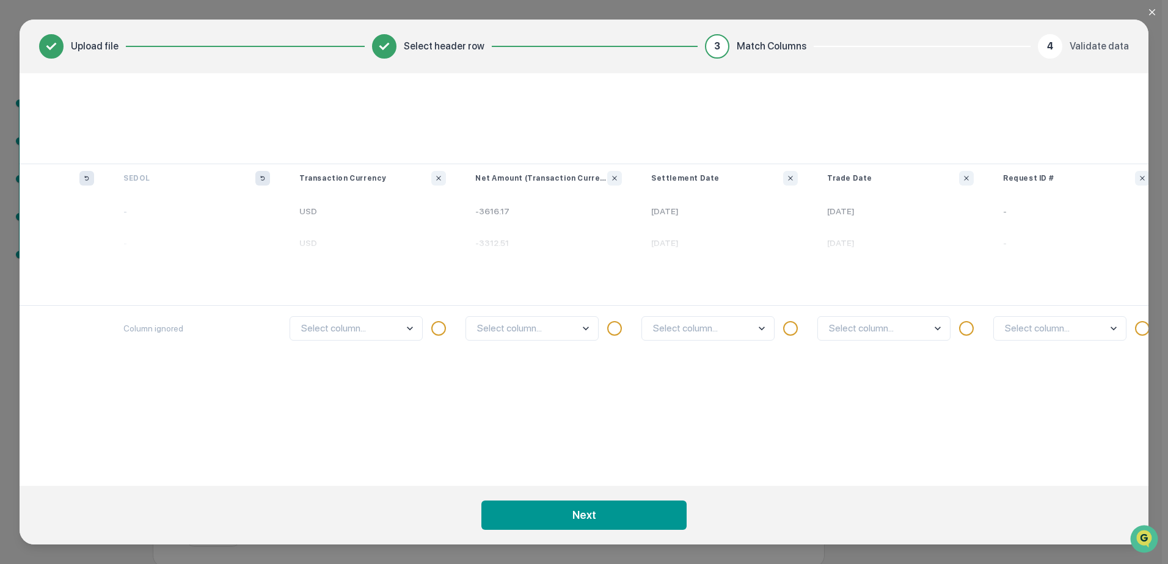
scroll to position [0, 4059]
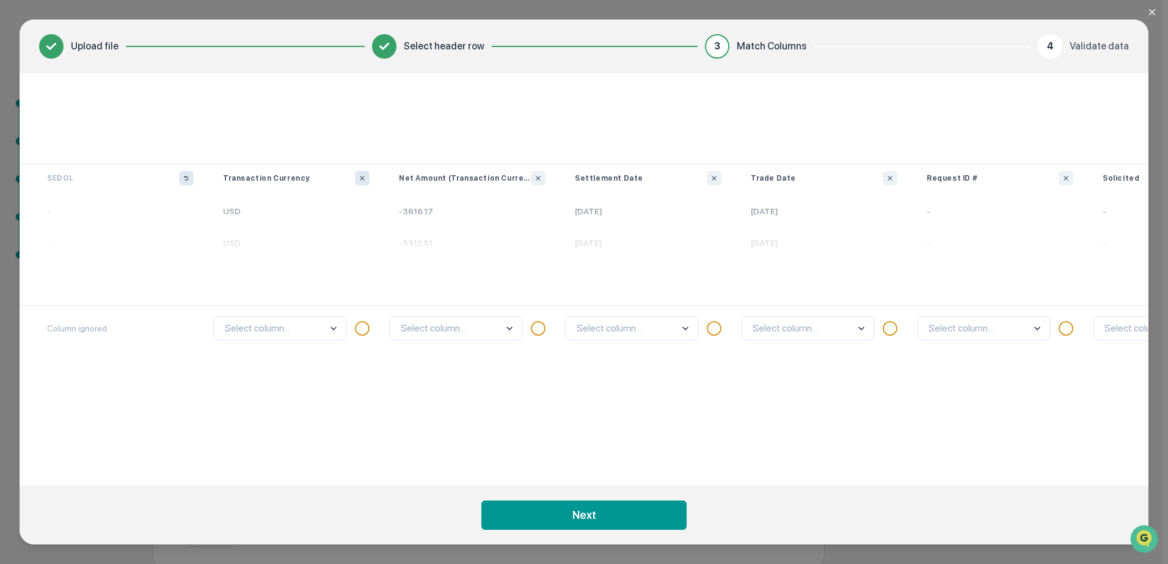
click at [363, 177] on icon "Ignore column" at bounding box center [362, 178] width 4 height 4
click at [537, 178] on icon "Ignore column" at bounding box center [537, 178] width 7 height 7
click at [714, 176] on icon "Ignore column" at bounding box center [713, 178] width 7 height 7
click at [777, 333] on body "Get Approval Content & Transactions Company Policies & Documents My Compliance …" at bounding box center [580, 255] width 1161 height 625
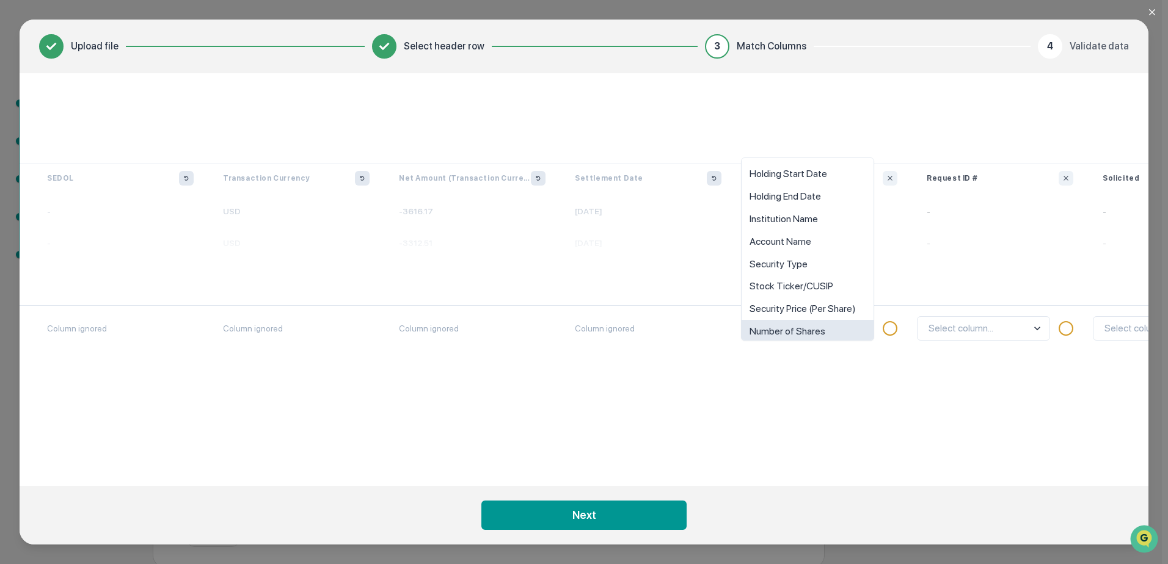
scroll to position [9, 0]
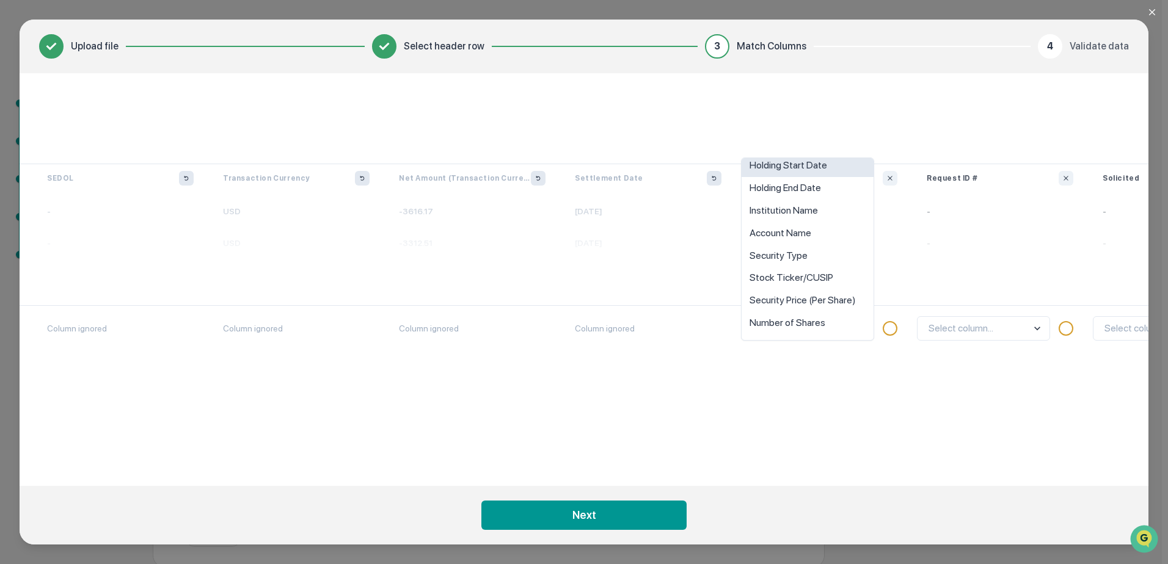
click at [823, 169] on div "Holding Start Date" at bounding box center [807, 165] width 132 height 23
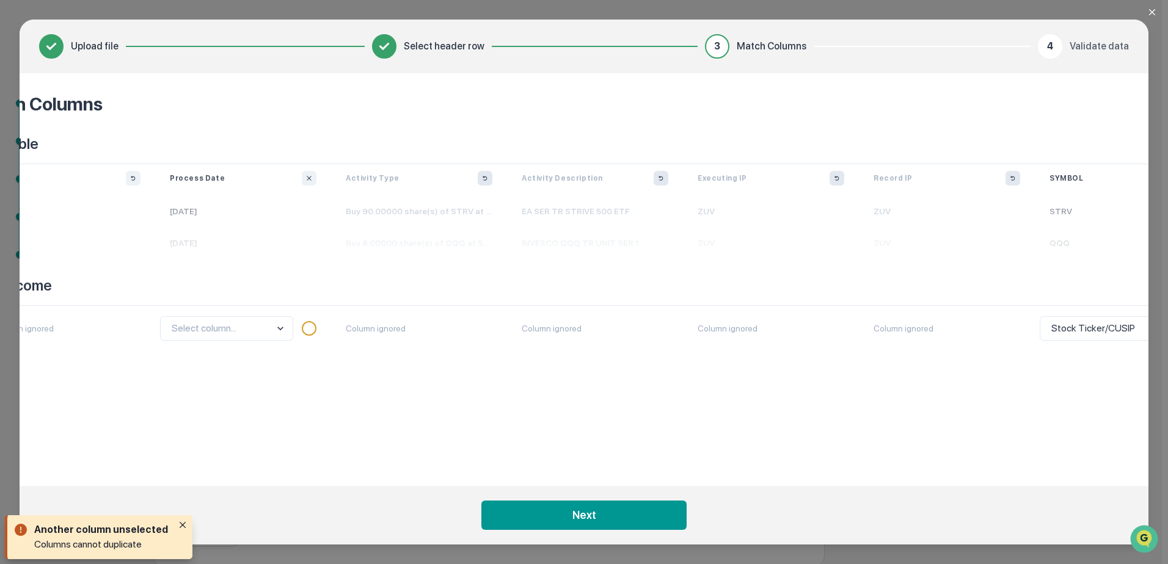
scroll to position [0, 0]
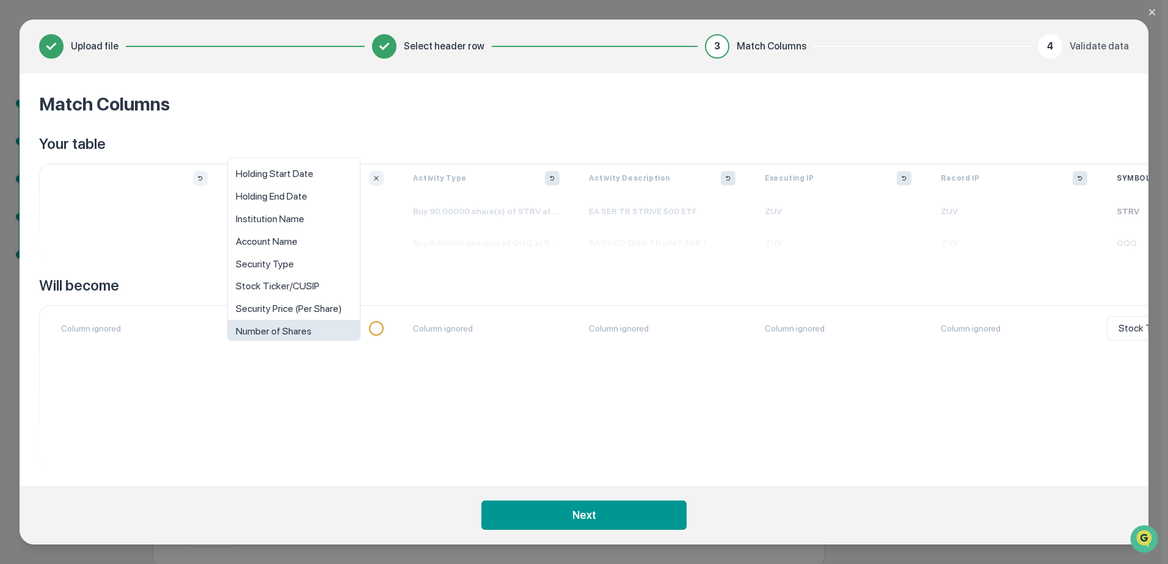
click at [297, 335] on body "Get Approval Content & Transactions Company Policies & Documents My Compliance …" at bounding box center [580, 255] width 1161 height 625
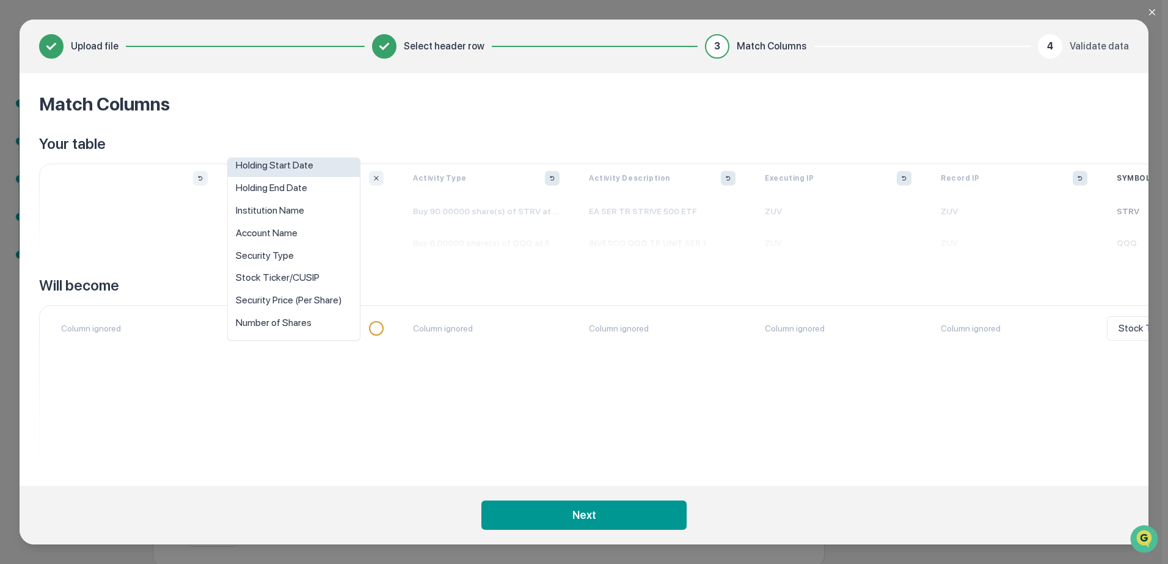
click at [316, 167] on div "Holding Start Date" at bounding box center [294, 165] width 132 height 23
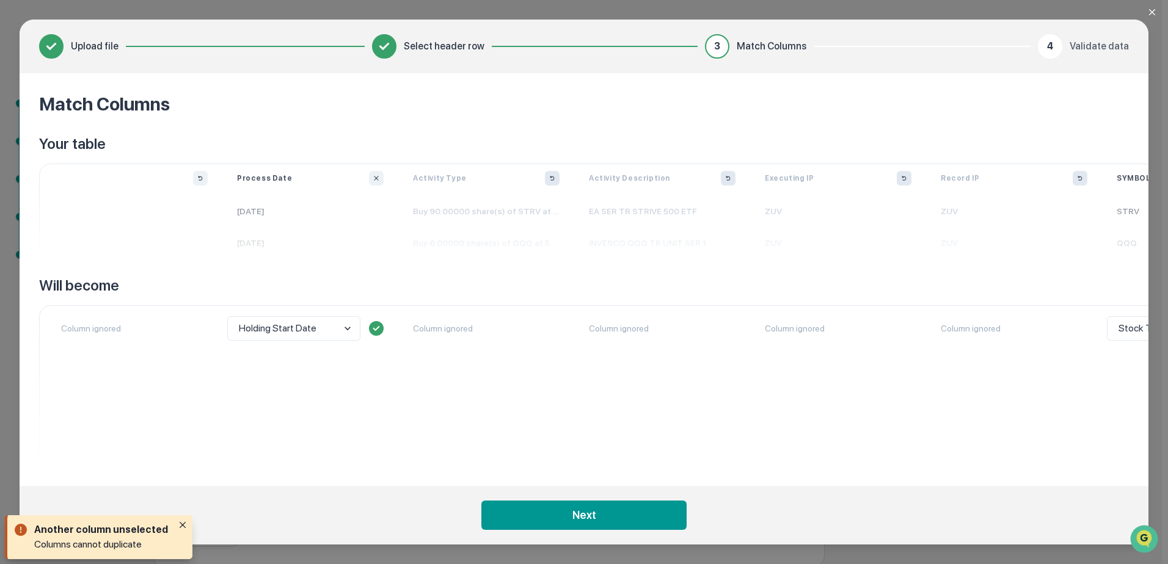
drag, startPoint x: 238, startPoint y: 484, endPoint x: 645, endPoint y: 474, distance: 407.4
click at [685, 470] on section "Upload file Select header row 3 Match Columns 4 Validate data Match Columns You…" at bounding box center [584, 282] width 1128 height 525
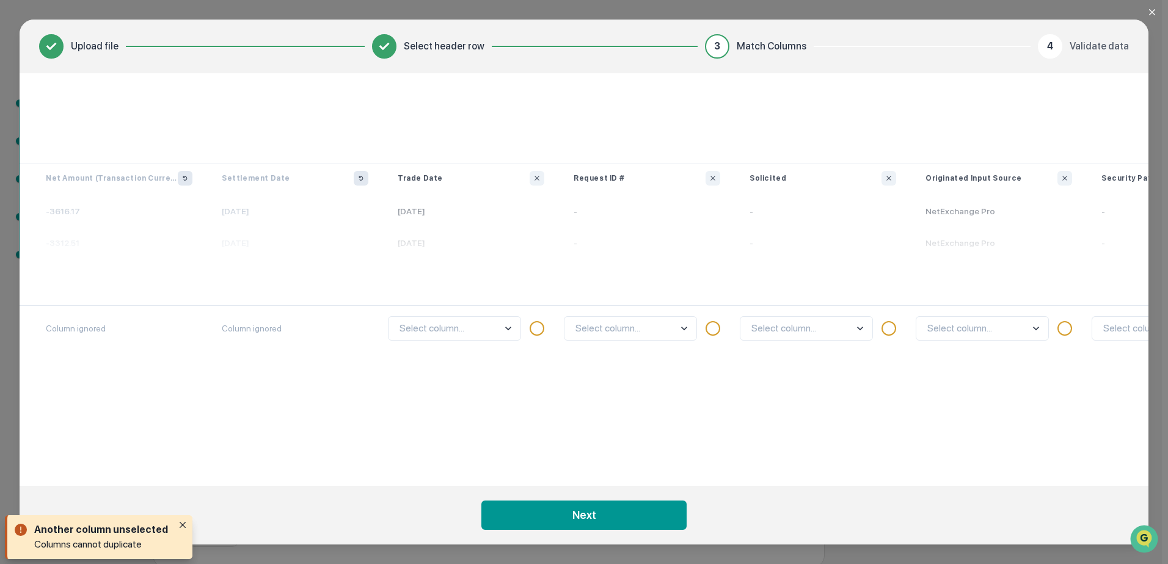
scroll to position [0, 4421]
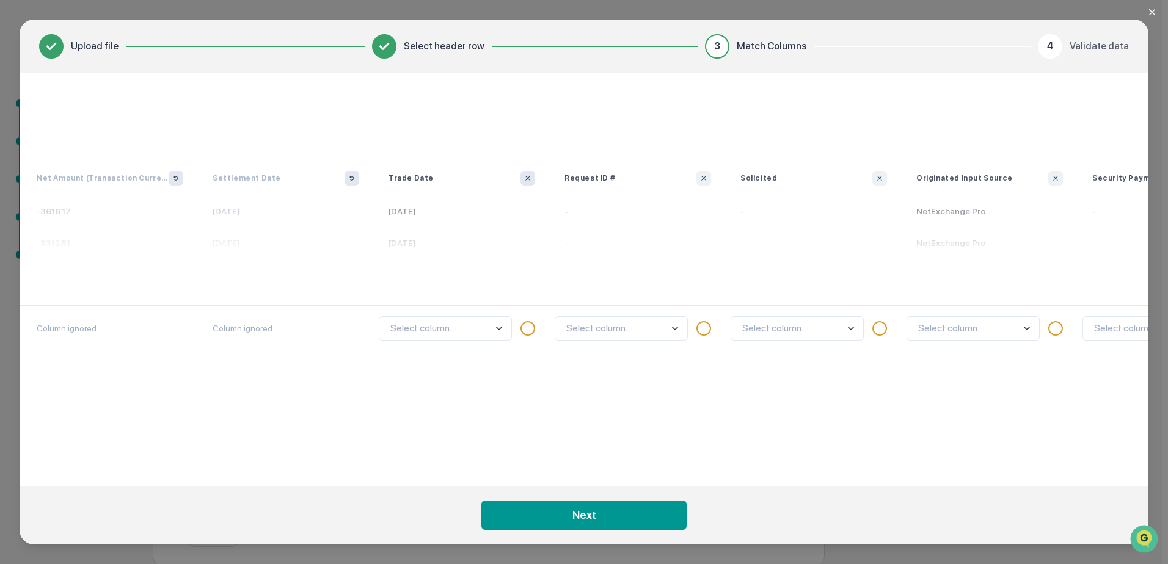
click at [528, 180] on icon "Ignore column" at bounding box center [527, 178] width 7 height 7
click at [706, 177] on icon "Ignore column" at bounding box center [703, 178] width 7 height 7
click at [877, 177] on icon "Ignore column" at bounding box center [879, 178] width 7 height 7
click at [1060, 173] on button "Ignore column" at bounding box center [1055, 178] width 15 height 15
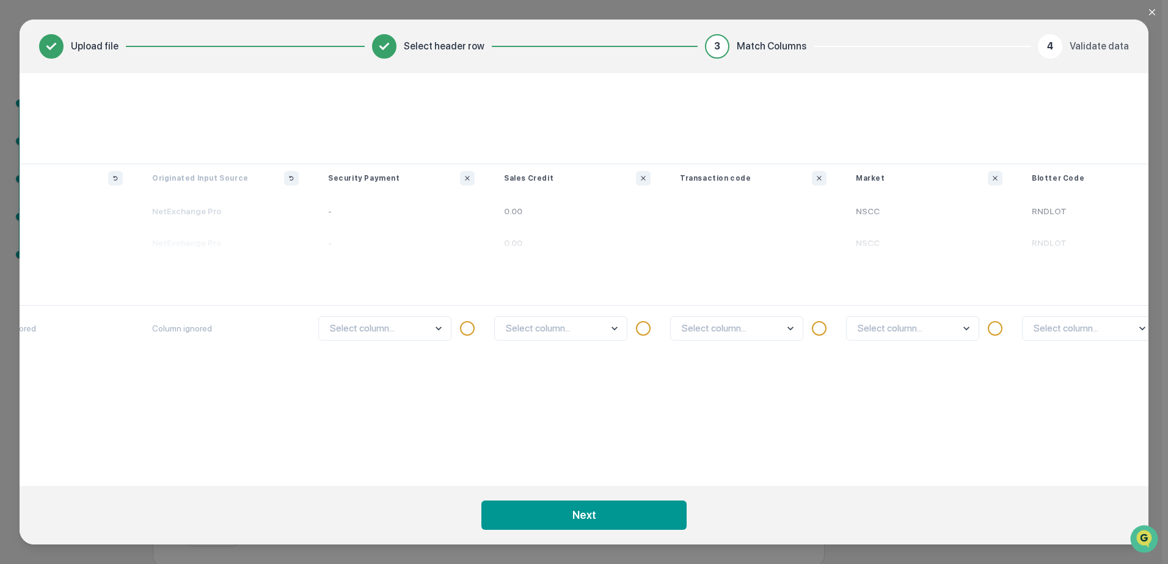
scroll to position [0, 5207]
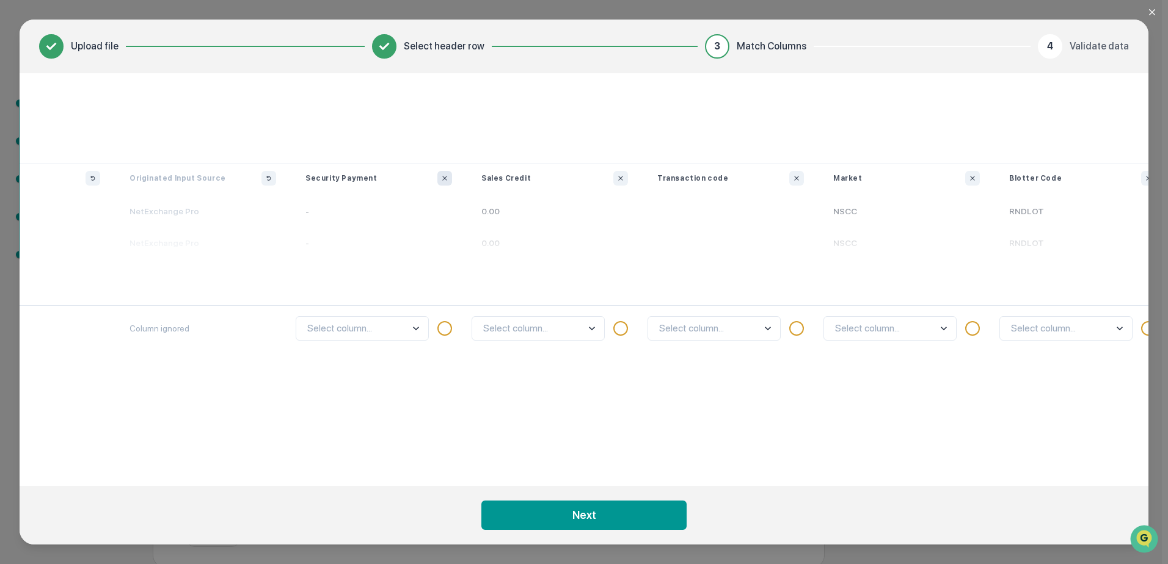
click at [445, 180] on icon "Ignore column" at bounding box center [444, 178] width 7 height 7
click at [625, 178] on button "Ignore column" at bounding box center [620, 178] width 15 height 15
click at [797, 179] on icon "Ignore column" at bounding box center [796, 178] width 4 height 4
click at [973, 179] on icon "Ignore column" at bounding box center [972, 178] width 4 height 4
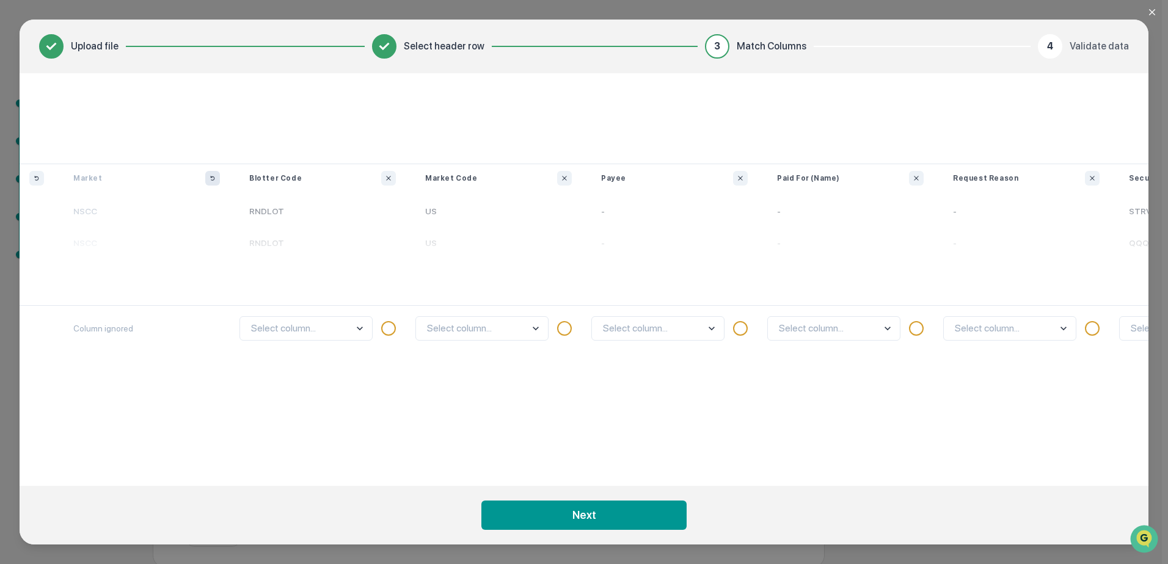
scroll to position [0, 5990]
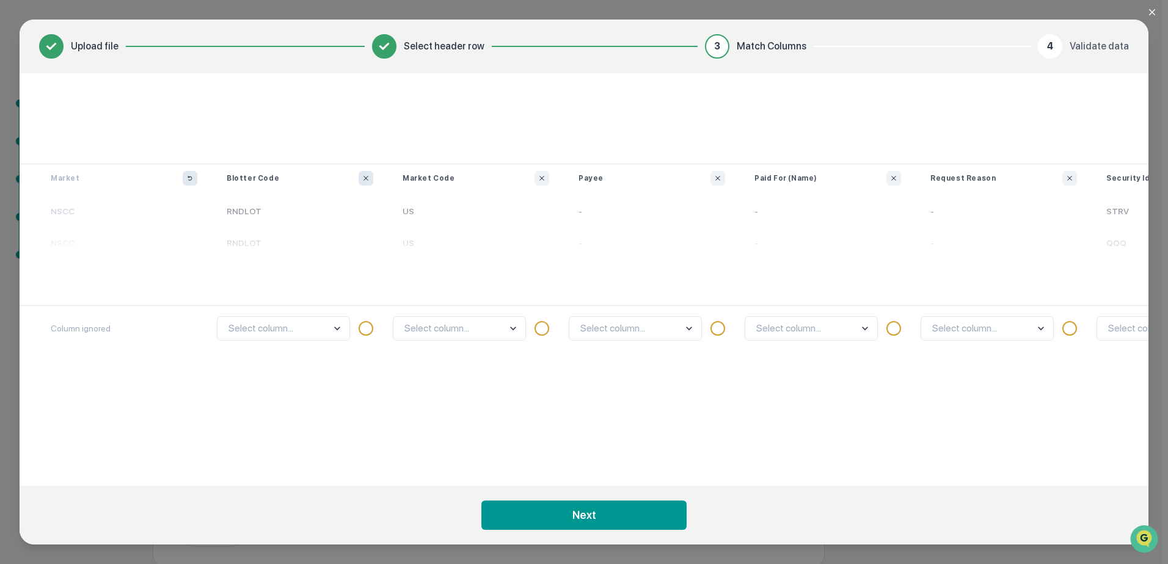
click at [368, 176] on icon "Ignore column" at bounding box center [365, 178] width 7 height 7
click at [541, 178] on icon "Ignore column" at bounding box center [541, 178] width 4 height 4
click at [724, 178] on button "Ignore column" at bounding box center [717, 178] width 15 height 15
click at [889, 178] on button "Ignore column" at bounding box center [893, 178] width 15 height 15
click at [1070, 178] on icon "Ignore column" at bounding box center [1069, 178] width 7 height 7
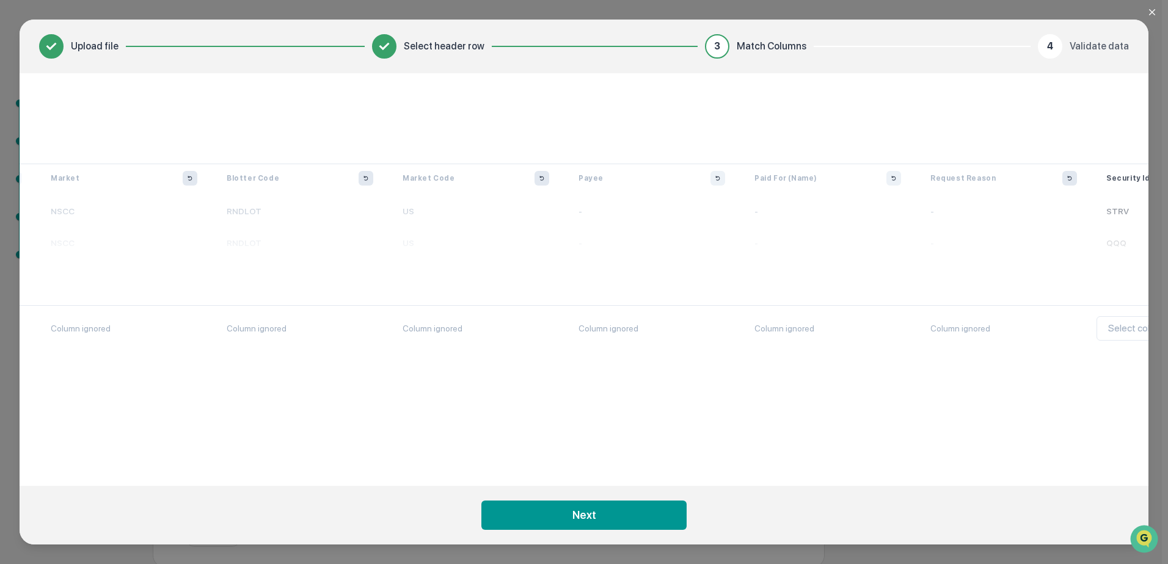
click at [915, 479] on div "Match Columns Your table Process Date [DATE] [DATE] Activity Type Buy 90.00000 …" at bounding box center [584, 279] width 1128 height 413
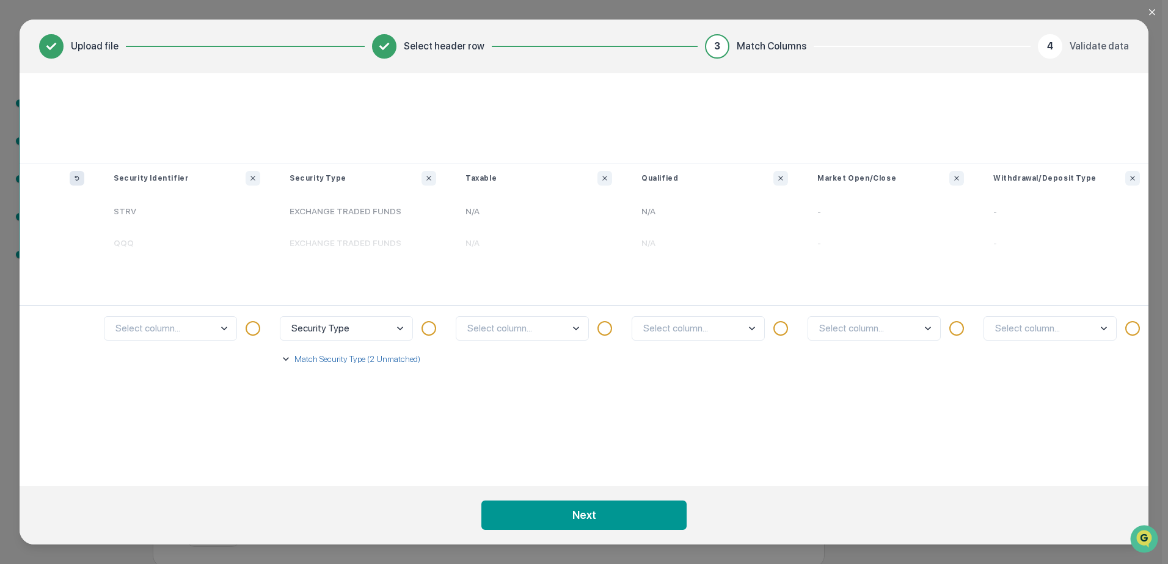
scroll to position [0, 6991]
click at [244, 175] on icon "Ignore column" at bounding box center [243, 178] width 7 height 7
click at [395, 331] on body "Get Approval Content & Transactions Company Policies & Documents My Compliance …" at bounding box center [580, 255] width 1161 height 625
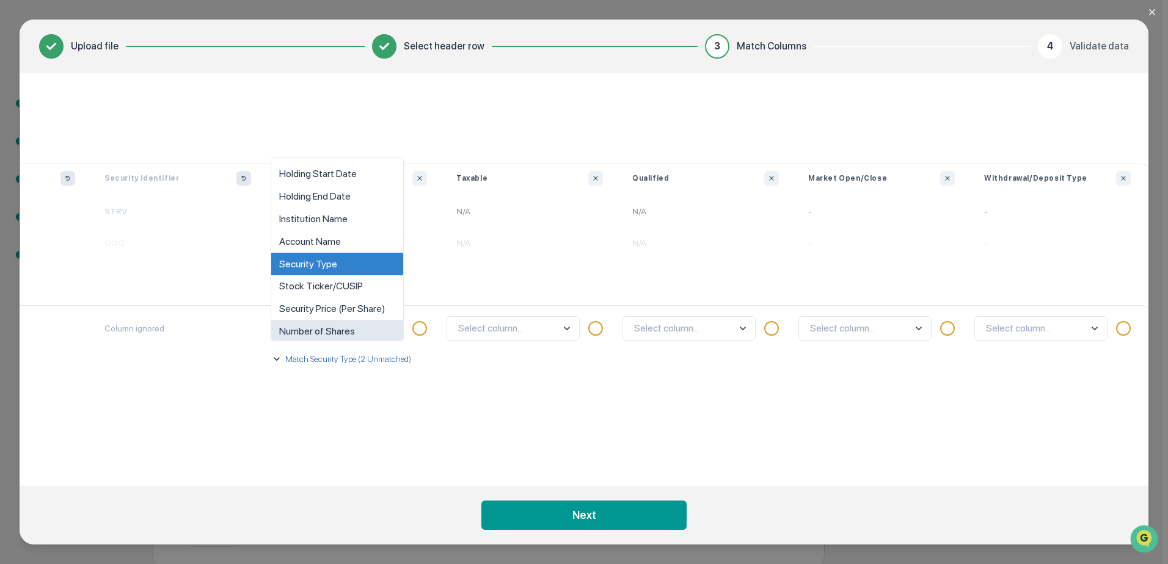
scroll to position [9, 0]
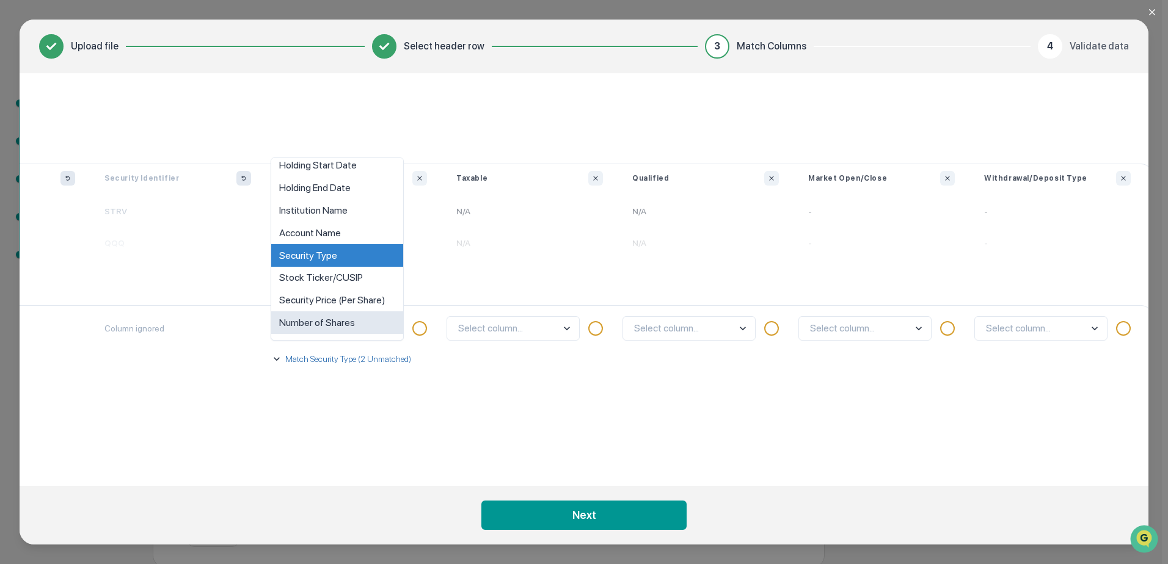
click at [501, 416] on div "Select column..." at bounding box center [529, 385] width 176 height 161
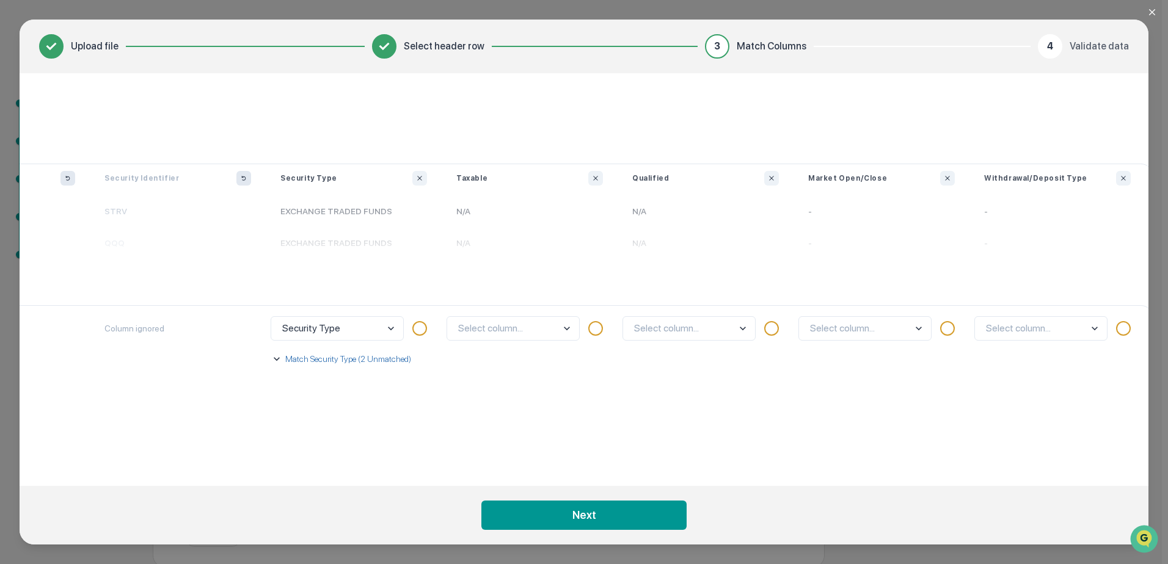
click at [394, 329] on body "Get Approval Content & Transactions Company Policies & Documents My Compliance …" at bounding box center [580, 255] width 1161 height 625
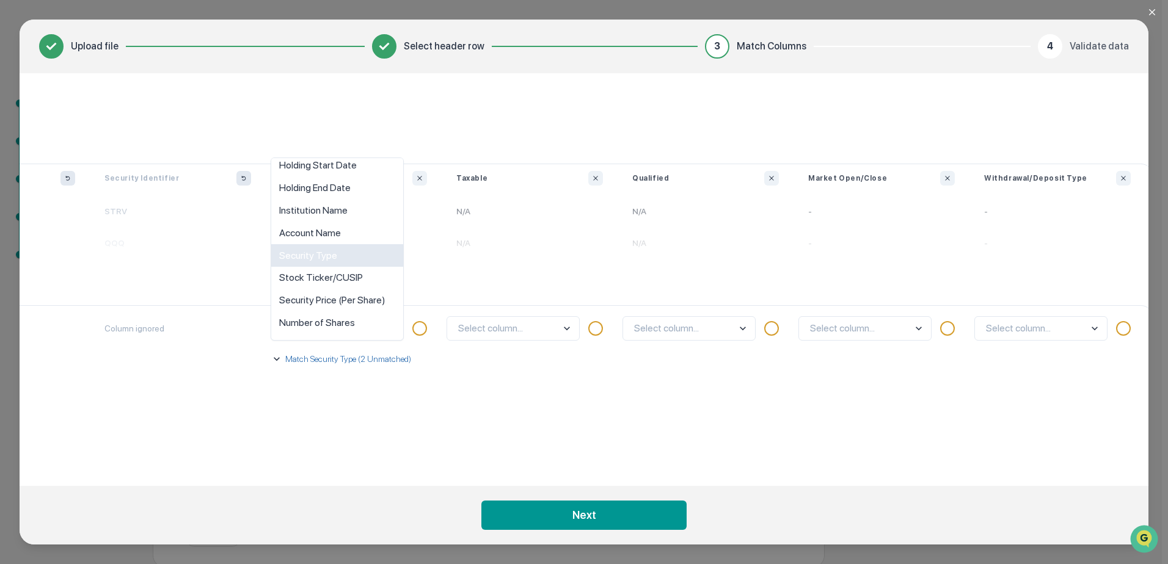
click at [351, 256] on div "Security Type" at bounding box center [337, 255] width 132 height 23
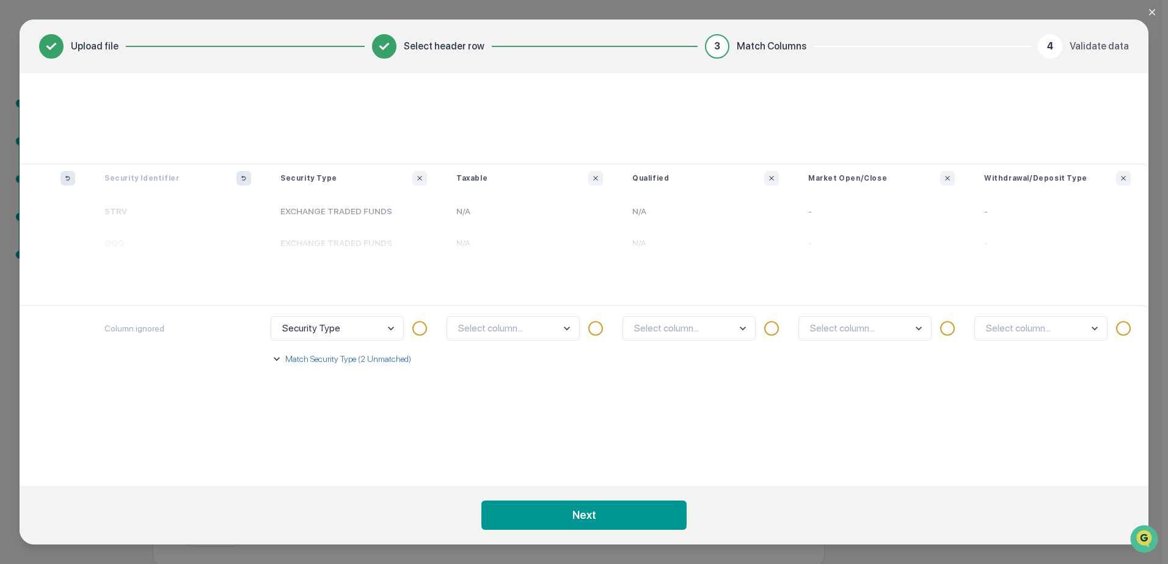
click at [332, 361] on p "Match Security Type (2 Unmatched)" at bounding box center [347, 359] width 128 height 12
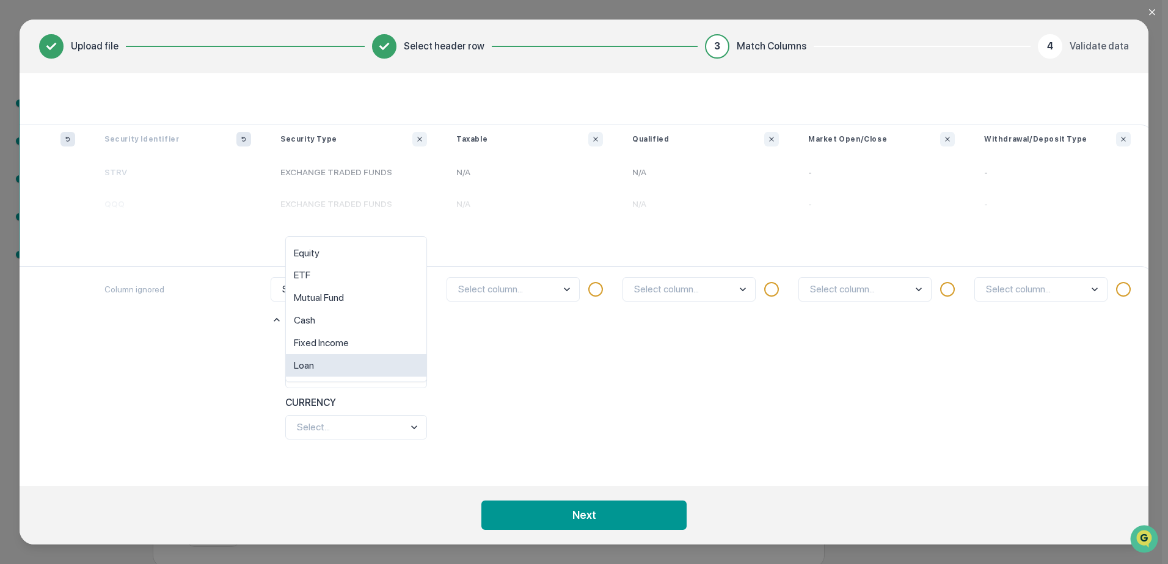
click at [392, 370] on body "Get Approval Content & Transactions Company Policies & Documents My Compliance …" at bounding box center [580, 255] width 1161 height 625
click at [350, 273] on div "ETF" at bounding box center [356, 275] width 140 height 23
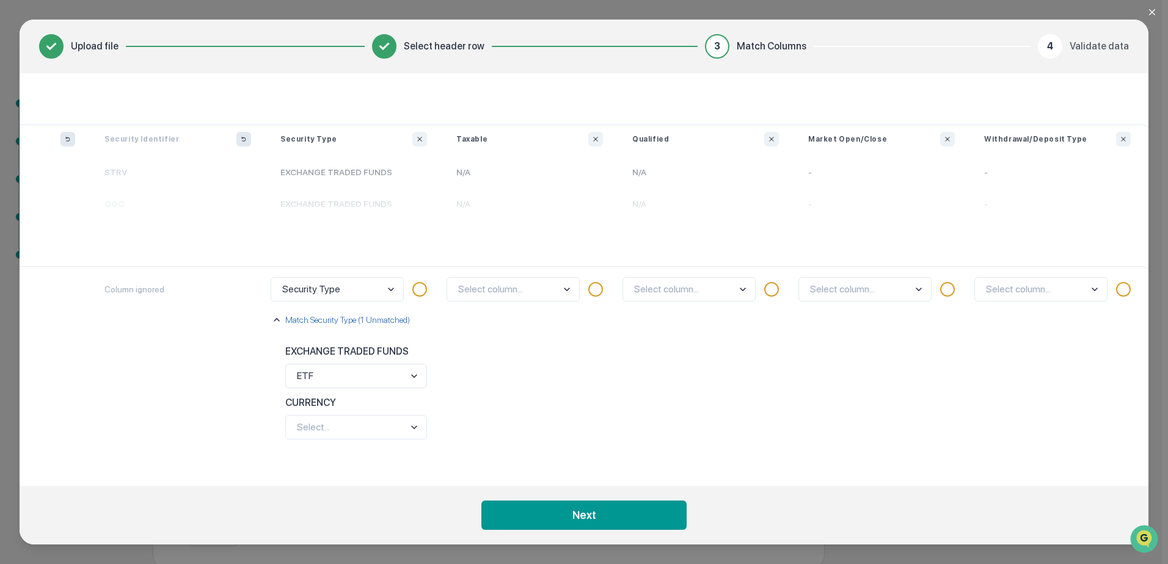
click at [373, 415] on body "Get Approval Content & Transactions Company Policies & Documents My Compliance …" at bounding box center [580, 255] width 1161 height 625
click at [363, 371] on div "Cash" at bounding box center [356, 372] width 140 height 23
click at [550, 285] on body "Get Approval Content & Transactions Company Policies & Documents My Compliance …" at bounding box center [580, 255] width 1161 height 625
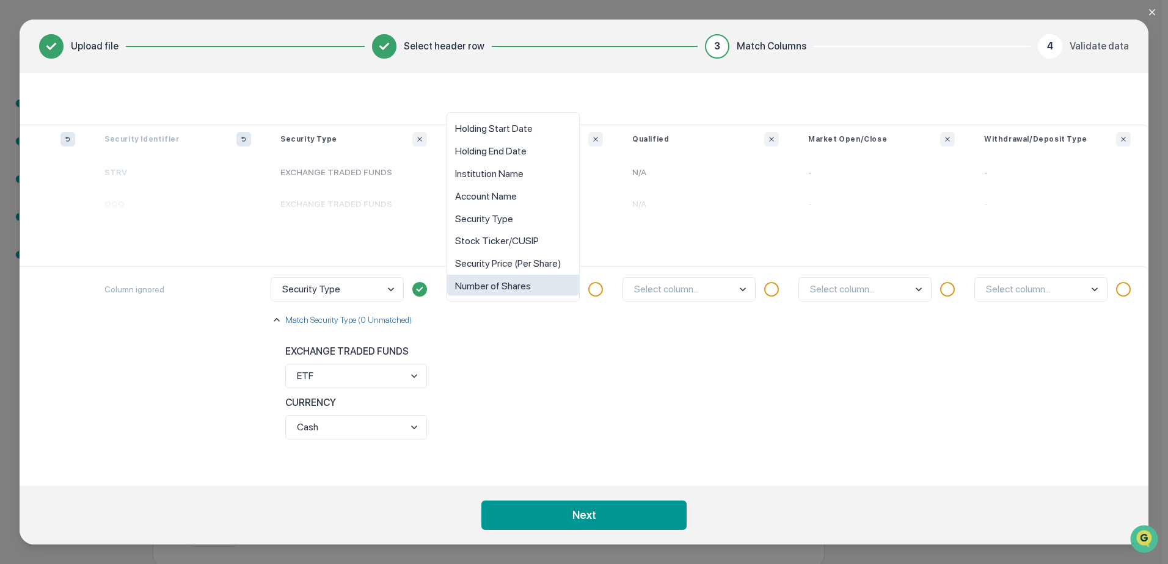
scroll to position [9, 0]
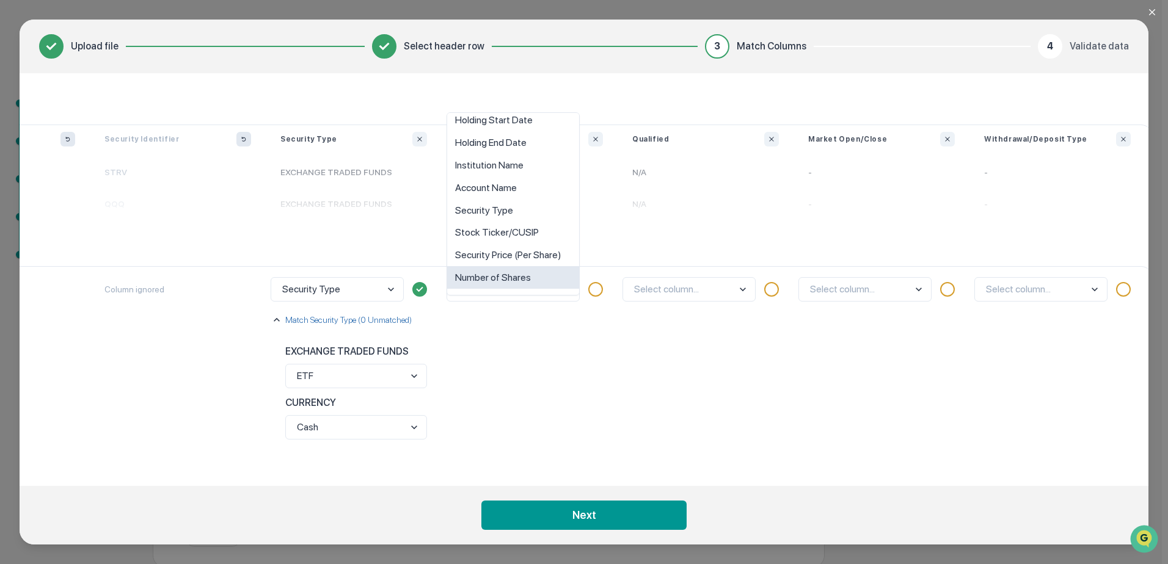
click at [562, 327] on div "option Number of Shares focused, 8 of 10. 10 results available. Use Up and Down…" at bounding box center [529, 366] width 176 height 200
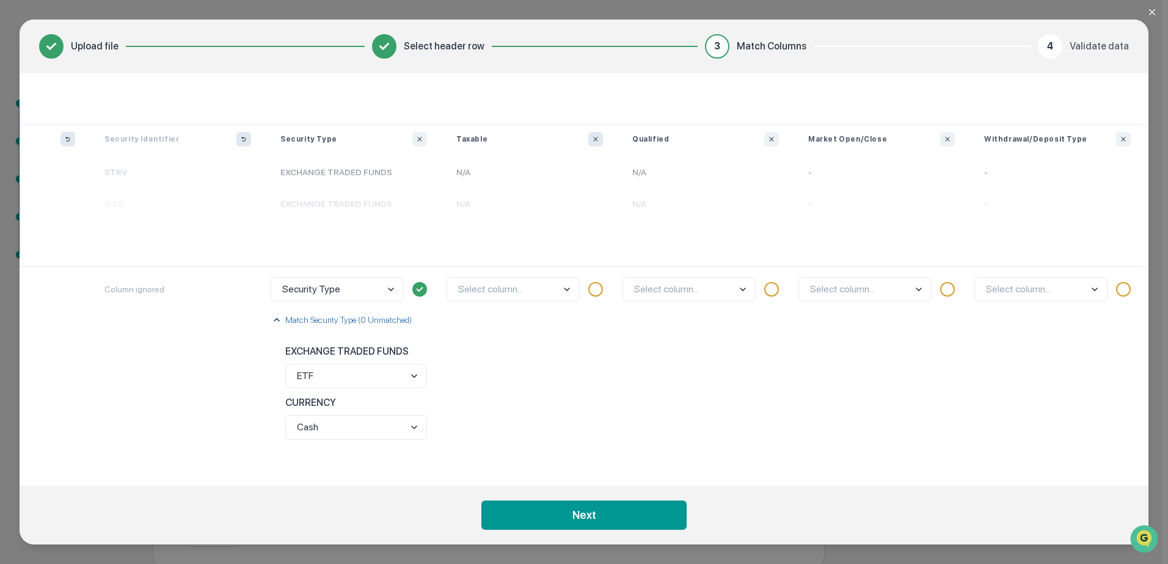
click at [596, 136] on icon "Ignore column" at bounding box center [595, 139] width 7 height 7
click at [768, 136] on icon "Ignore column" at bounding box center [771, 139] width 7 height 7
click at [945, 136] on icon "Ignore column" at bounding box center [946, 139] width 7 height 7
click at [1117, 132] on button "Ignore column" at bounding box center [1118, 139] width 15 height 15
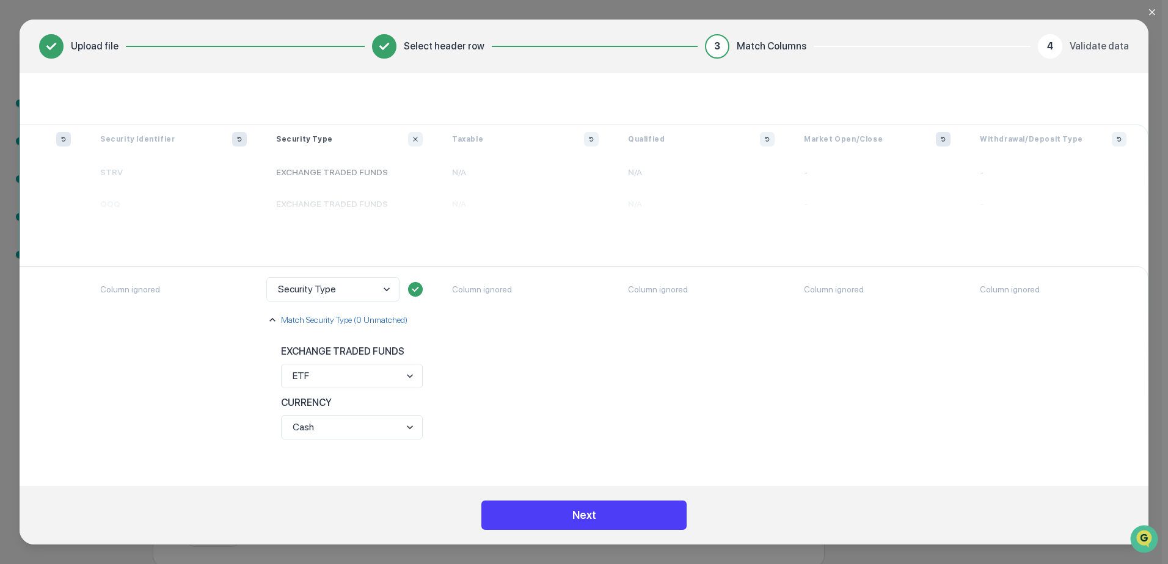
click at [598, 521] on button "Next" at bounding box center [583, 515] width 205 height 29
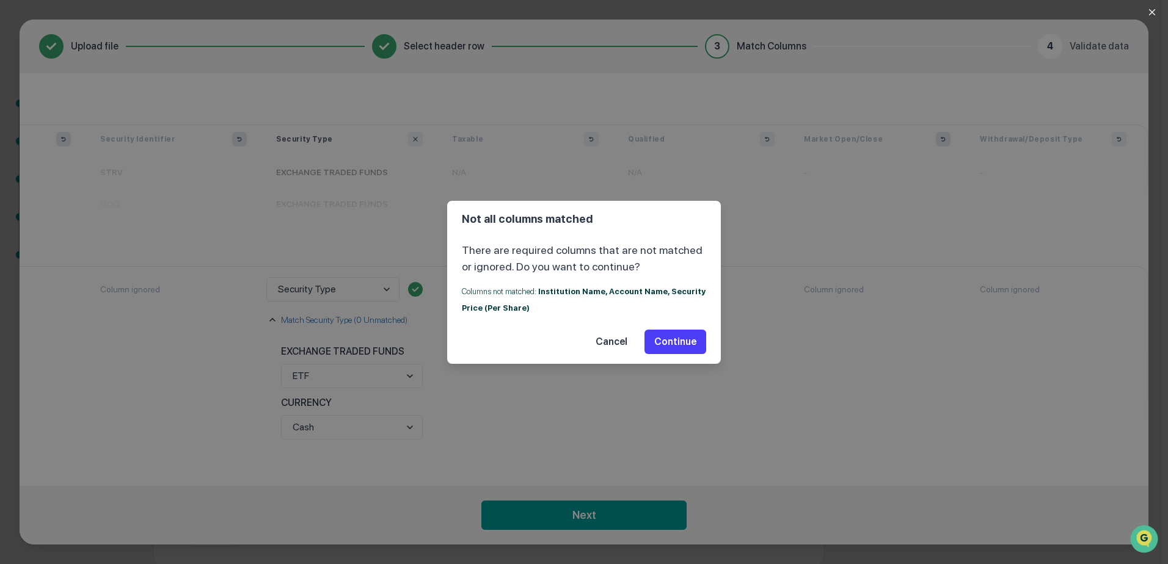
click at [681, 350] on button "Continue" at bounding box center [675, 342] width 62 height 24
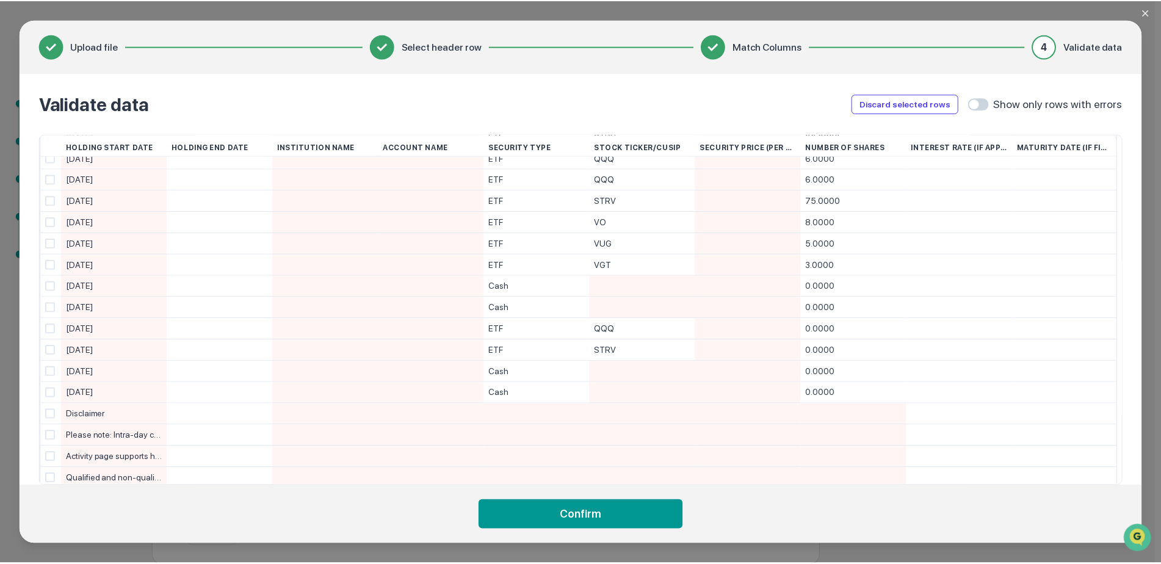
scroll to position [0, 0]
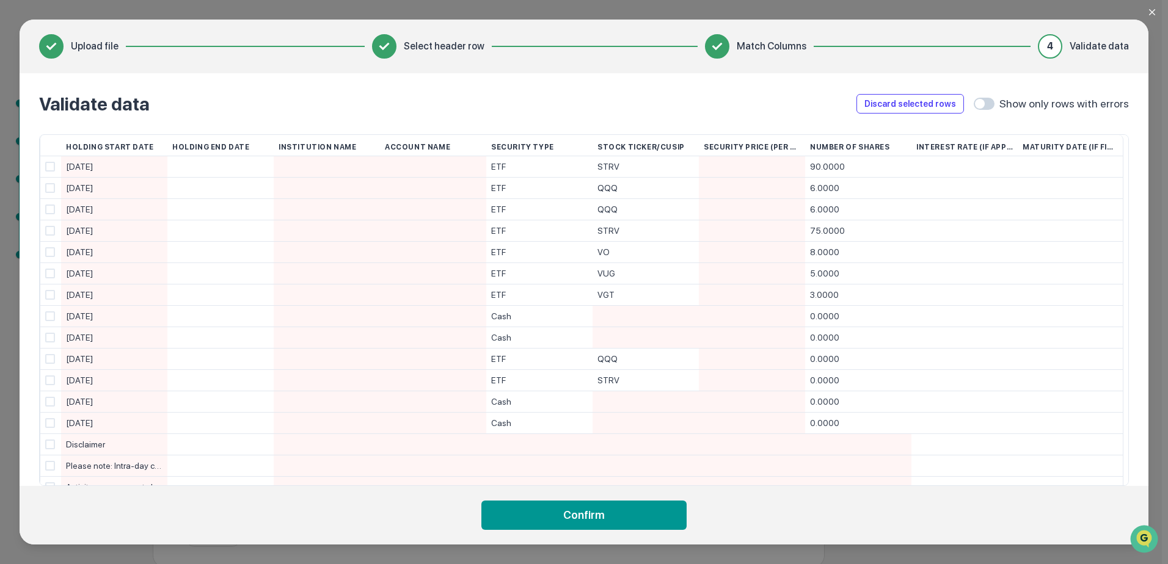
click at [1149, 10] on icon "Close modal" at bounding box center [1152, 12] width 10 height 10
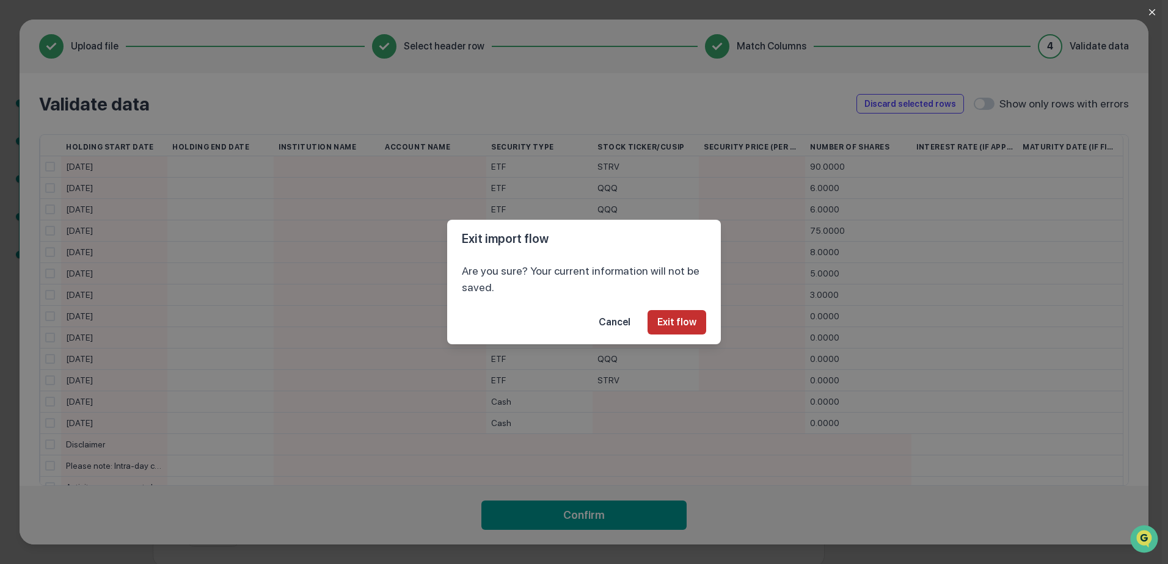
click at [665, 320] on button "Exit flow" at bounding box center [676, 322] width 59 height 24
